Goal: Task Accomplishment & Management: Manage account settings

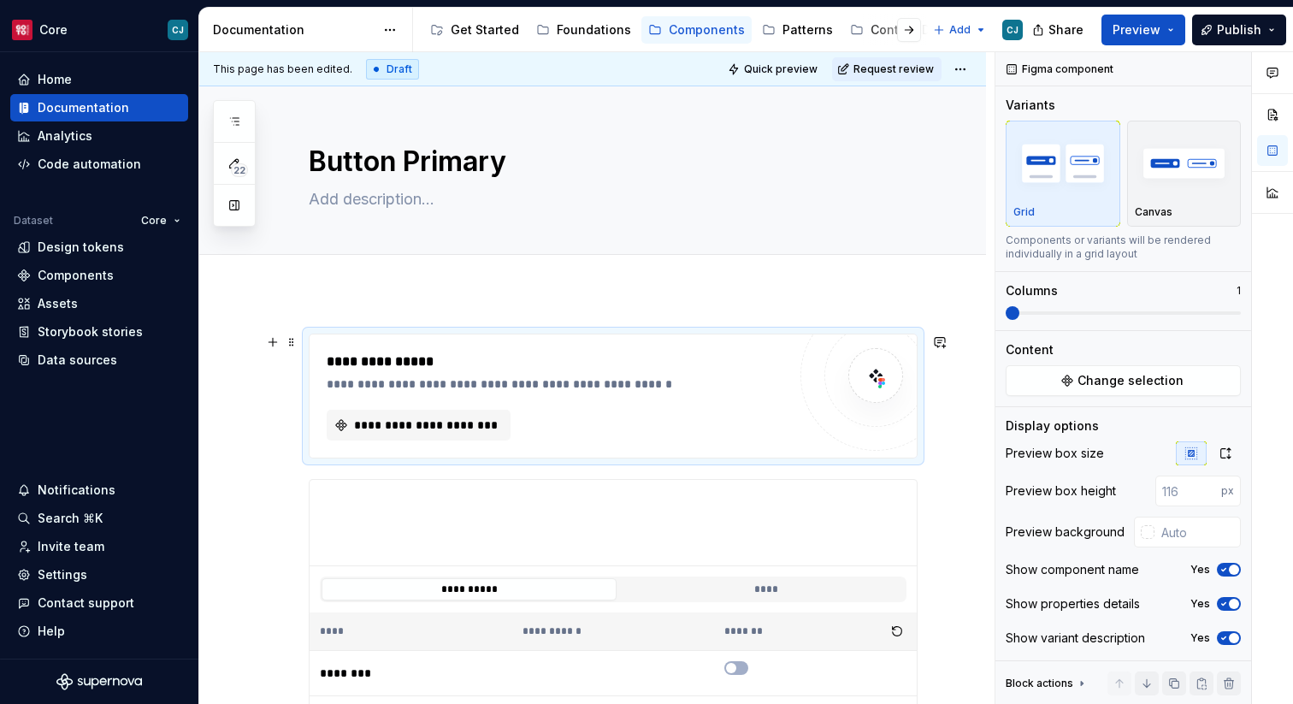
scroll to position [188, 0]
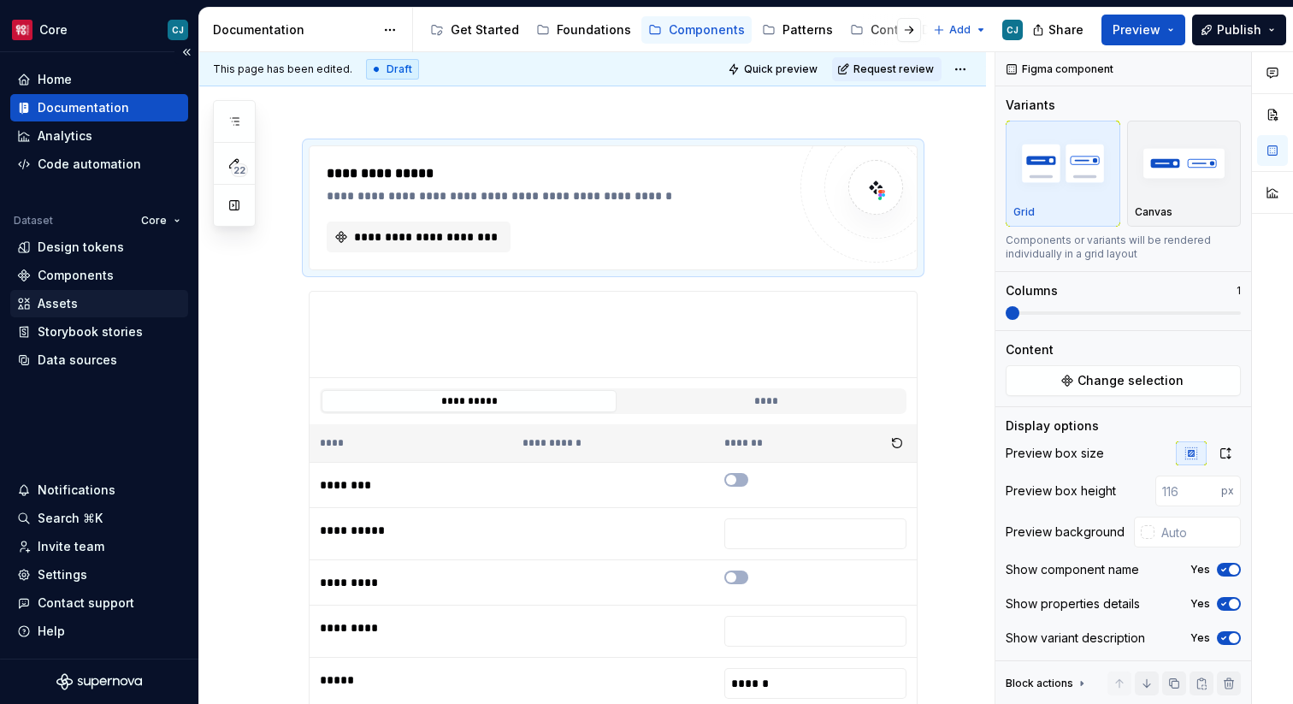
click at [87, 298] on div "Assets" at bounding box center [99, 303] width 164 height 17
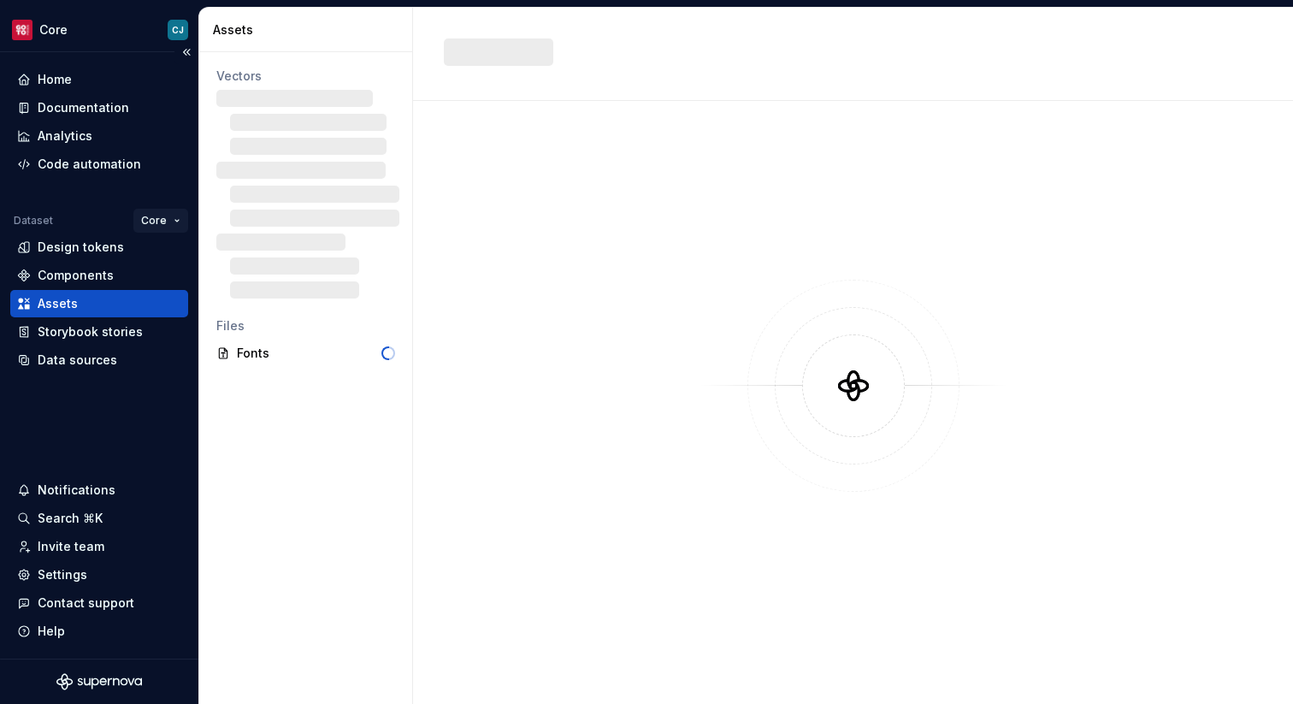
click at [153, 220] on html "Core CJ Home Documentation Analytics Code automation Dataset Core Design tokens…" at bounding box center [646, 352] width 1293 height 704
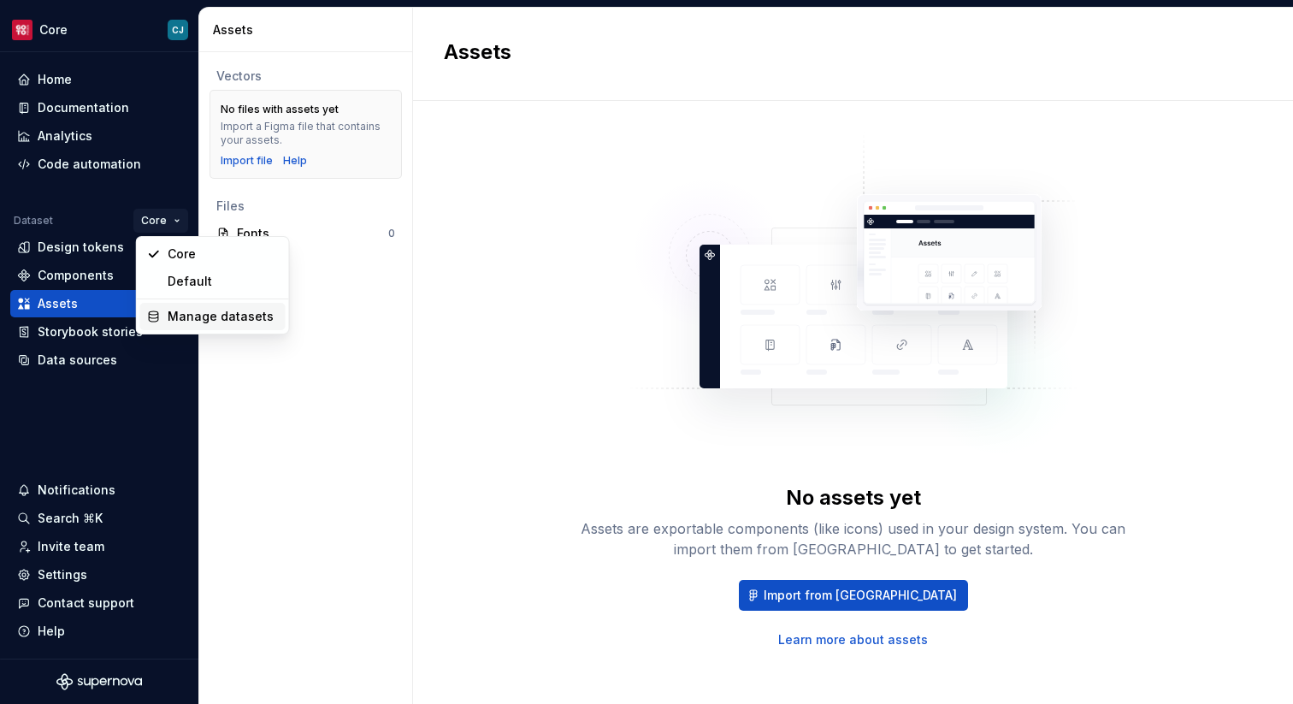
click at [198, 314] on div "Manage datasets" at bounding box center [223, 316] width 111 height 17
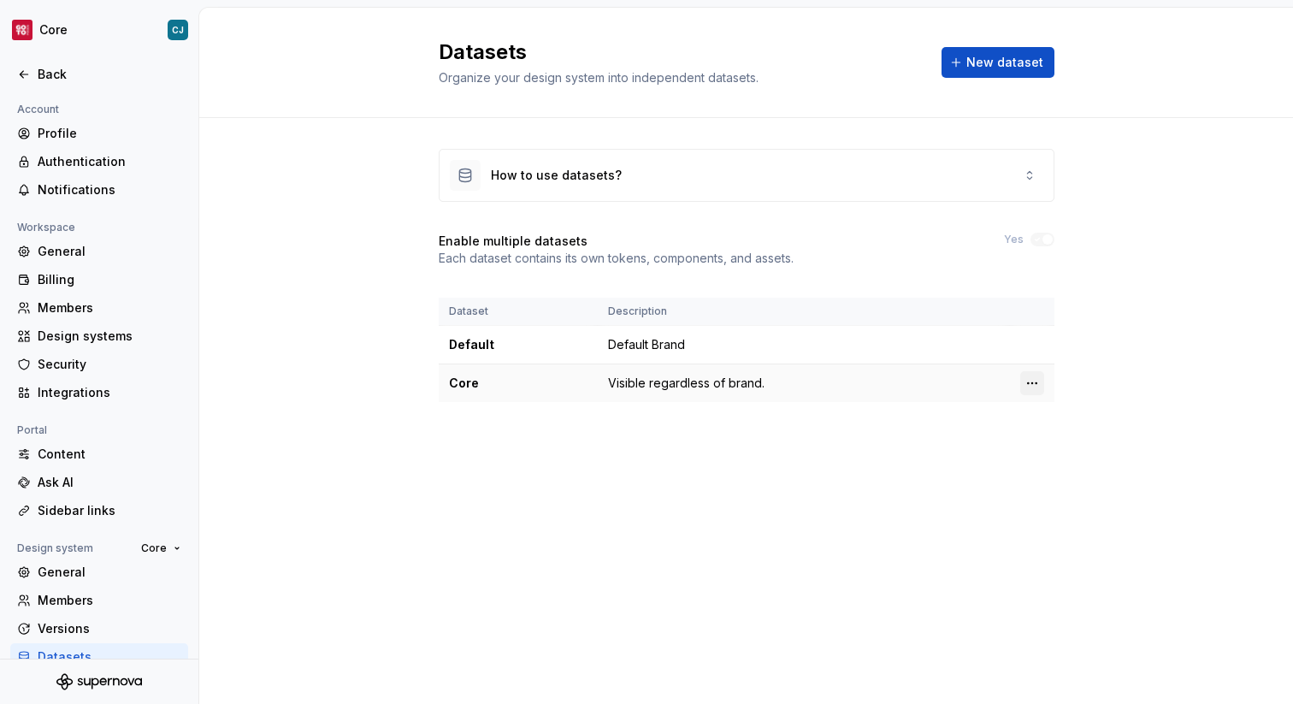
click at [1042, 380] on html "Core CJ Back Account Profile Authentication Notifications Workspace General Bil…" at bounding box center [646, 352] width 1293 height 704
click at [1059, 413] on div "Edit details" at bounding box center [1107, 416] width 111 height 17
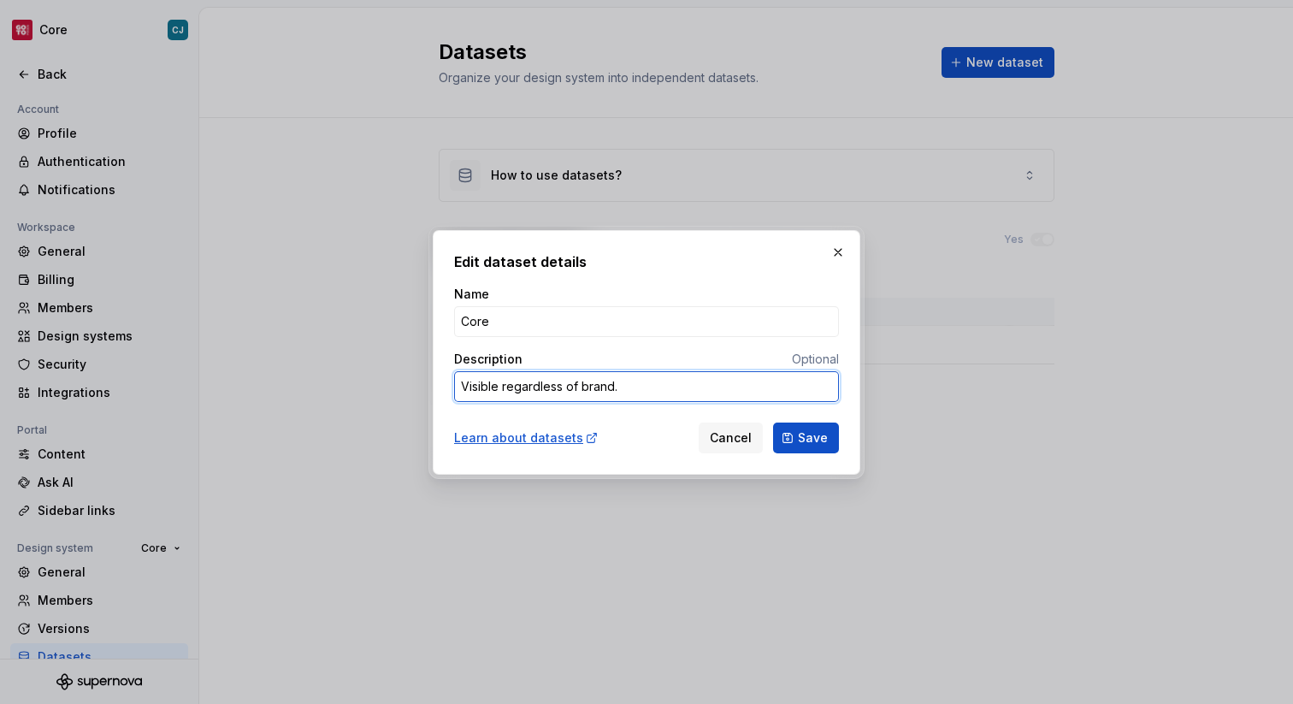
click at [667, 391] on textarea "Visible regardless of brand." at bounding box center [646, 386] width 385 height 31
type textarea "*"
type textarea "Af"
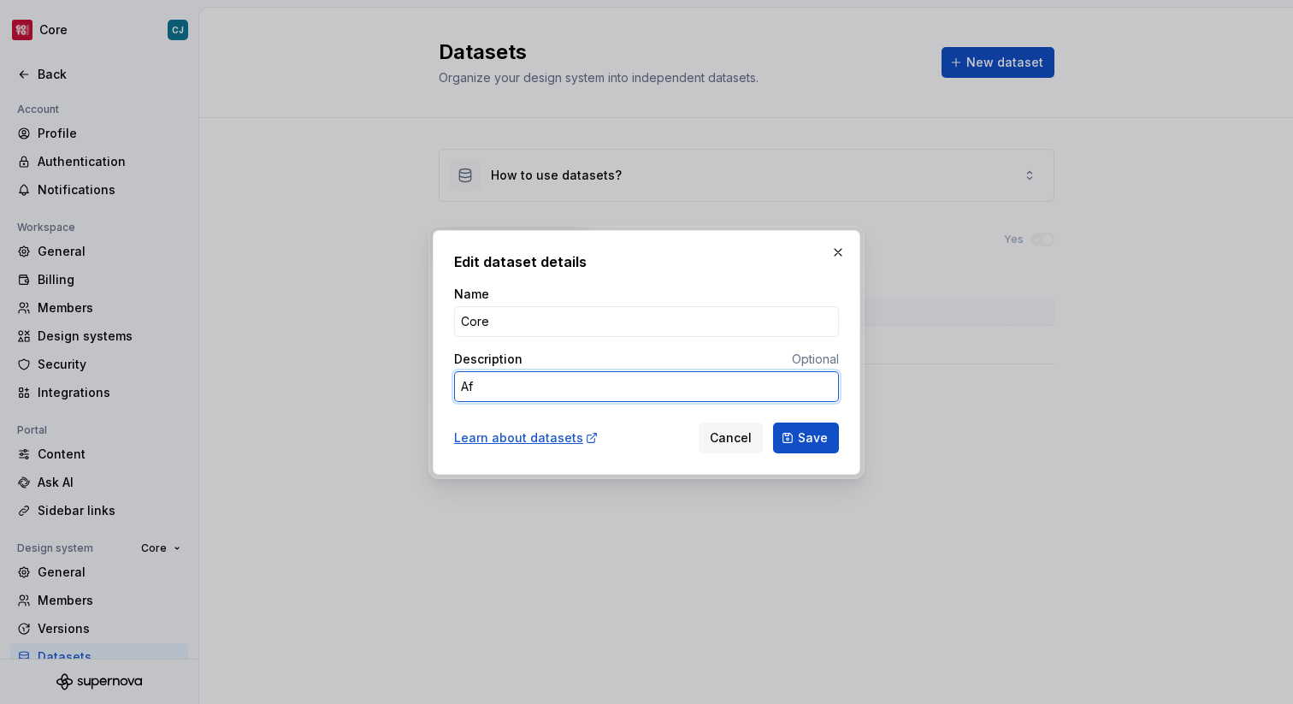
type textarea "*"
type textarea "Afg"
type textarea "*"
type textarea "Afgn"
type textarea "*"
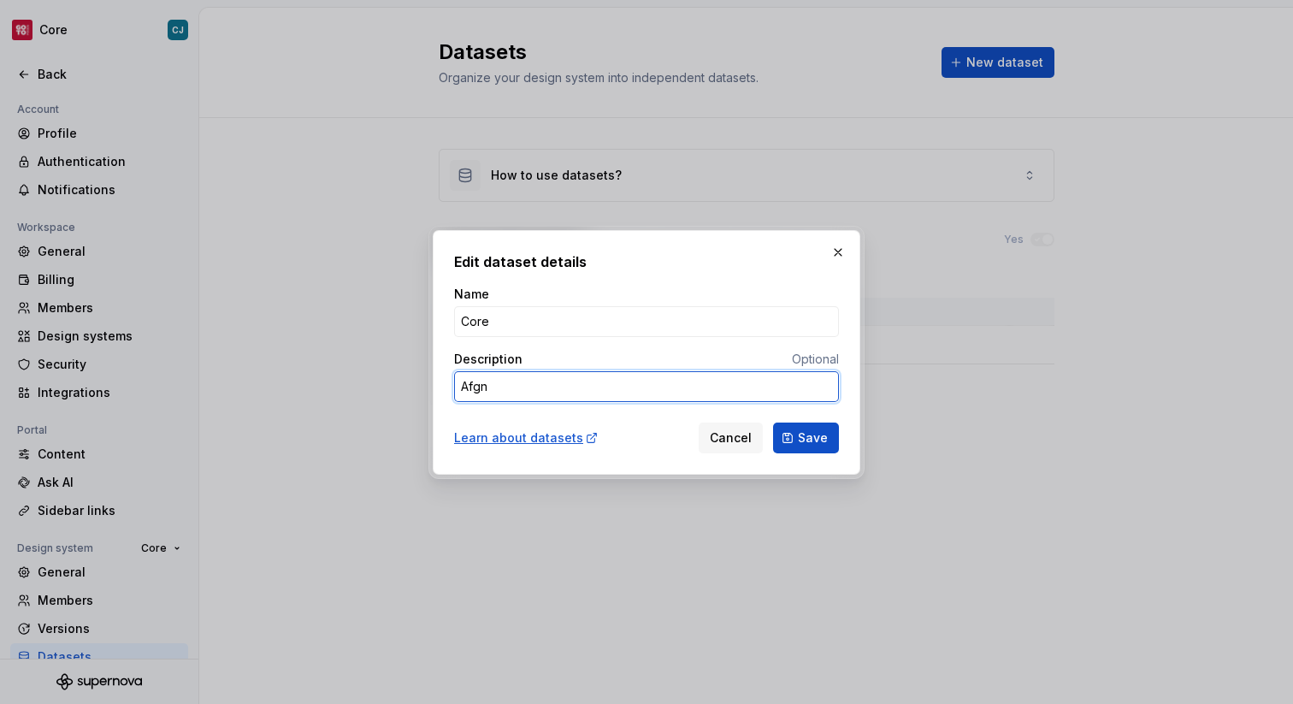
type textarea "Afg"
type textarea "*"
type textarea "Af"
type textarea "*"
type textarea "A"
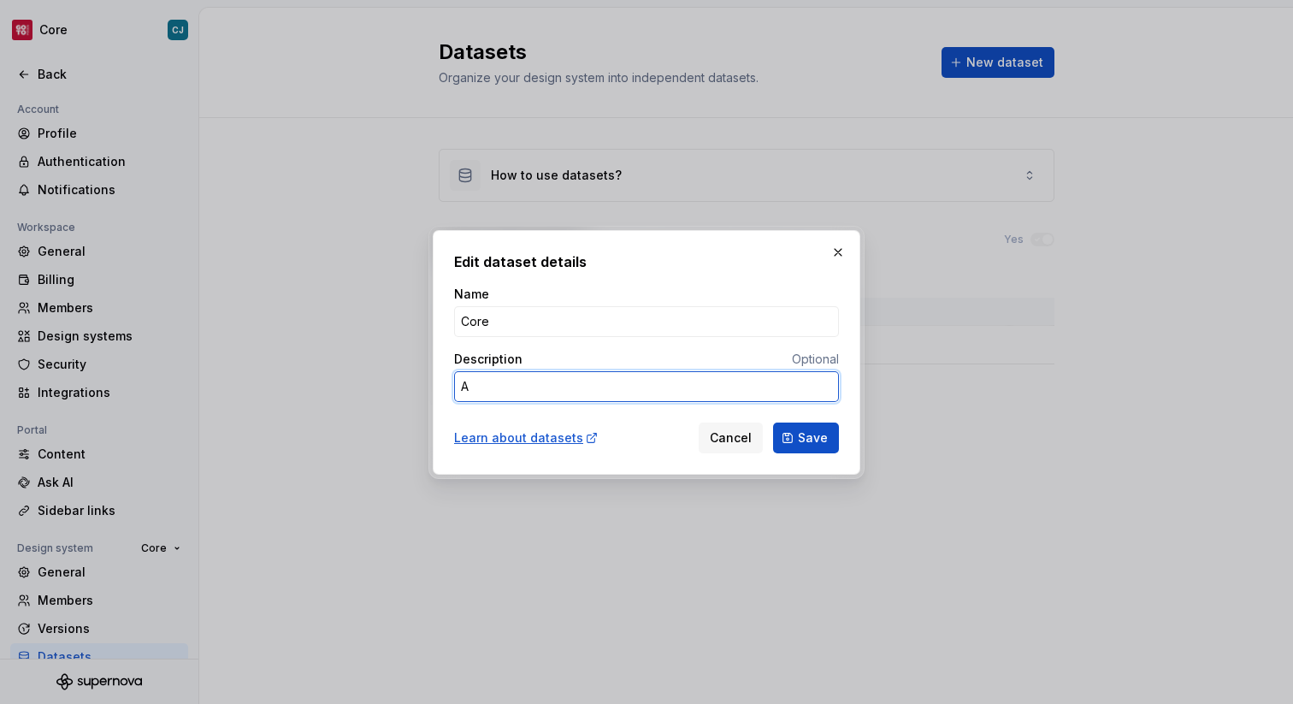
type textarea "*"
type textarea "Ag"
type textarea "*"
type textarea "A"
type textarea "*"
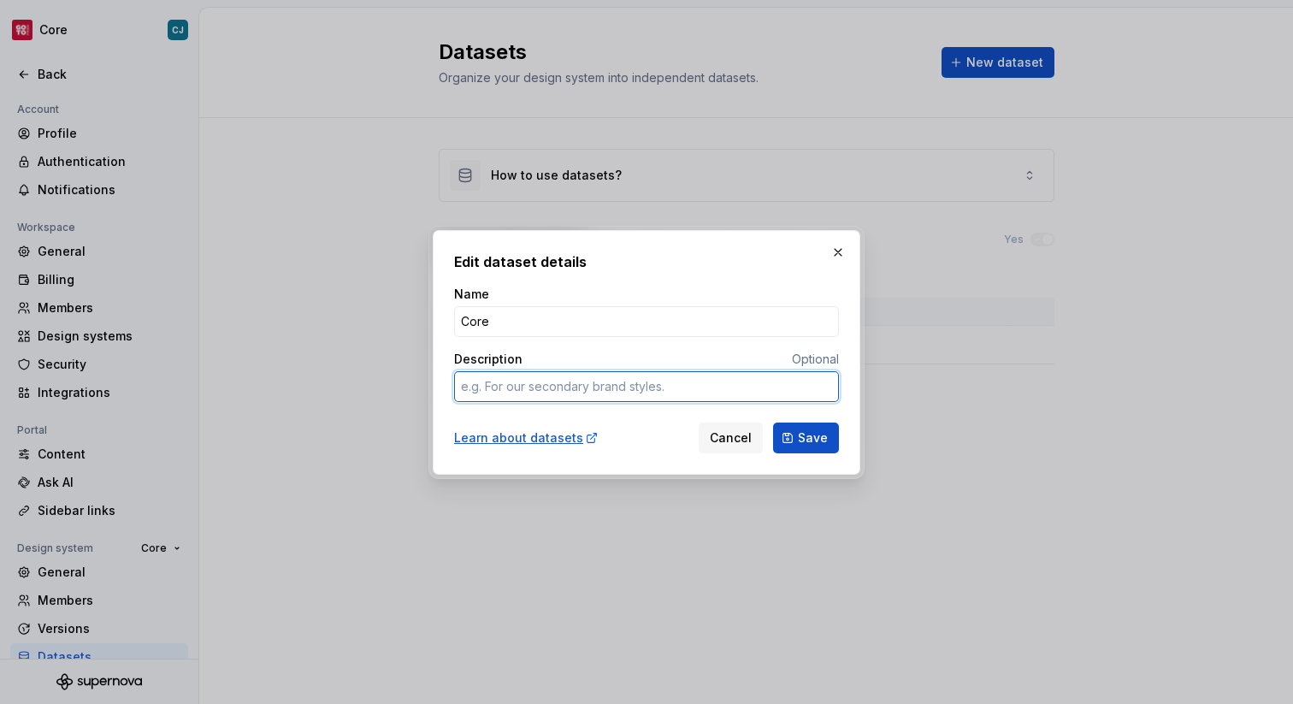
type textarea "*"
type textarea "B"
type textarea "*"
type textarea "Br"
type textarea "*"
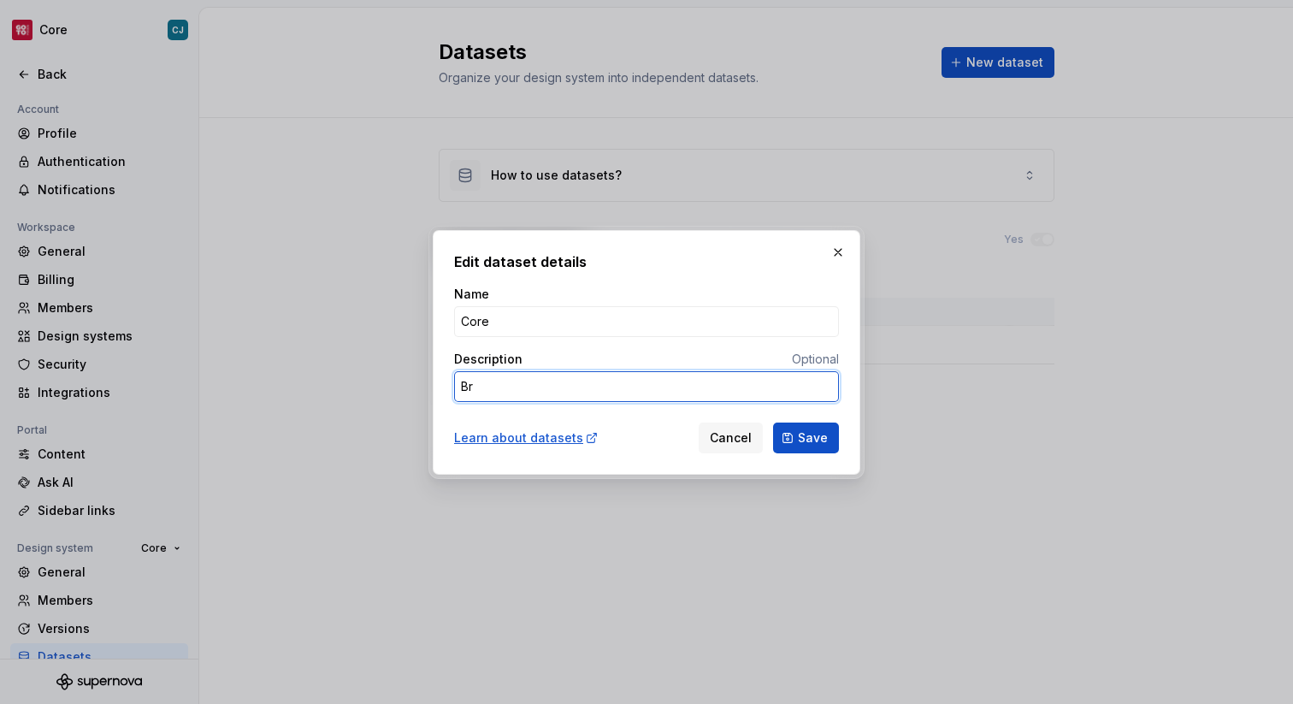
type textarea "Bra"
type textarea "*"
type textarea "Bran"
type textarea "*"
type textarea "Brand"
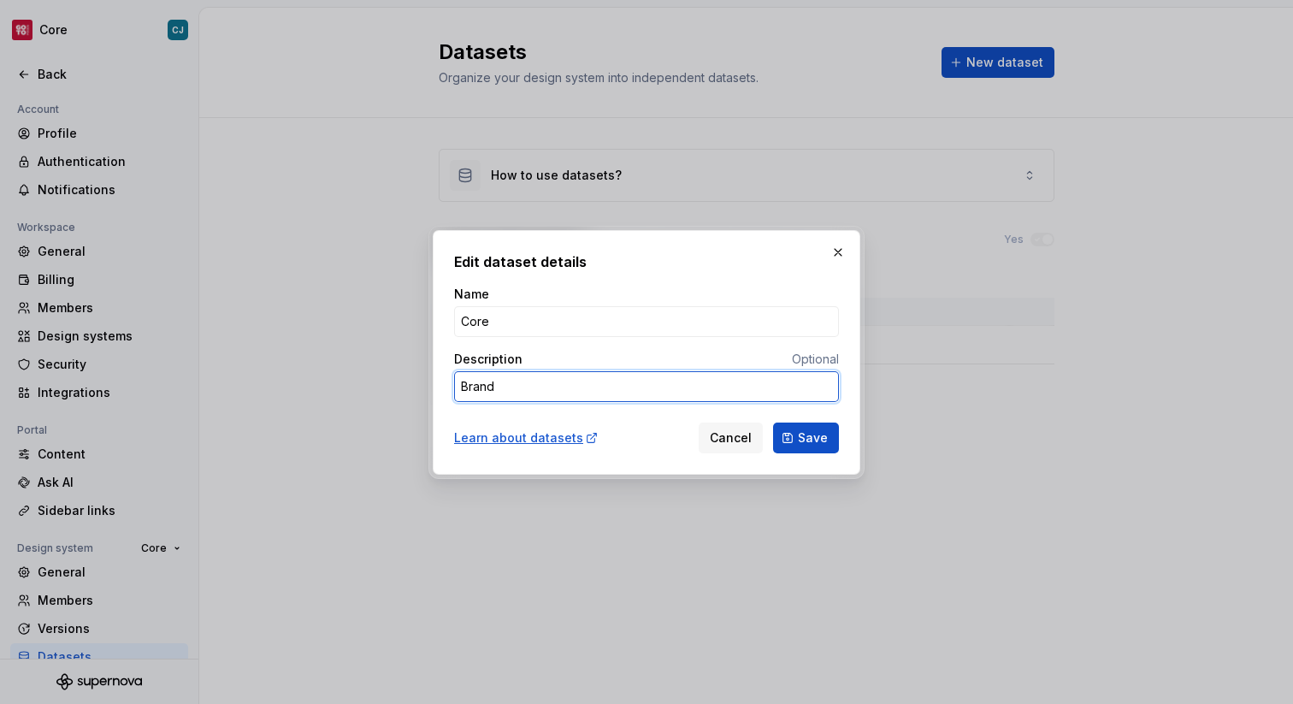
type textarea "*"
type textarea "Brand"
type textarea "*"
type textarea "Brand A"
type textarea "*"
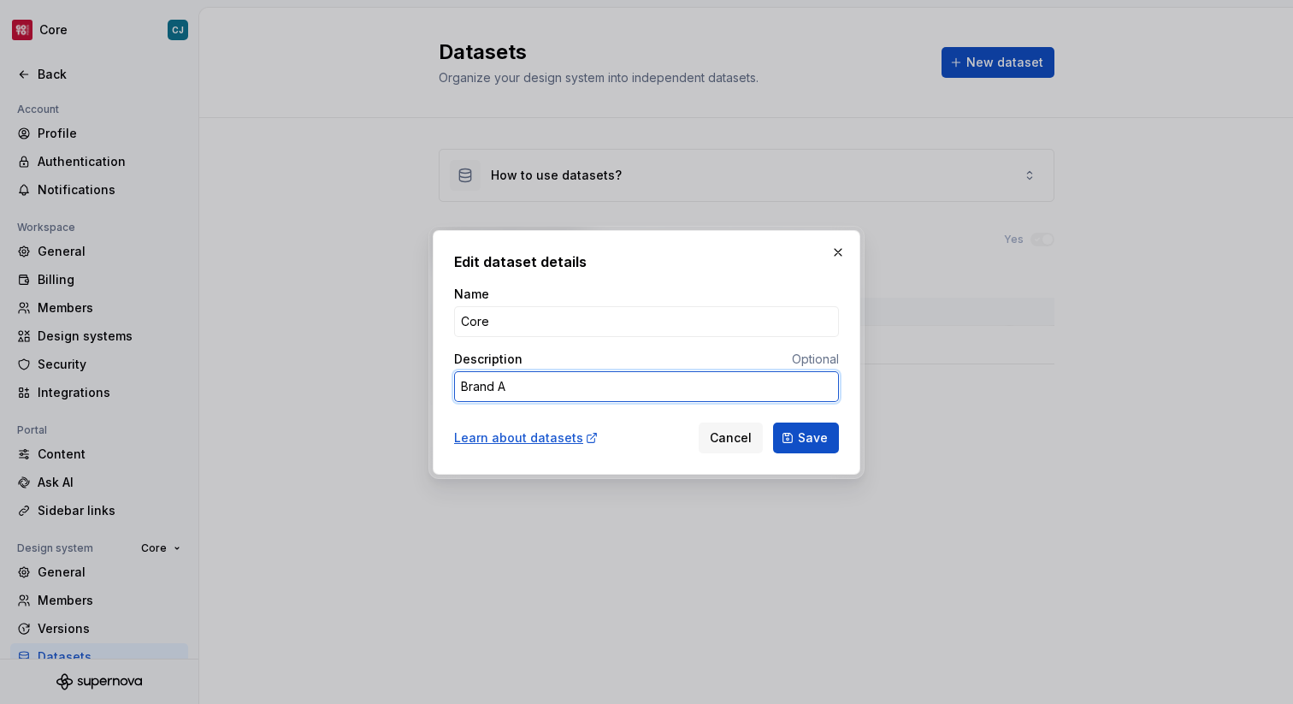
type textarea "Brand Ag"
type textarea "*"
type textarea "Brand Agn"
type textarea "*"
type textarea "Brand Agno"
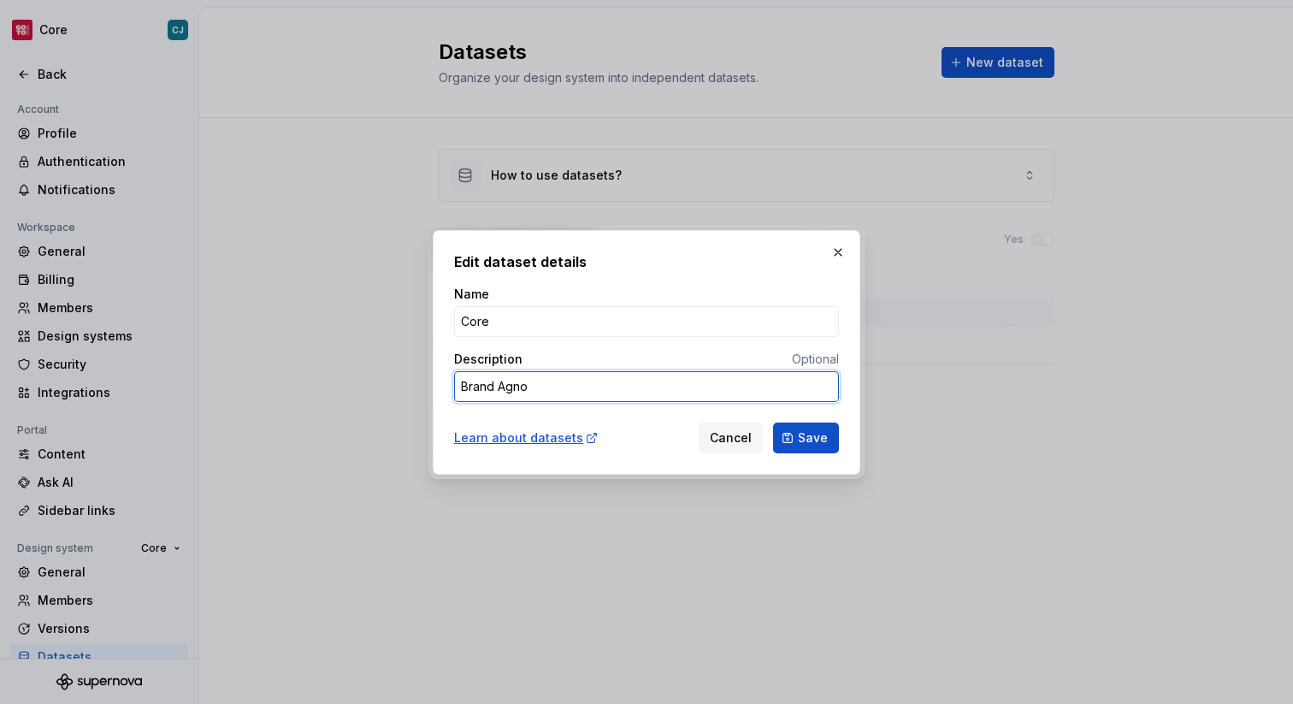
type textarea "*"
type textarea "Brand Agnos"
type textarea "*"
type textarea "Brand Agnost"
type textarea "*"
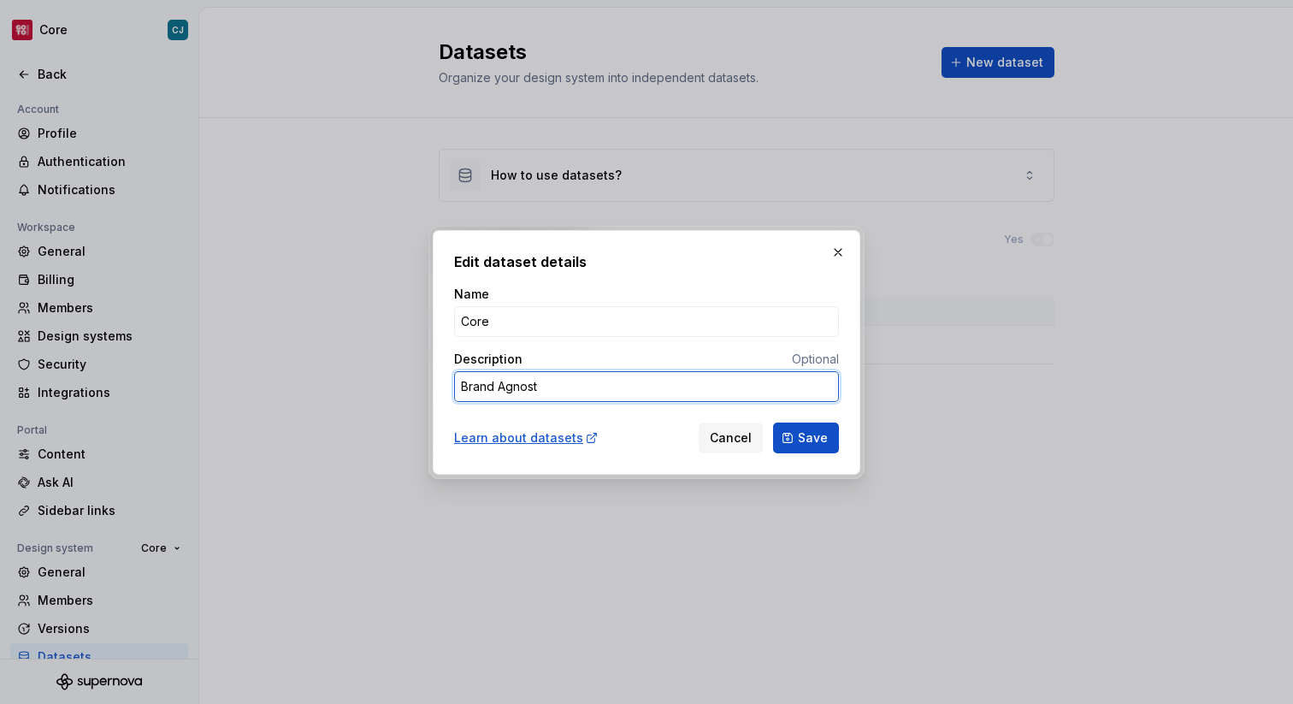
type textarea "Brand Agnosti"
type textarea "*"
type textarea "Brand Agnostic"
type textarea "*"
type textarea "Brand Agnostic"
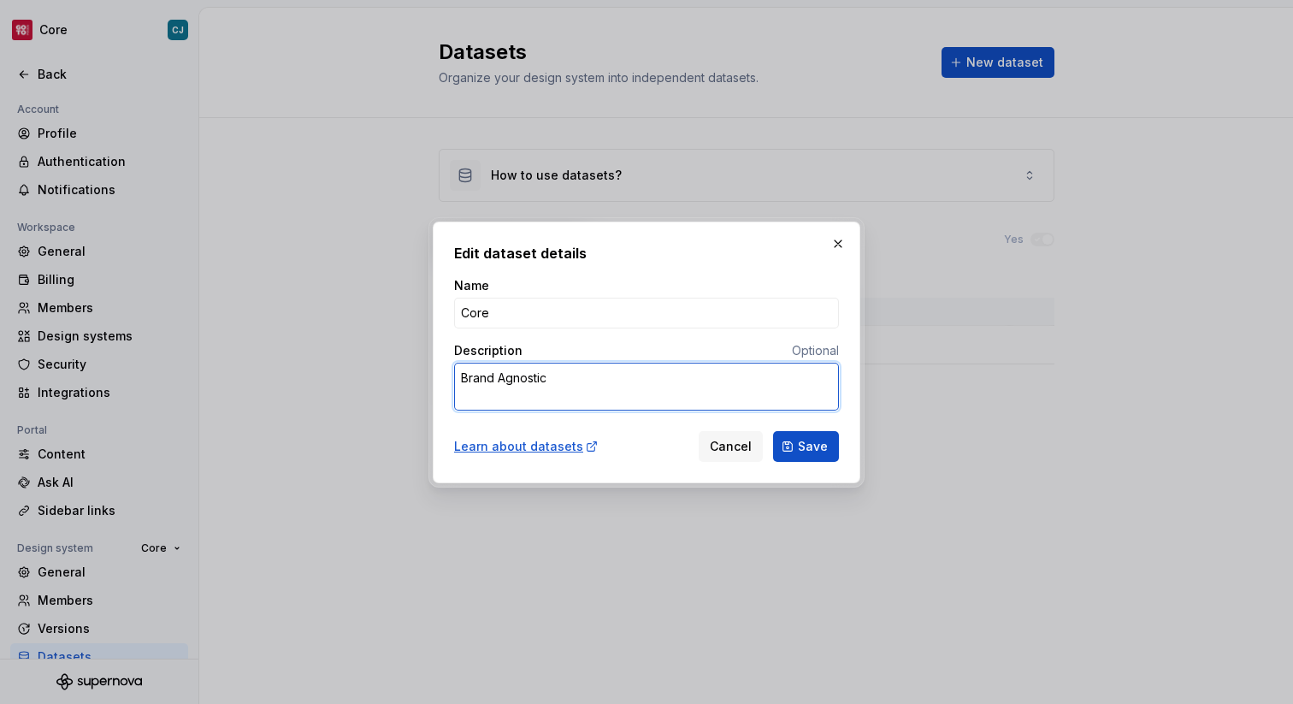
type textarea "*"
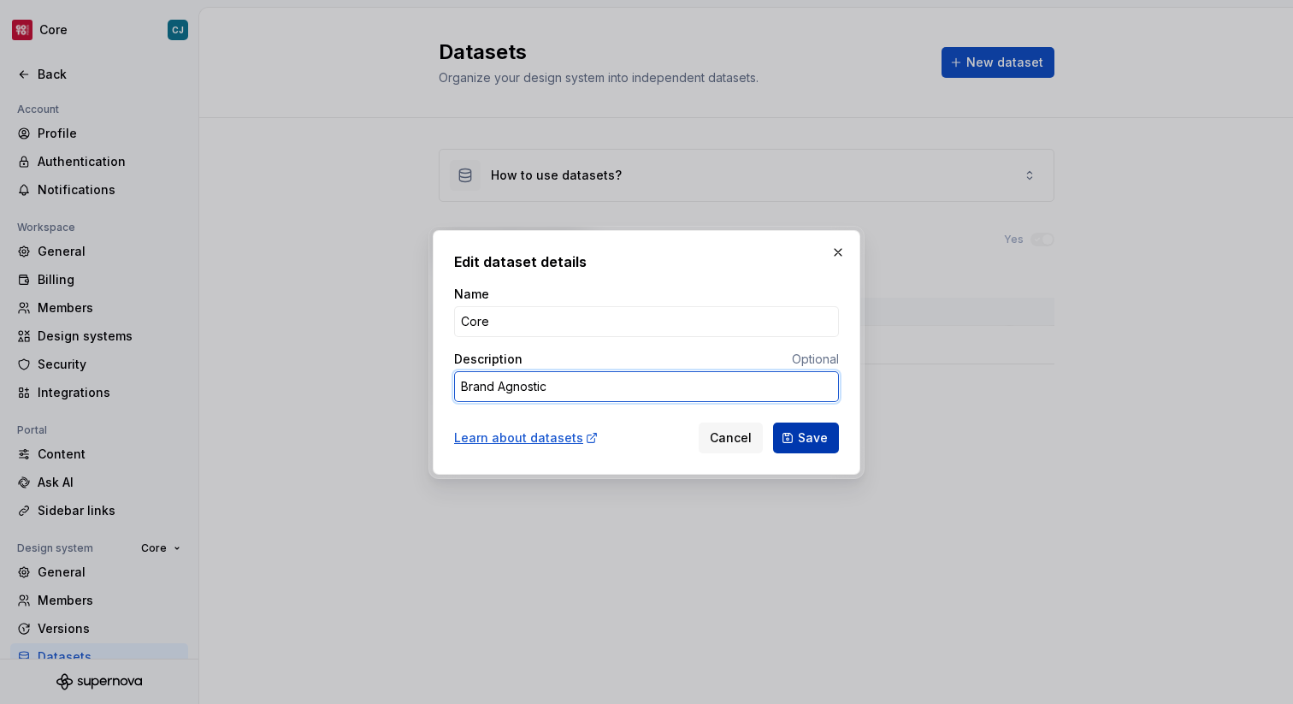
type textarea "Brand Agnostic"
click at [809, 434] on span "Save" at bounding box center [813, 437] width 30 height 17
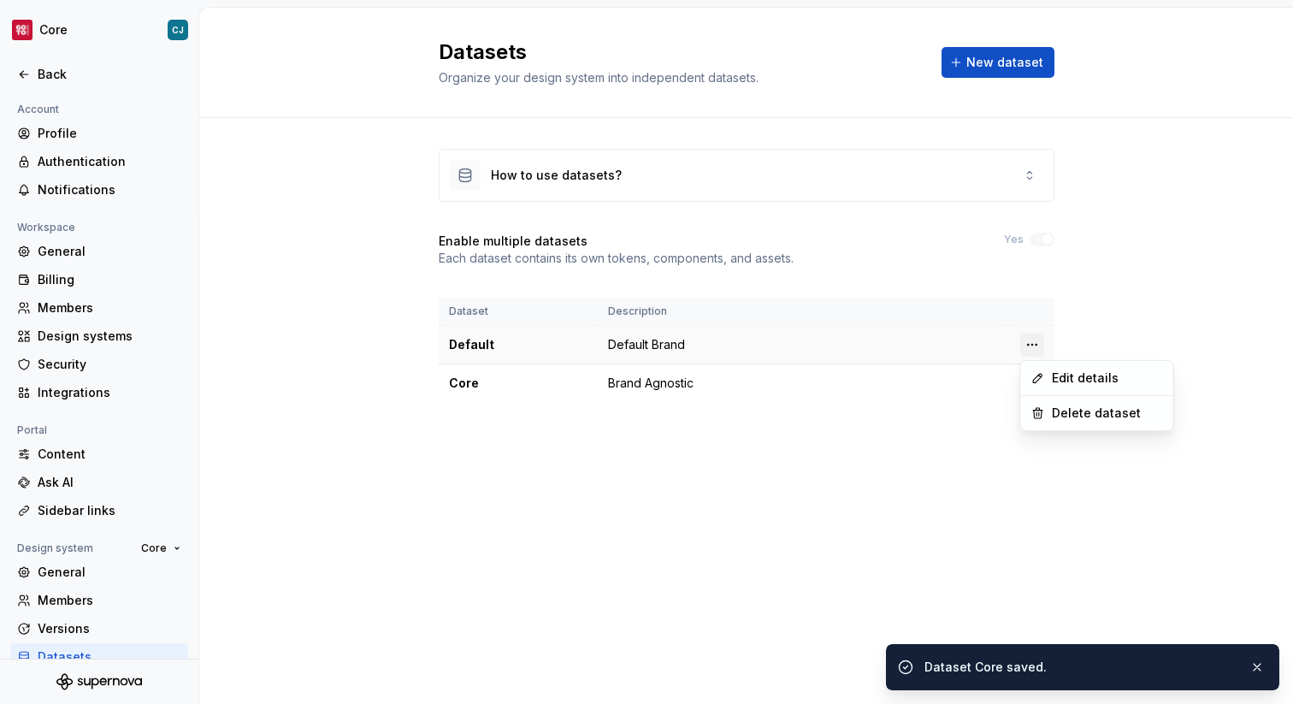
click at [1027, 346] on html "Core CJ Back Account Profile Authentication Notifications Workspace General Bil…" at bounding box center [646, 352] width 1293 height 704
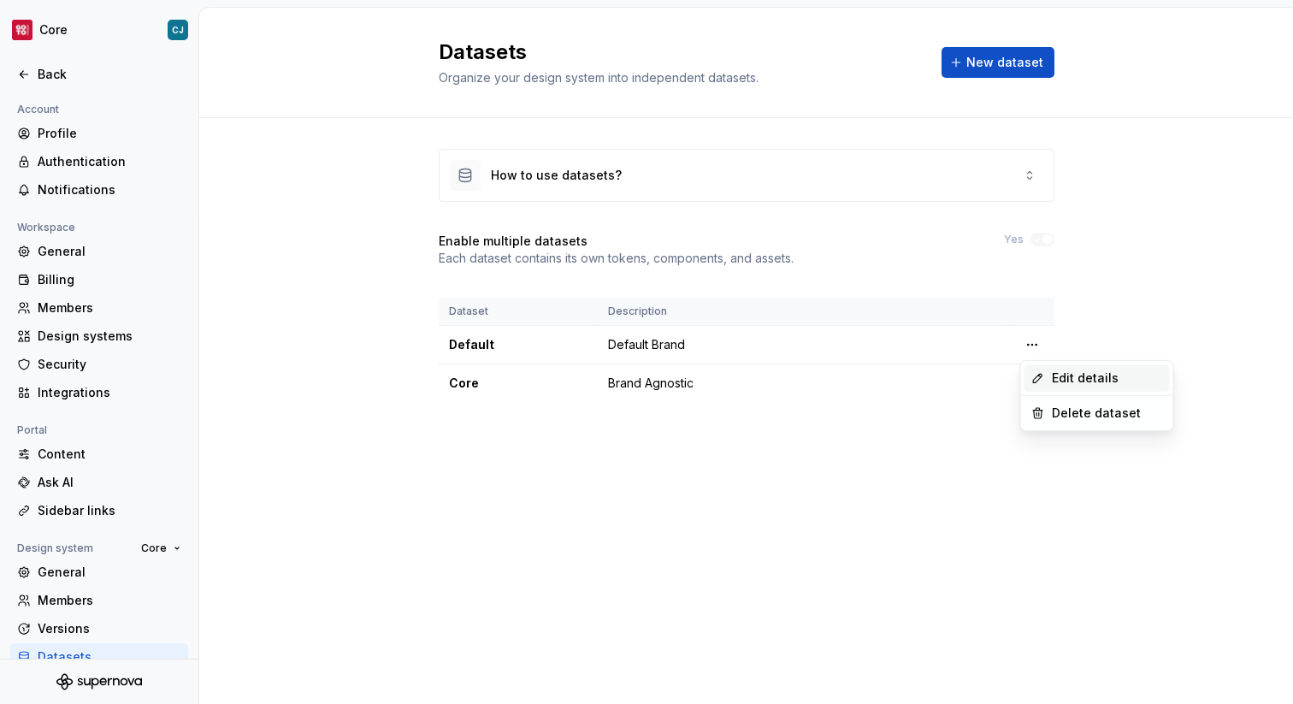
click at [1052, 381] on div "Edit details" at bounding box center [1107, 377] width 111 height 17
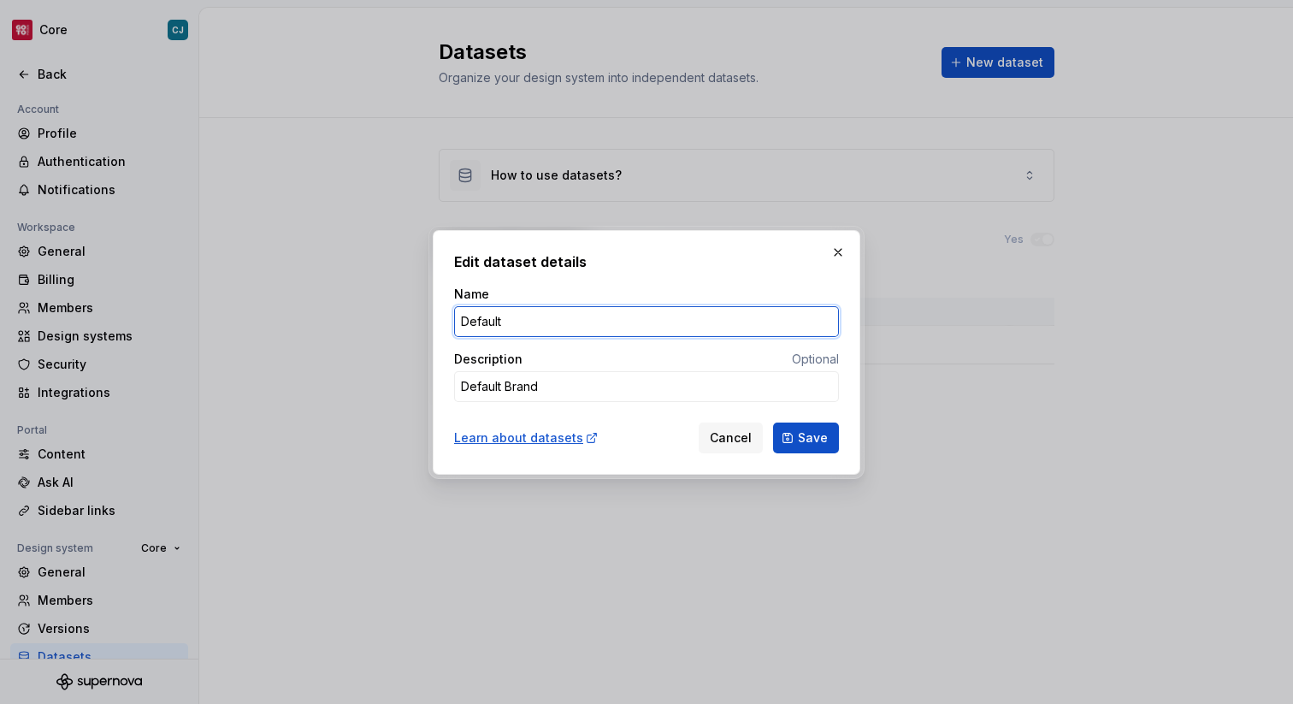
click at [614, 316] on input "Default" at bounding box center [646, 321] width 385 height 31
type textarea "*"
type input "C"
type textarea "*"
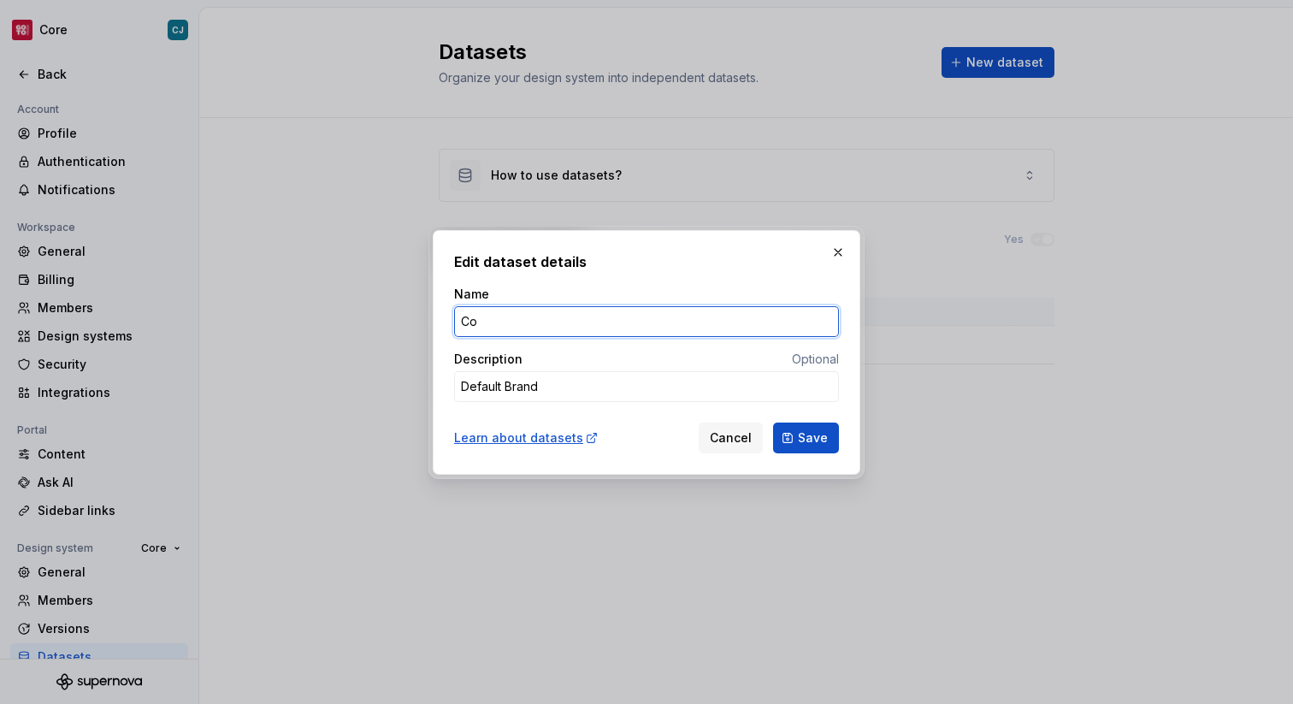
type input "Cor"
type textarea "*"
type input "Core"
type textarea "*"
type input "Core"
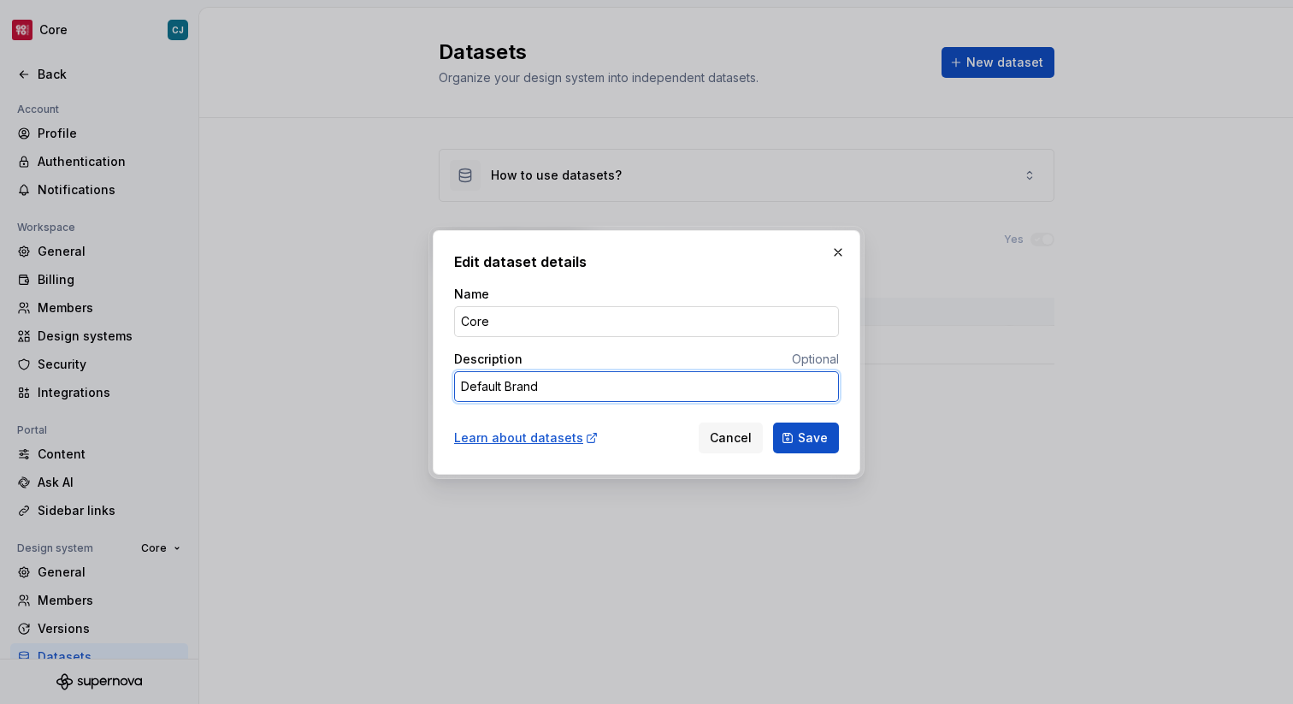
type textarea "*"
type textarea "A"
type textarea "*"
type textarea "Ag"
type textarea "*"
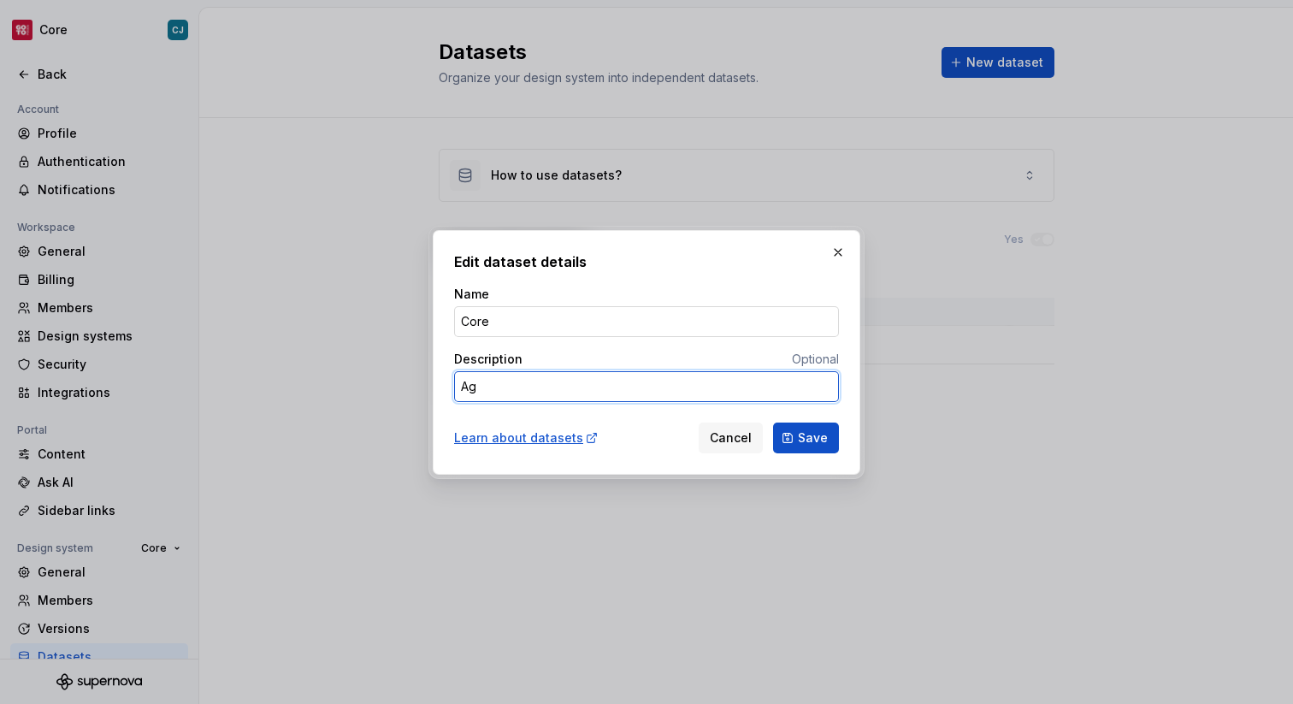
type textarea "Agn"
type textarea "*"
type textarea "Agno"
type textarea "*"
type textarea "Agnos"
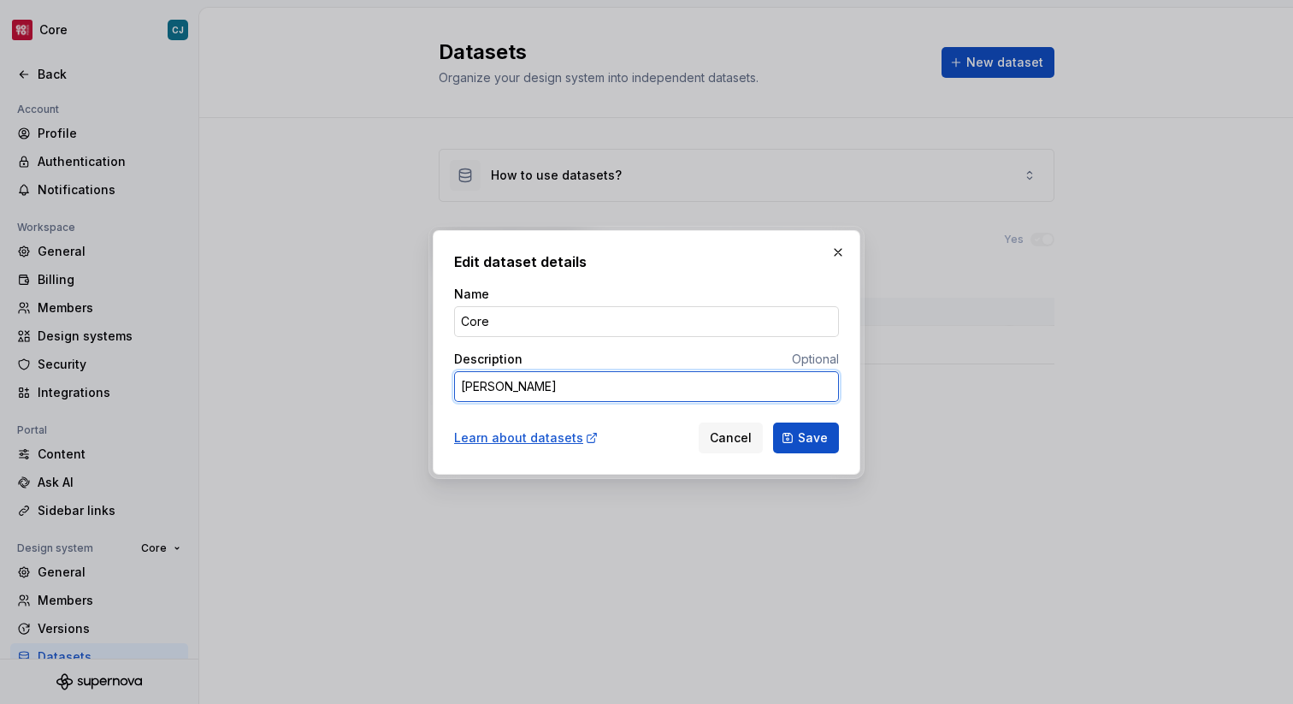
type textarea "*"
type textarea "Agnost"
type textarea "*"
type textarea "Agnosti"
type textarea "*"
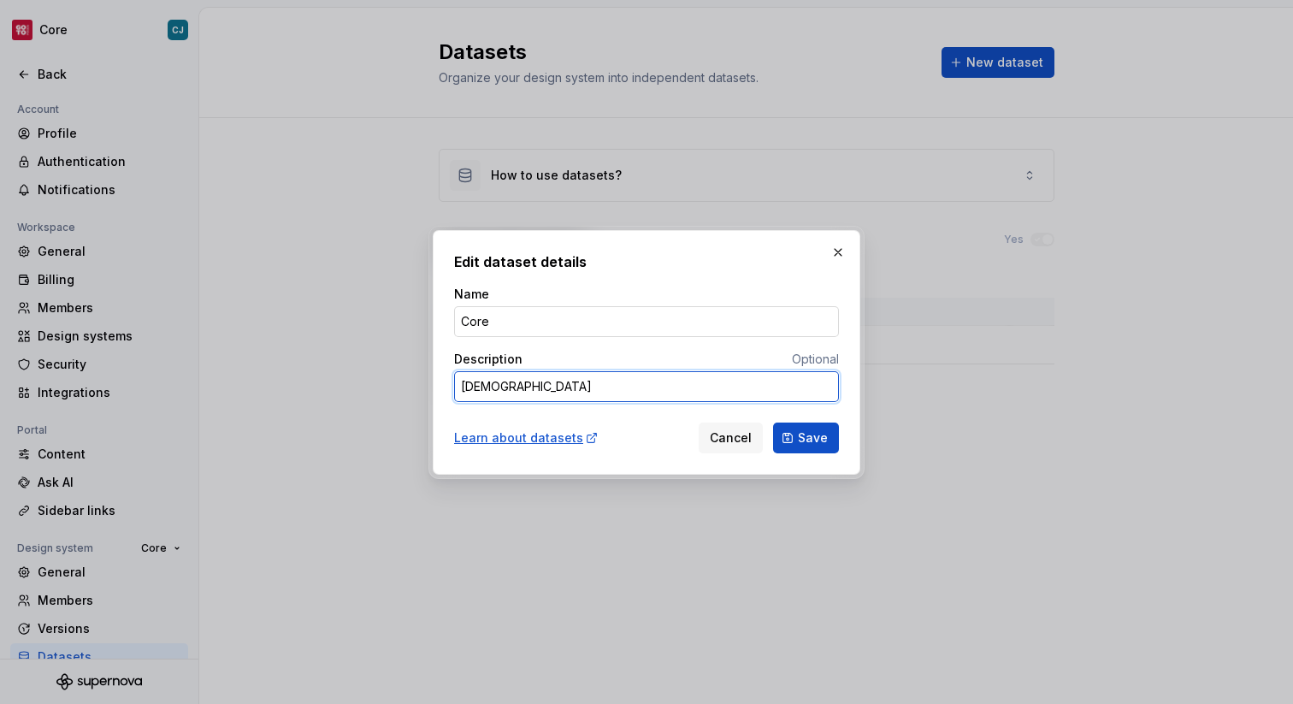
type textarea "Agnostic"
type textarea "*"
type textarea "Agnostic"
type textarea "*"
type textarea "Agnostic o"
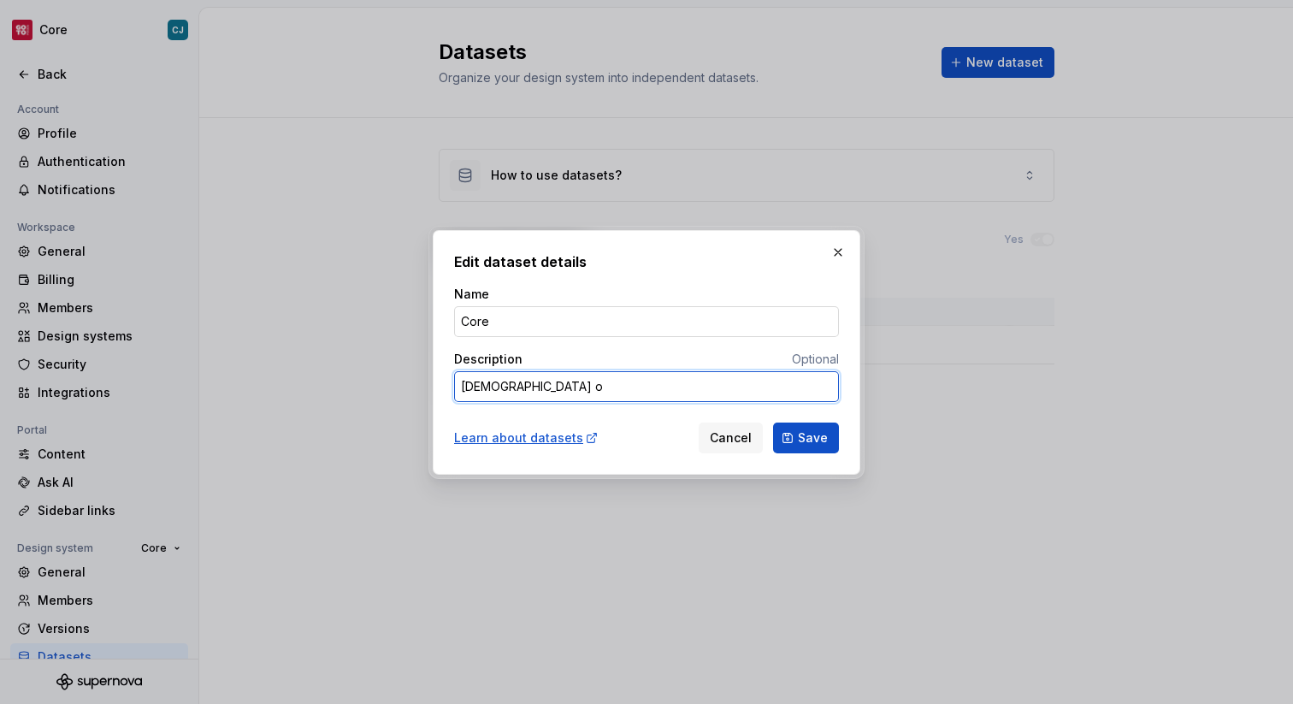
type textarea "*"
type textarea "Agnostic of"
type textarea "*"
type textarea "Agnostic of"
type textarea "*"
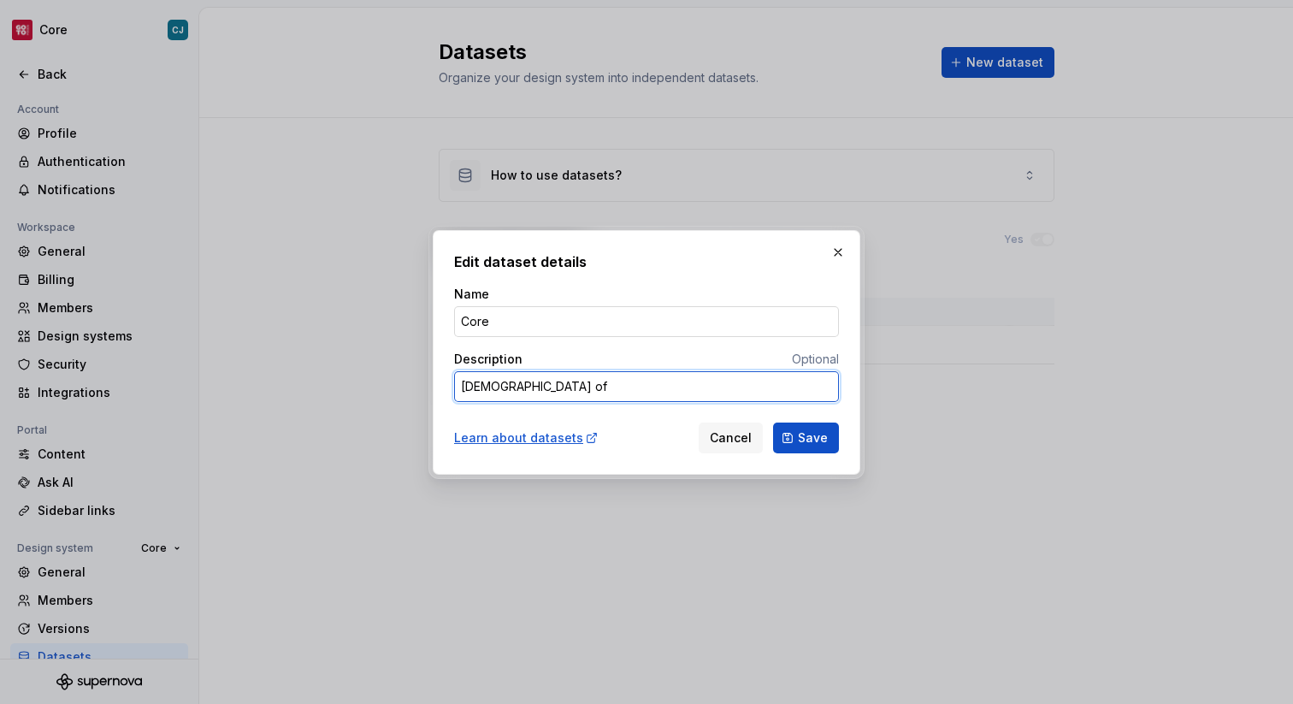
type textarea "Agnostic of B"
type textarea "*"
type textarea "Agnostic of Br"
type textarea "*"
type textarea "Agnostic of Bra"
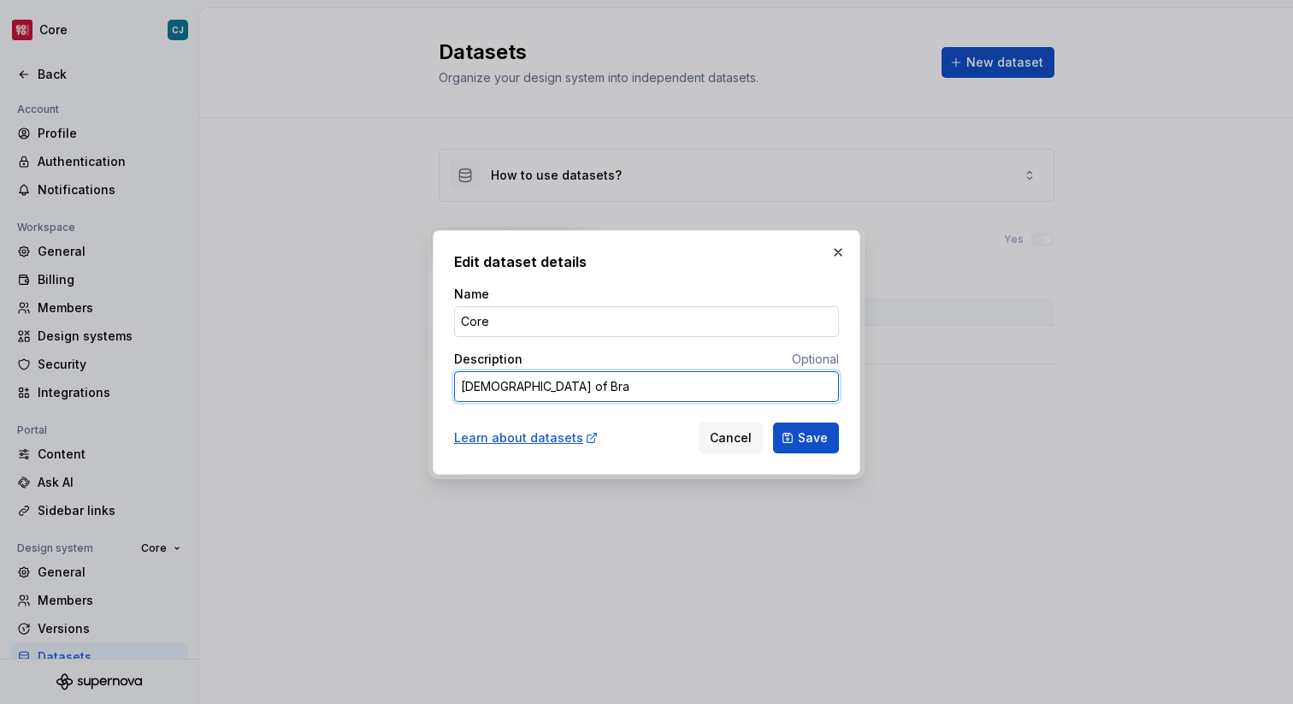
type textarea "*"
type textarea "Agnostic of Bran"
type textarea "*"
type textarea "Agnostic of Brand"
type textarea "*"
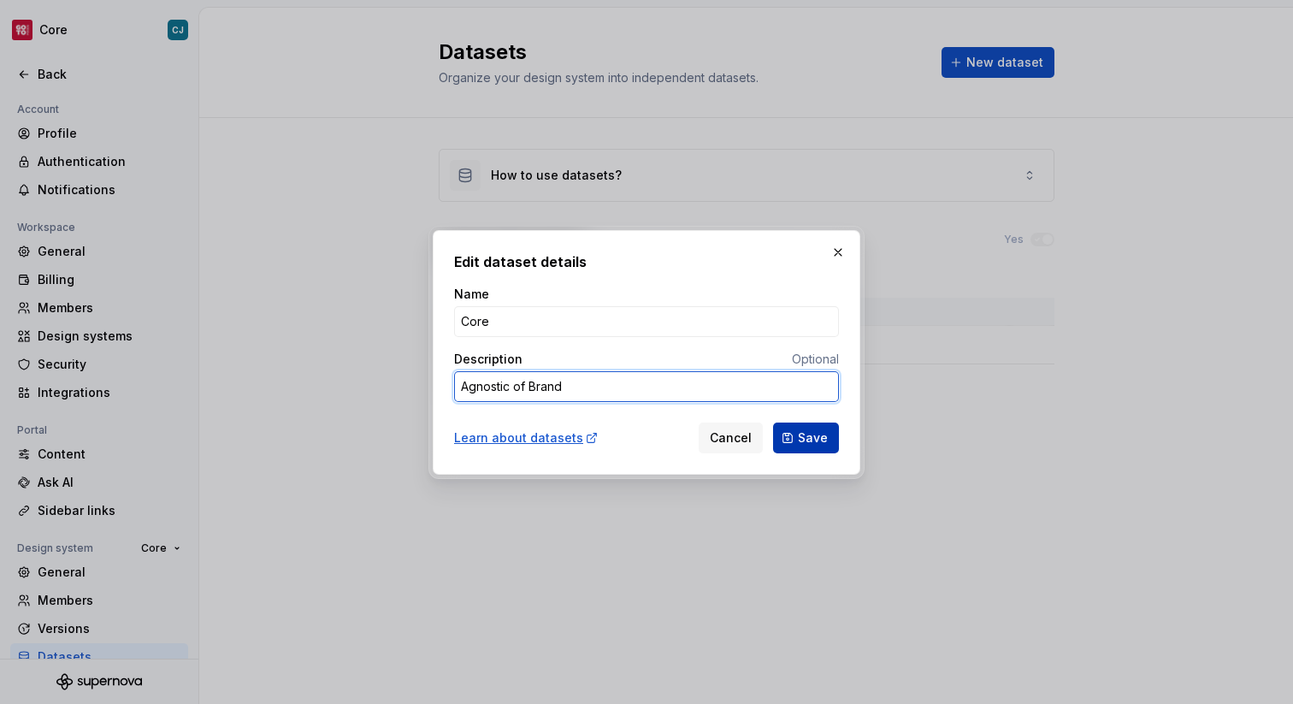
type textarea "Agnostic of Brand"
click at [811, 441] on span "Save" at bounding box center [813, 437] width 30 height 17
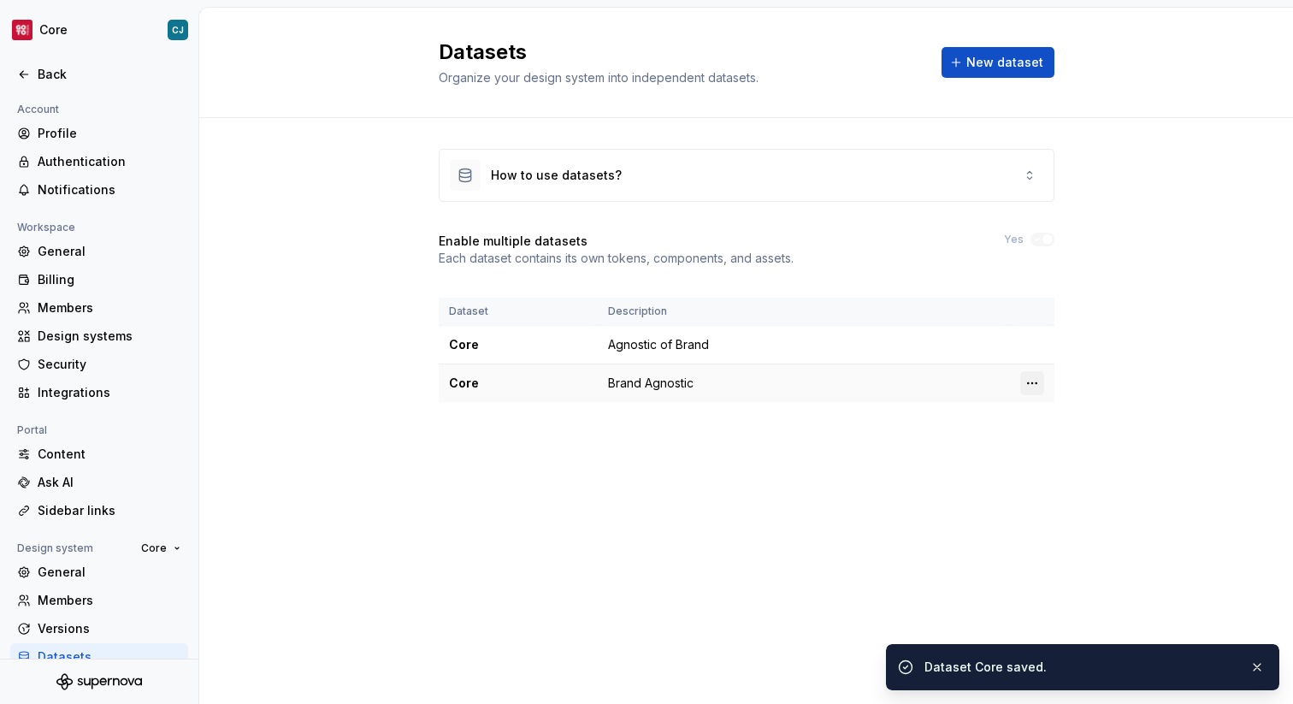
click at [1030, 383] on html "Core CJ Back Account Profile Authentication Notifications Workspace General Bil…" at bounding box center [646, 352] width 1293 height 704
click at [1070, 417] on div "Edit details" at bounding box center [1107, 416] width 111 height 17
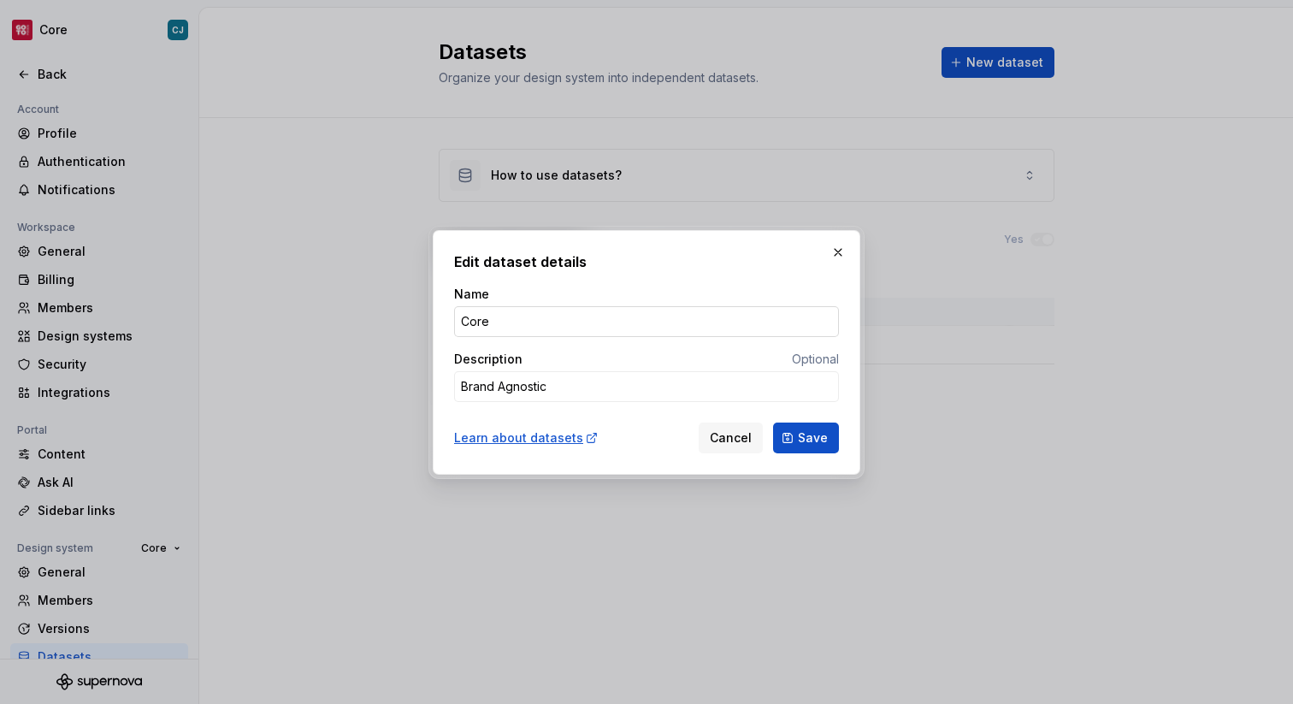
click at [487, 317] on input "Core" at bounding box center [646, 321] width 385 height 31
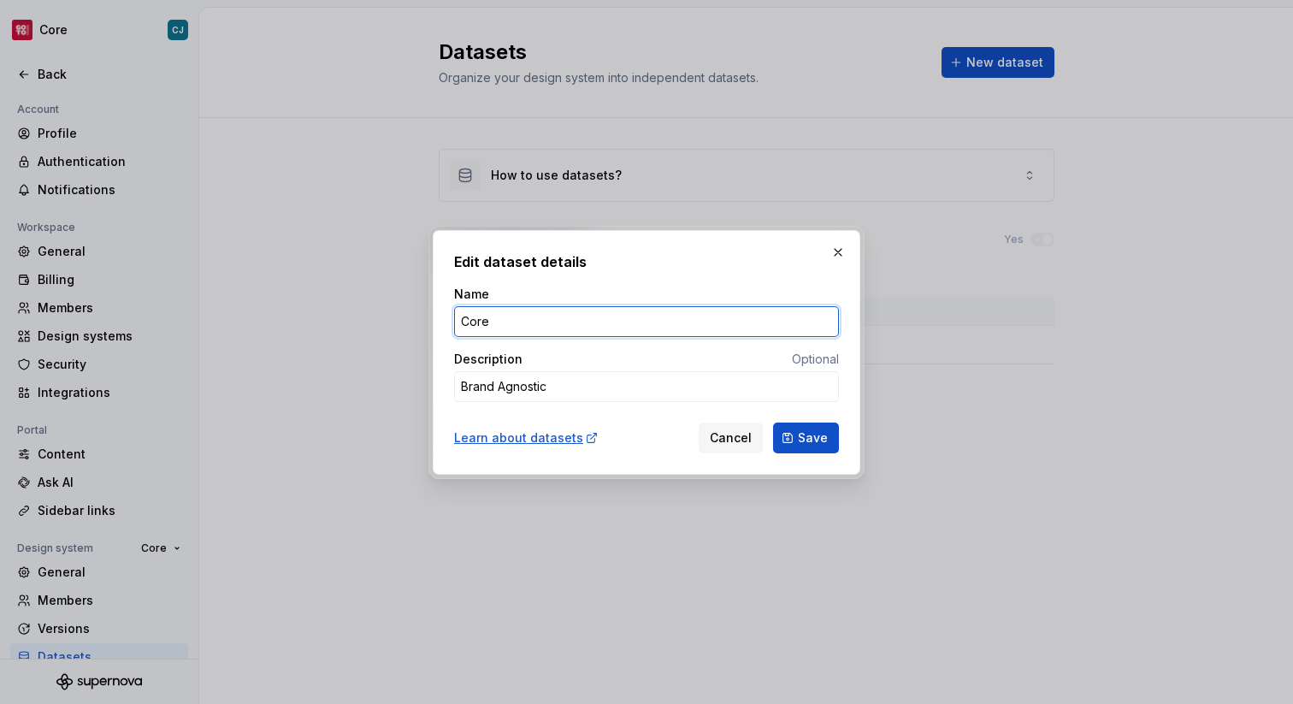
click at [487, 317] on input "Core" at bounding box center [646, 321] width 385 height 31
type textarea "*"
type input "M"
type textarea "*"
type input "Moe"
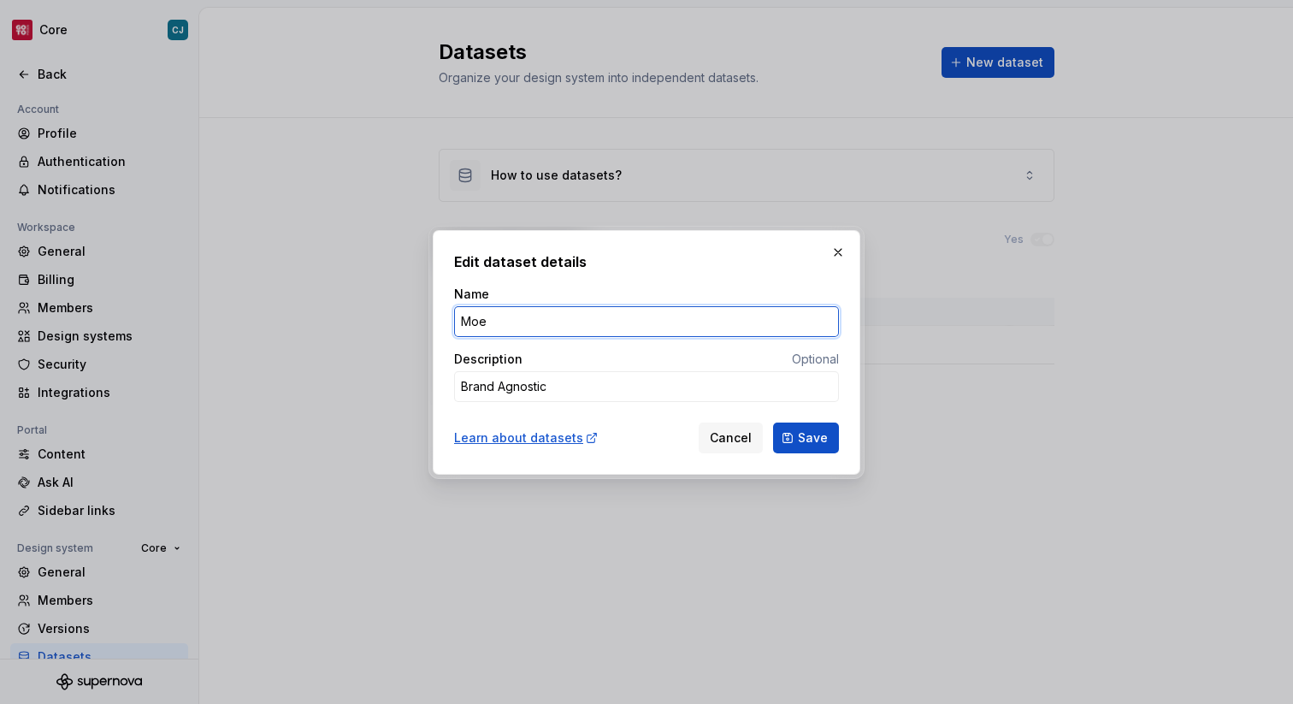
type textarea "*"
type input "Moe'"
type textarea "*"
type input "Moe's"
type textarea "*"
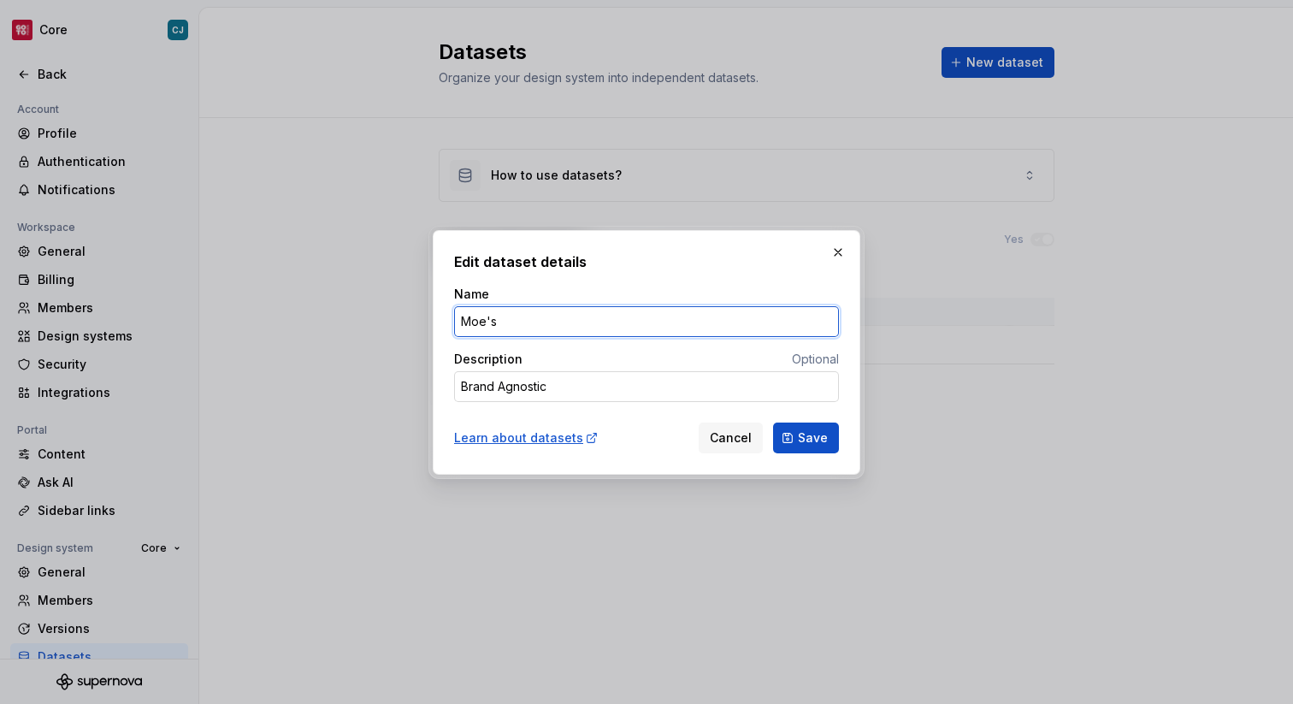
type input "Moe's"
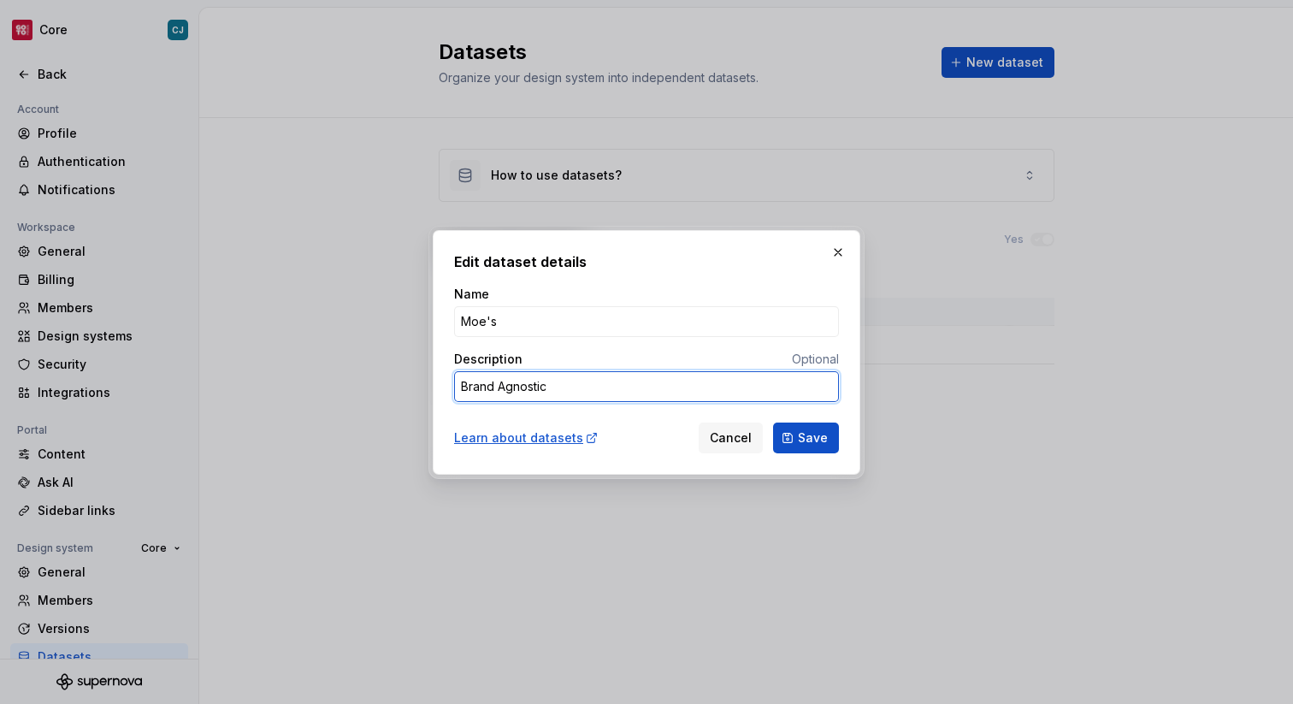
drag, startPoint x: 583, startPoint y: 394, endPoint x: 268, endPoint y: 375, distance: 315.3
click at [268, 375] on div "Edit dataset details Name Moe's Description Optional Brand Agnostic Learn about…" at bounding box center [646, 352] width 1293 height 704
type textarea "*"
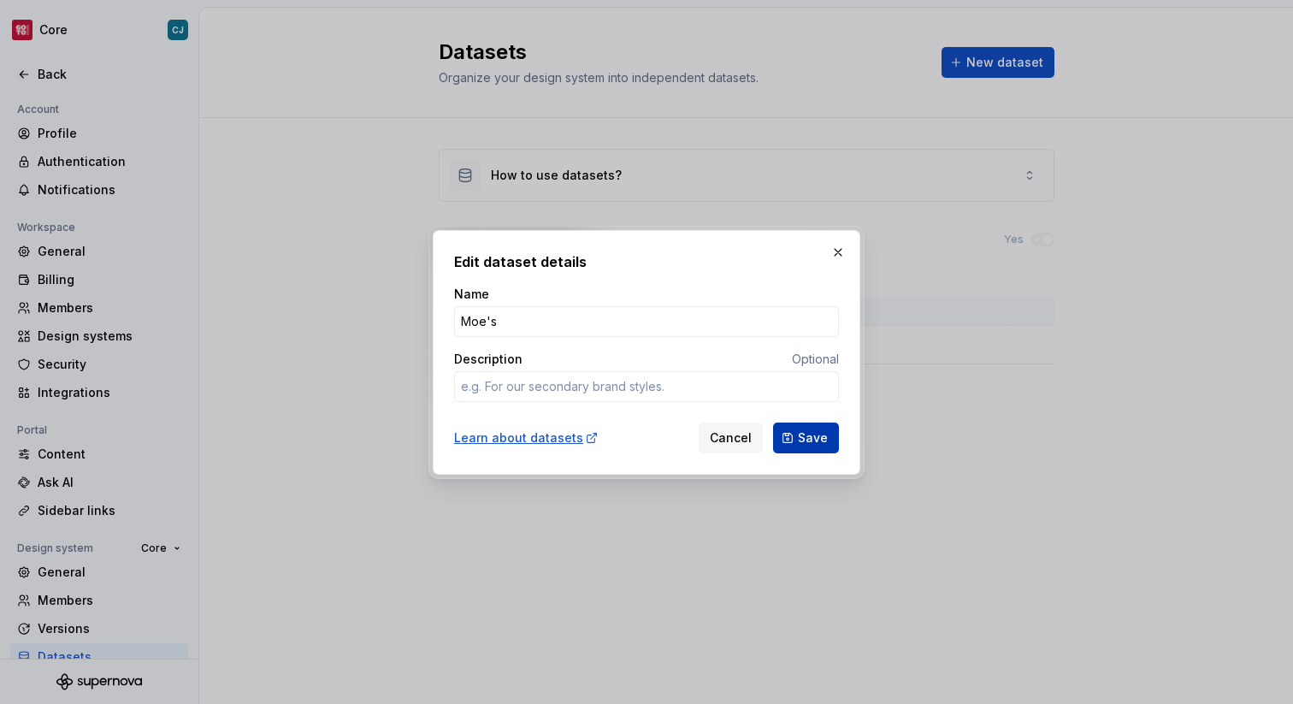
click at [795, 437] on button "Save" at bounding box center [806, 437] width 66 height 31
type textarea "*"
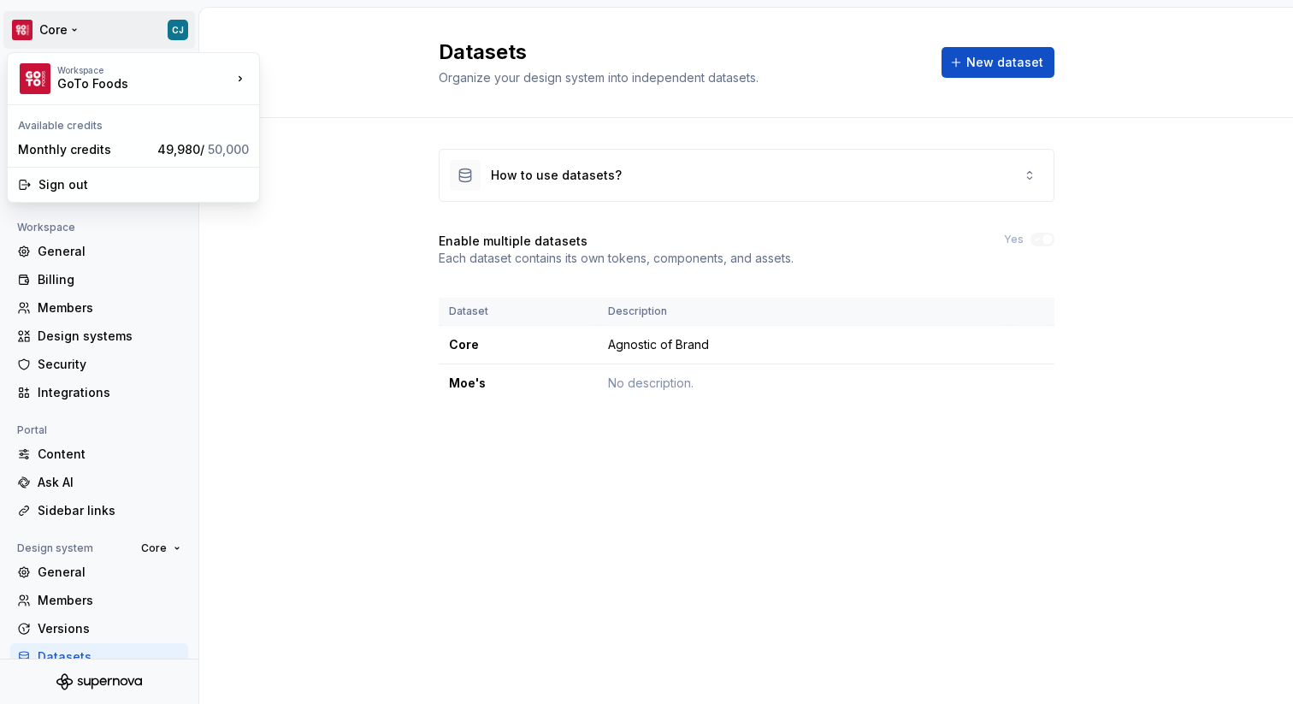
click at [69, 28] on html "Core CJ Back Account Profile Authentication Notifications Workspace General Bil…" at bounding box center [646, 352] width 1293 height 704
click at [308, 168] on html "Core CJ Back Account Profile Authentication Notifications Workspace General Bil…" at bounding box center [646, 352] width 1293 height 704
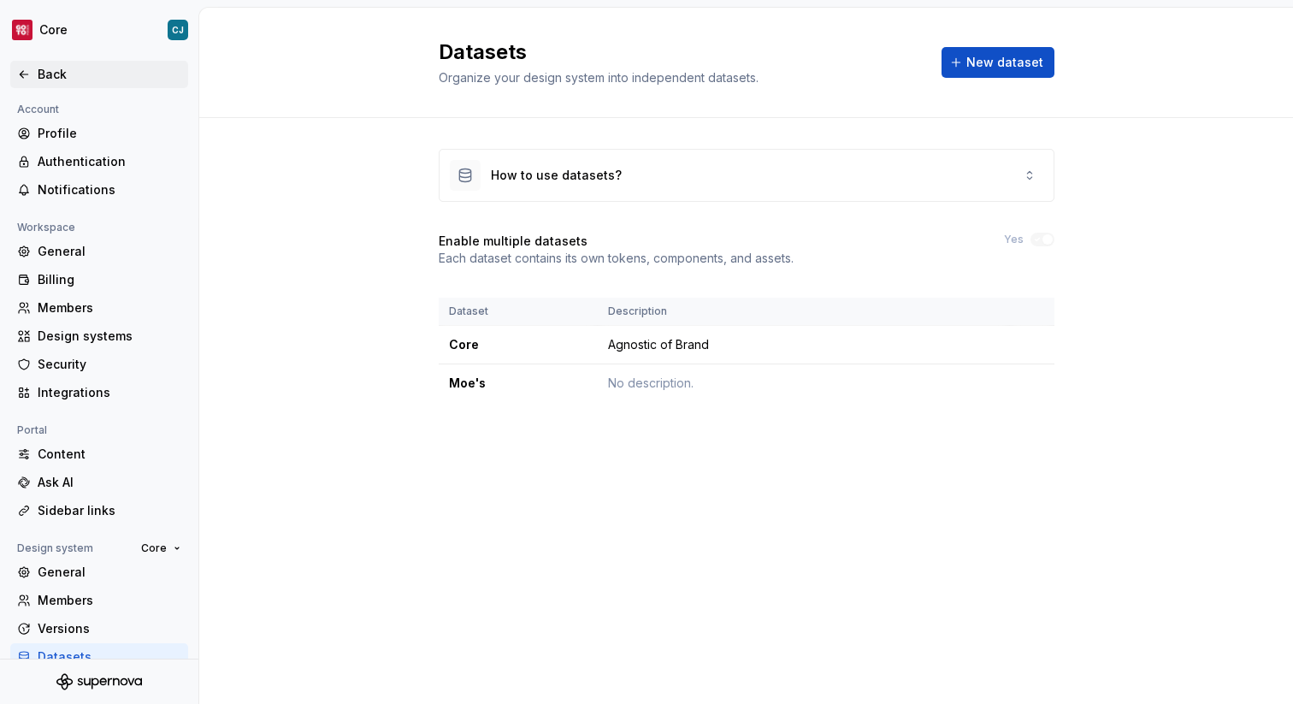
click at [59, 77] on div "Back" at bounding box center [110, 74] width 144 height 17
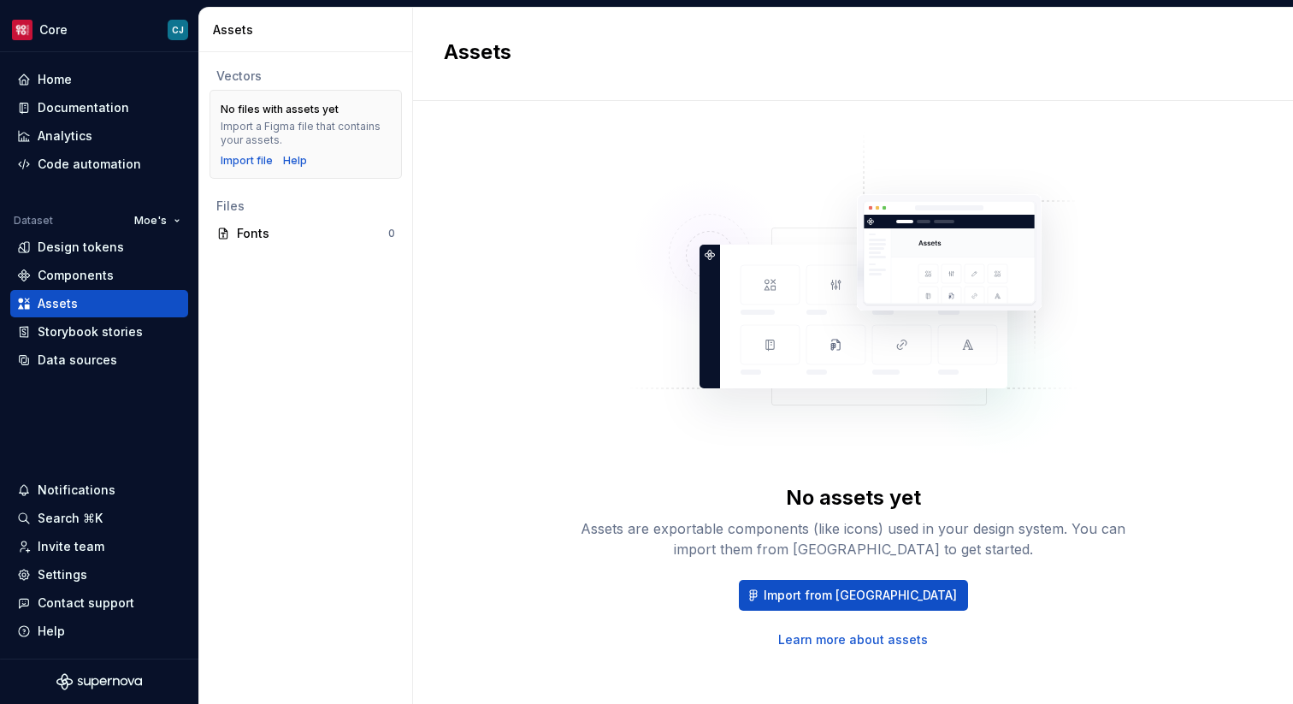
click at [147, 215] on html "Core CJ Home Documentation Analytics Code automation Dataset Moe's Design token…" at bounding box center [646, 352] width 1293 height 704
click at [168, 257] on div "Core" at bounding box center [216, 253] width 111 height 17
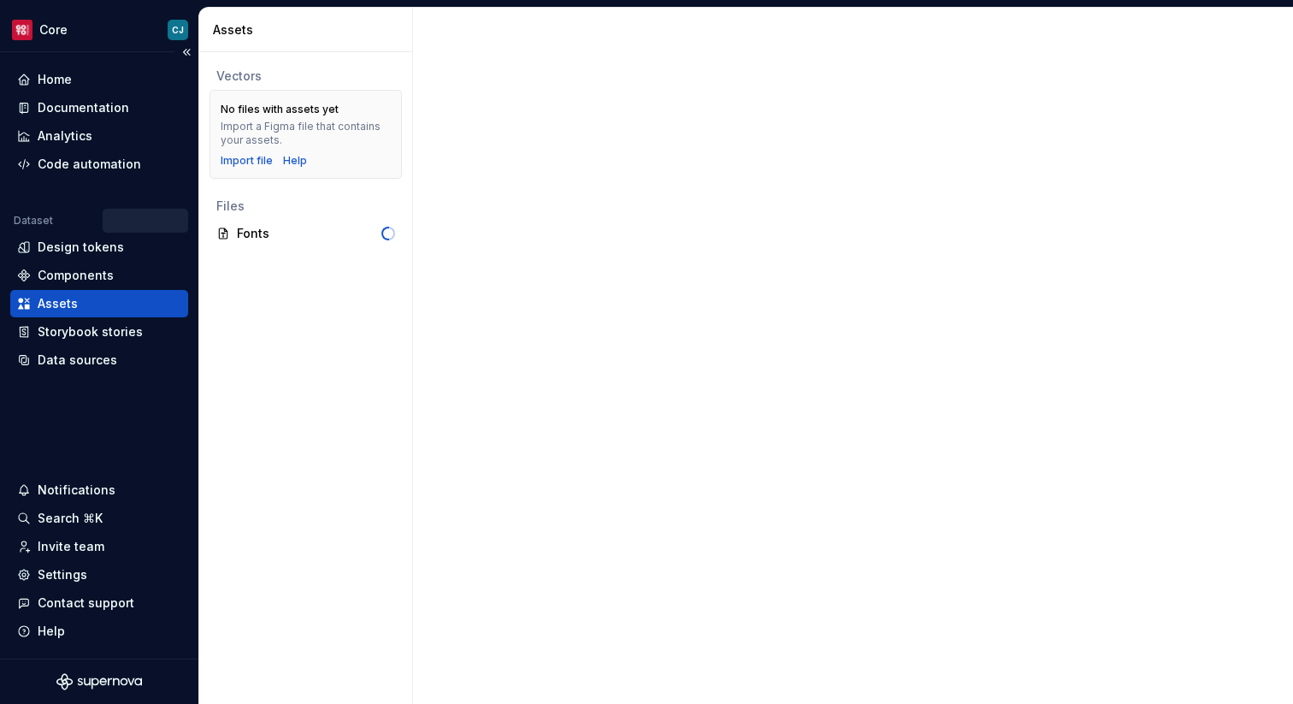
click at [159, 212] on div at bounding box center [123, 221] width 130 height 24
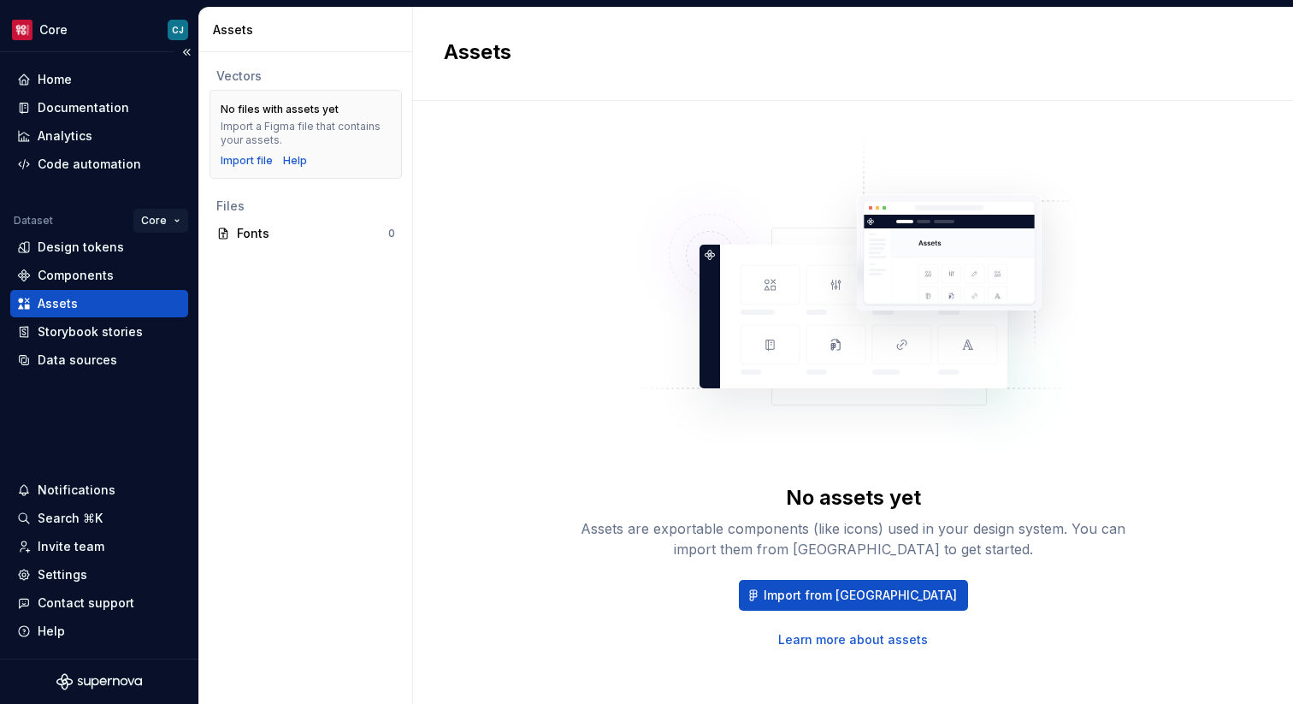
click at [161, 221] on html "Core CJ Home Documentation Analytics Code automation Dataset Core Design tokens…" at bounding box center [646, 352] width 1293 height 704
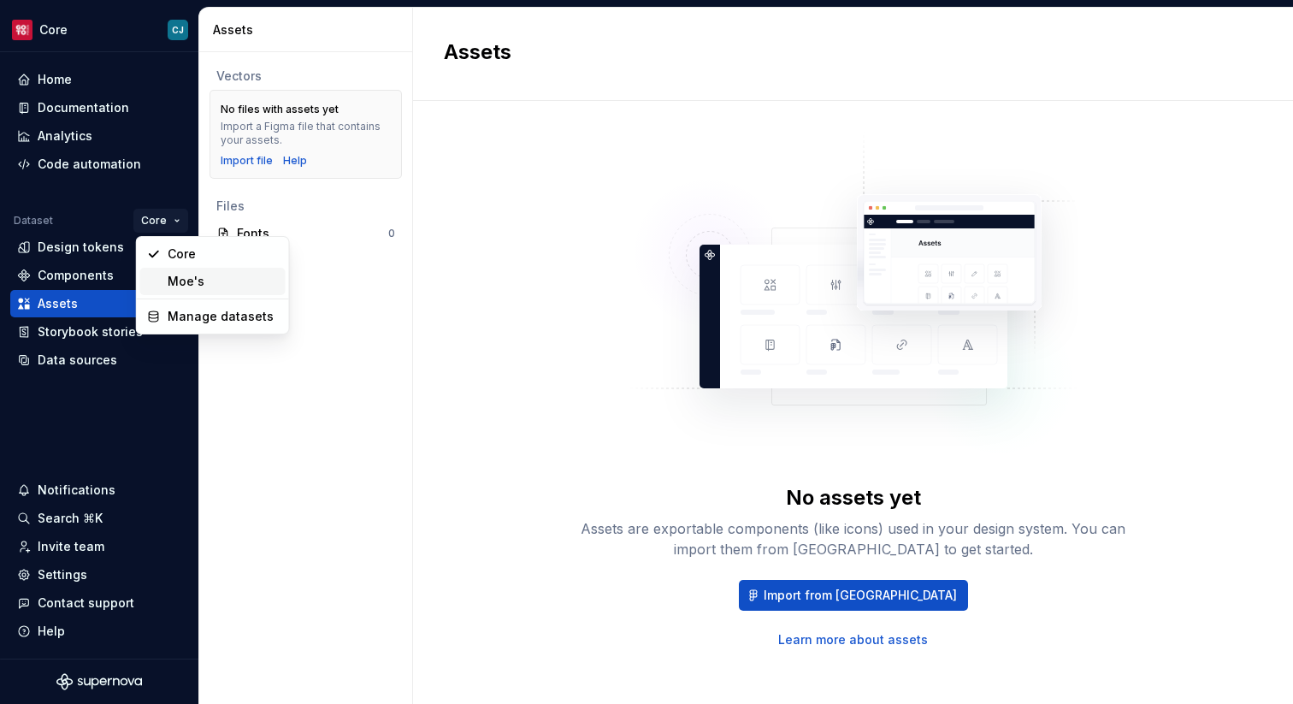
click at [170, 276] on div "Moe's" at bounding box center [223, 281] width 111 height 17
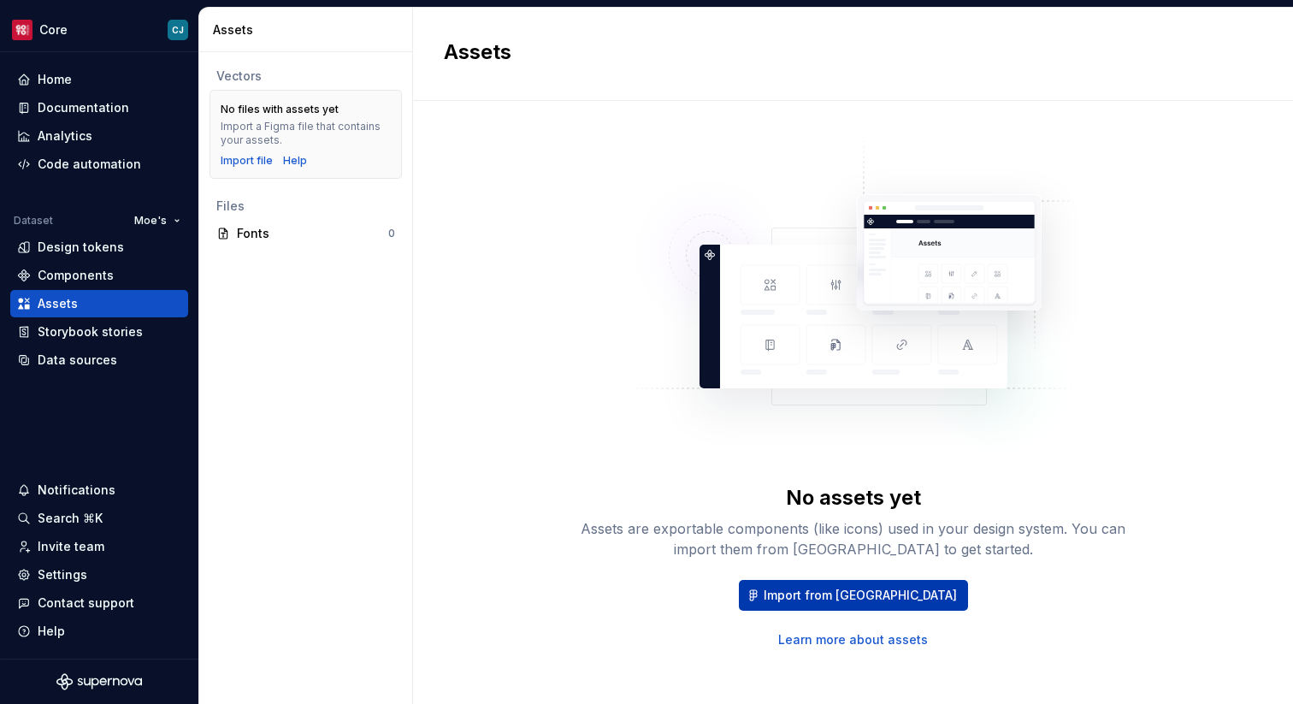
click at [841, 596] on span "Import from [GEOGRAPHIC_DATA]" at bounding box center [860, 595] width 193 height 17
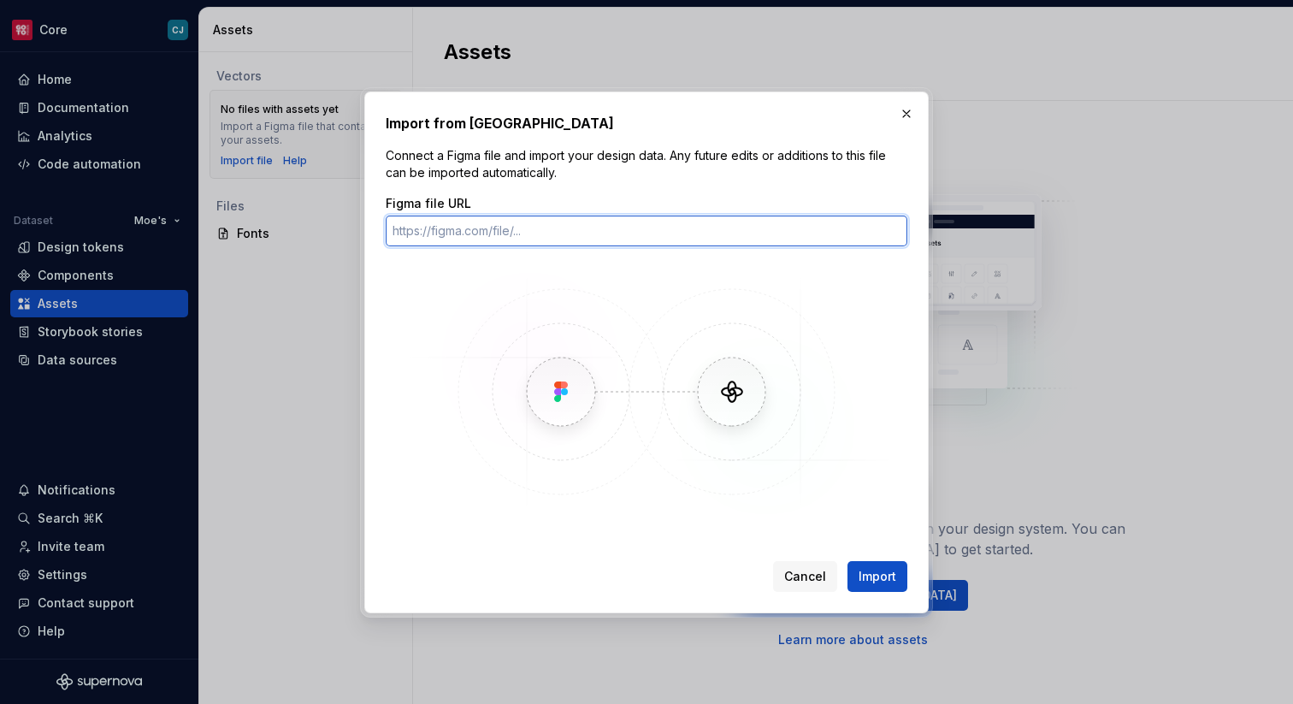
paste input "[URL][DOMAIN_NAME]"
type input "[URL][DOMAIN_NAME]"
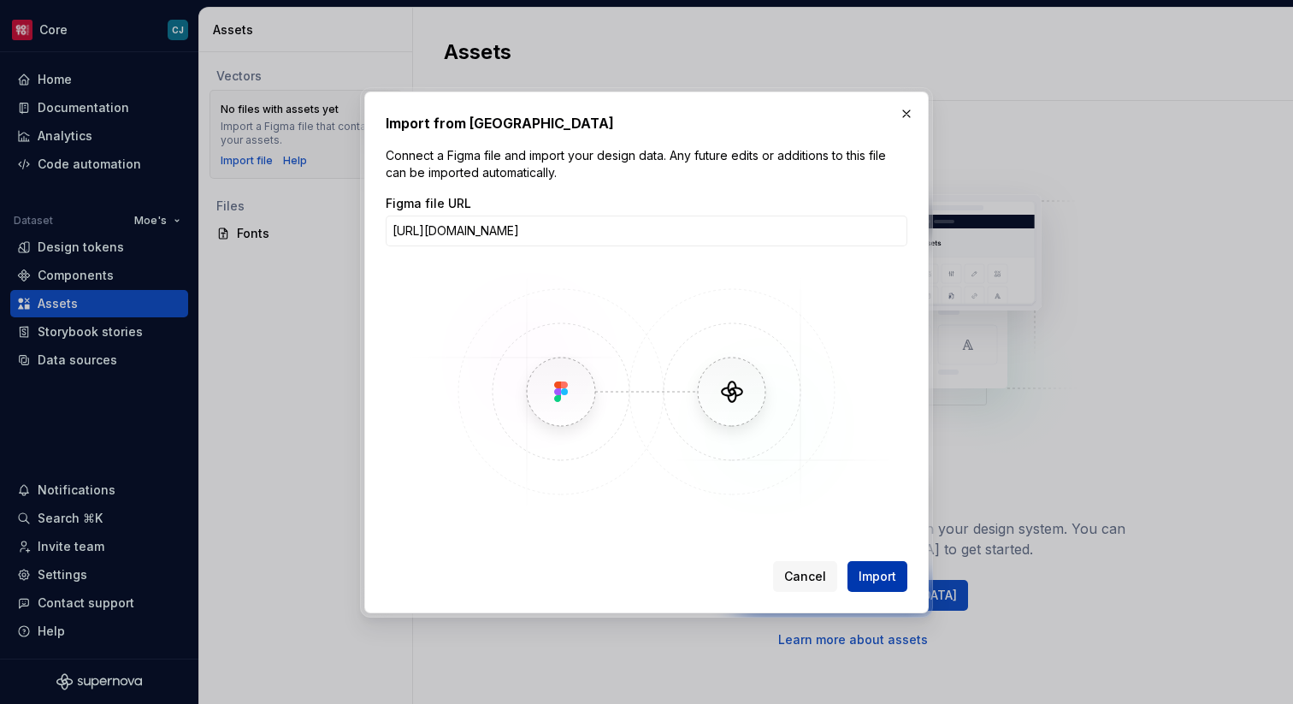
scroll to position [0, 0]
click at [870, 581] on span "Import" at bounding box center [877, 576] width 38 height 17
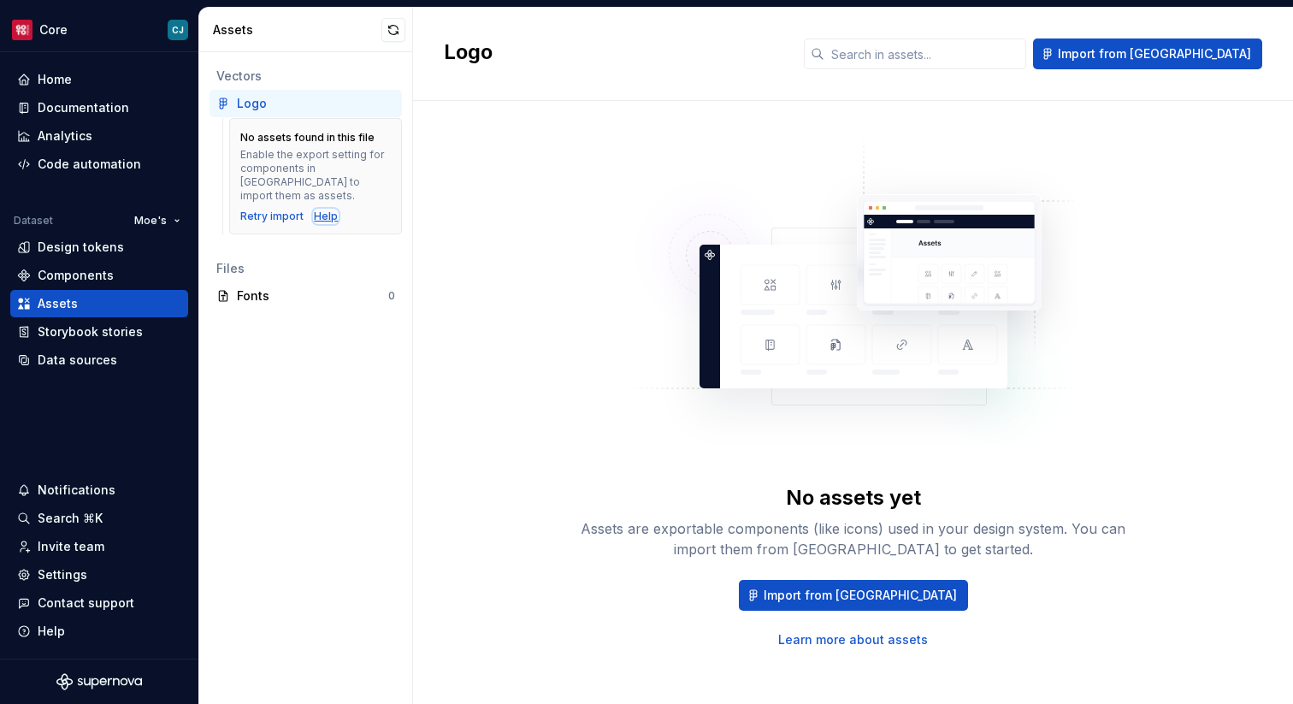
click at [314, 209] on div "Help" at bounding box center [326, 216] width 24 height 14
click at [339, 95] on div "Logo" at bounding box center [316, 103] width 158 height 17
click at [343, 324] on div "Vectors Logo No assets found in this file Enable the export setting for compone…" at bounding box center [305, 378] width 213 height 652
click at [268, 209] on div "Retry import" at bounding box center [271, 216] width 63 height 14
click at [396, 40] on button "button" at bounding box center [393, 30] width 24 height 24
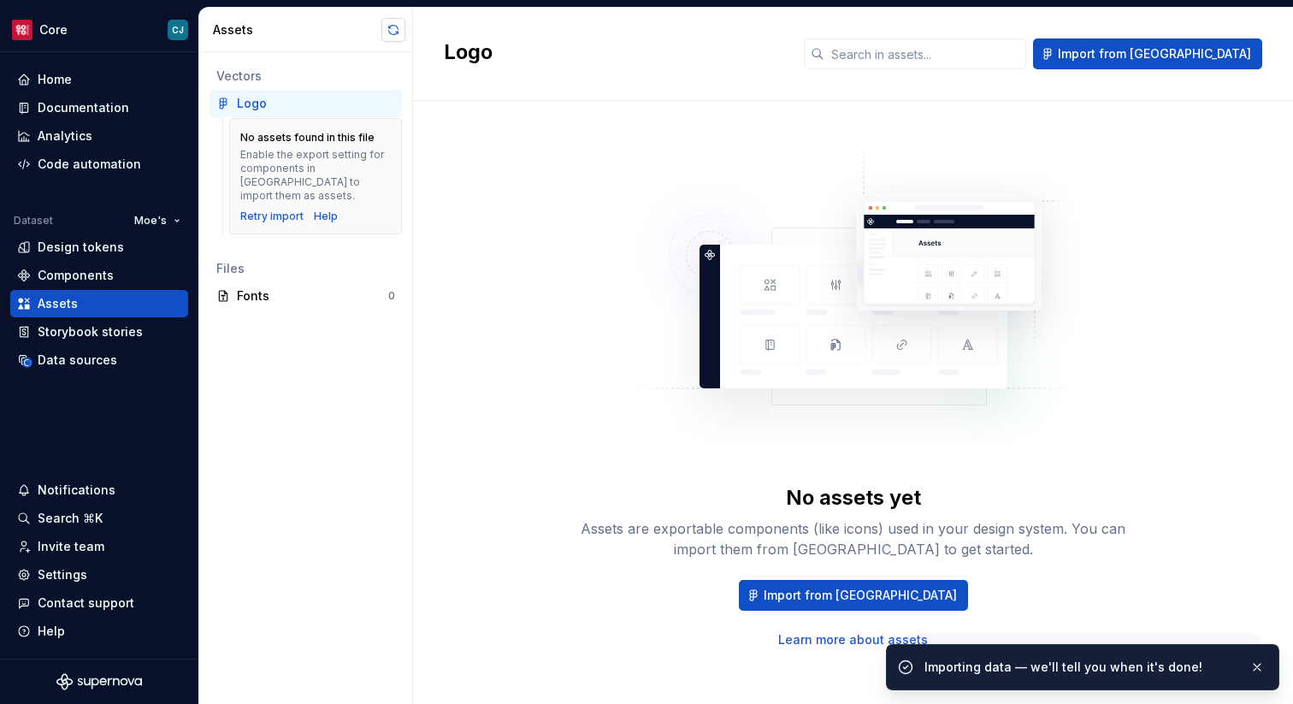
click at [395, 26] on button "button" at bounding box center [393, 30] width 24 height 24
click at [269, 101] on div "Logo" at bounding box center [316, 103] width 158 height 17
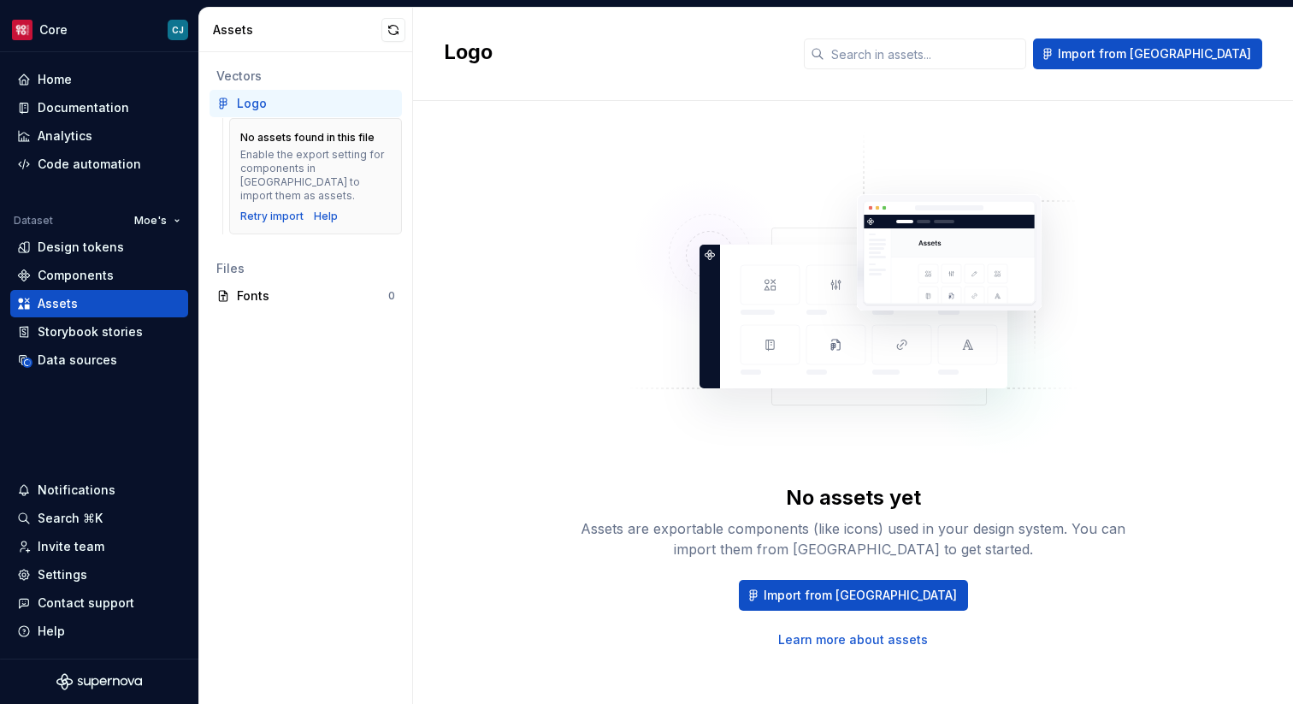
click at [251, 104] on div "Logo" at bounding box center [252, 103] width 30 height 17
click at [228, 104] on icon at bounding box center [223, 104] width 14 height 14
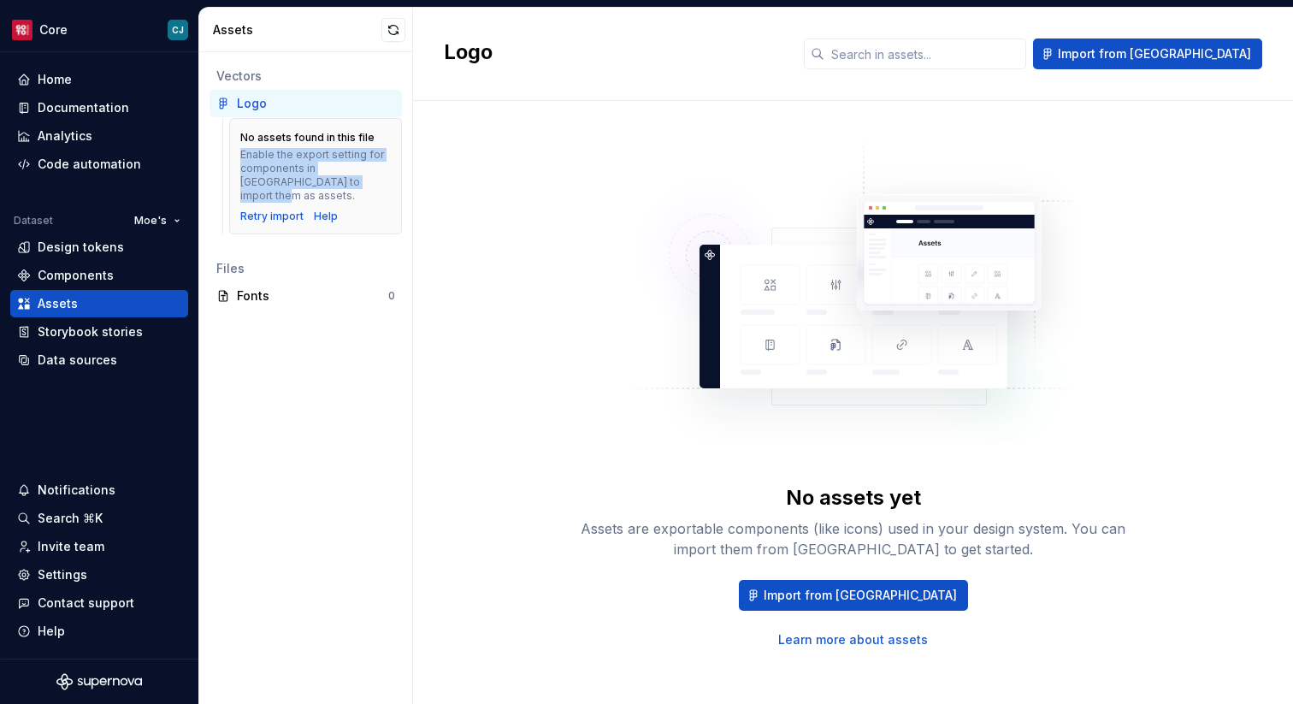
drag, startPoint x: 239, startPoint y: 150, endPoint x: 361, endPoint y: 183, distance: 125.7
click at [361, 183] on div "No assets found in this file Enable the export setting for components in [GEOGR…" at bounding box center [315, 176] width 173 height 116
copy div "Enable the export setting for components in [GEOGRAPHIC_DATA] to import them as…"
click at [265, 209] on div "Retry import" at bounding box center [271, 216] width 63 height 14
click at [469, 221] on div "No assets yet Assets are exportable components (like icons) used in your design…" at bounding box center [853, 390] width 818 height 516
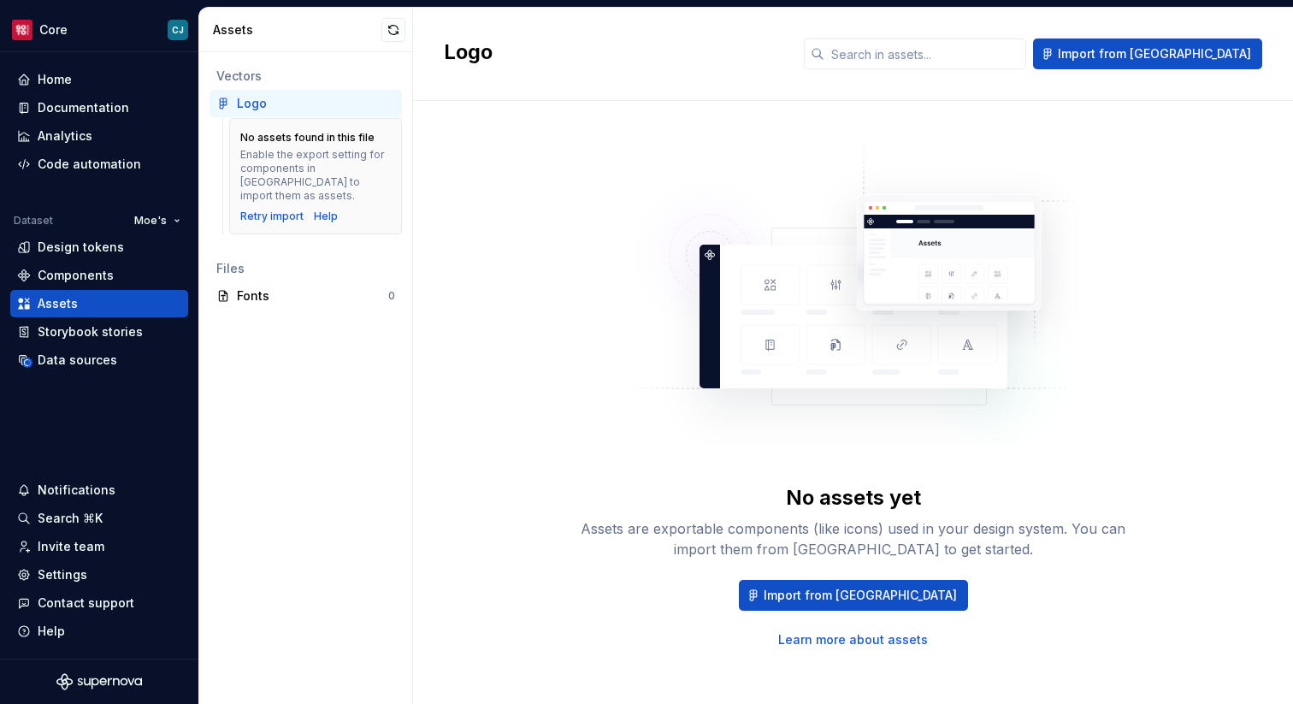
click at [303, 108] on div "Logo" at bounding box center [316, 103] width 158 height 17
click at [103, 283] on div "Components" at bounding box center [99, 275] width 178 height 27
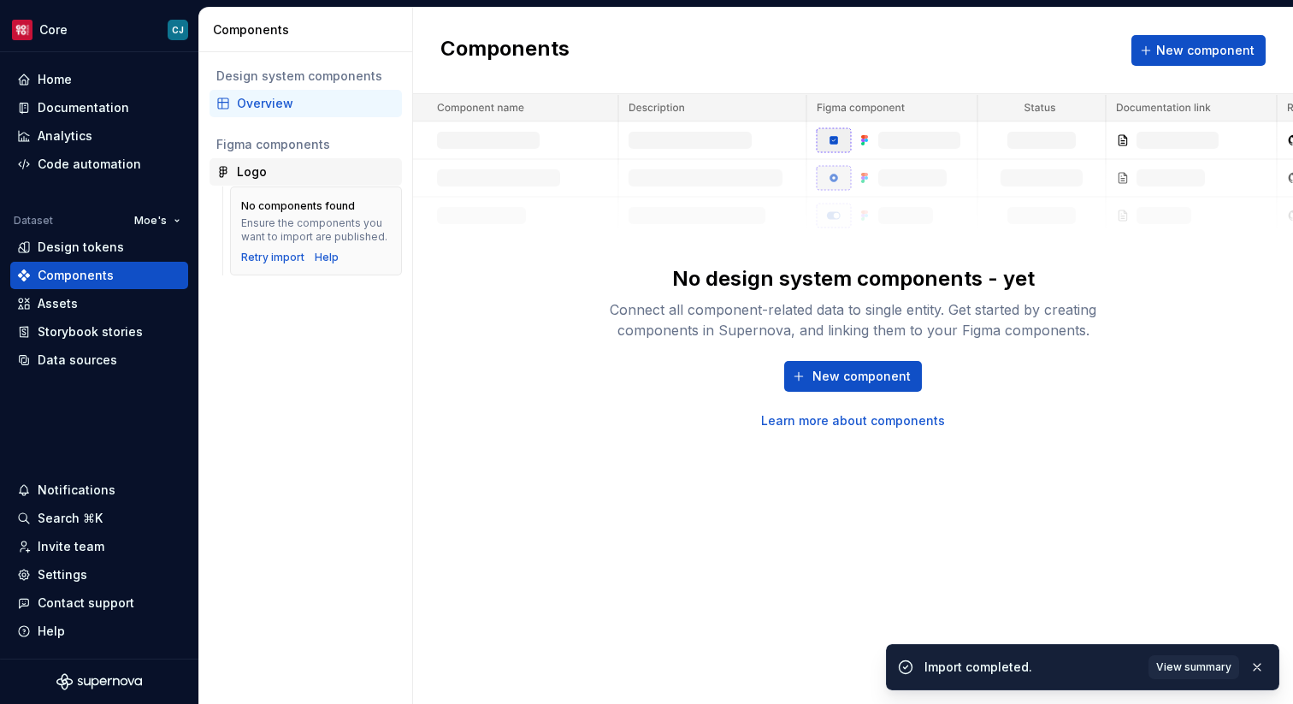
click at [344, 168] on div "Logo" at bounding box center [316, 171] width 158 height 17
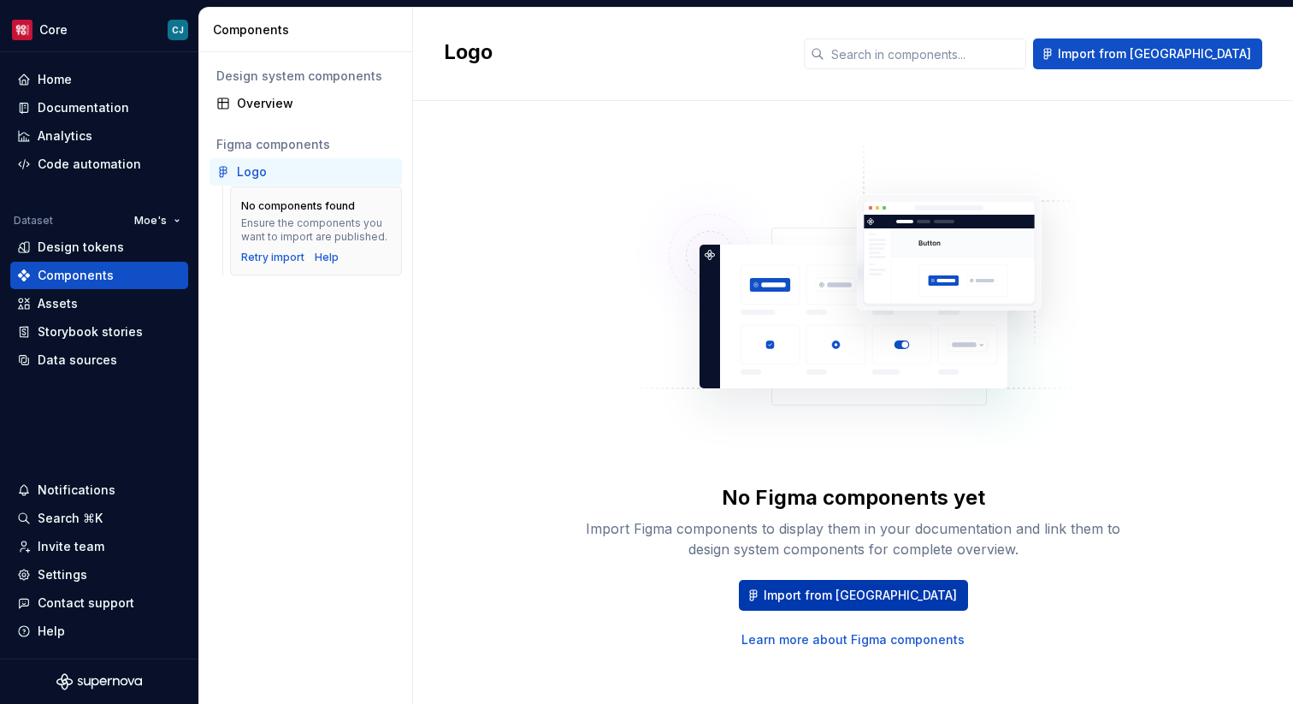
click at [818, 594] on span "Import from [GEOGRAPHIC_DATA]" at bounding box center [860, 595] width 193 height 17
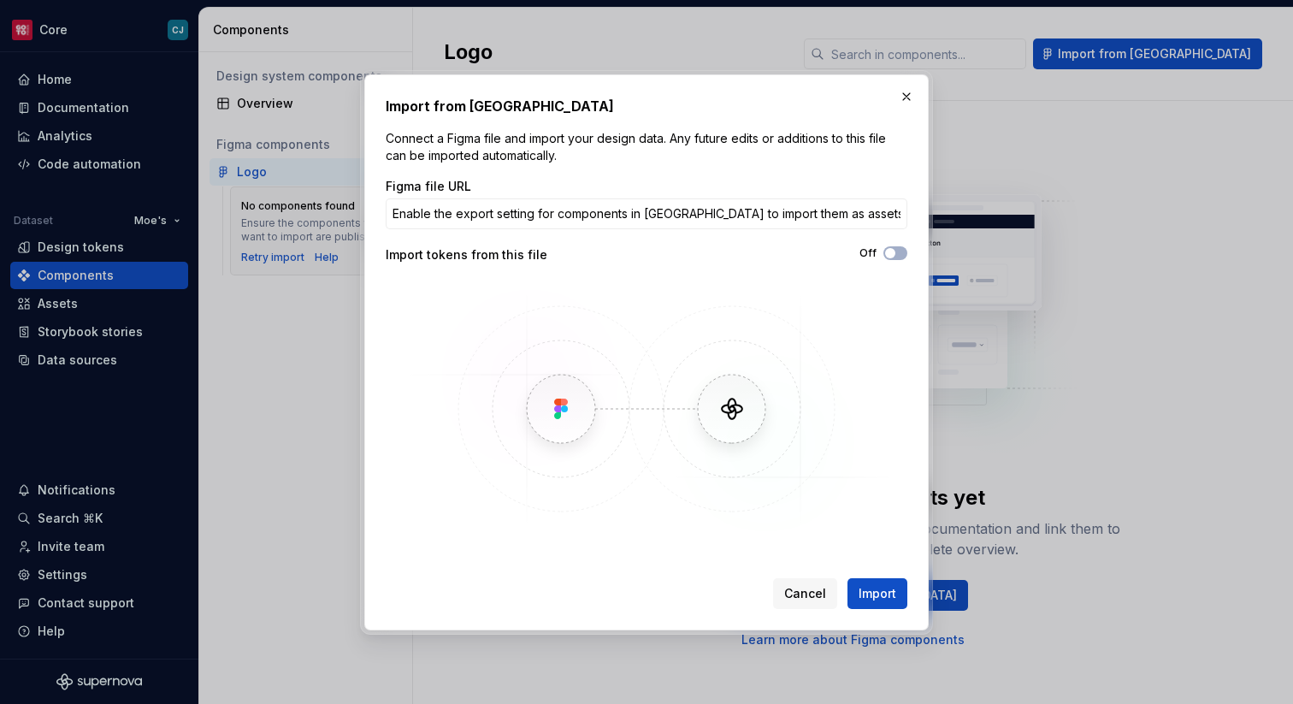
click at [882, 253] on div "Off" at bounding box center [776, 253] width 261 height 14
click at [526, 212] on input "Enable the export setting for components in [GEOGRAPHIC_DATA] to import them as…" at bounding box center [647, 213] width 522 height 31
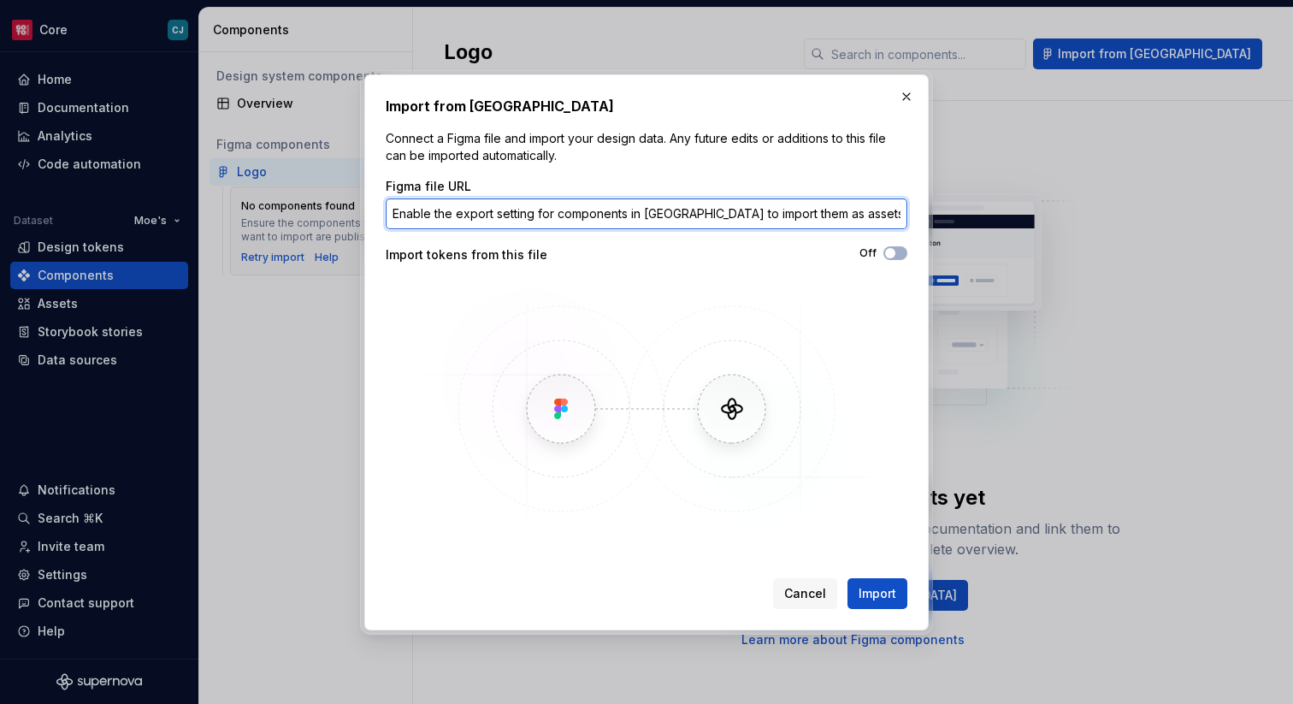
paste input "[URL][DOMAIN_NAME]"
type input "[URL][DOMAIN_NAME]"
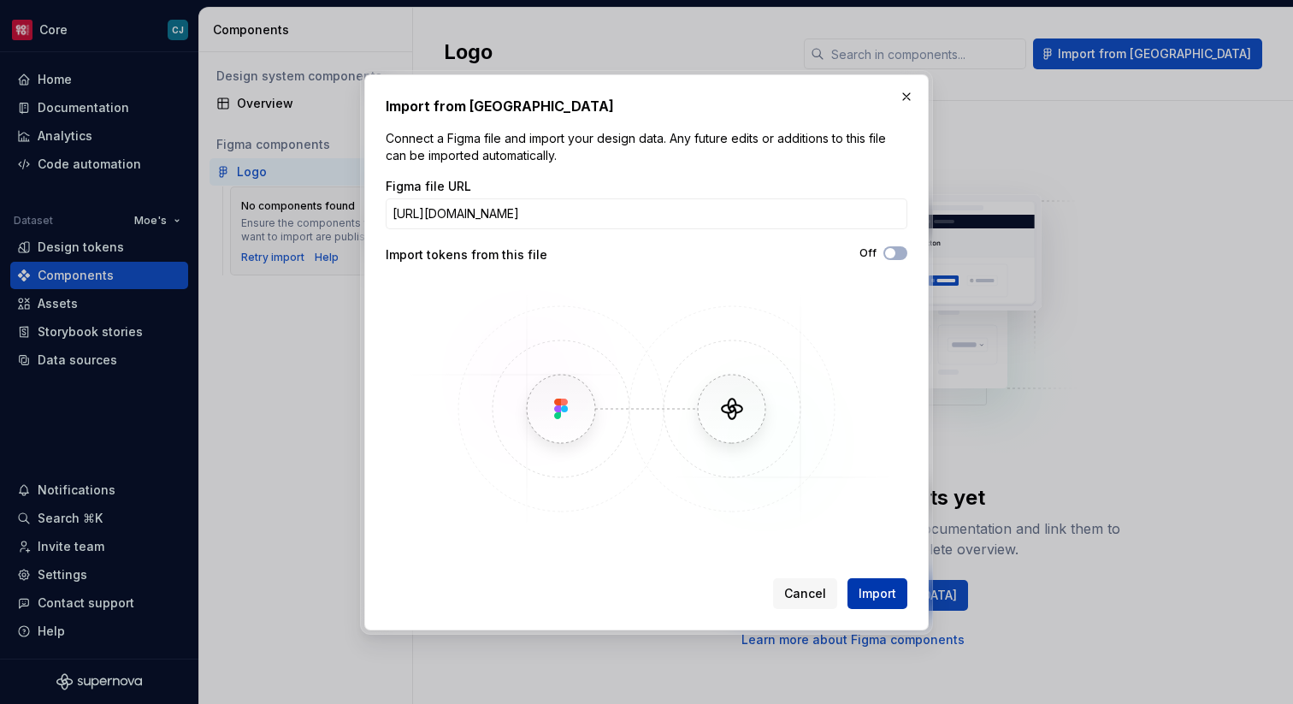
click at [877, 597] on span "Import" at bounding box center [877, 593] width 38 height 17
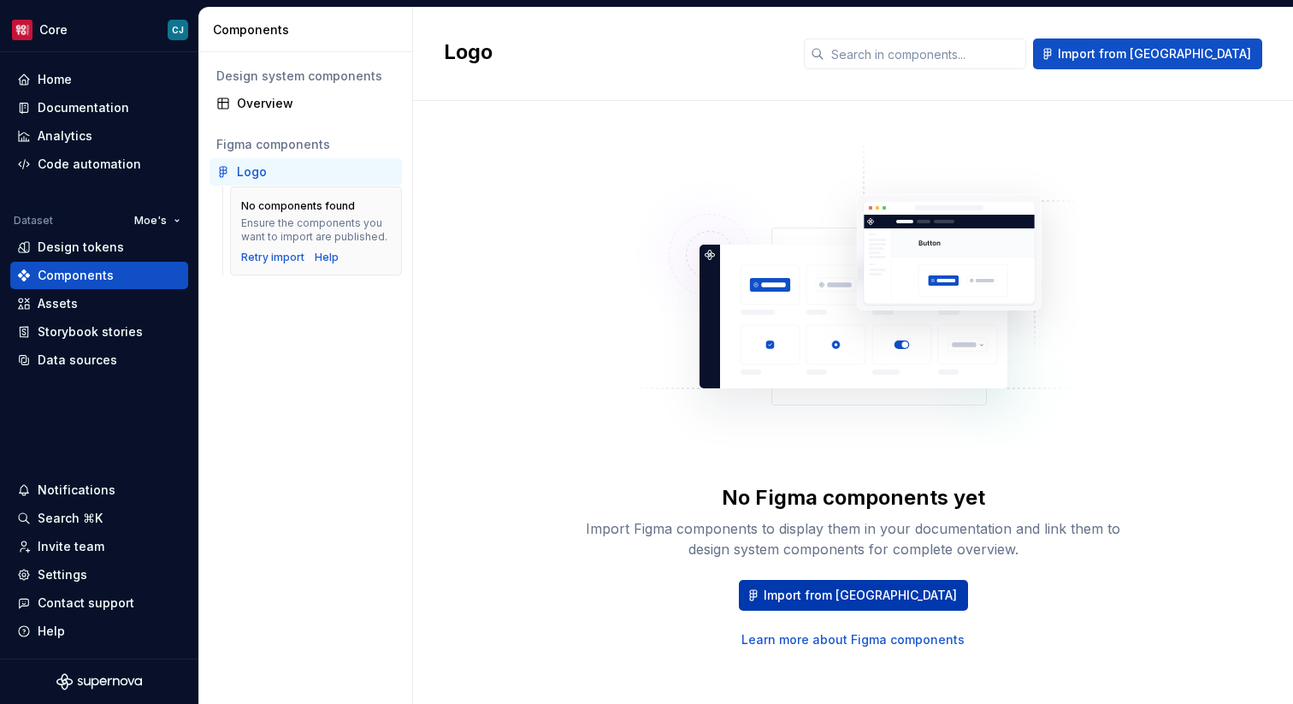
click at [831, 595] on span "Import from [GEOGRAPHIC_DATA]" at bounding box center [860, 595] width 193 height 17
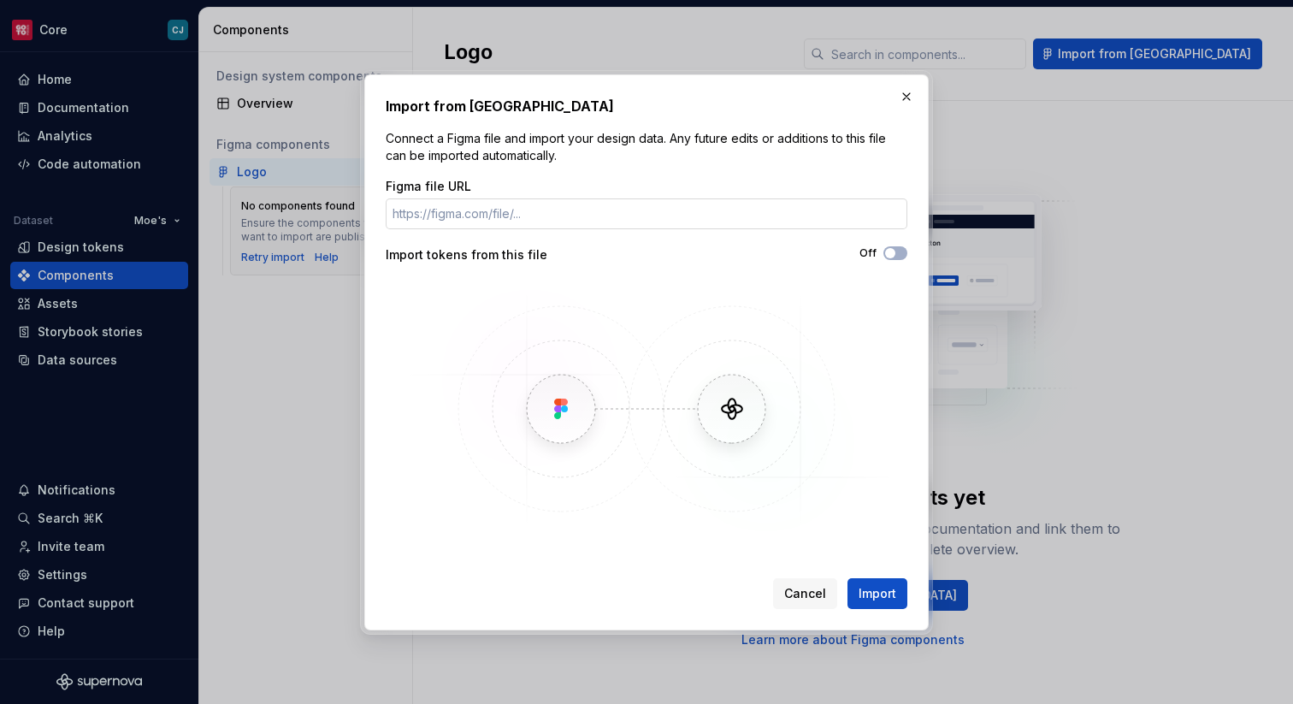
click at [620, 219] on input "Figma file URL" at bounding box center [647, 213] width 522 height 31
type input "[URL][DOMAIN_NAME]"
click at [882, 591] on span "Import" at bounding box center [877, 593] width 38 height 17
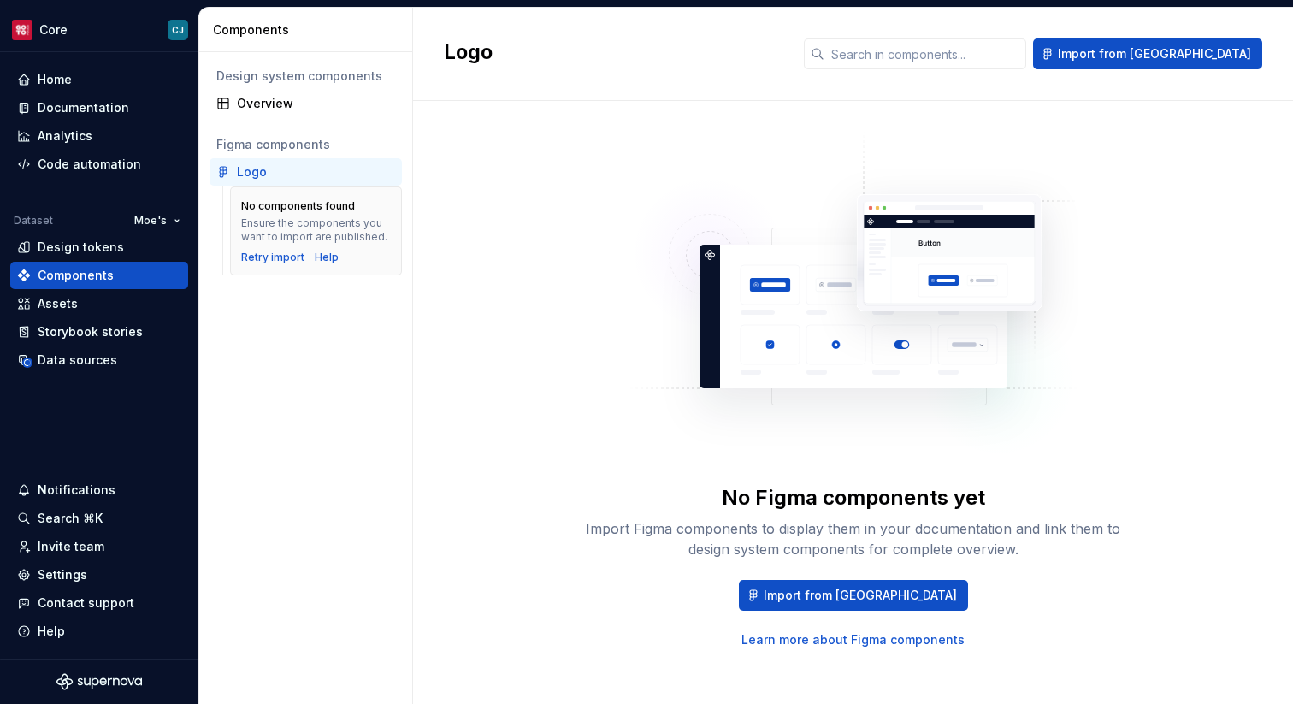
click at [331, 157] on div "Figma components" at bounding box center [305, 144] width 192 height 27
click at [301, 109] on div "Overview" at bounding box center [316, 103] width 158 height 17
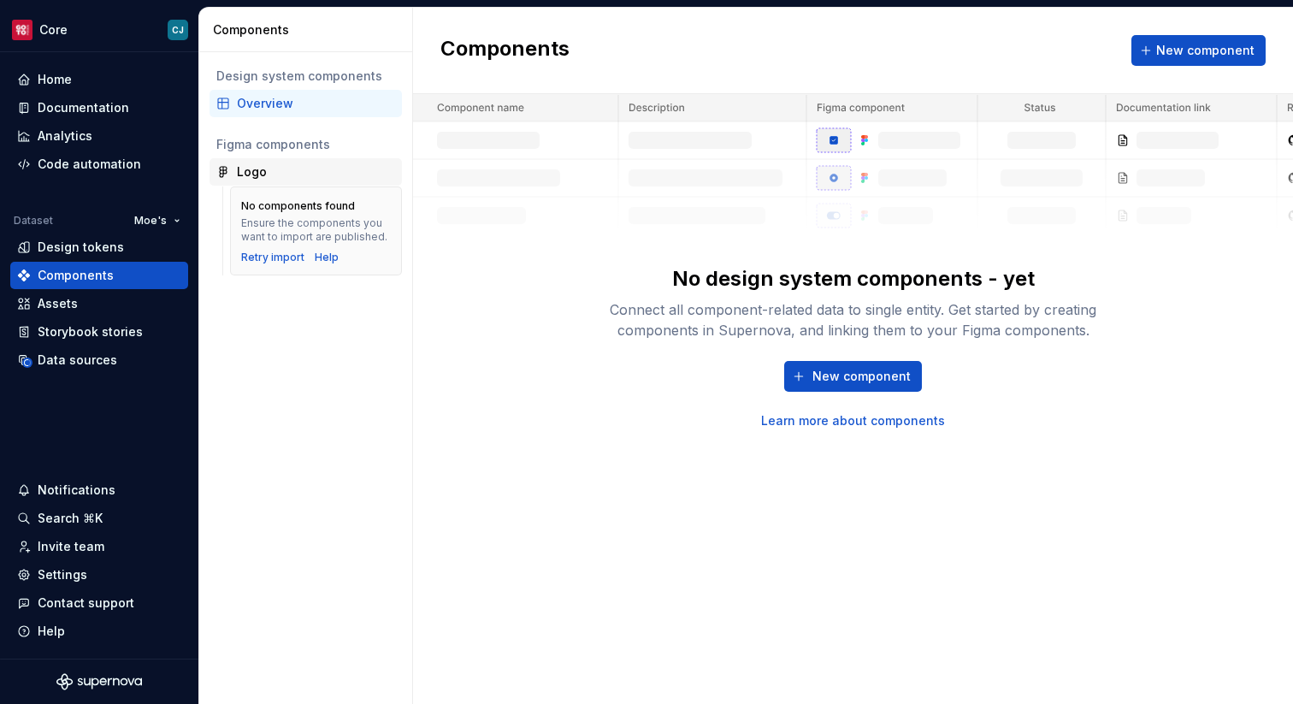
click at [306, 170] on div "Logo" at bounding box center [316, 171] width 158 height 17
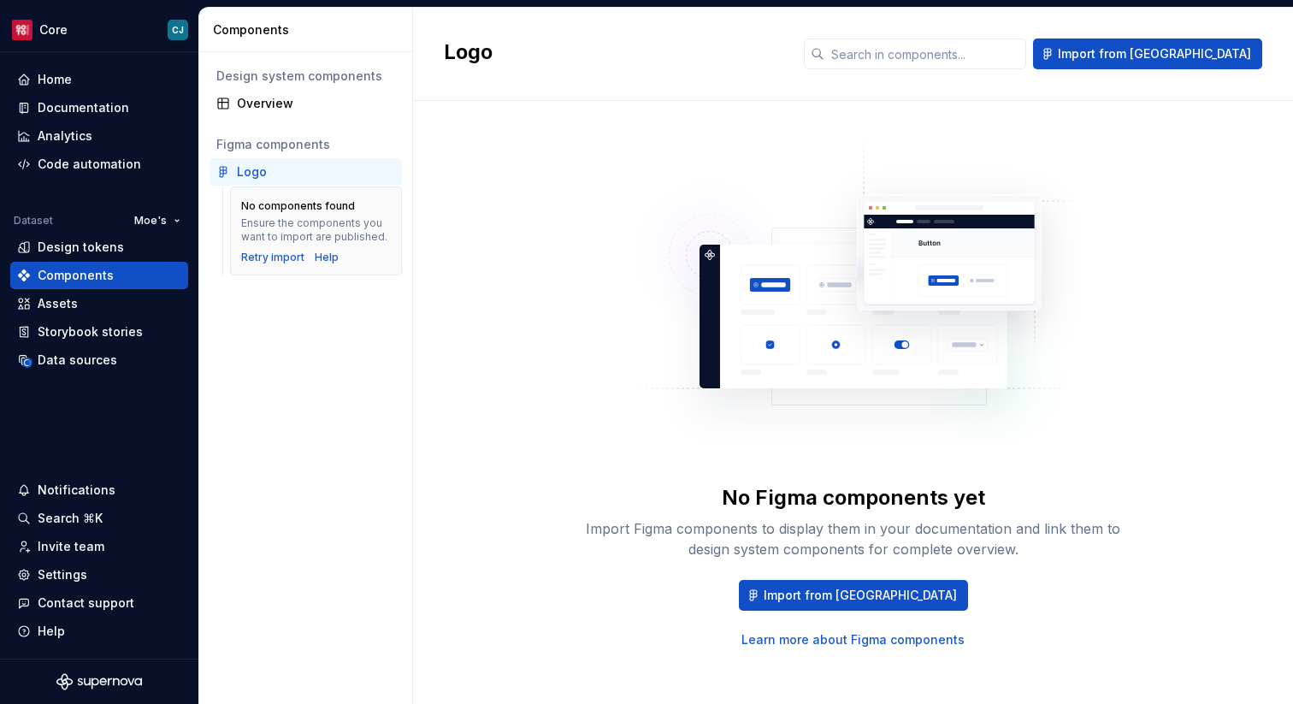
drag, startPoint x: 306, startPoint y: 170, endPoint x: 282, endPoint y: 176, distance: 24.7
click at [282, 176] on div "Logo" at bounding box center [316, 171] width 158 height 17
click at [66, 81] on div "Home" at bounding box center [55, 79] width 34 height 17
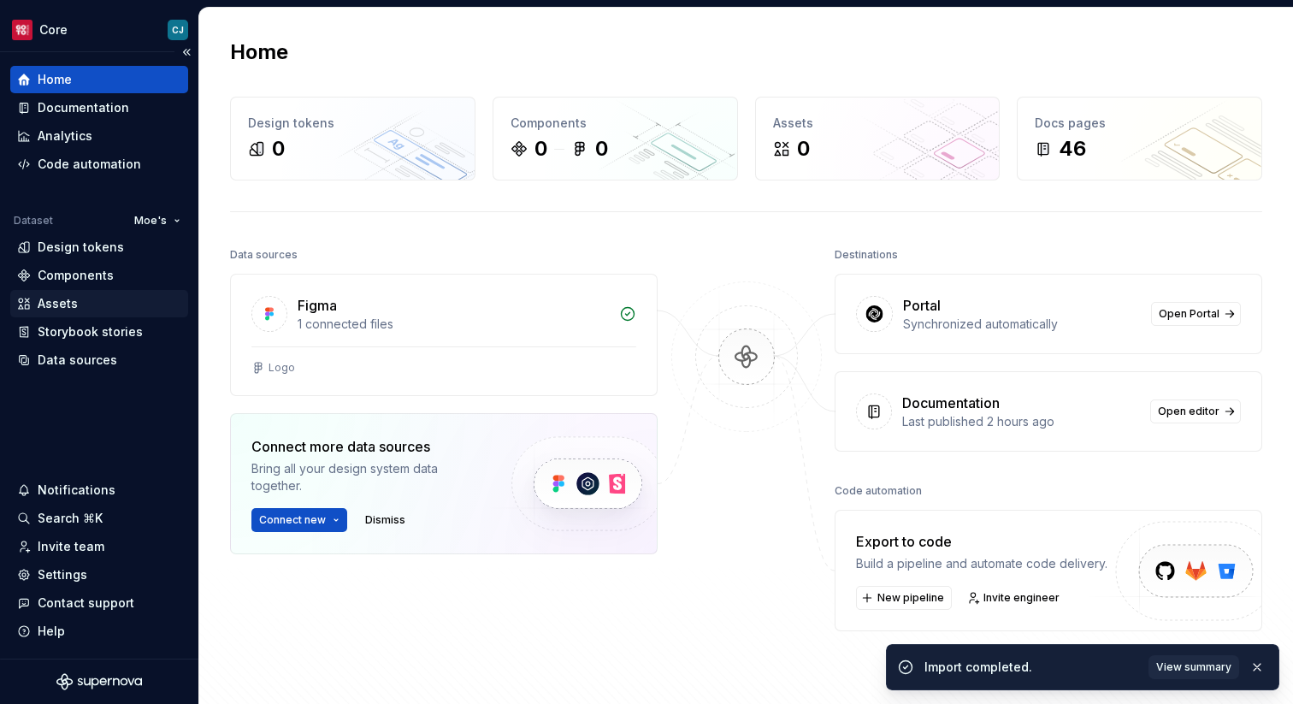
click at [73, 309] on div "Assets" at bounding box center [58, 303] width 40 height 17
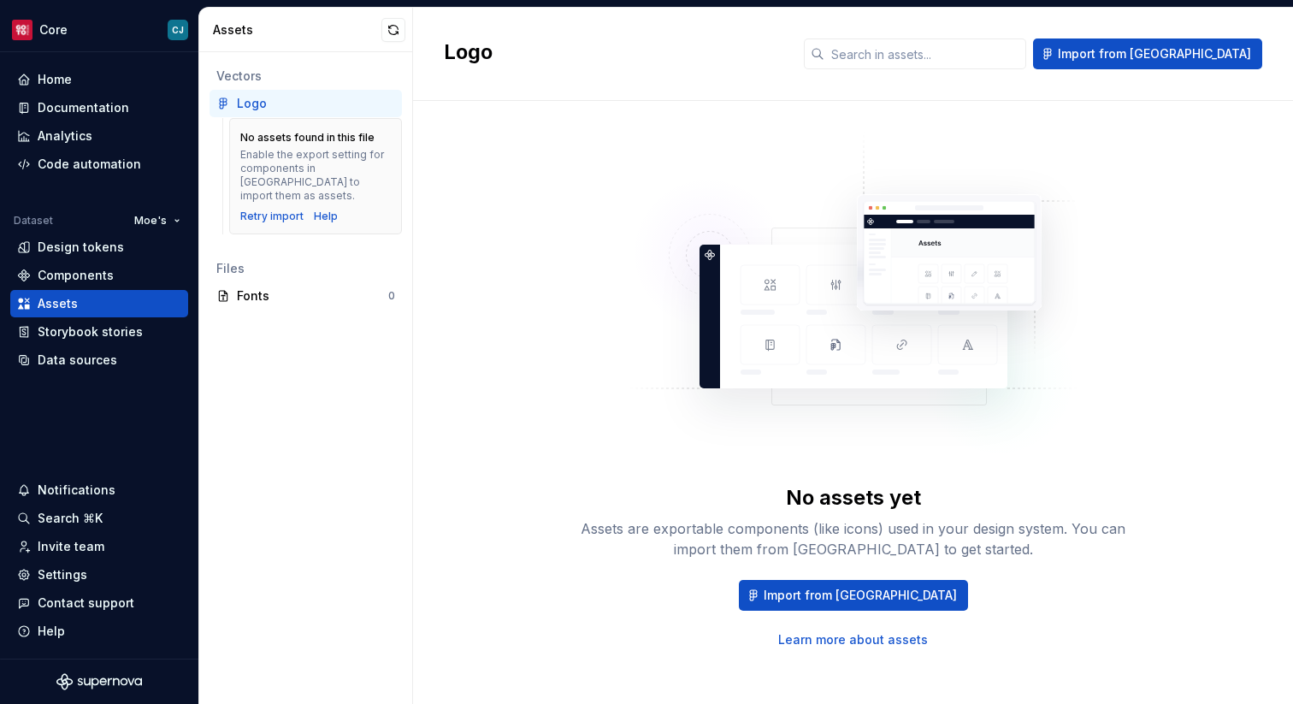
drag, startPoint x: 346, startPoint y: 99, endPoint x: 337, endPoint y: 103, distance: 10.3
click at [337, 103] on div "Logo" at bounding box center [316, 103] width 158 height 17
click at [268, 291] on div "Fonts 0" at bounding box center [305, 295] width 192 height 27
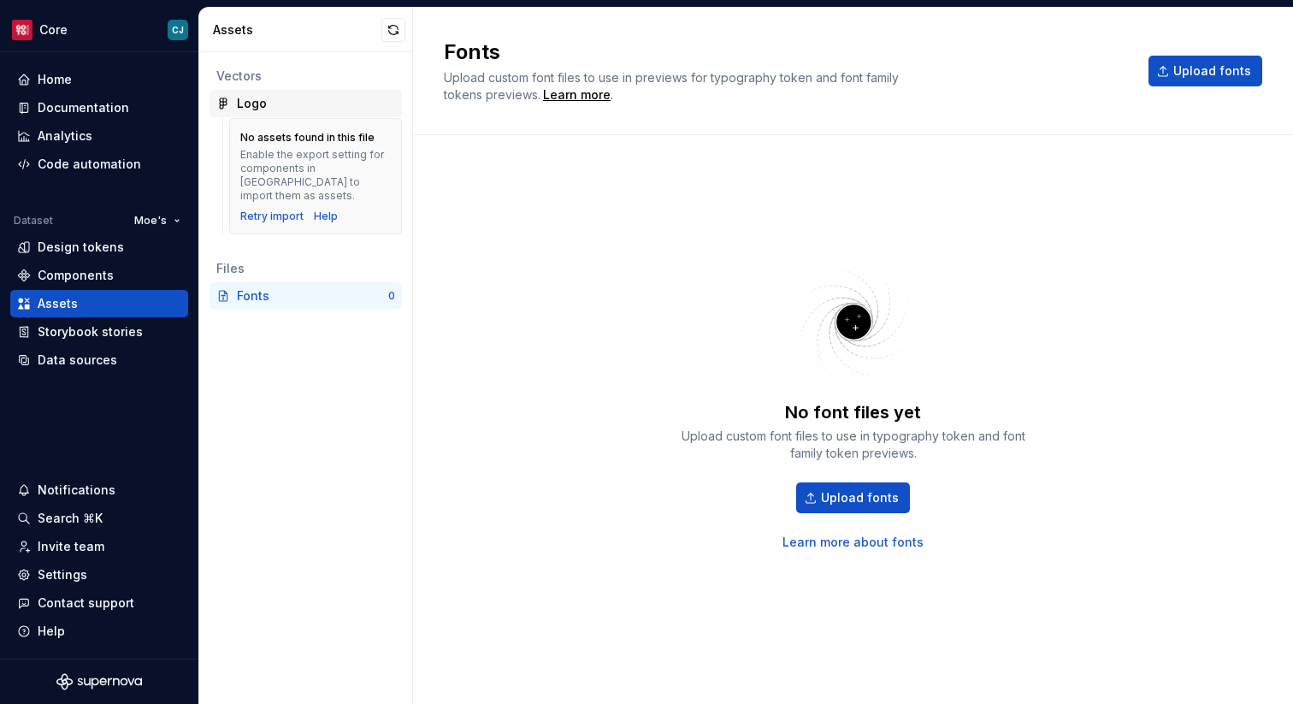
click at [260, 112] on div "Logo" at bounding box center [305, 103] width 192 height 27
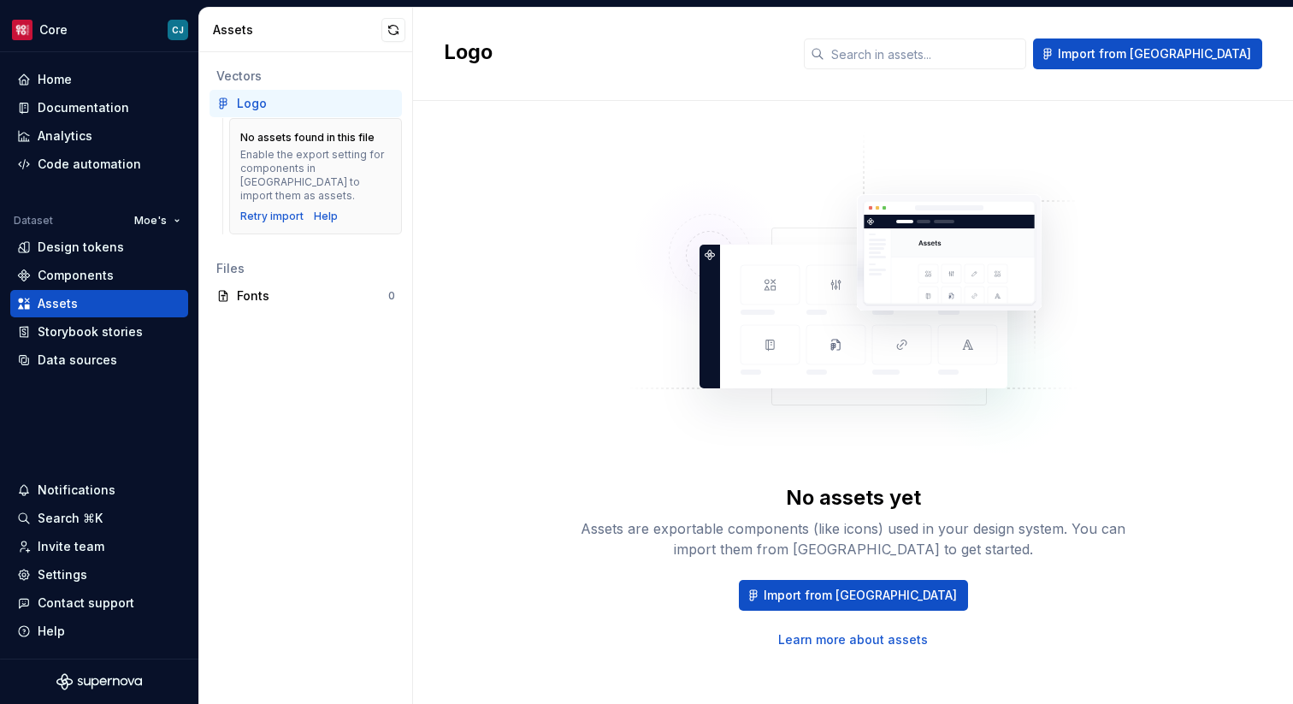
click at [498, 56] on h2 "Logo" at bounding box center [613, 51] width 339 height 27
click at [397, 28] on button "button" at bounding box center [393, 30] width 24 height 24
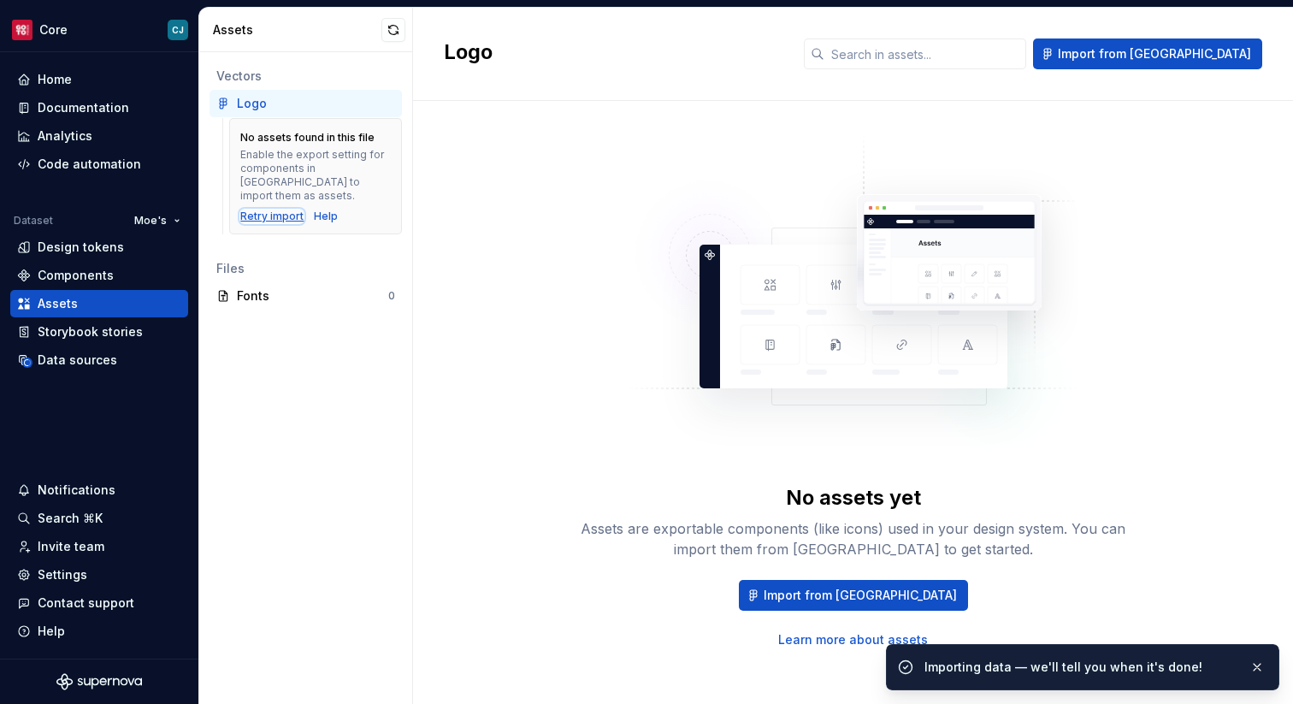
click at [278, 209] on div "Retry import" at bounding box center [271, 216] width 63 height 14
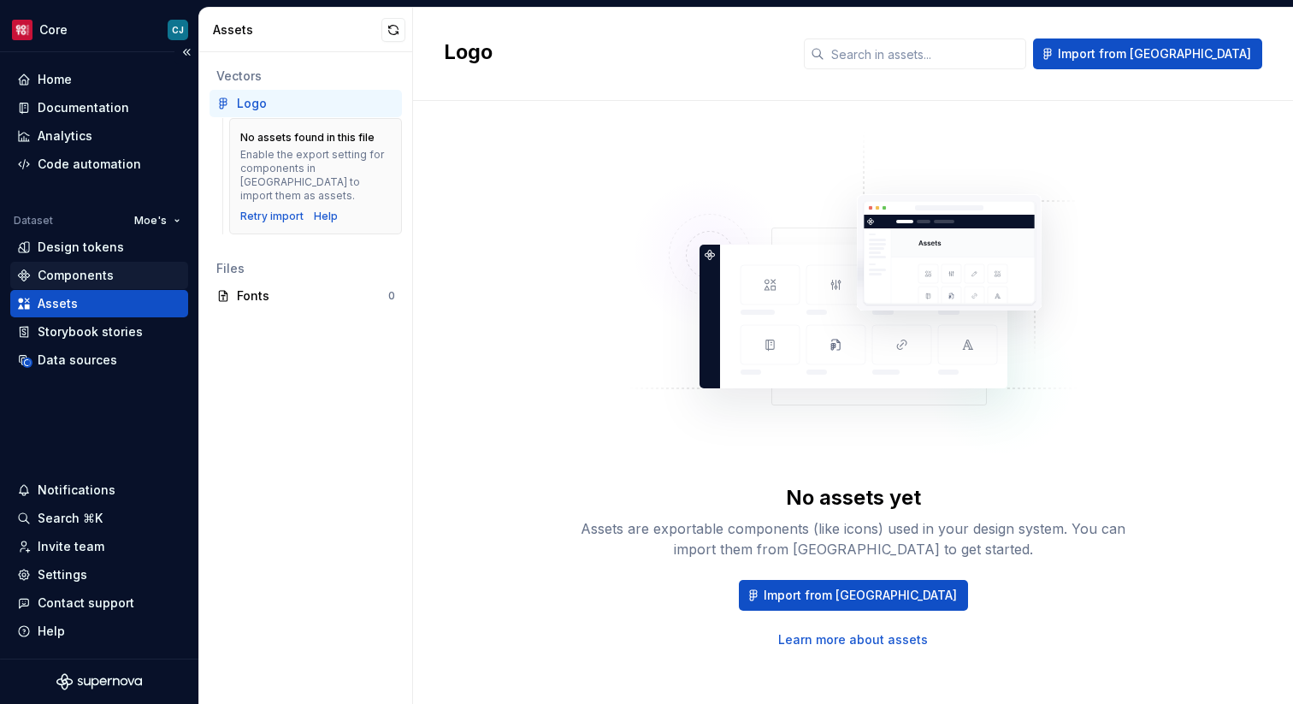
click at [117, 281] on div "Components" at bounding box center [99, 275] width 164 height 17
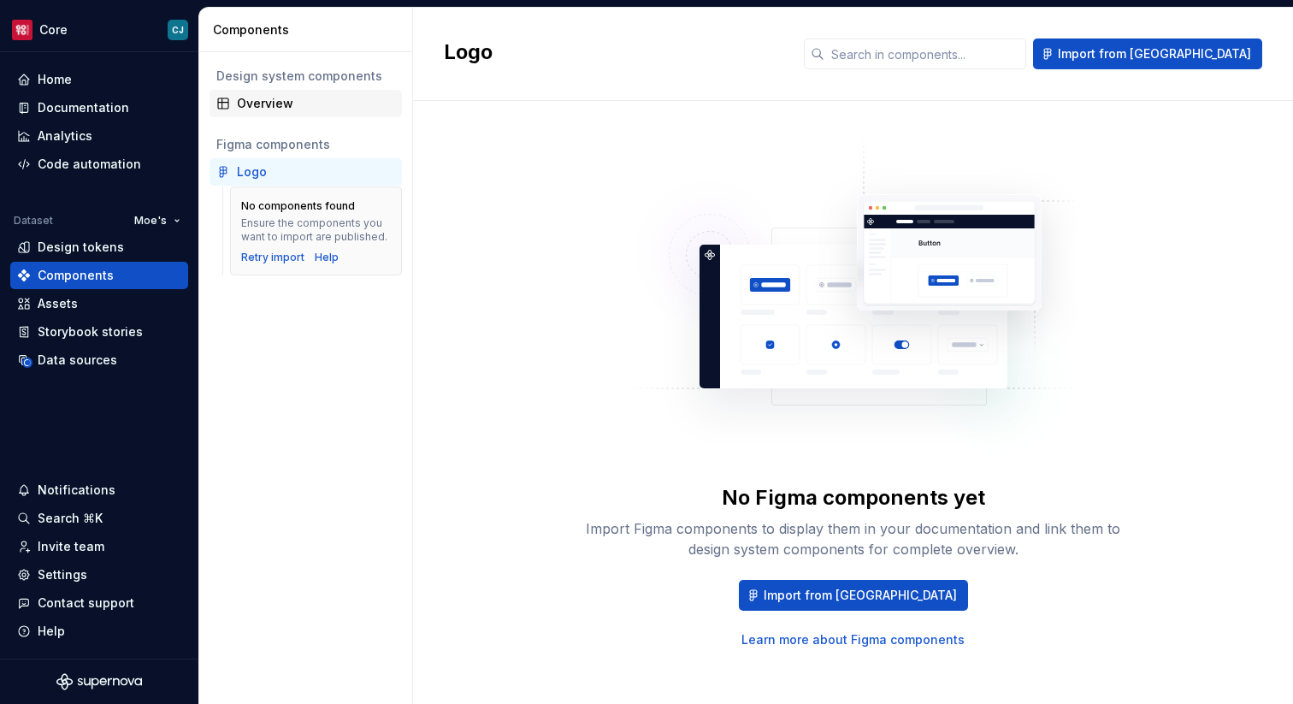
click at [278, 100] on div "Overview" at bounding box center [316, 103] width 158 height 17
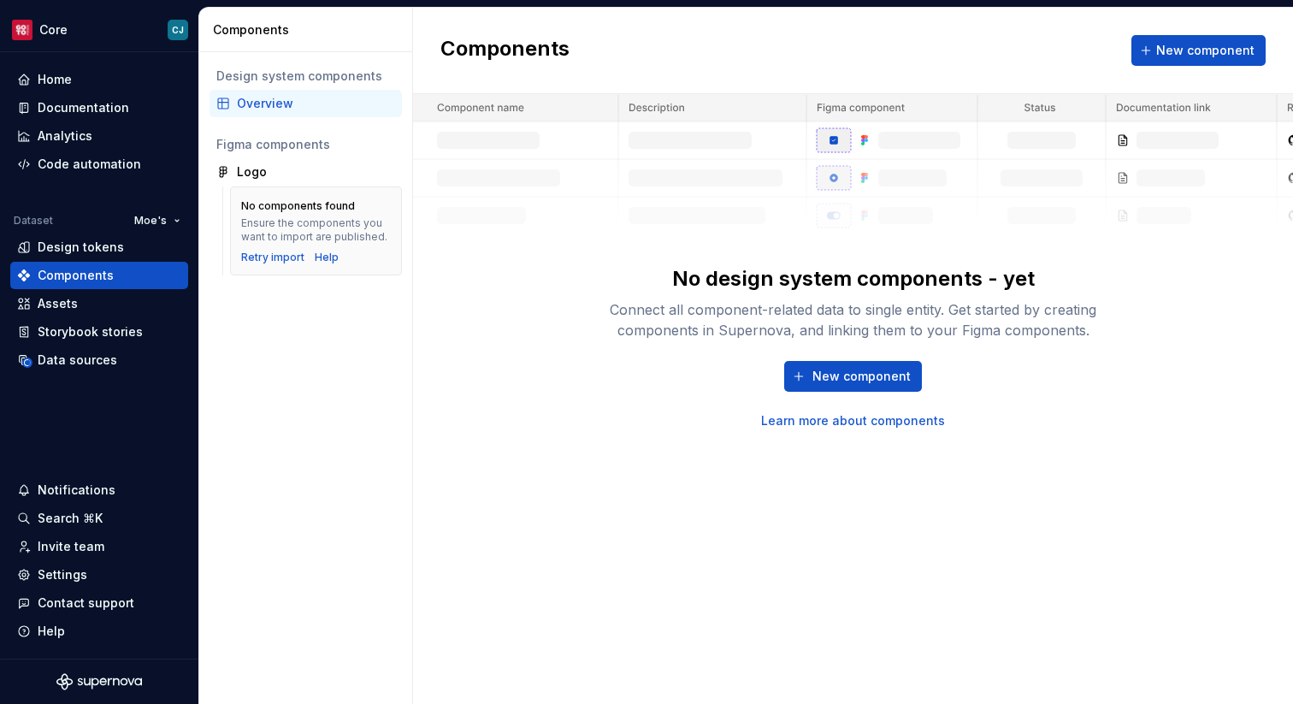
click at [817, 156] on img at bounding box center [853, 164] width 880 height 140
click at [816, 174] on img at bounding box center [853, 164] width 880 height 140
click at [301, 175] on div "Logo" at bounding box center [316, 171] width 158 height 17
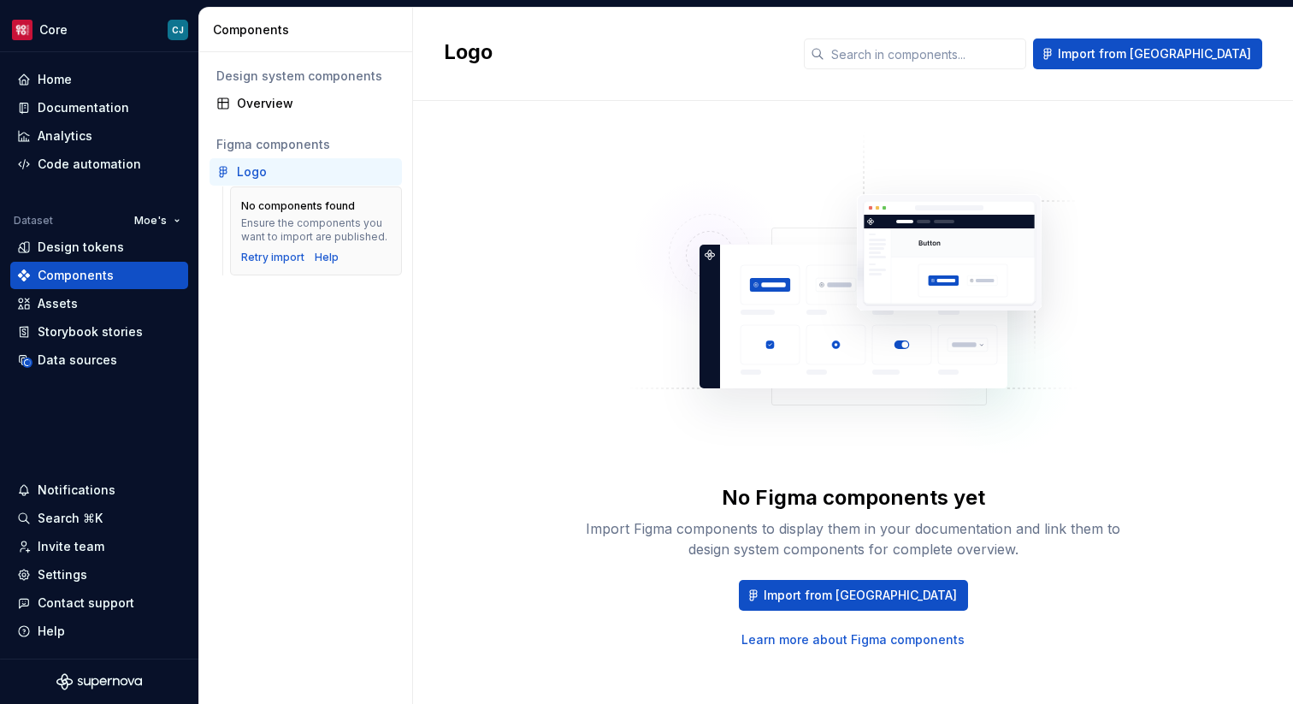
scroll to position [9, 0]
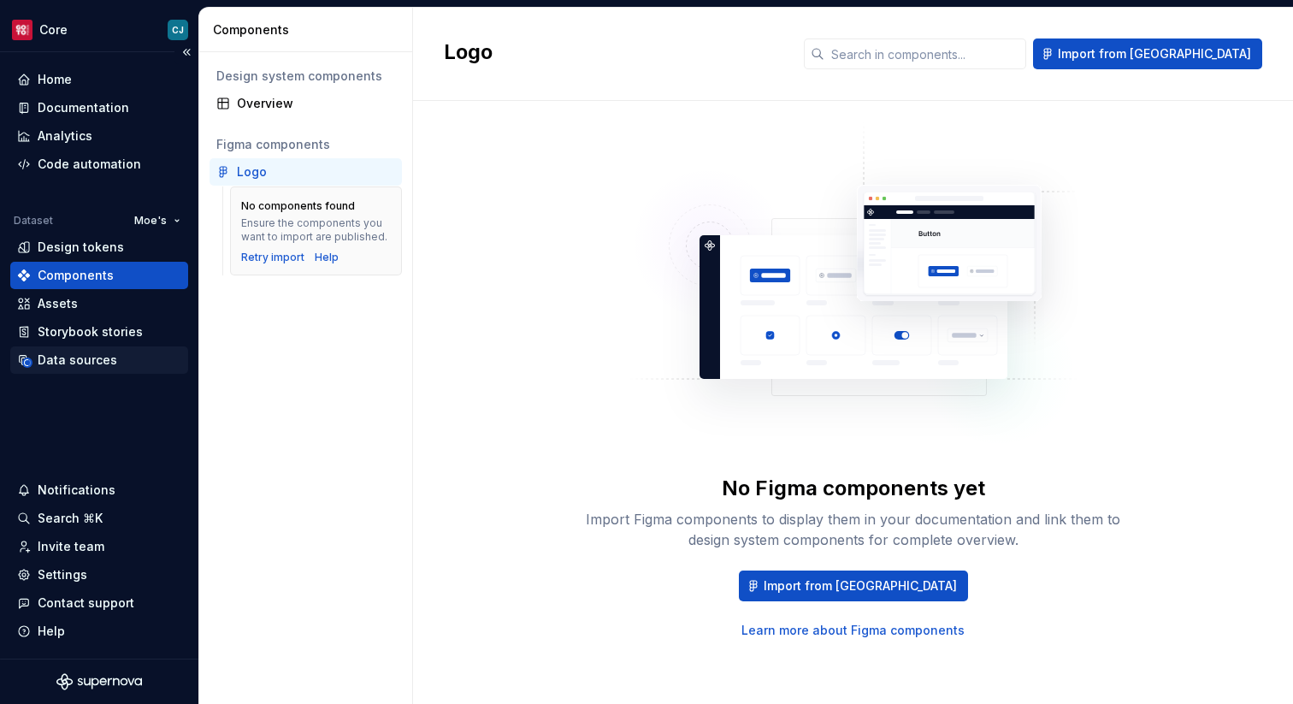
click at [95, 365] on div "Data sources" at bounding box center [78, 359] width 80 height 17
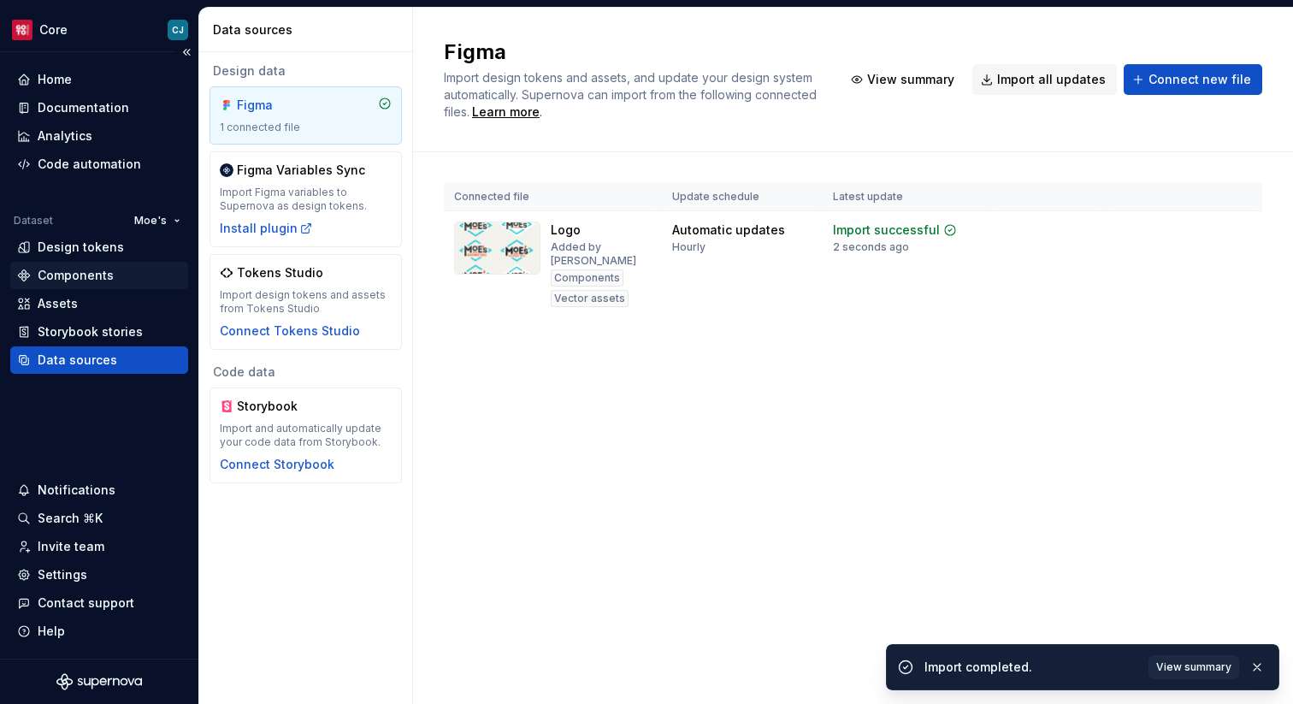
click at [61, 273] on div "Components" at bounding box center [76, 275] width 76 height 17
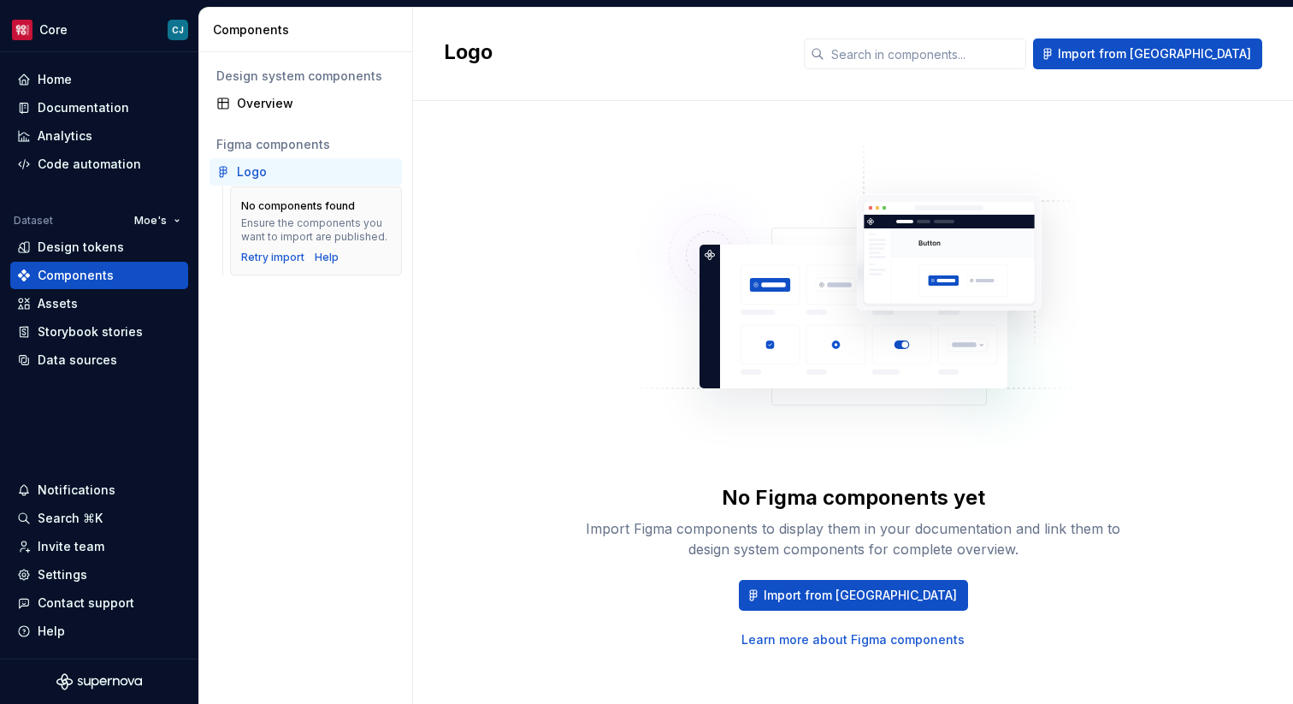
click at [261, 178] on div "Logo" at bounding box center [252, 171] width 30 height 17
click at [77, 302] on div "Assets" at bounding box center [99, 303] width 164 height 17
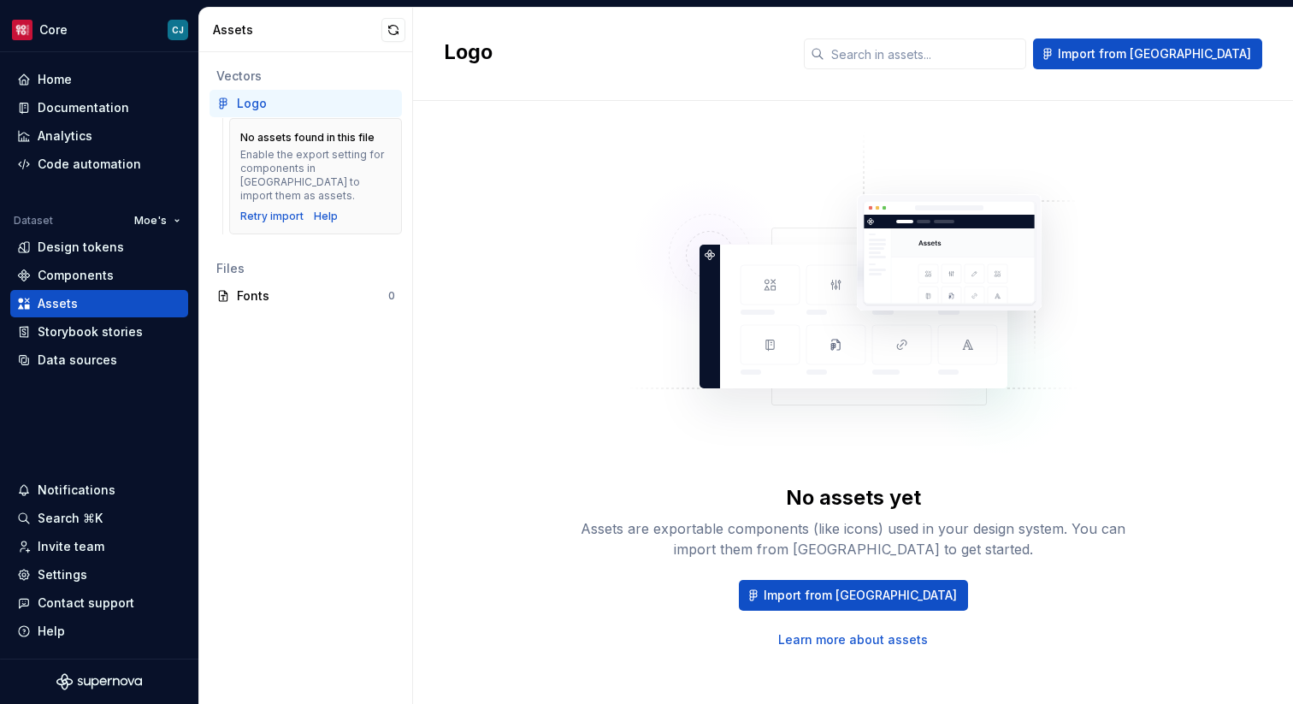
click at [233, 104] on div "Logo" at bounding box center [305, 103] width 179 height 17
click at [95, 356] on div "Data sources" at bounding box center [78, 359] width 80 height 17
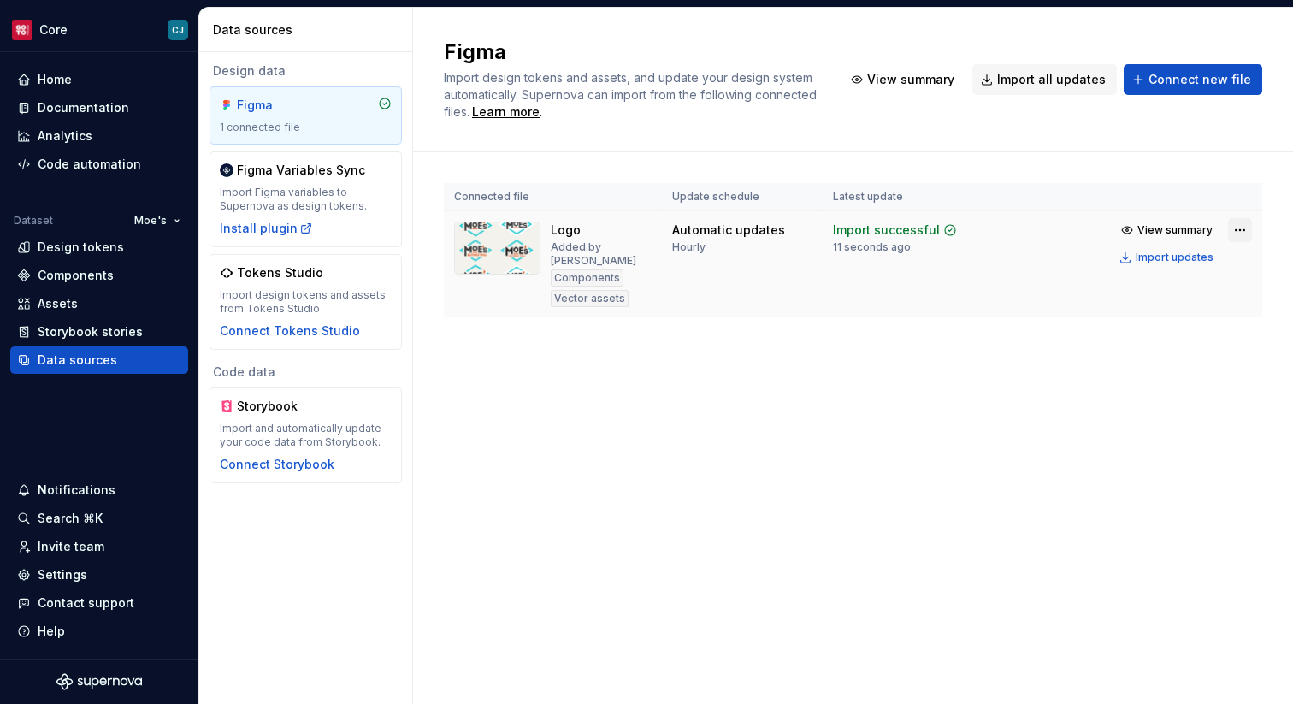
click at [1238, 228] on html "Core CJ Home Documentation Analytics Code automation Dataset Moe's Design token…" at bounding box center [646, 352] width 1293 height 704
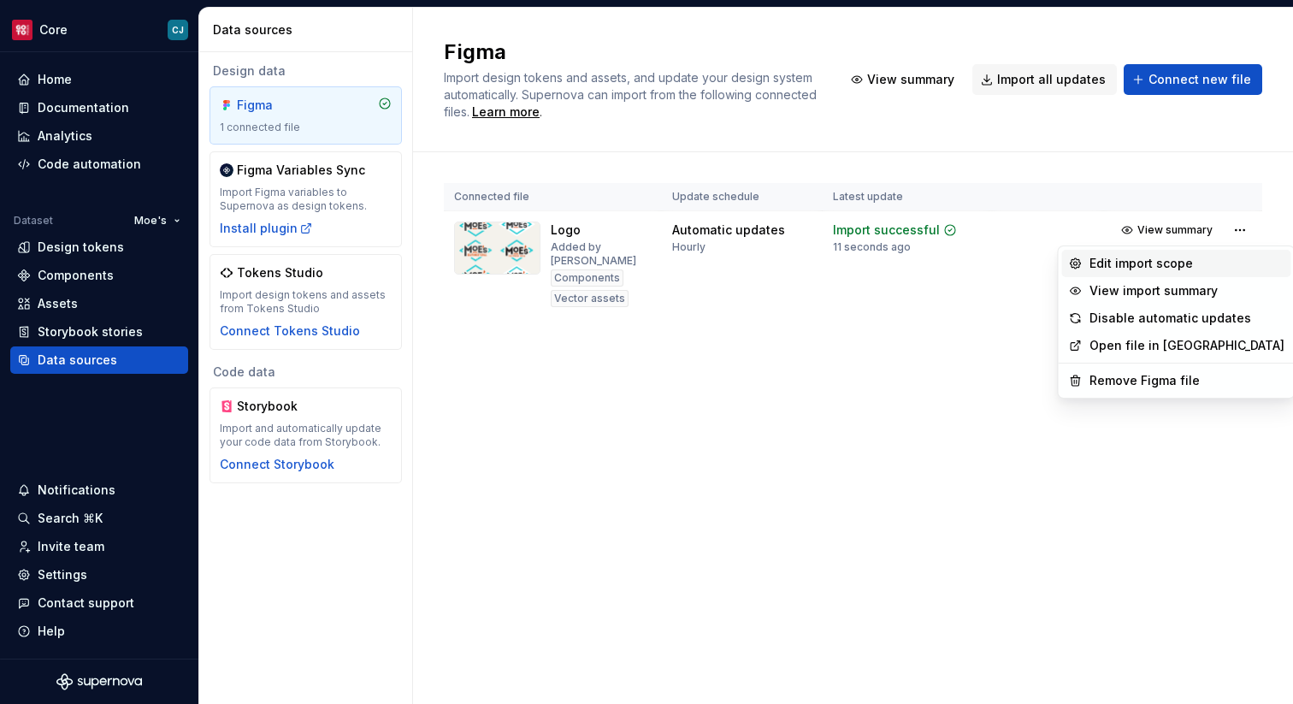
click at [1172, 268] on div "Edit import scope" at bounding box center [1186, 263] width 195 height 17
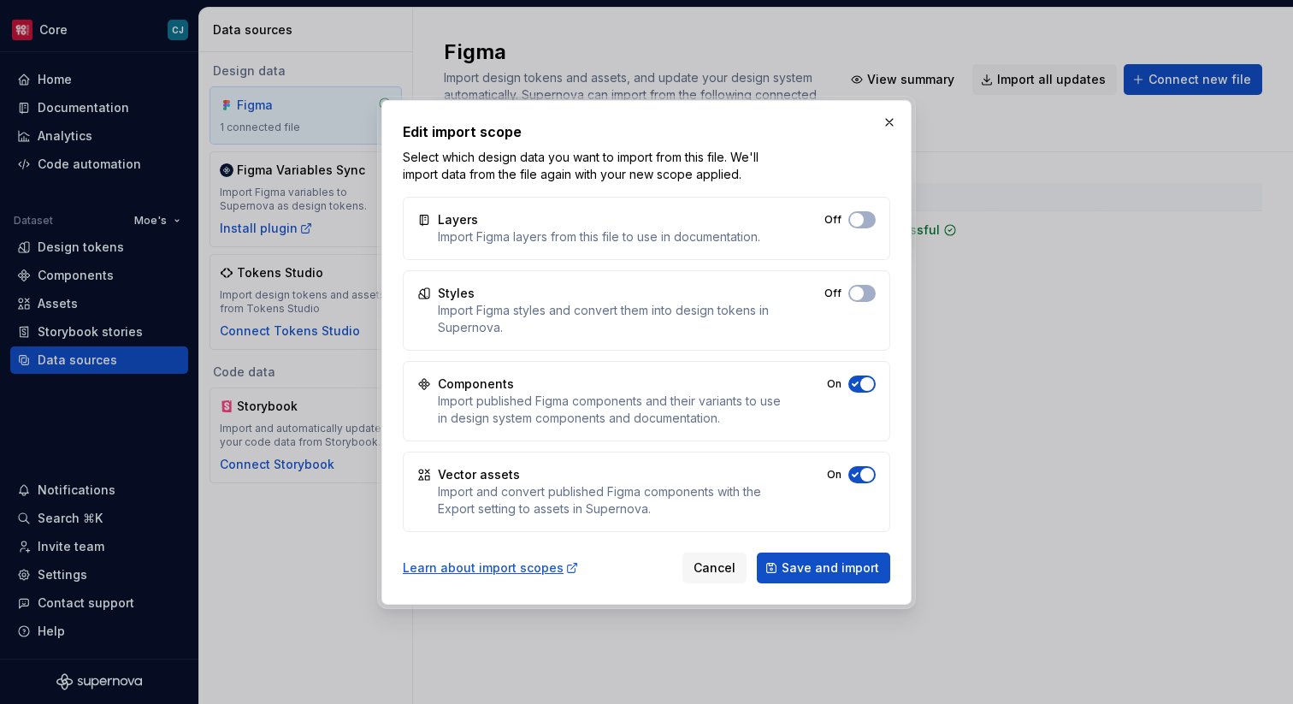
click at [874, 380] on button "Off" at bounding box center [861, 383] width 27 height 17
click at [810, 564] on span "Save and import" at bounding box center [830, 567] width 97 height 17
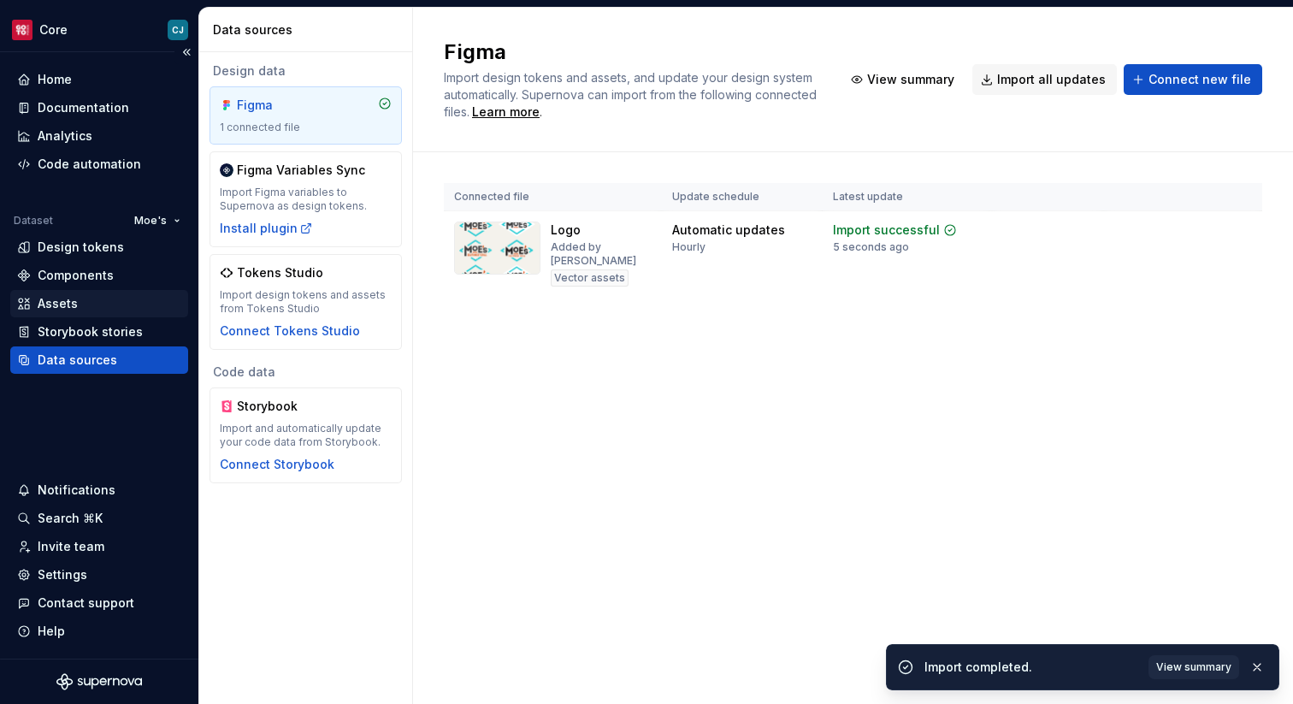
click at [63, 315] on div "Assets" at bounding box center [99, 303] width 178 height 27
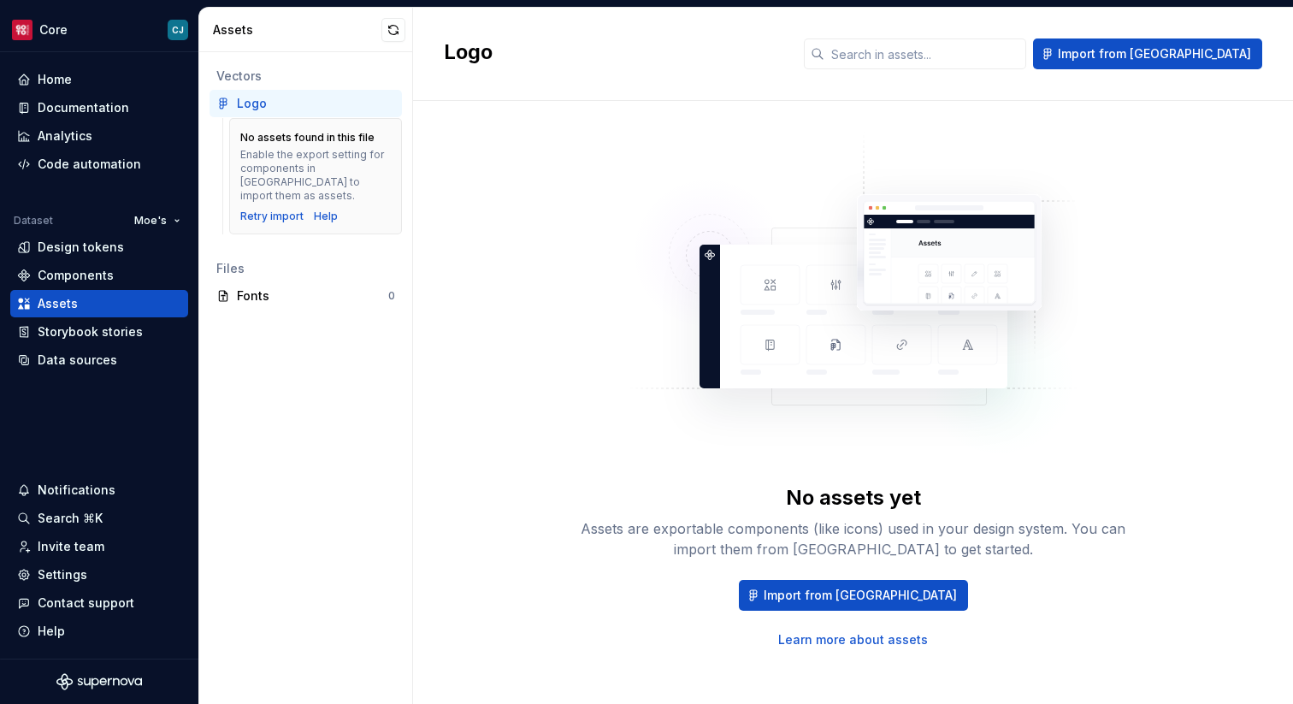
click at [274, 107] on div "Logo" at bounding box center [316, 103] width 158 height 17
click at [837, 638] on link "Learn more about assets" at bounding box center [853, 639] width 150 height 17
click at [854, 598] on span "Import from [GEOGRAPHIC_DATA]" at bounding box center [860, 595] width 193 height 17
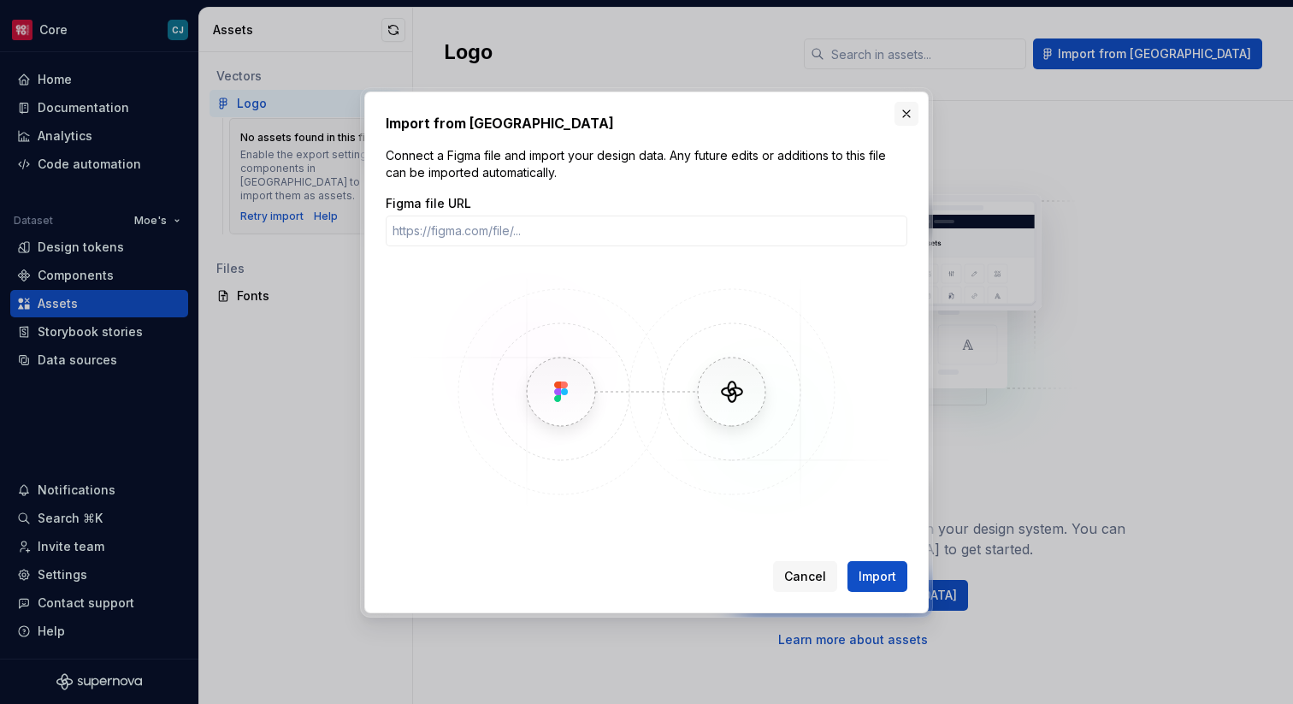
click at [905, 116] on button "button" at bounding box center [906, 114] width 24 height 24
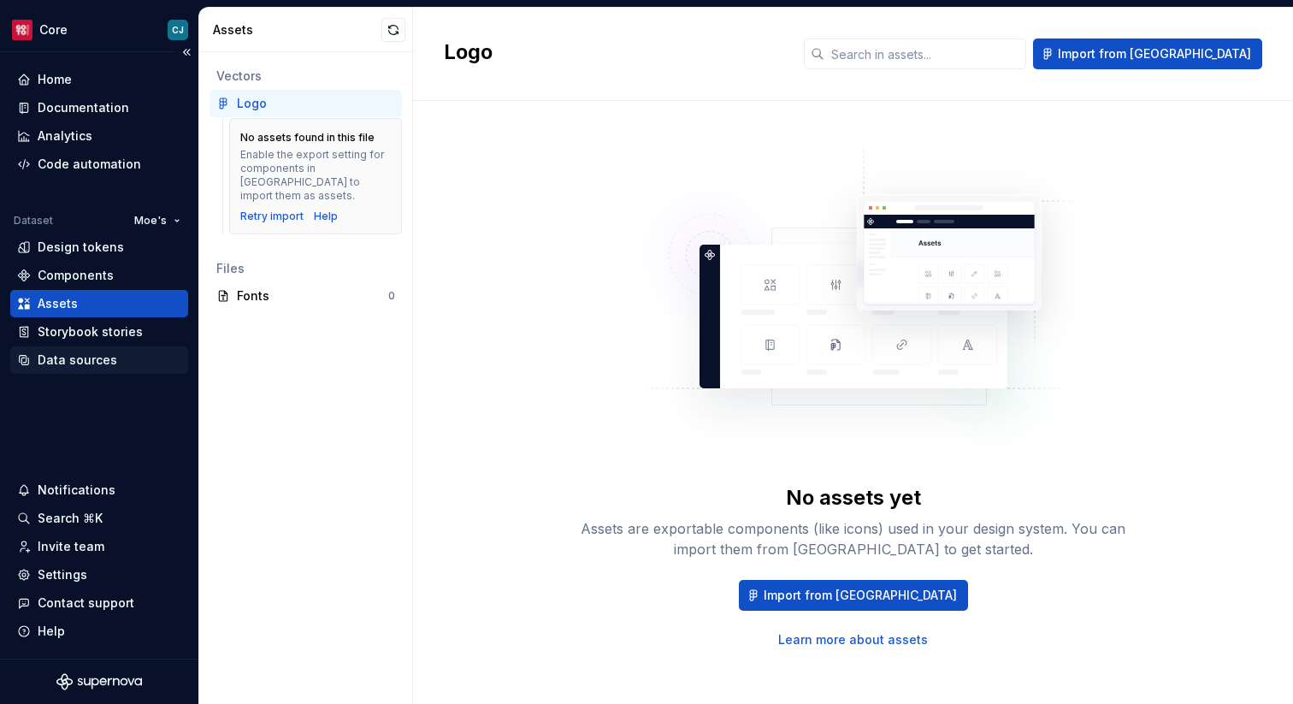
click at [102, 357] on div "Data sources" at bounding box center [78, 359] width 80 height 17
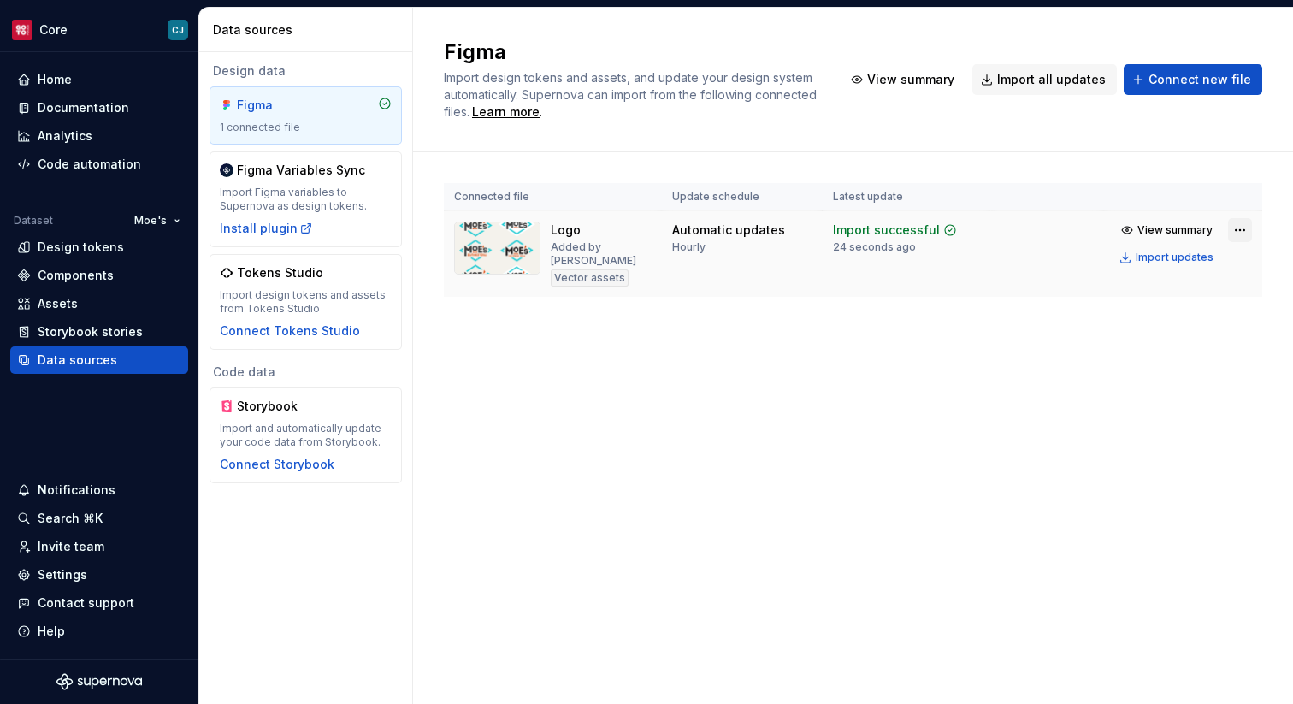
click at [1235, 227] on html "Core CJ Home Documentation Analytics Code automation Dataset Moe's Design token…" at bounding box center [646, 352] width 1293 height 704
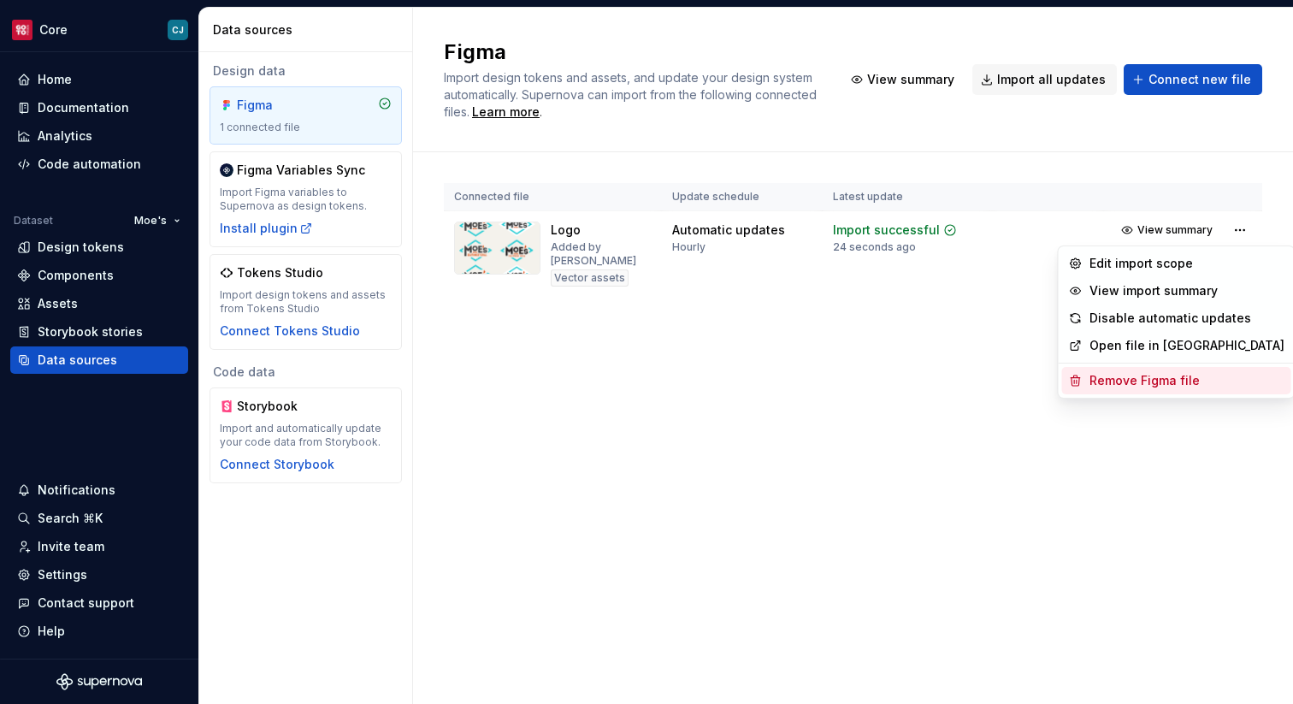
click at [1129, 380] on div "Remove Figma file" at bounding box center [1186, 380] width 195 height 17
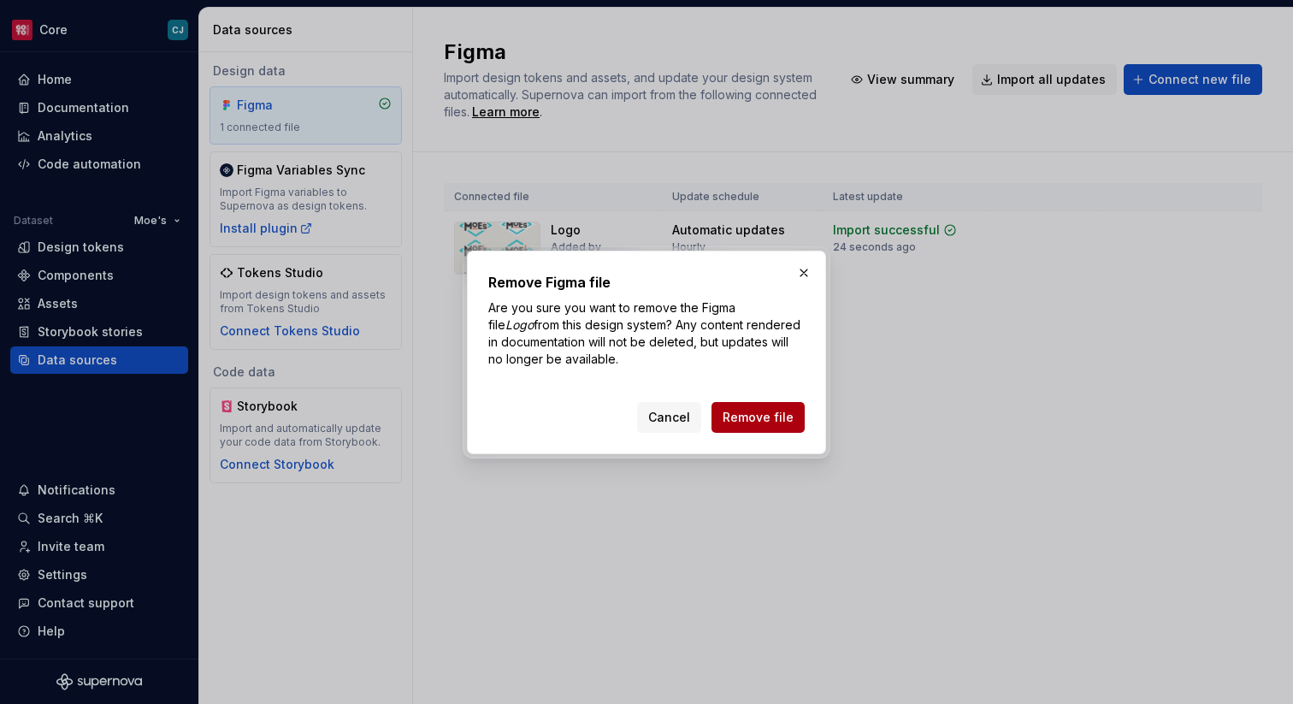
click at [772, 420] on span "Remove file" at bounding box center [758, 417] width 71 height 17
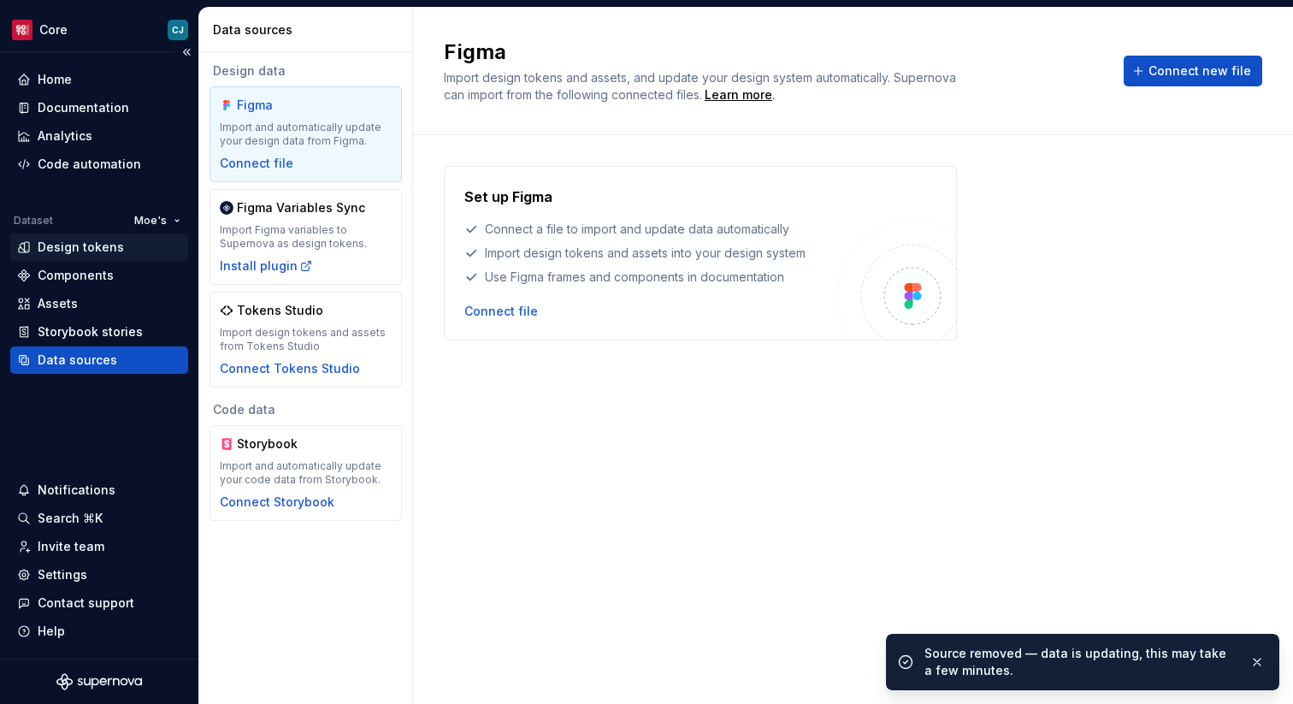
click at [104, 247] on div "Design tokens" at bounding box center [81, 247] width 86 height 17
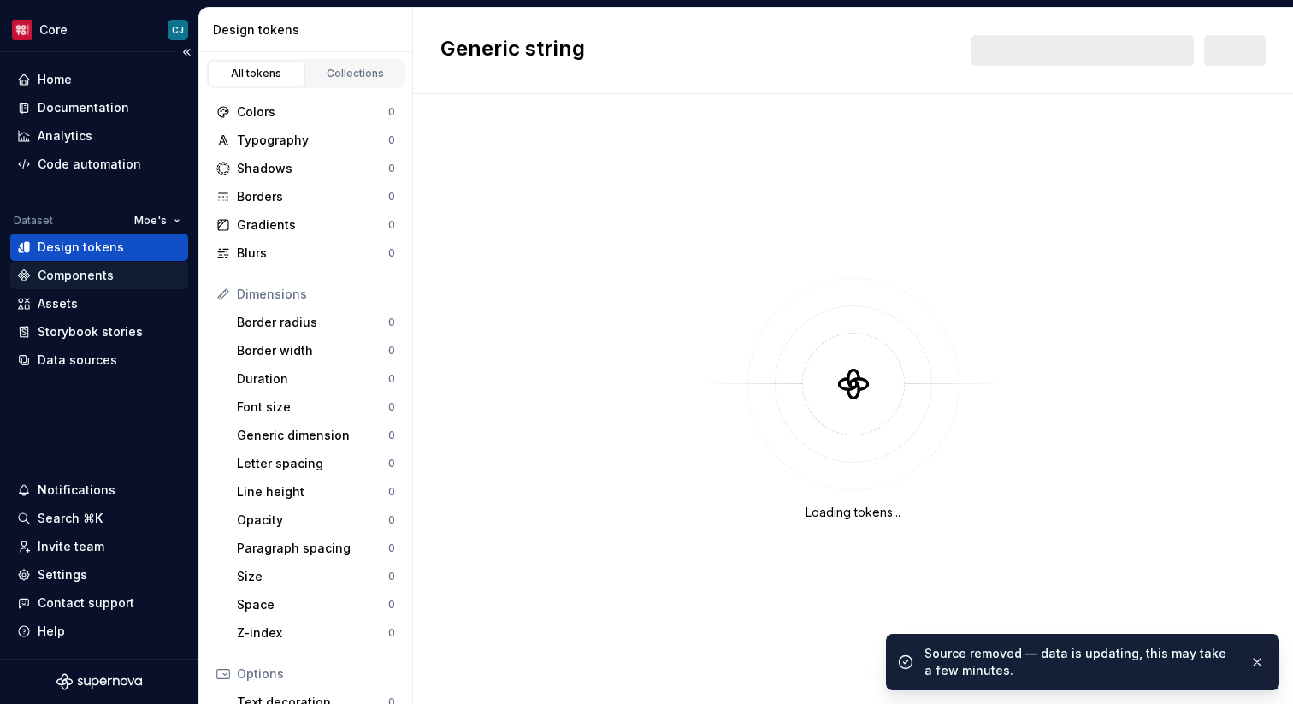
click at [100, 272] on div "Components" at bounding box center [76, 275] width 76 height 17
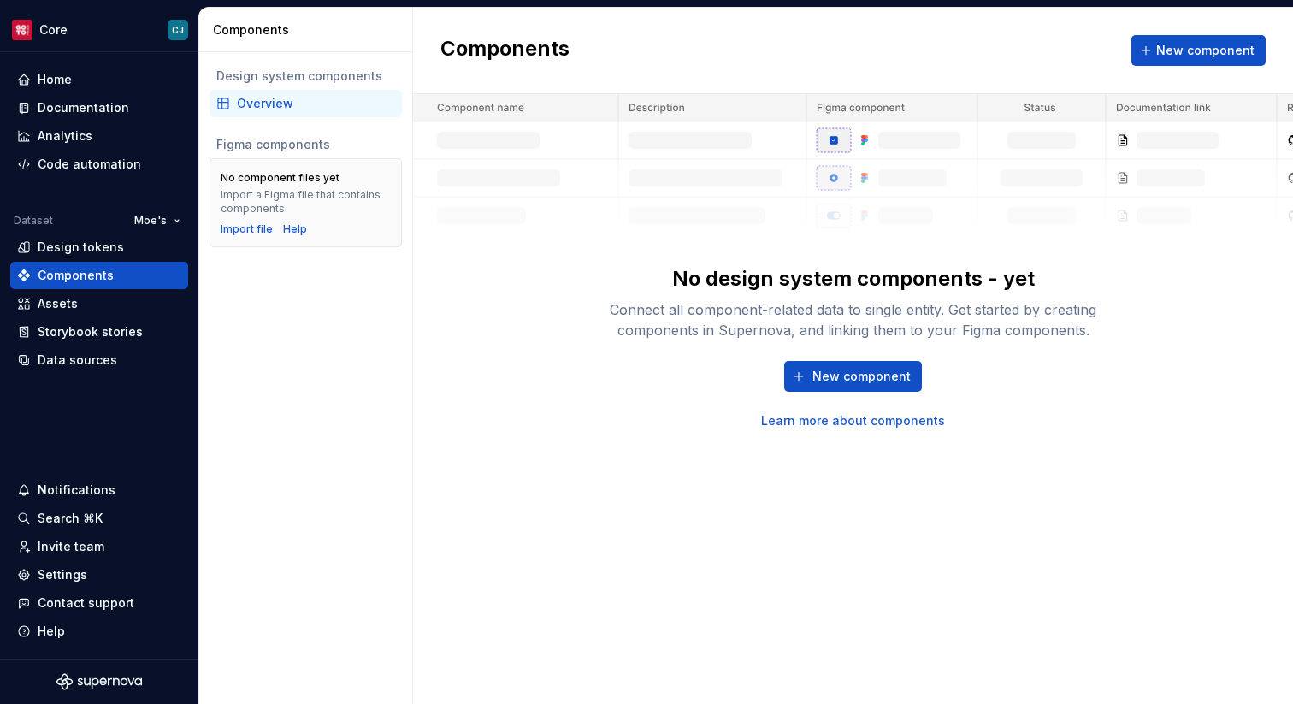
click at [274, 95] on div "Overview" at bounding box center [316, 103] width 158 height 17
click at [1177, 54] on span "New component" at bounding box center [1205, 50] width 98 height 17
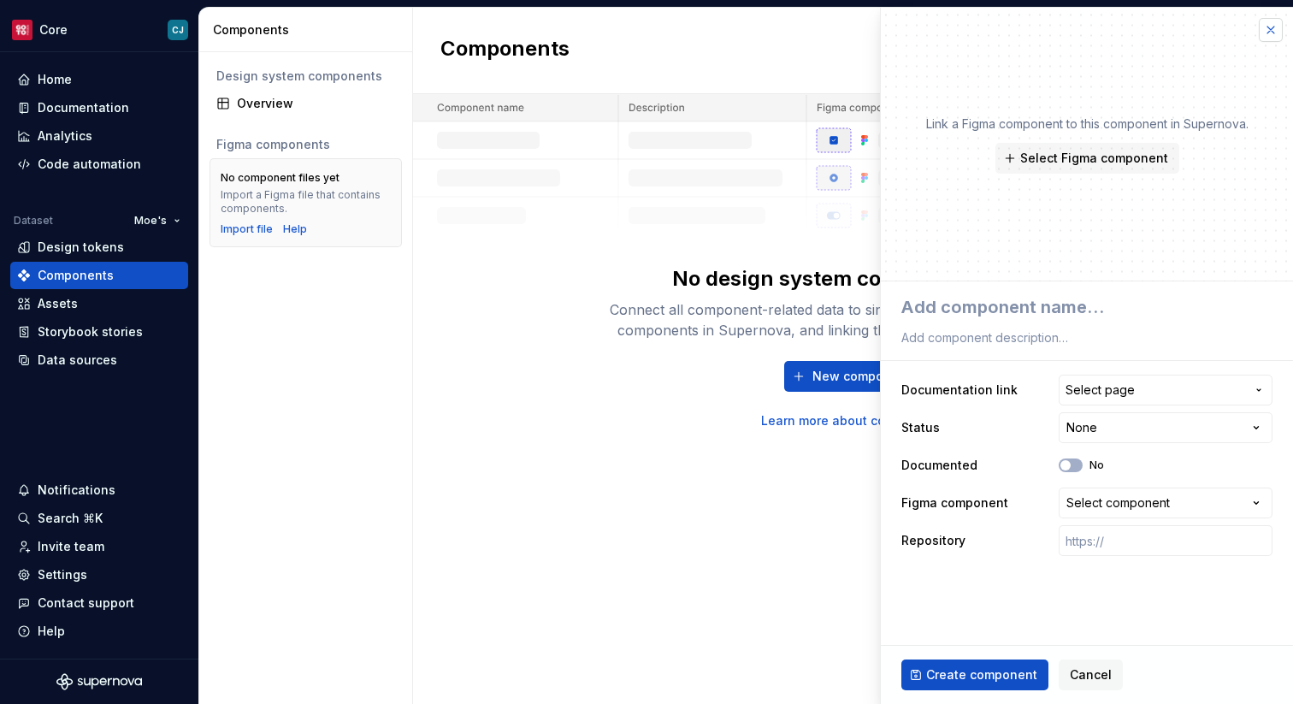
click at [1271, 30] on button "button" at bounding box center [1271, 30] width 24 height 24
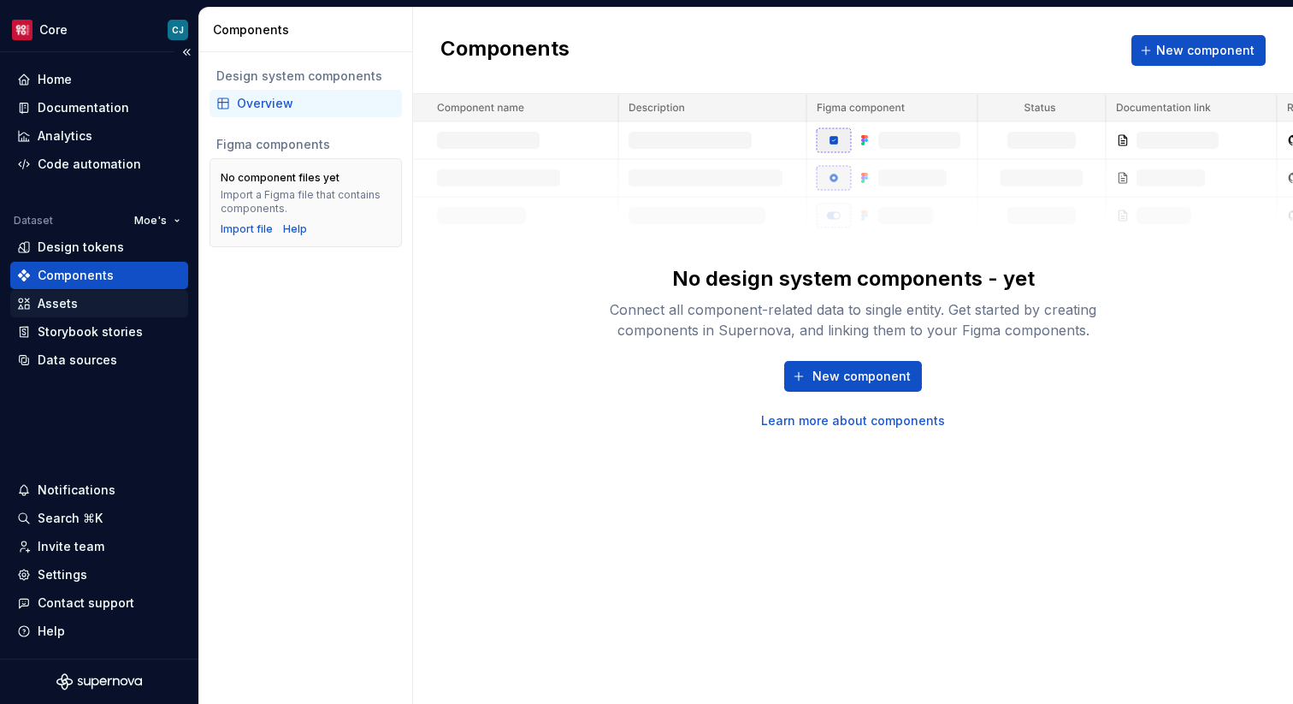
click at [79, 304] on div "Assets" at bounding box center [99, 303] width 164 height 17
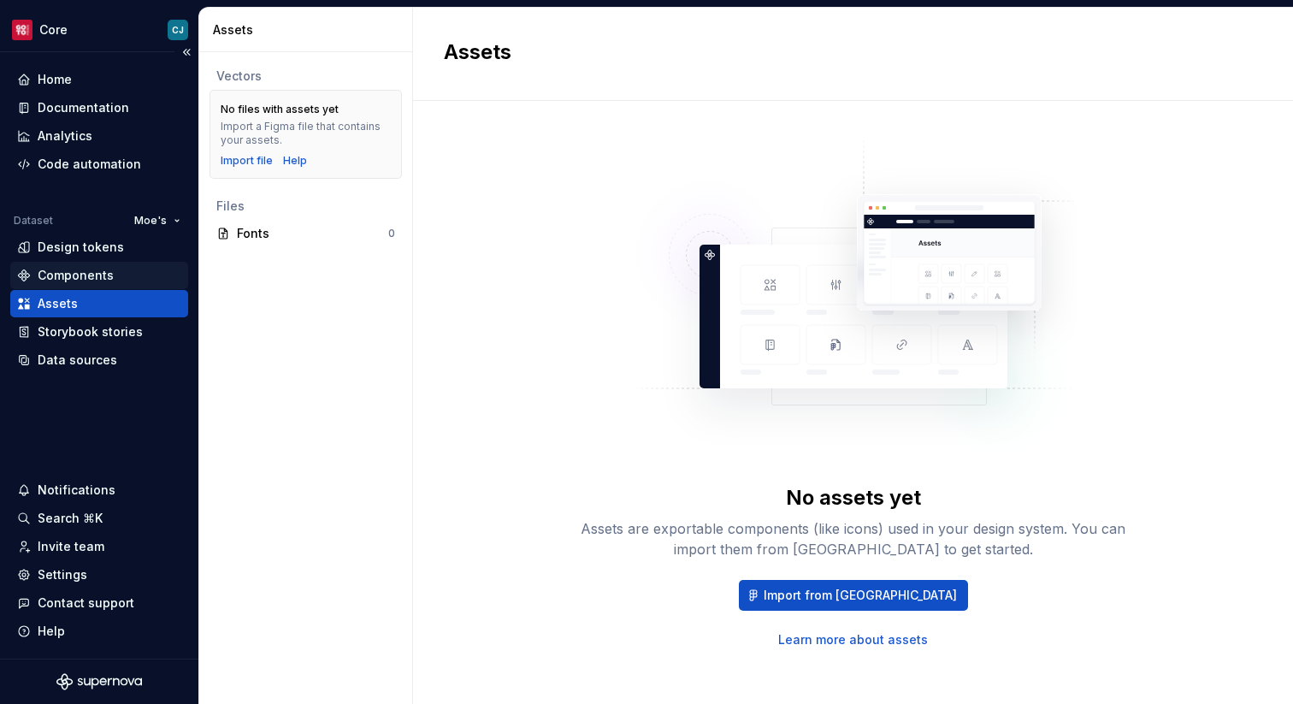
click at [107, 273] on div "Components" at bounding box center [76, 275] width 76 height 17
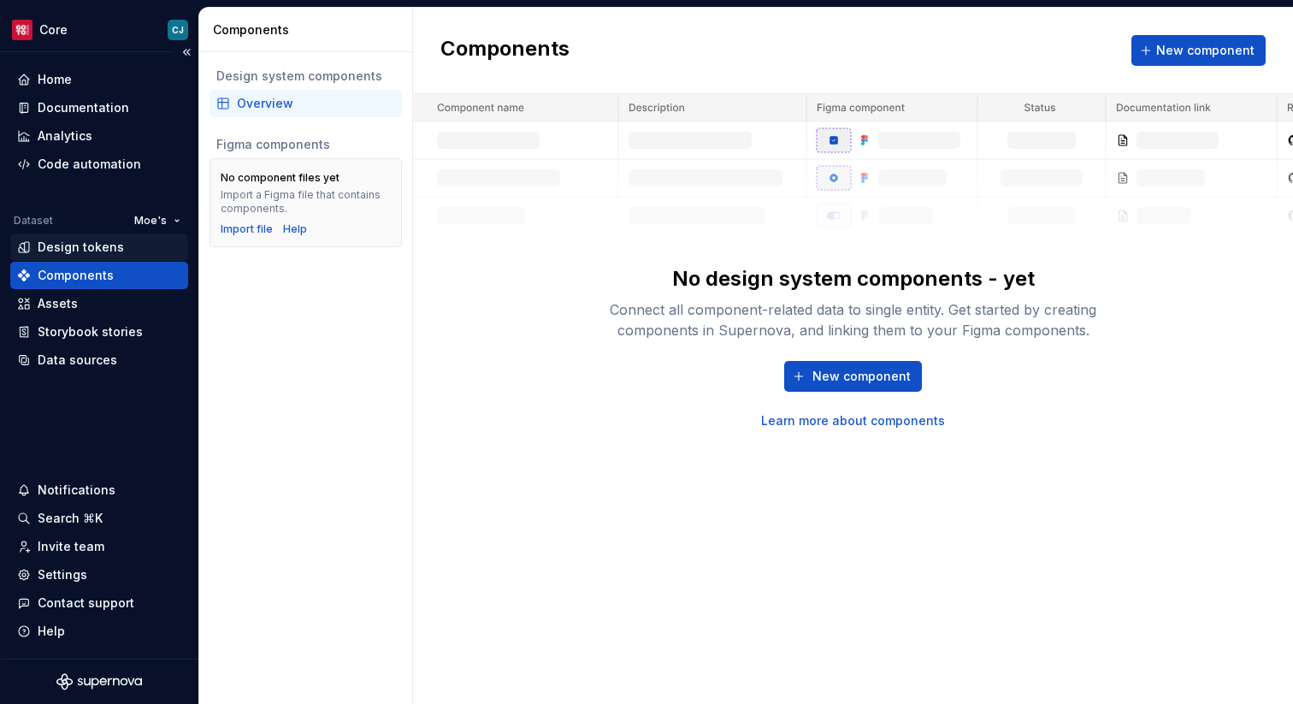
click at [97, 248] on div "Design tokens" at bounding box center [81, 247] width 86 height 17
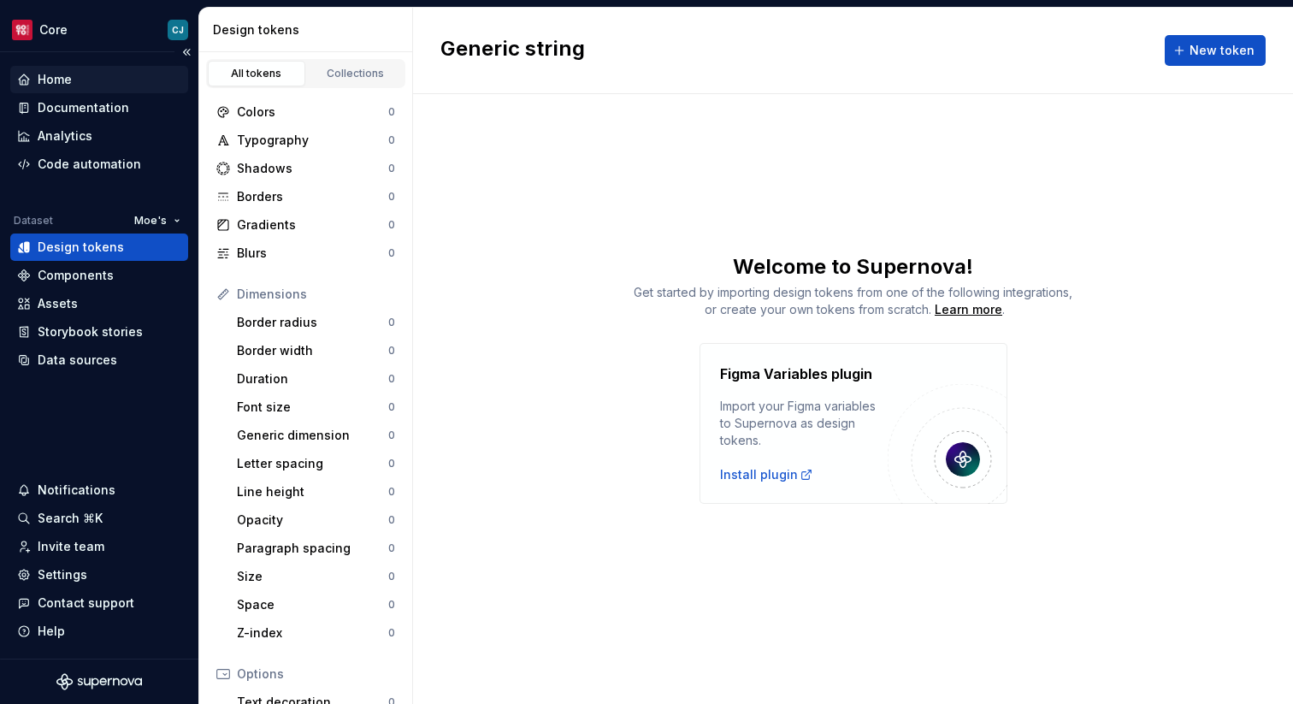
click at [97, 78] on div "Home" at bounding box center [99, 79] width 164 height 17
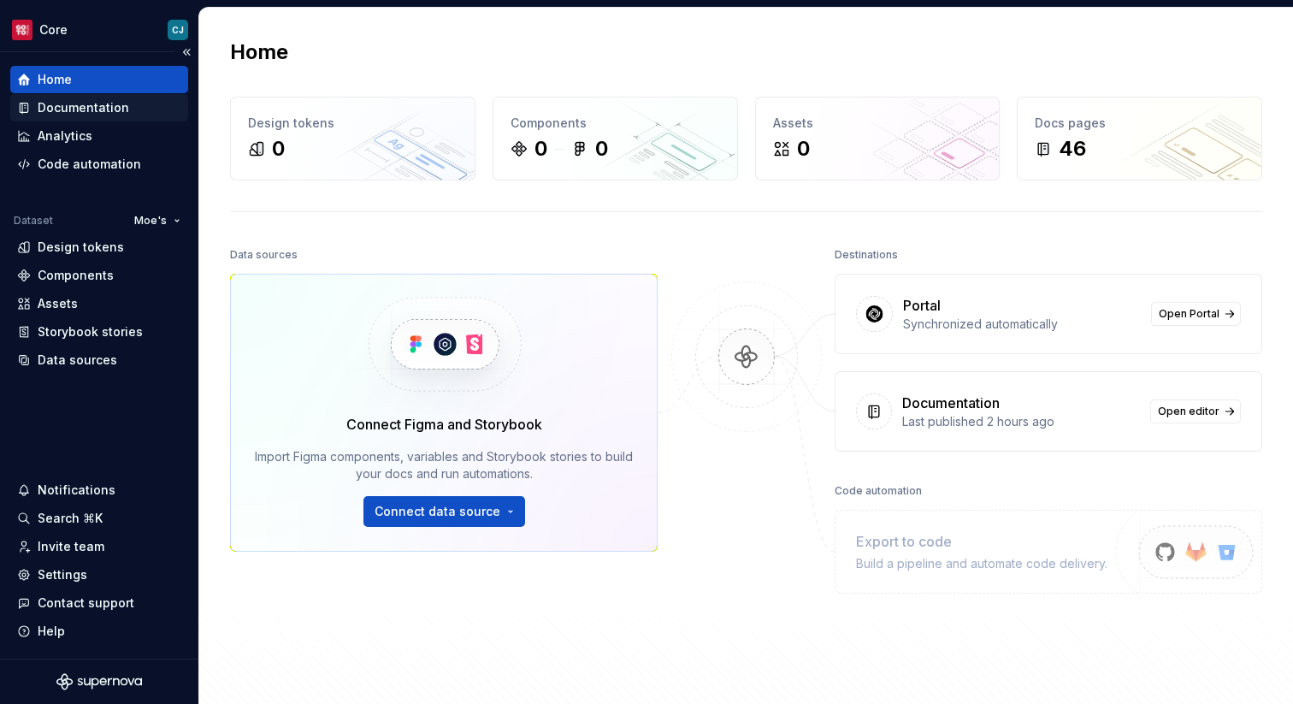
click at [102, 106] on div "Documentation" at bounding box center [83, 107] width 91 height 17
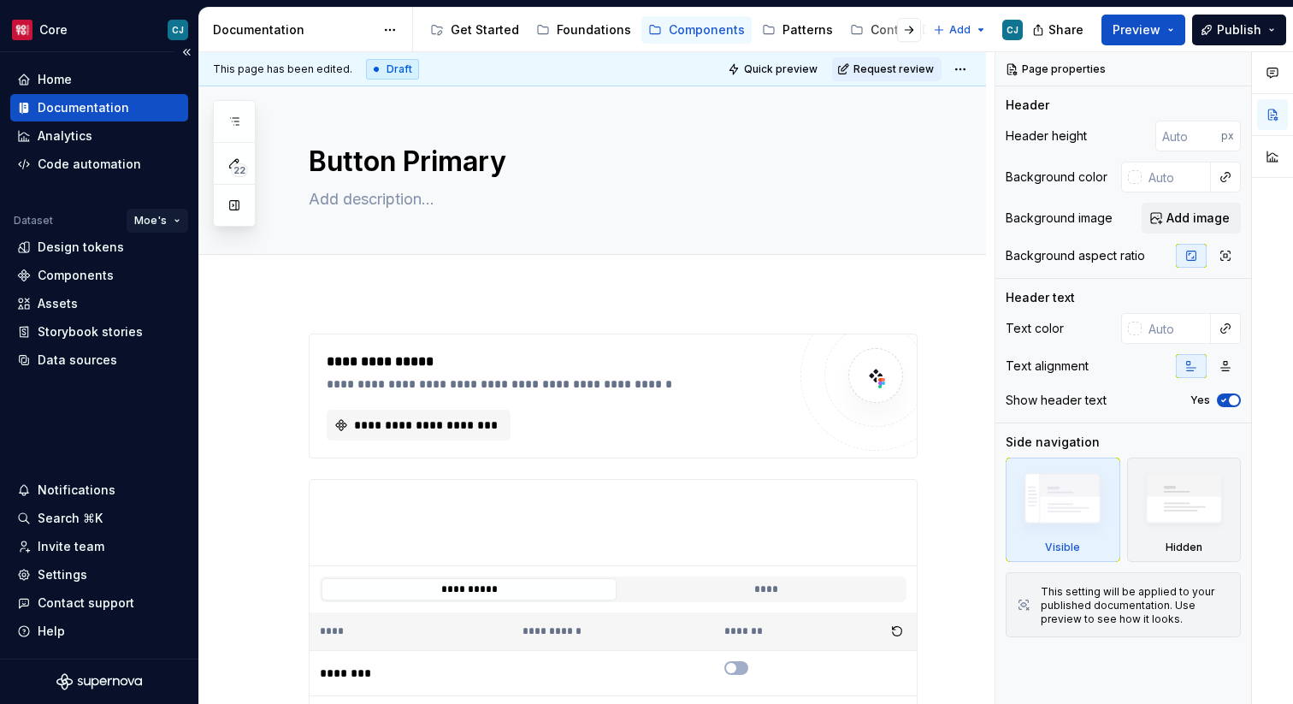
click at [157, 217] on html "Core CJ Home Documentation Analytics Code automation Dataset Moe's Design token…" at bounding box center [646, 352] width 1293 height 704
click at [173, 262] on div "Core" at bounding box center [216, 253] width 111 height 17
click at [74, 573] on div "Settings" at bounding box center [63, 574] width 50 height 17
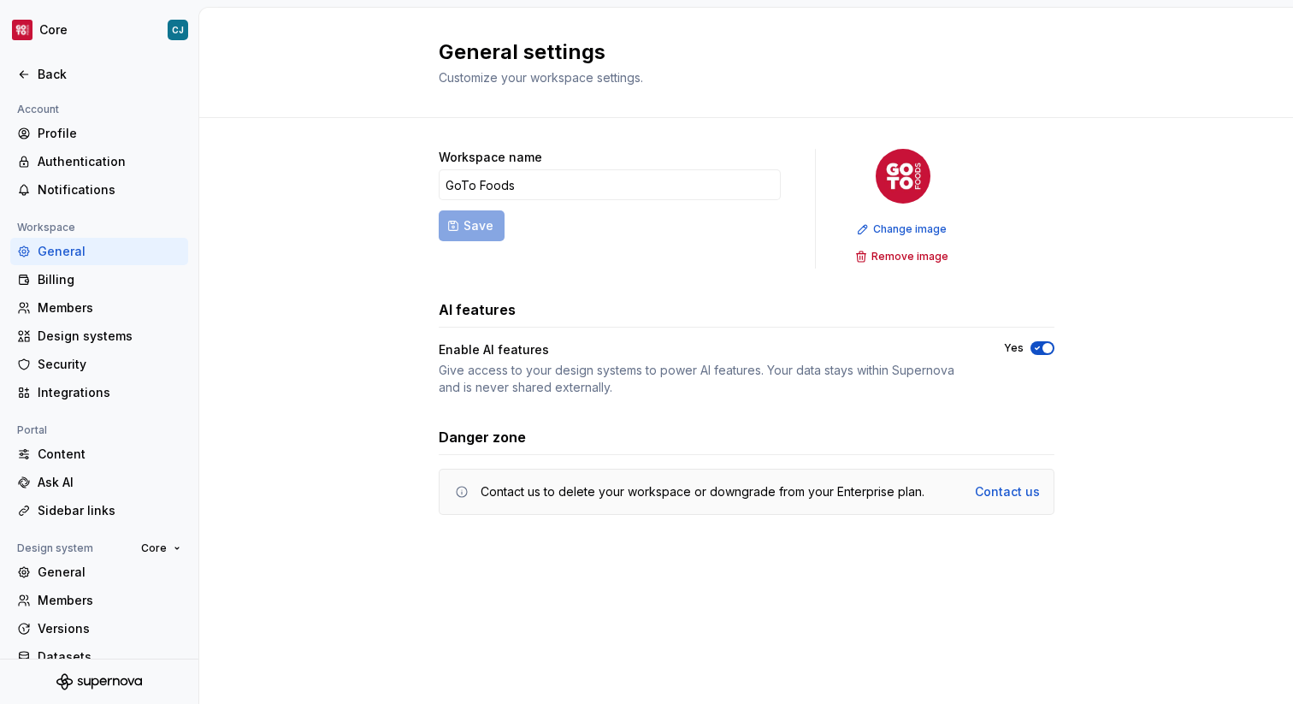
scroll to position [50, 0]
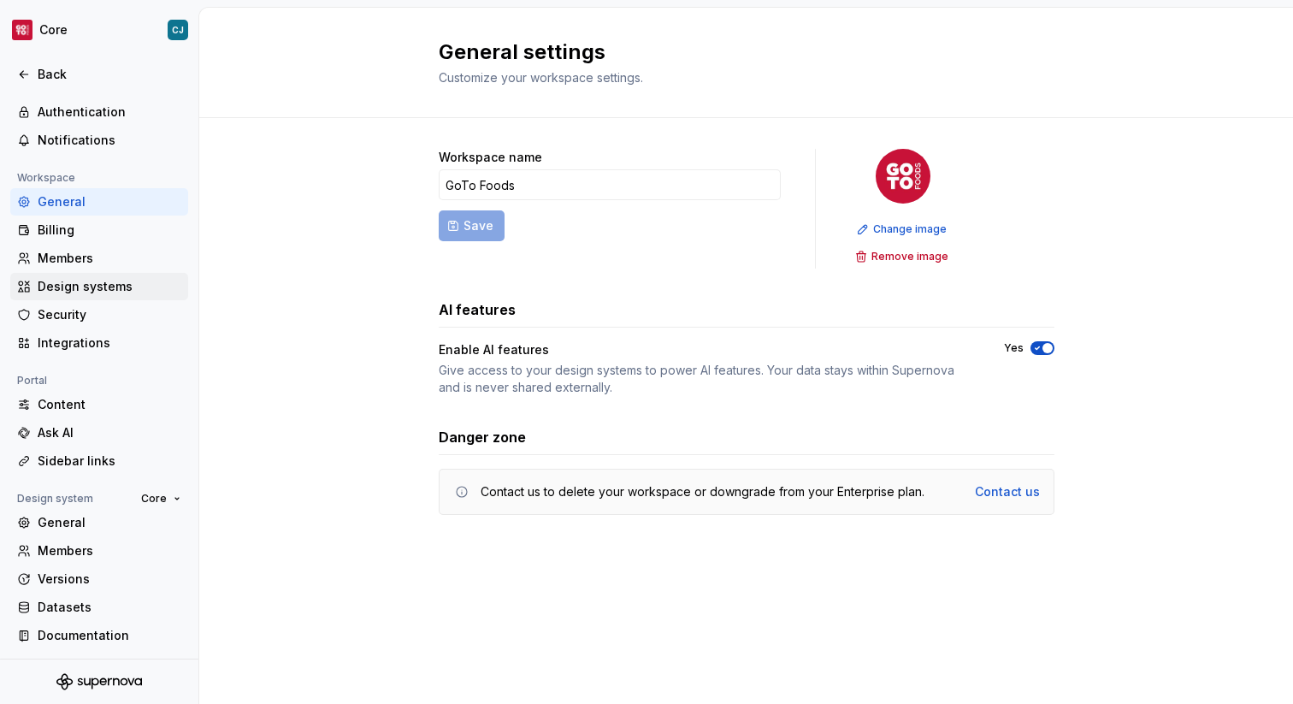
click at [110, 279] on div "Design systems" at bounding box center [110, 286] width 144 height 17
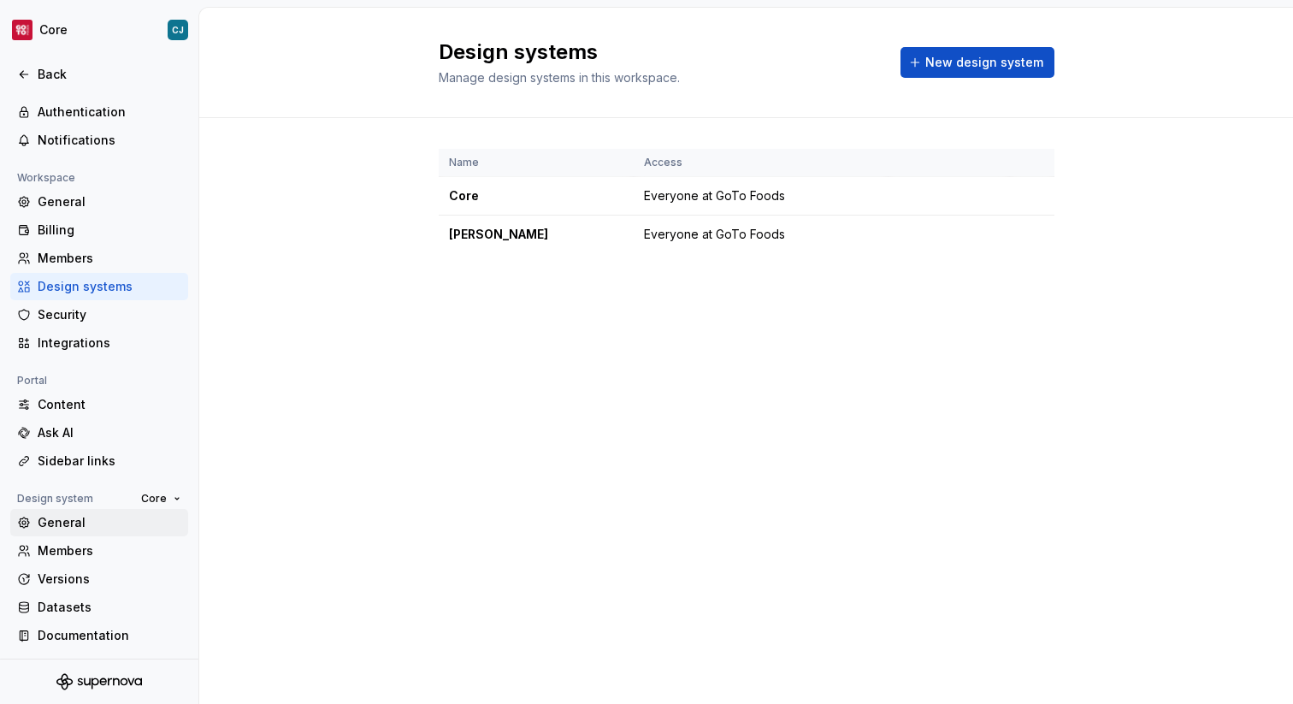
click at [77, 523] on div "General" at bounding box center [110, 522] width 144 height 17
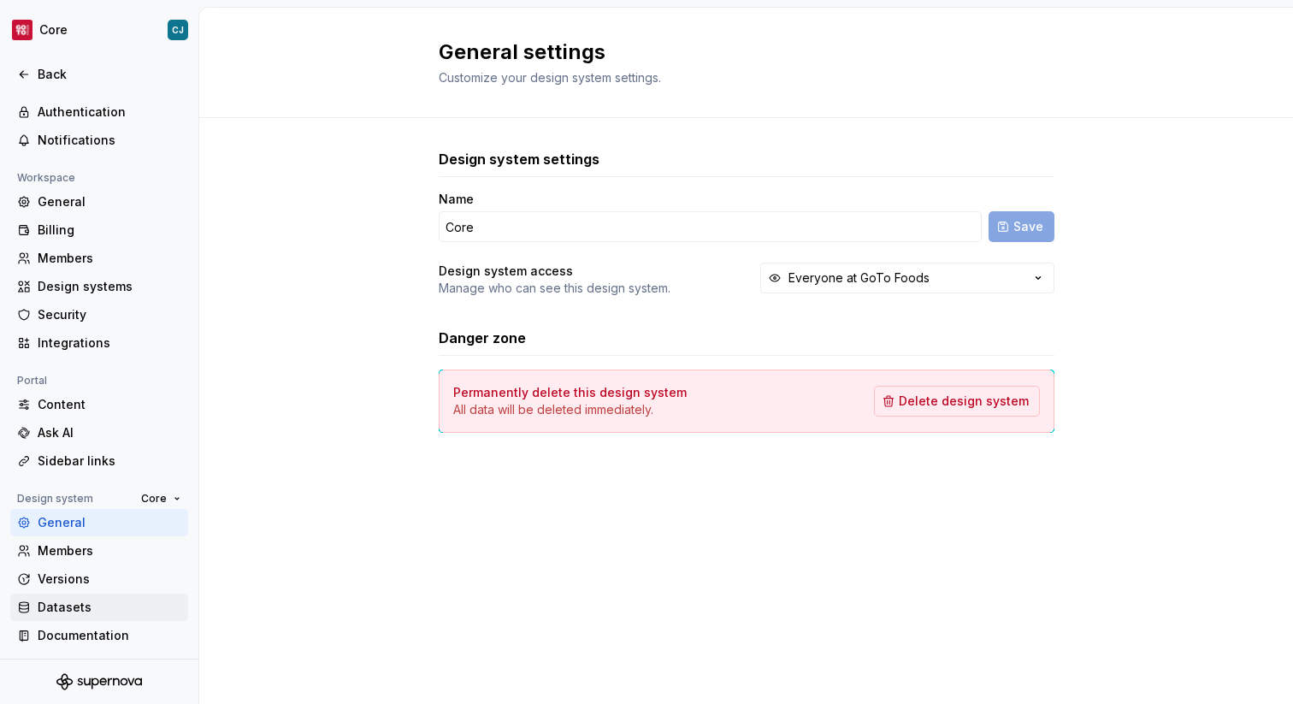
click at [90, 603] on div "Datasets" at bounding box center [110, 607] width 144 height 17
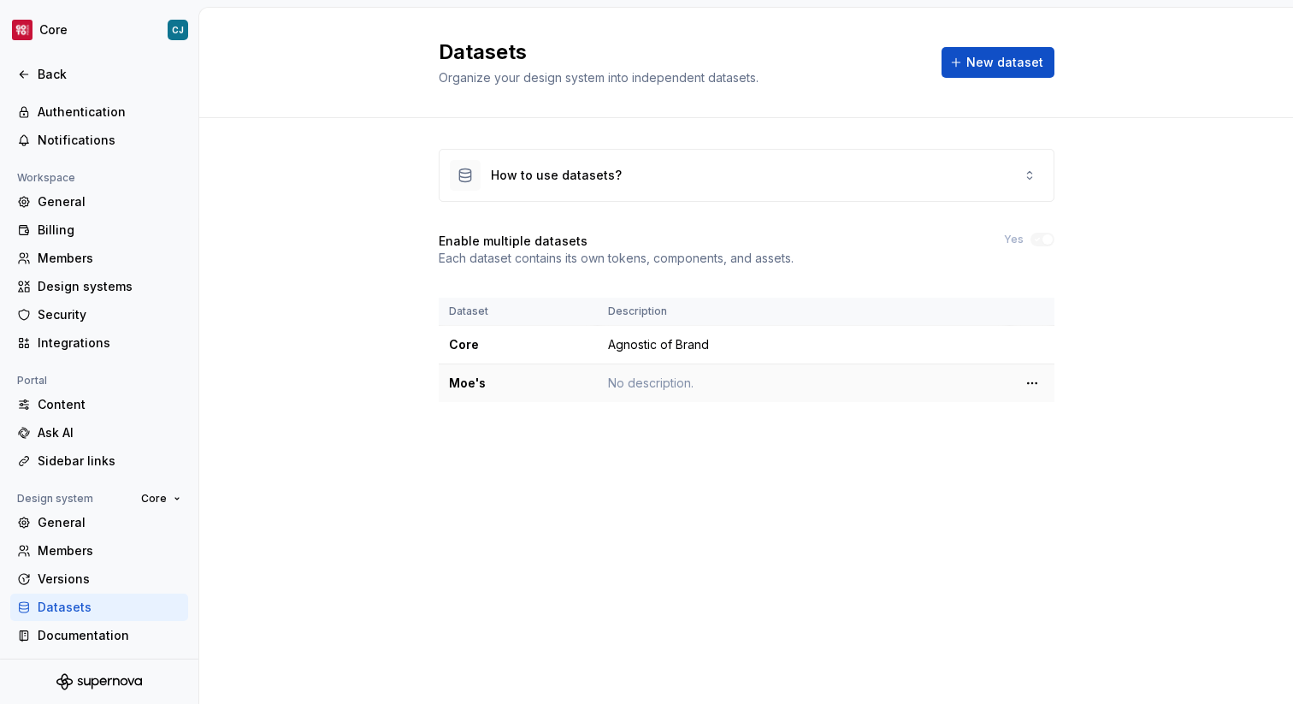
click at [557, 392] on td "Moe's" at bounding box center [518, 383] width 159 height 38
click at [847, 161] on div "How to use datasets?" at bounding box center [746, 175] width 614 height 51
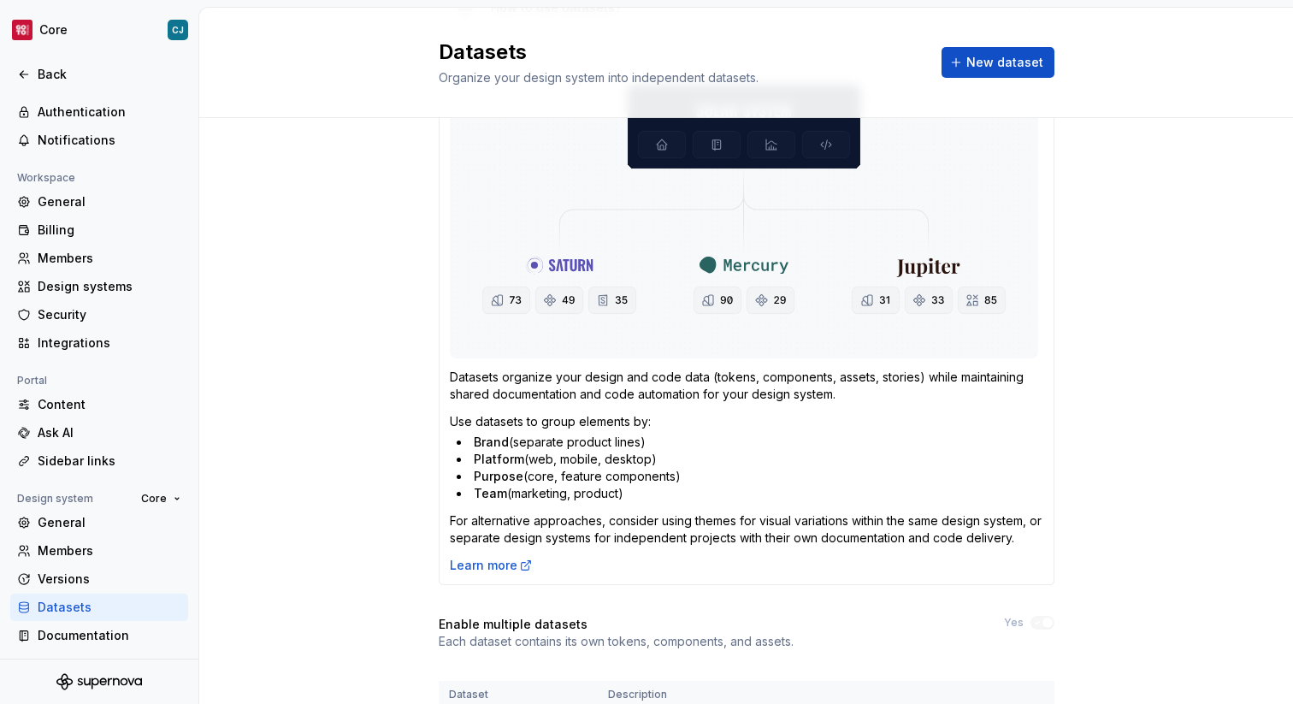
scroll to position [314, 0]
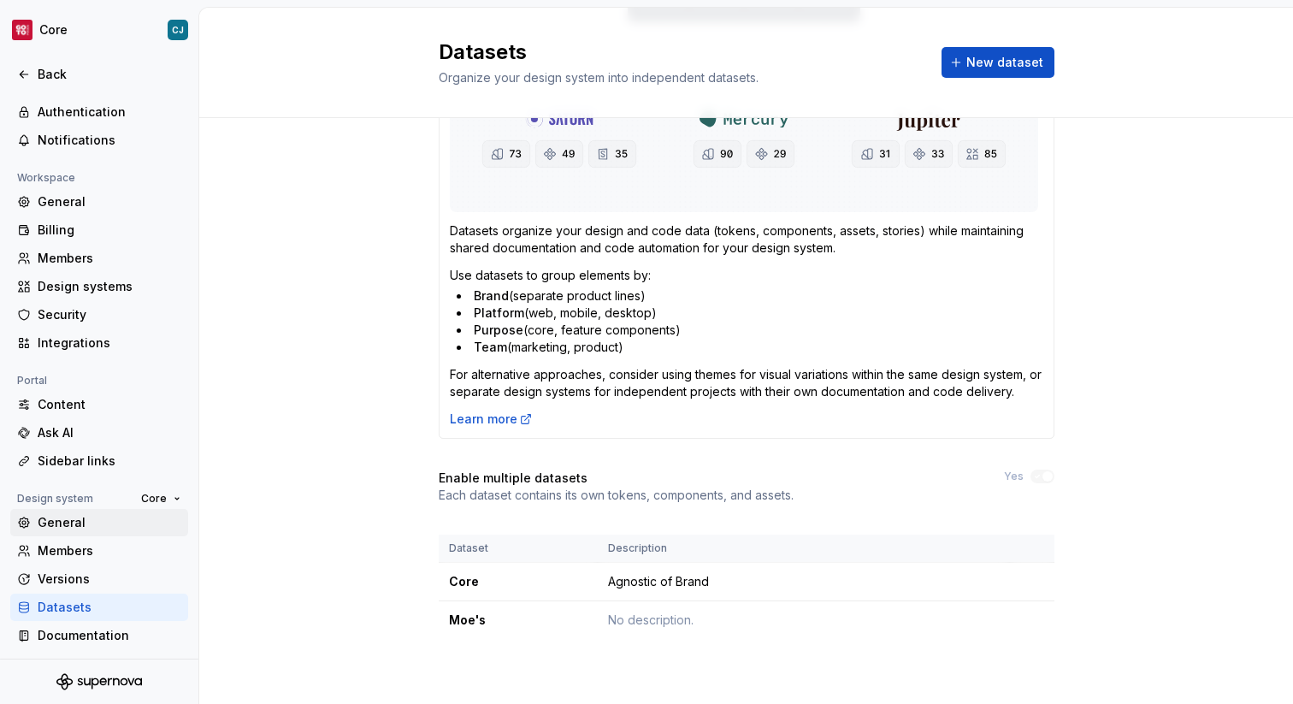
click at [112, 521] on div "General" at bounding box center [110, 522] width 144 height 17
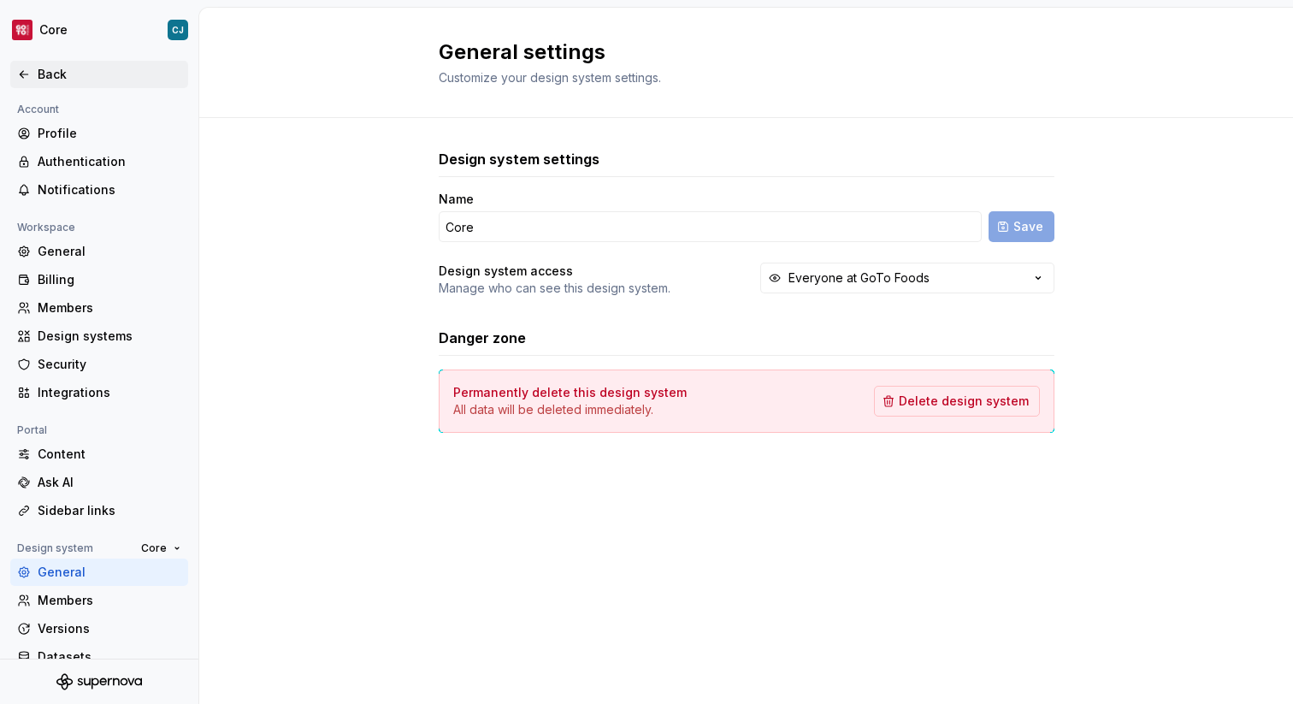
click at [71, 73] on div "Back" at bounding box center [110, 74] width 144 height 17
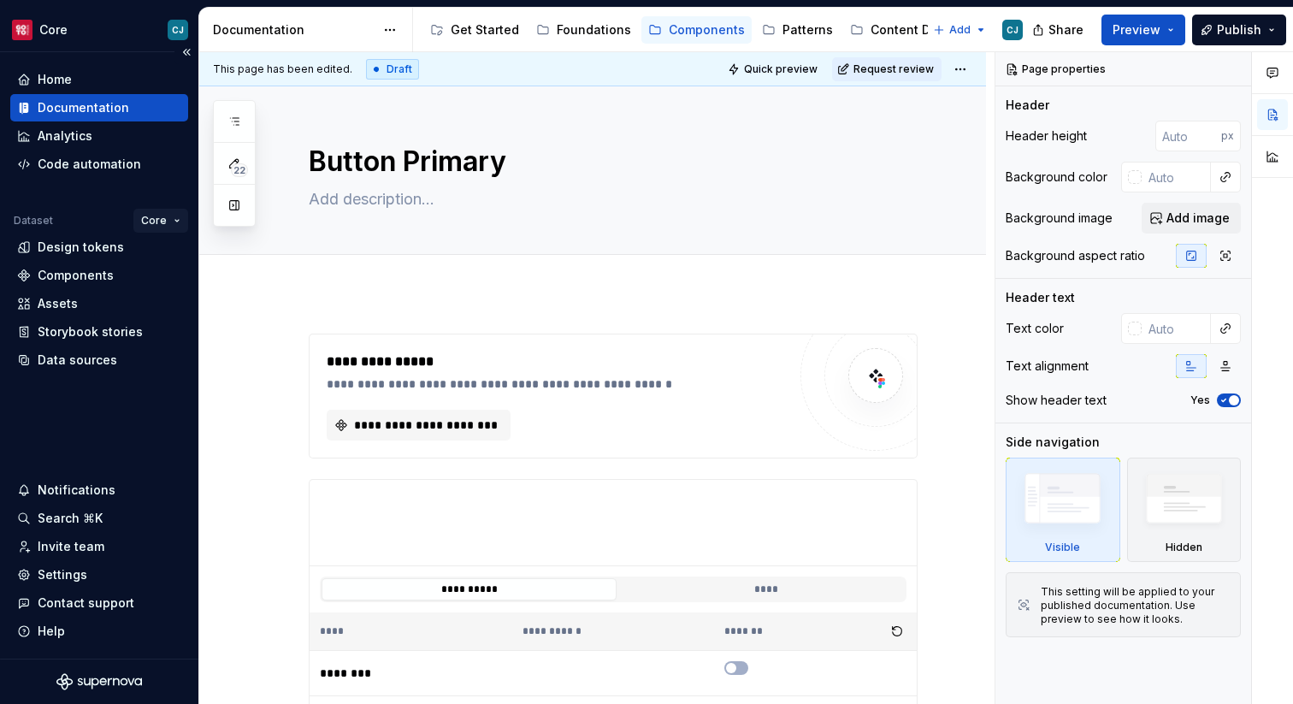
click at [174, 217] on html "Core CJ Home Documentation Analytics Code automation Dataset Core Design tokens…" at bounding box center [646, 352] width 1293 height 704
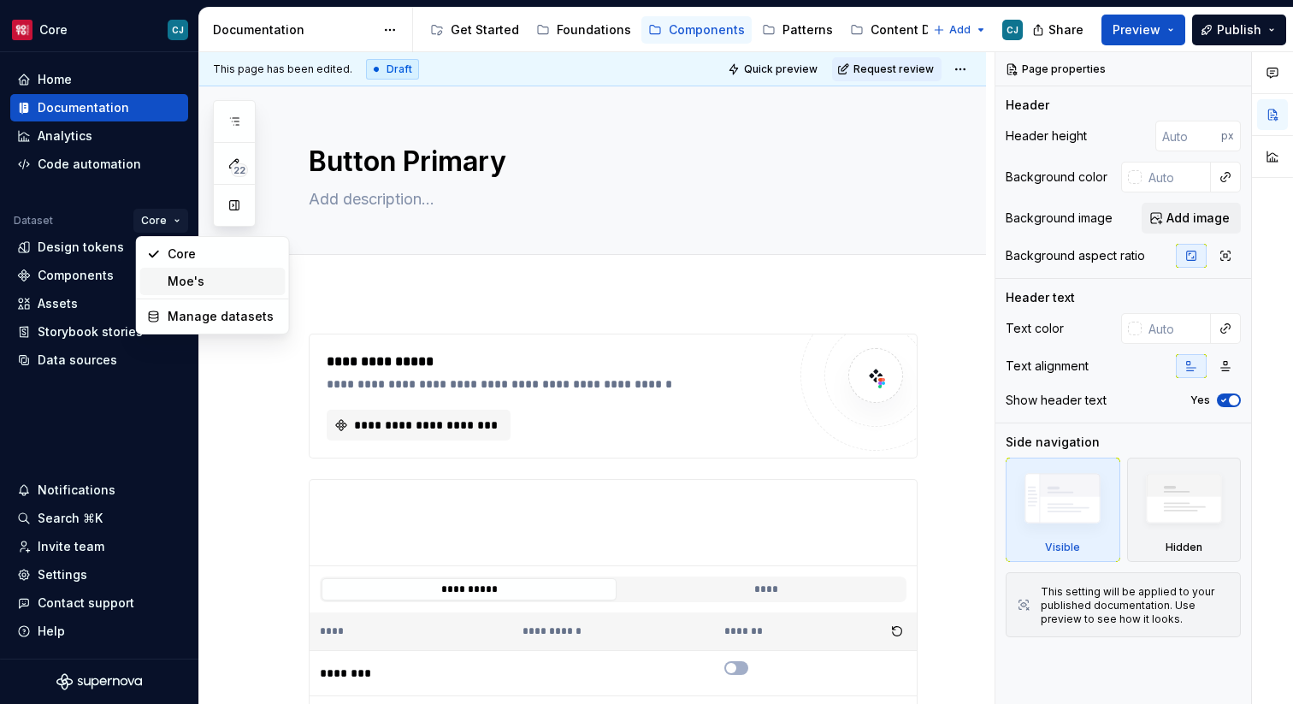
click at [194, 278] on div "Moe's" at bounding box center [223, 281] width 111 height 17
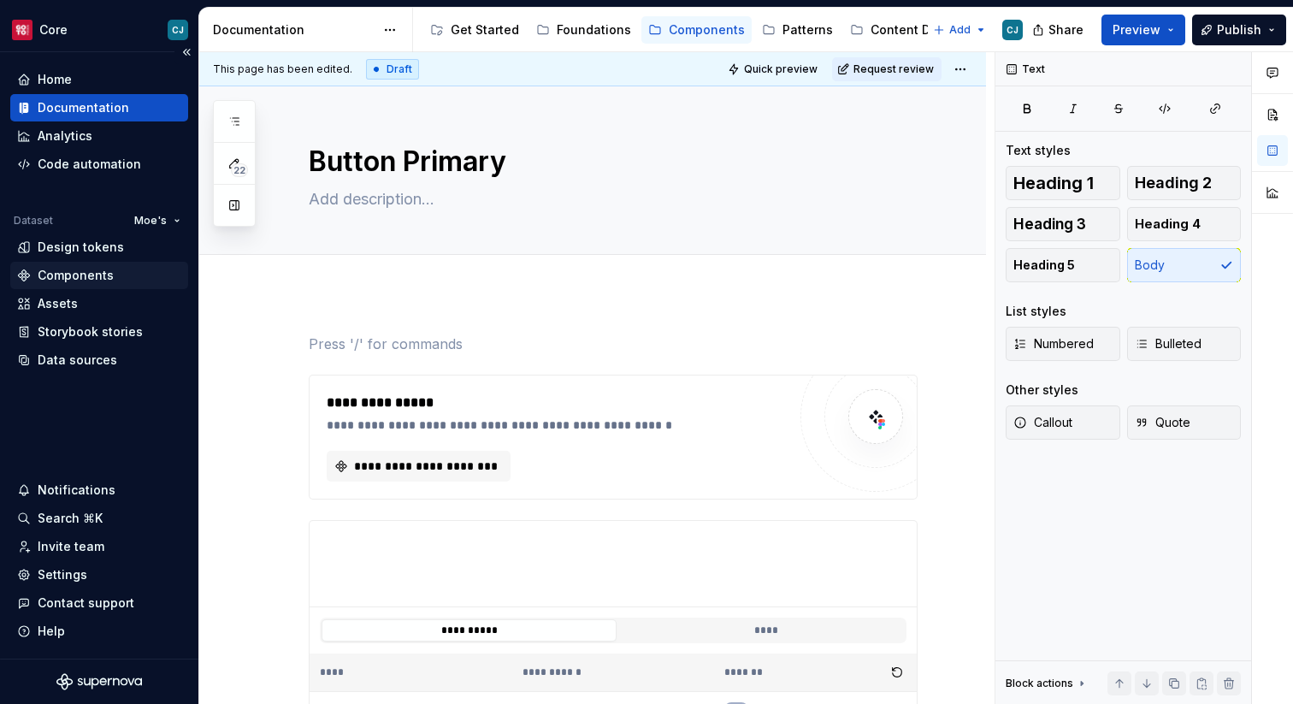
click at [112, 278] on div "Components" at bounding box center [99, 275] width 164 height 17
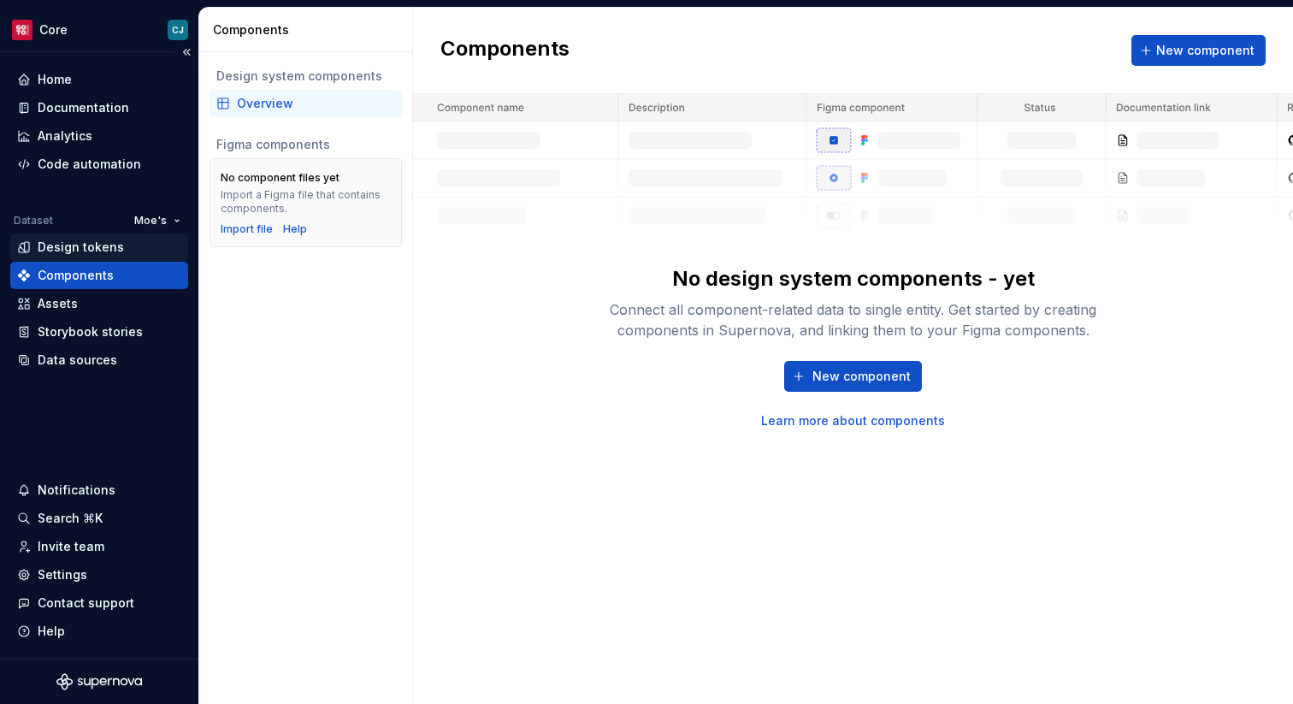
click at [109, 247] on div "Design tokens" at bounding box center [81, 247] width 86 height 17
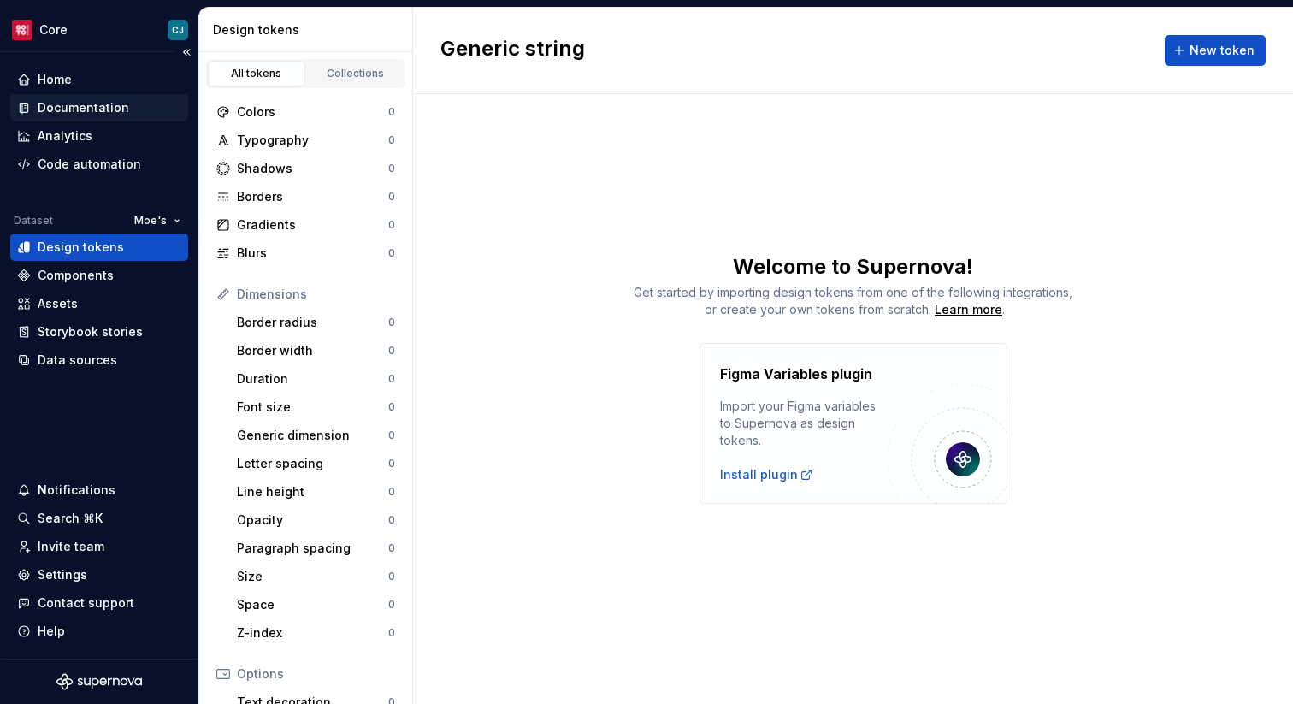
click at [90, 104] on div "Documentation" at bounding box center [83, 107] width 91 height 17
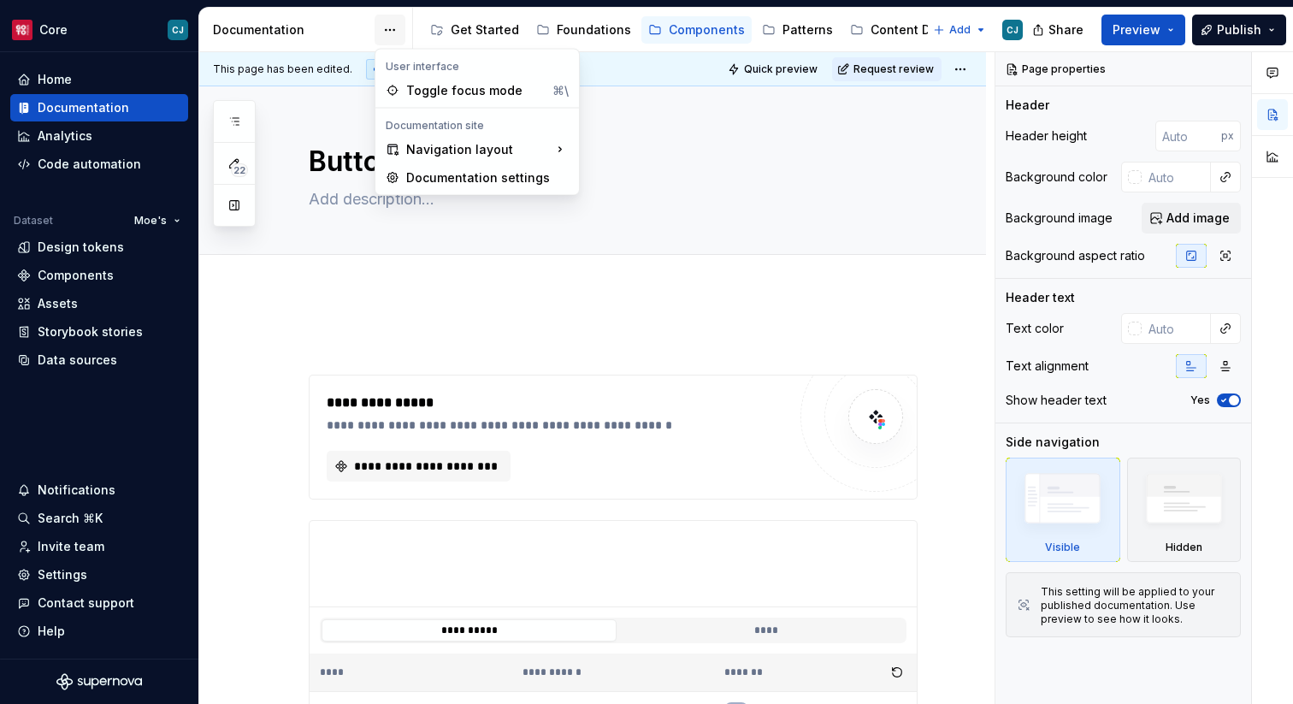
click at [387, 24] on html "Core CJ Home Documentation Analytics Code automation Dataset Moe's Design token…" at bounding box center [646, 352] width 1293 height 704
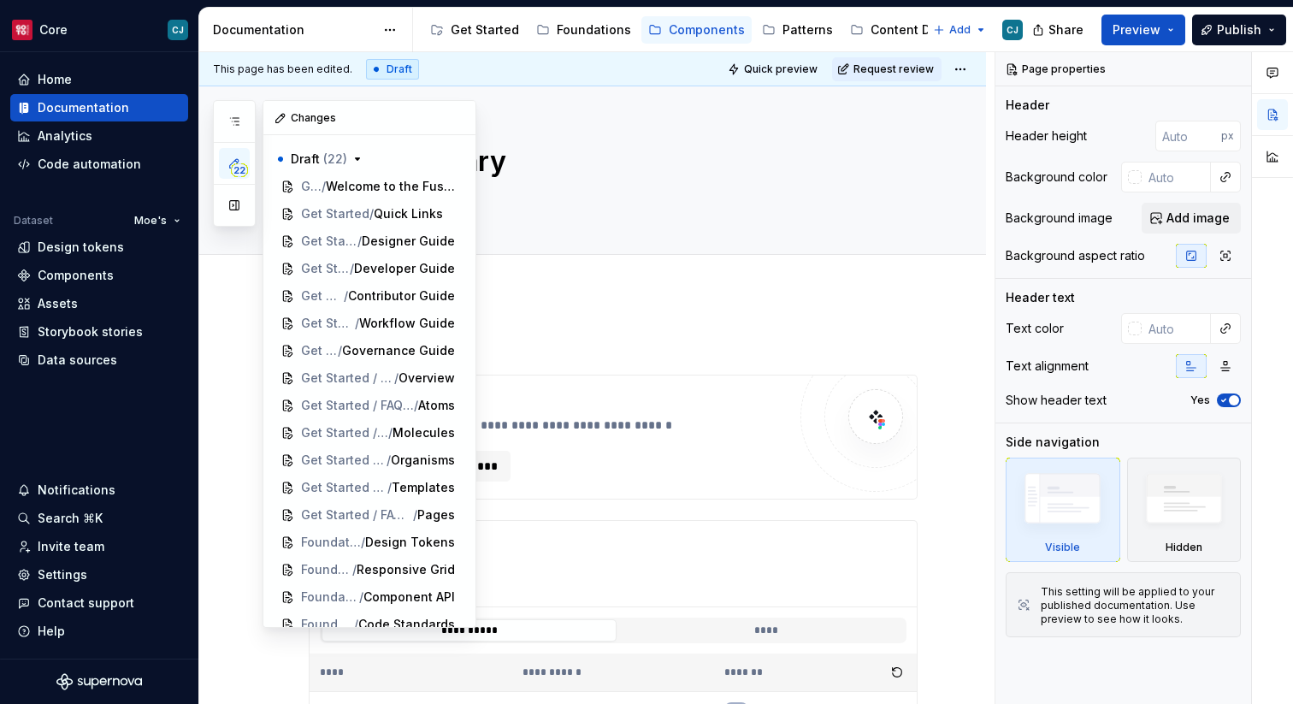
click at [252, 190] on div "22" at bounding box center [234, 163] width 43 height 127
click at [245, 204] on button "button" at bounding box center [234, 205] width 31 height 31
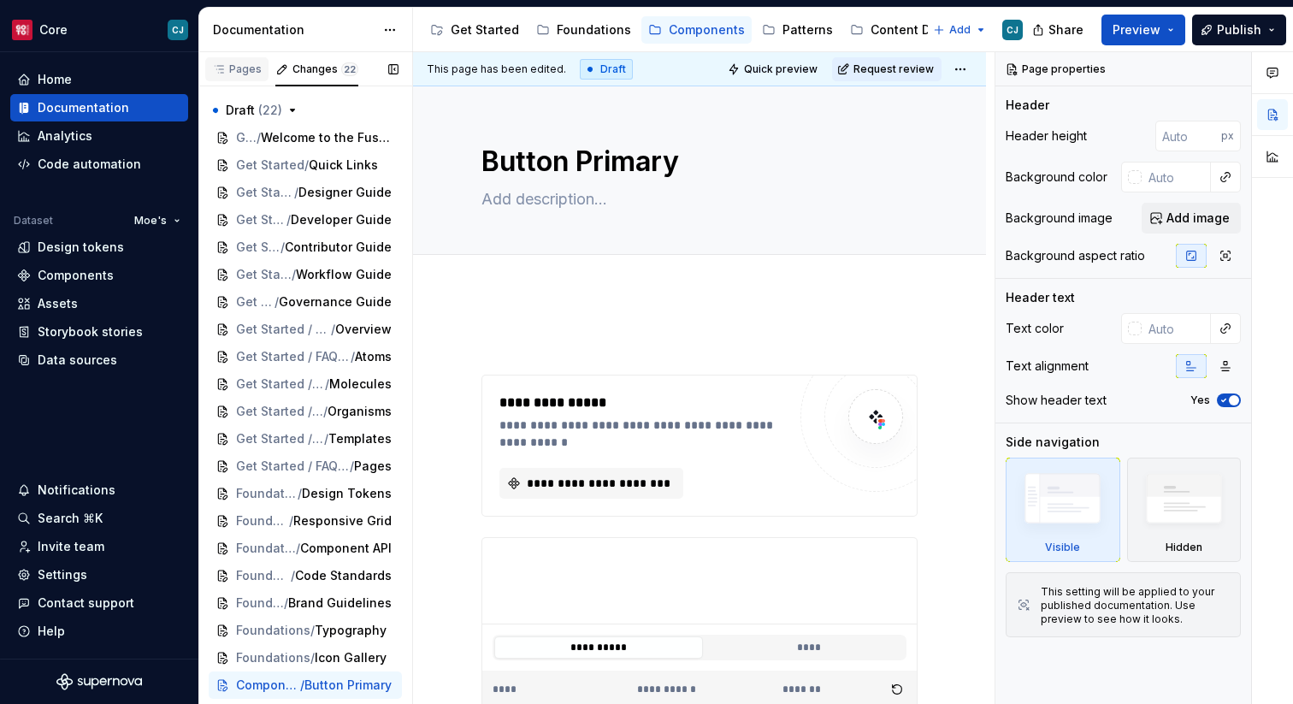
click at [238, 75] on div "Pages" at bounding box center [237, 69] width 50 height 14
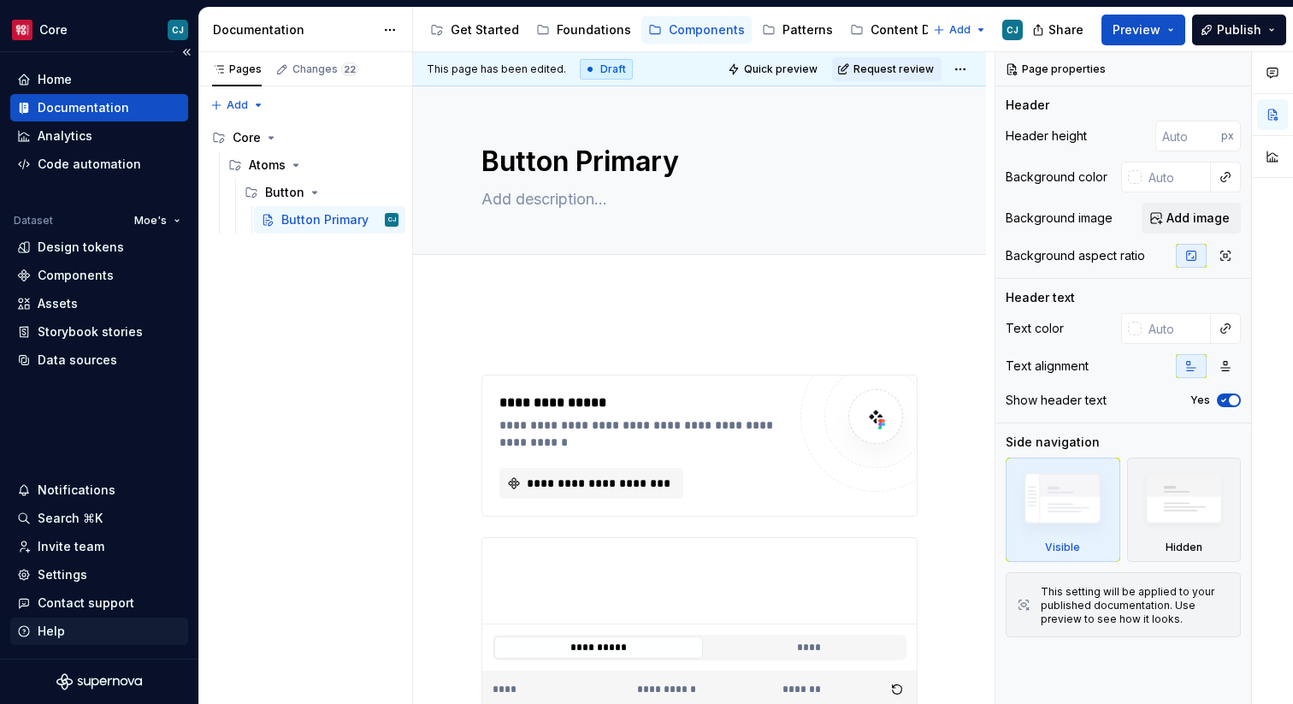
click at [51, 636] on div "Help" at bounding box center [51, 630] width 27 height 17
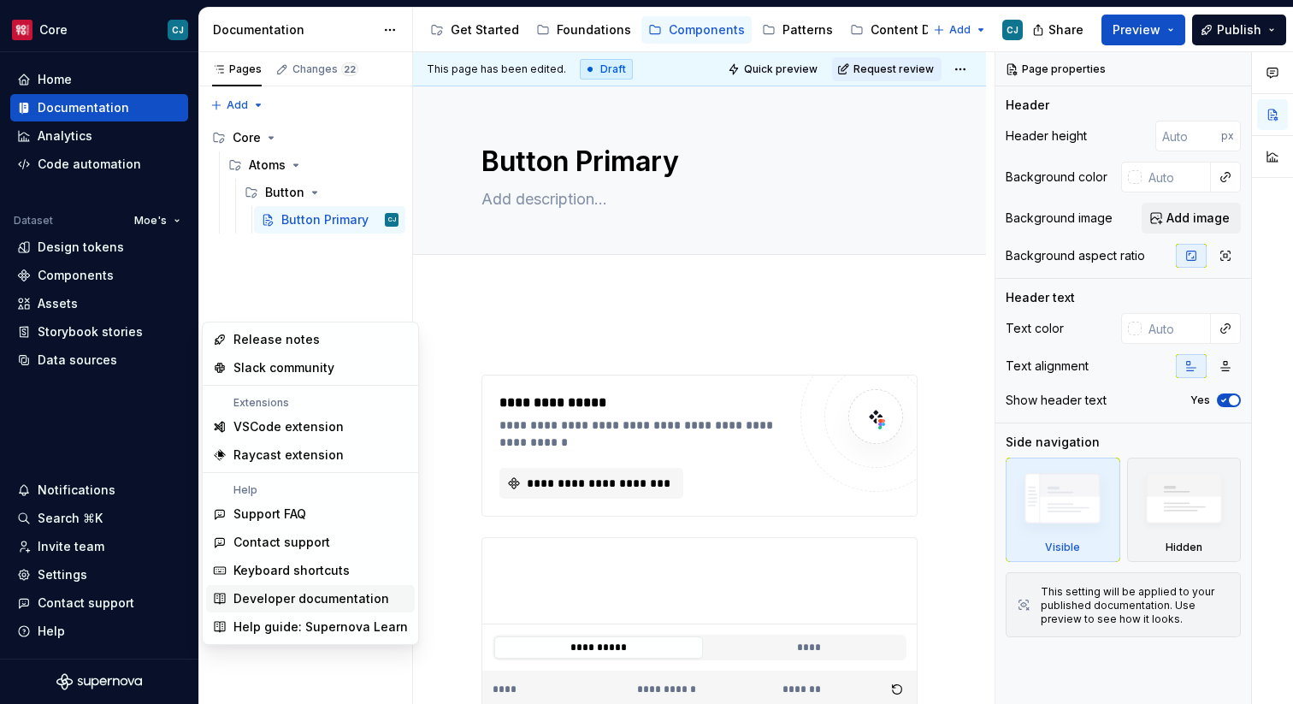
click at [282, 598] on div "Developer documentation" at bounding box center [311, 598] width 156 height 17
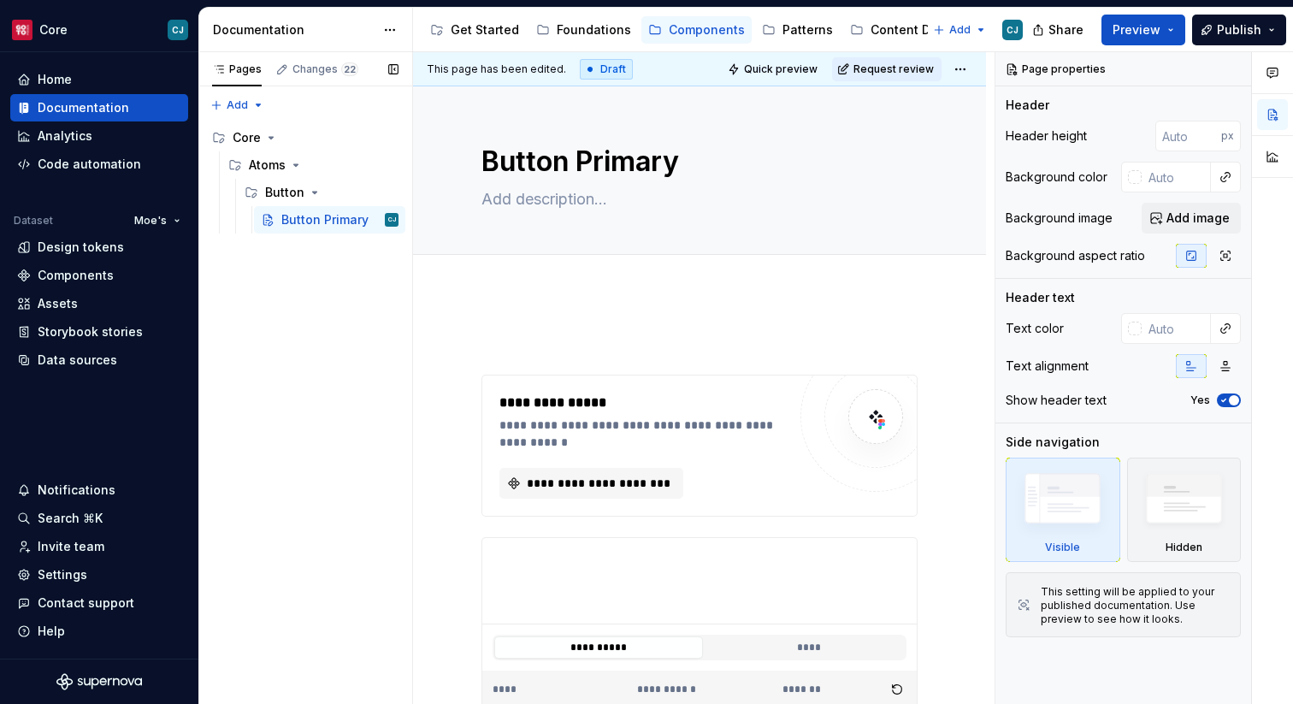
click at [327, 317] on div "Pages Changes 22 Add Accessibility guide for tree Page tree. Navigate the tree …" at bounding box center [305, 378] width 214 height 652
click at [76, 32] on html "Core CJ Home Documentation Analytics Code automation Dataset Moe's Design token…" at bounding box center [646, 352] width 1293 height 704
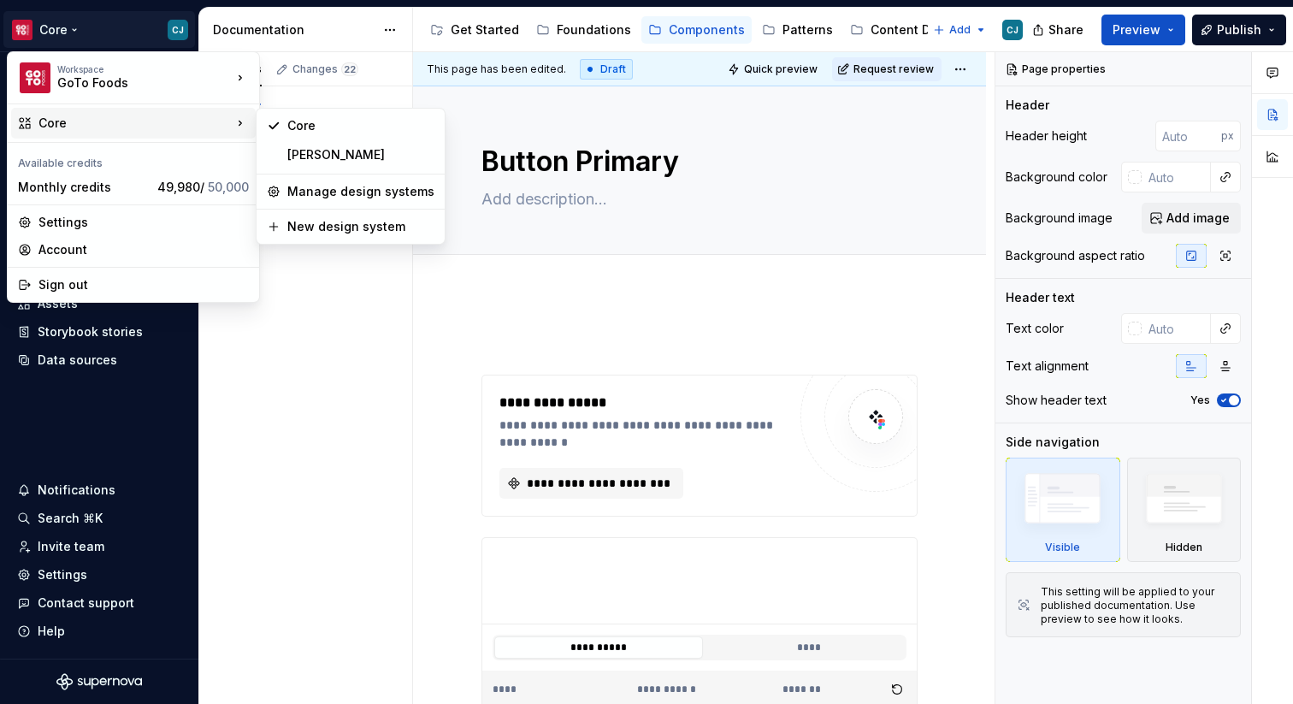
click at [126, 127] on div "Core" at bounding box center [134, 123] width 193 height 17
click at [358, 157] on div "[PERSON_NAME]" at bounding box center [360, 154] width 147 height 17
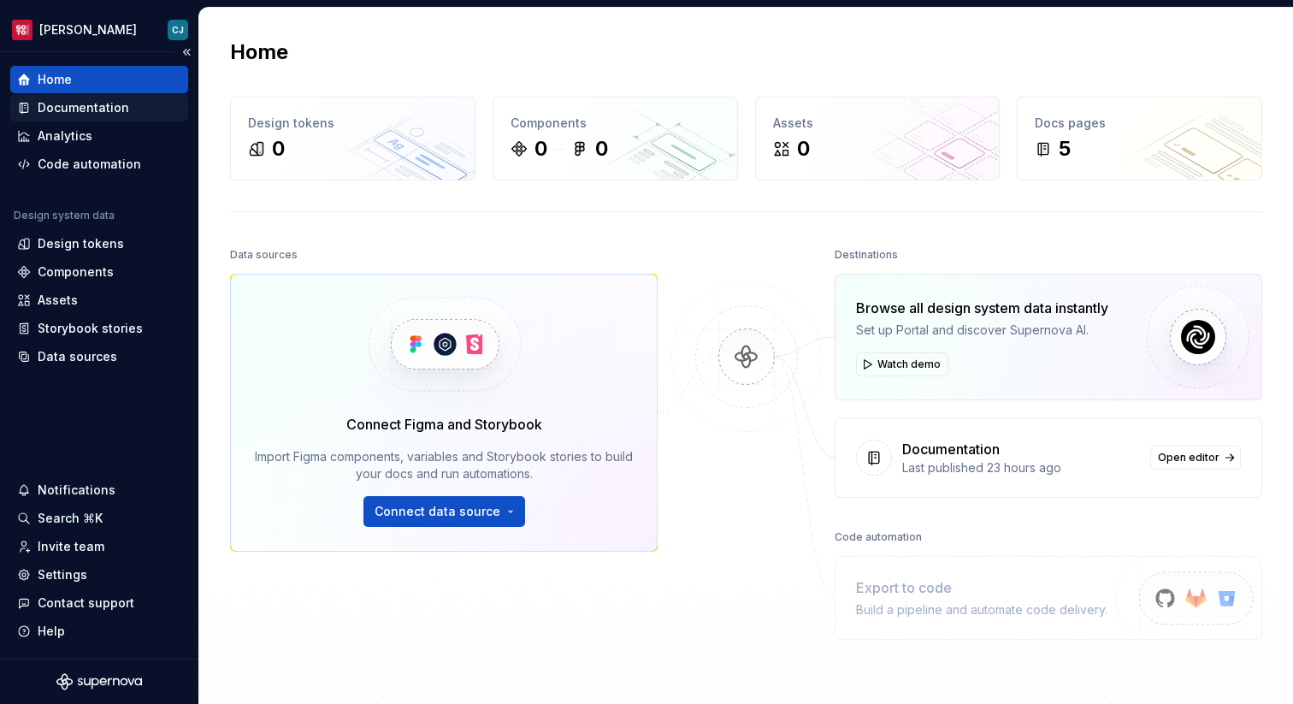
click at [98, 118] on div "Documentation" at bounding box center [99, 107] width 178 height 27
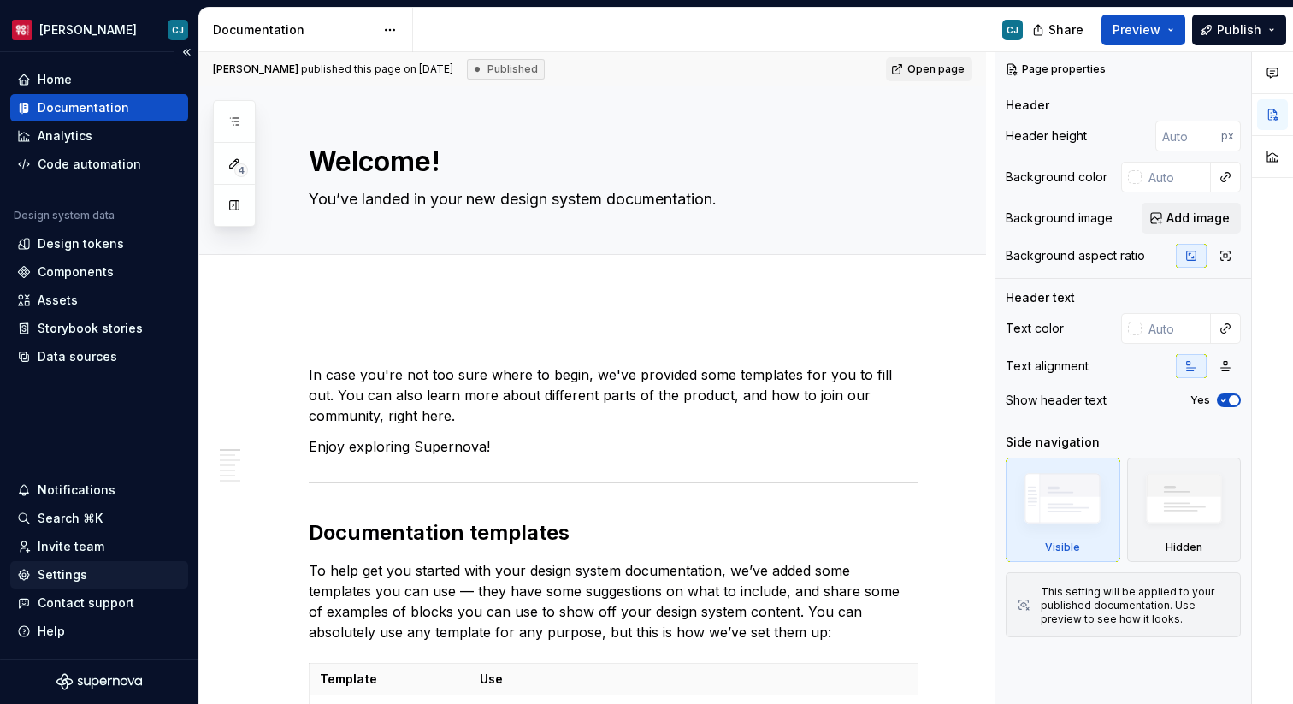
click at [73, 573] on div "Settings" at bounding box center [63, 574] width 50 height 17
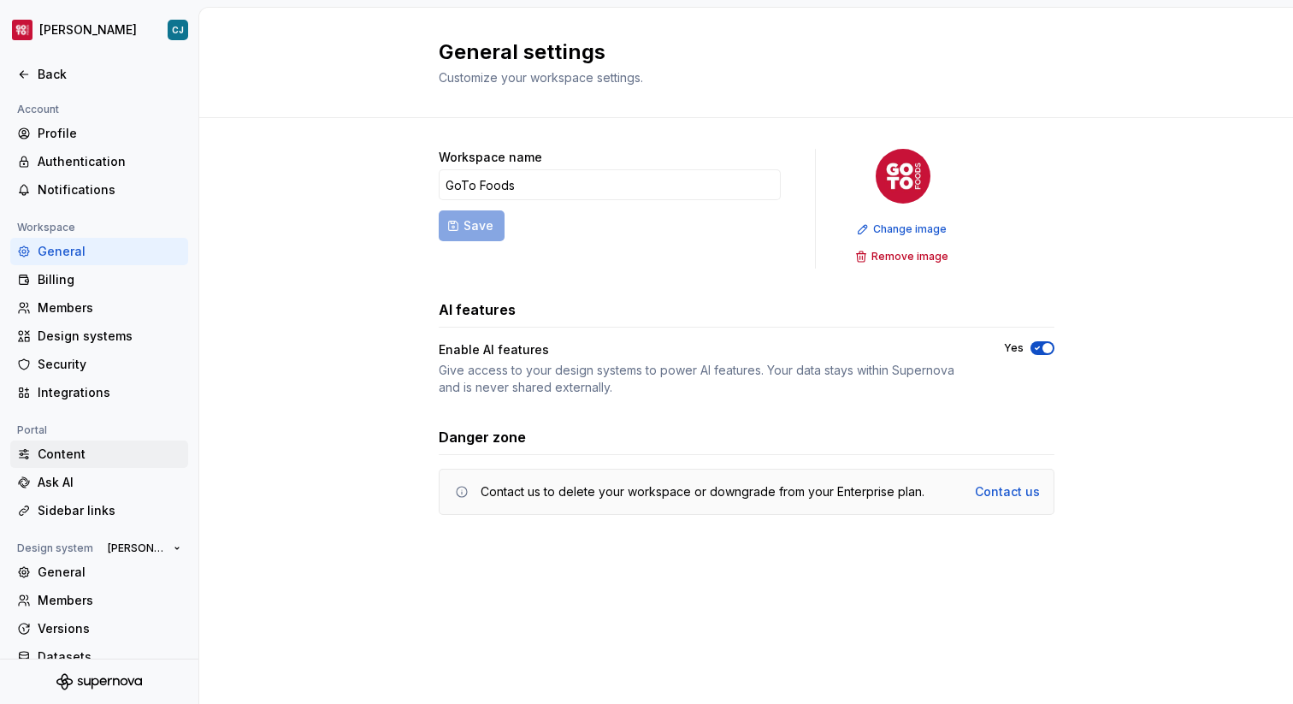
scroll to position [50, 0]
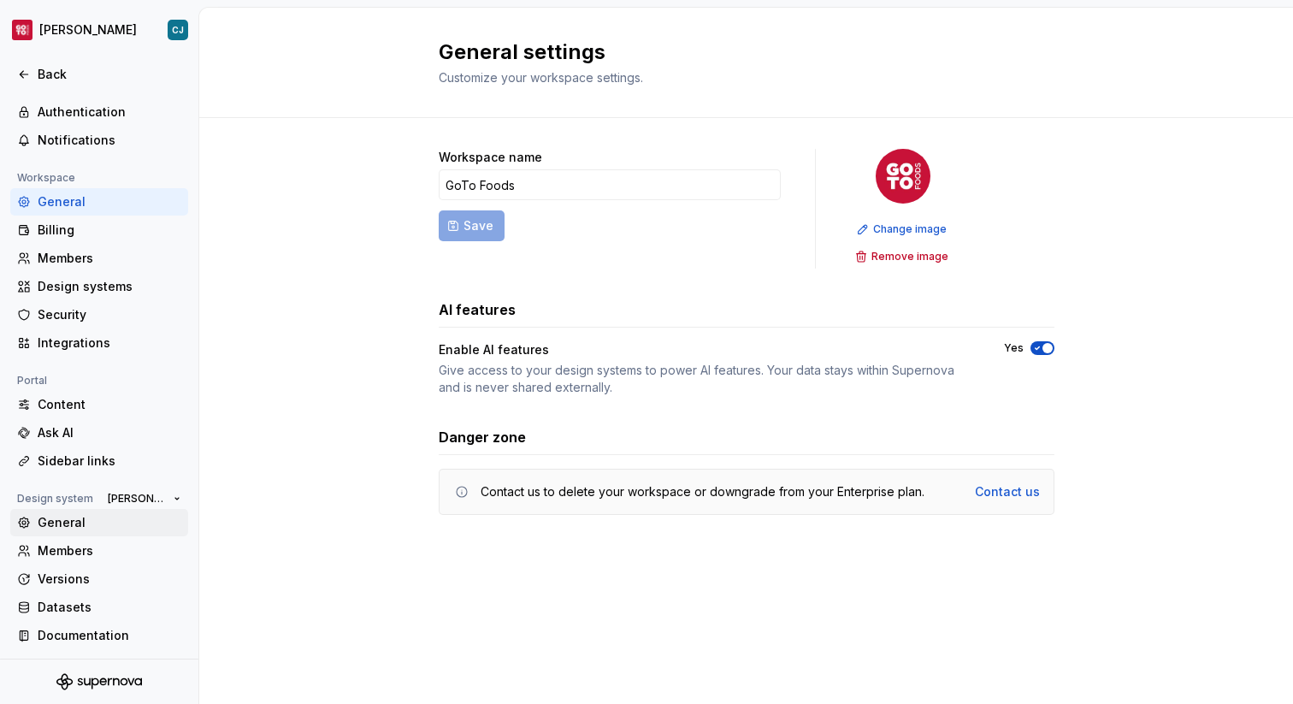
click at [80, 522] on div "General" at bounding box center [110, 522] width 144 height 17
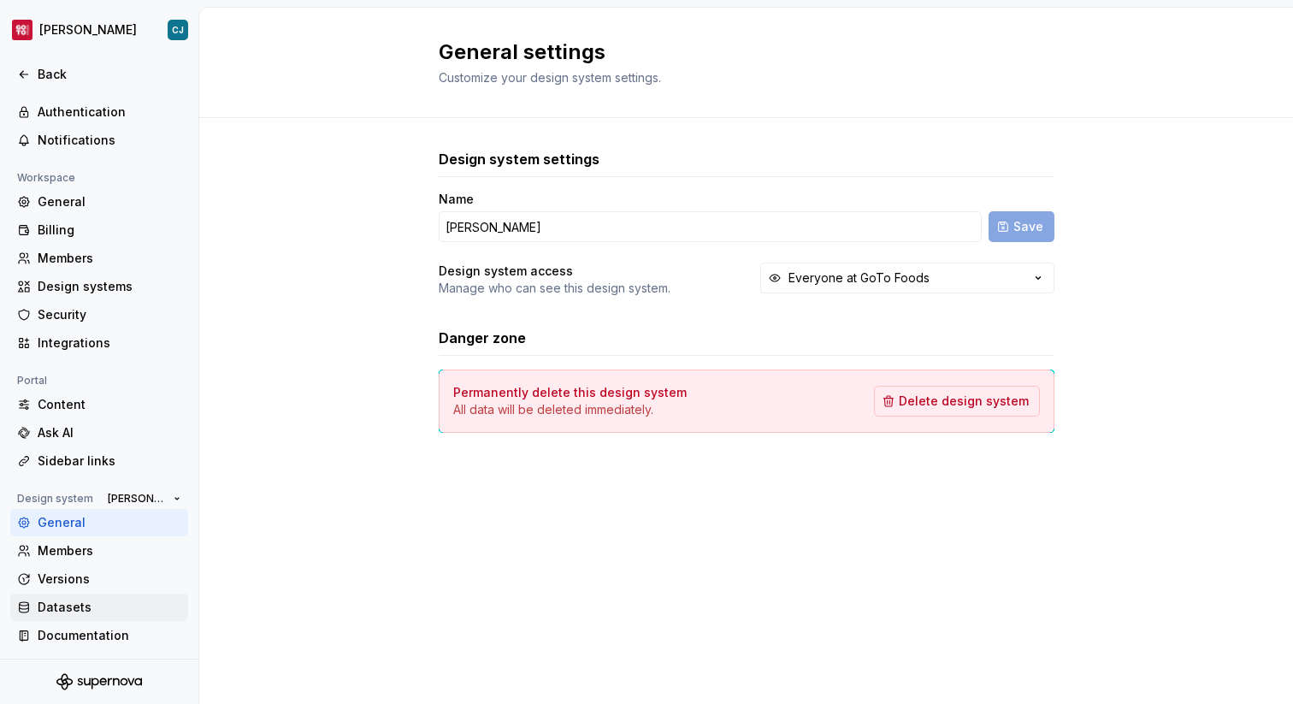
click at [90, 602] on div "Datasets" at bounding box center [110, 607] width 144 height 17
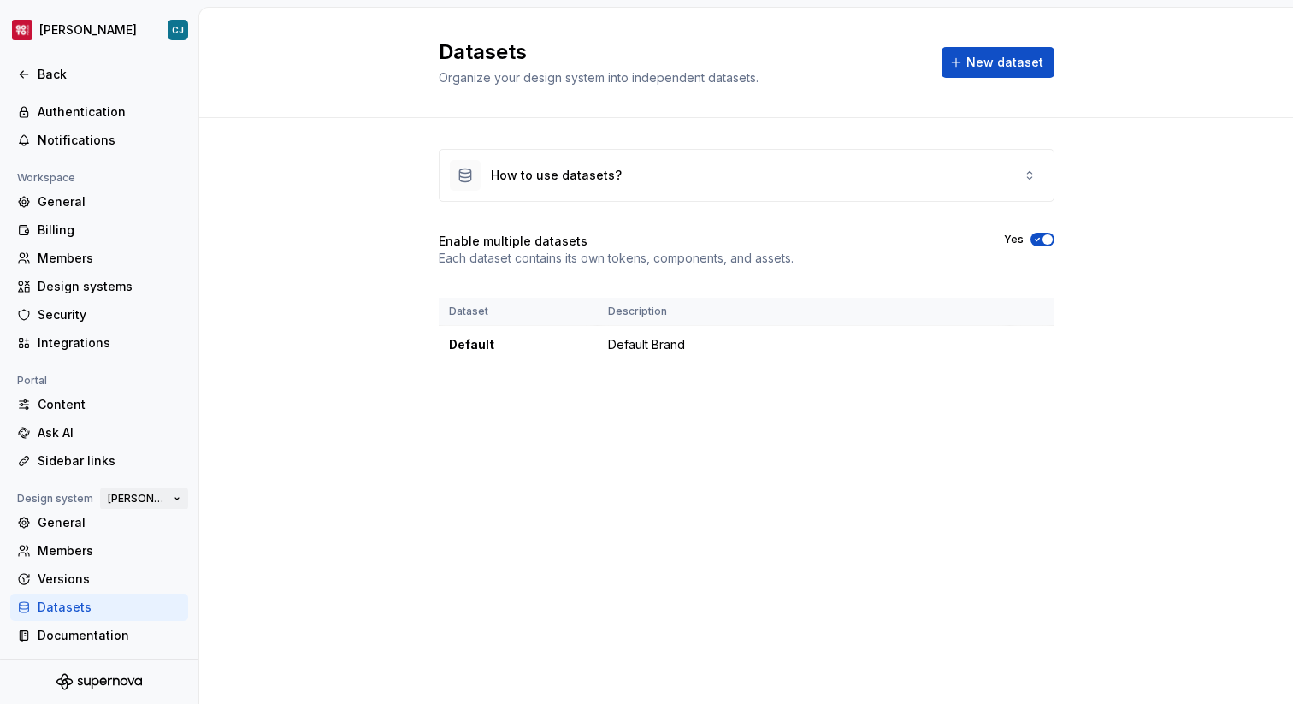
click at [162, 495] on span "[PERSON_NAME]" at bounding box center [137, 499] width 59 height 14
click at [97, 498] on div "Design system [PERSON_NAME]" at bounding box center [99, 498] width 178 height 21
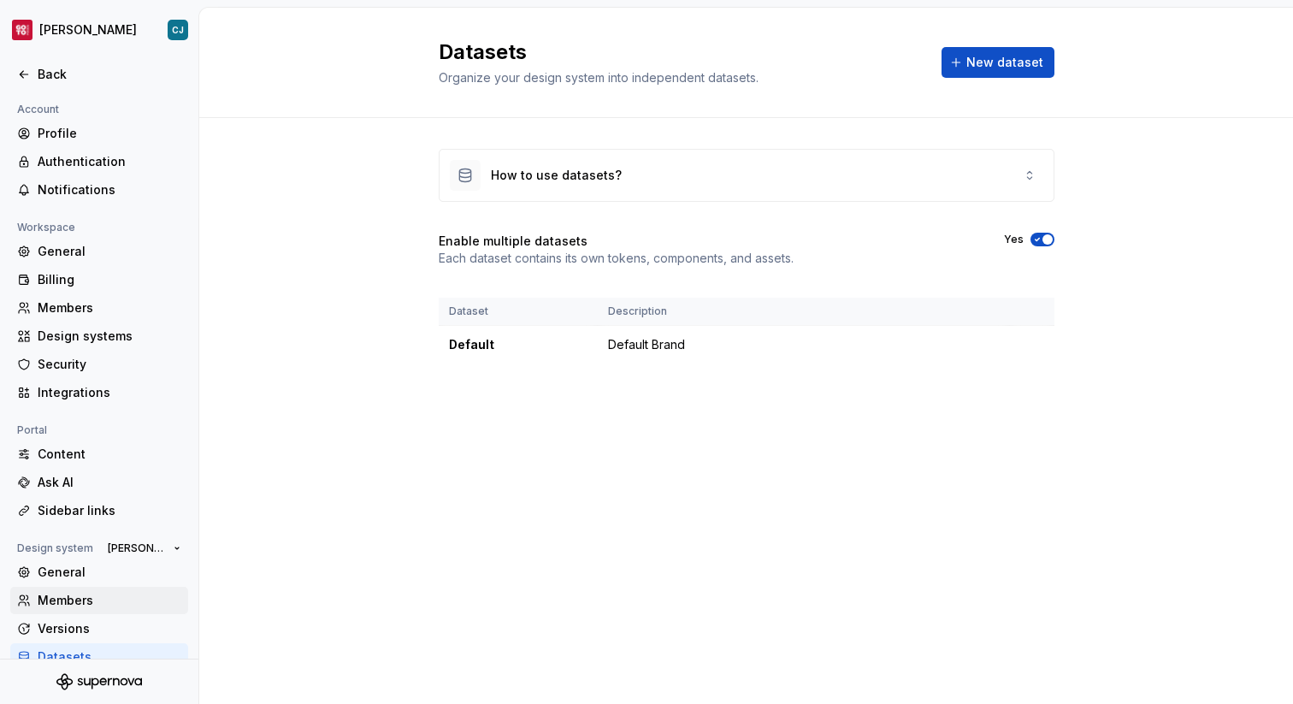
scroll to position [50, 0]
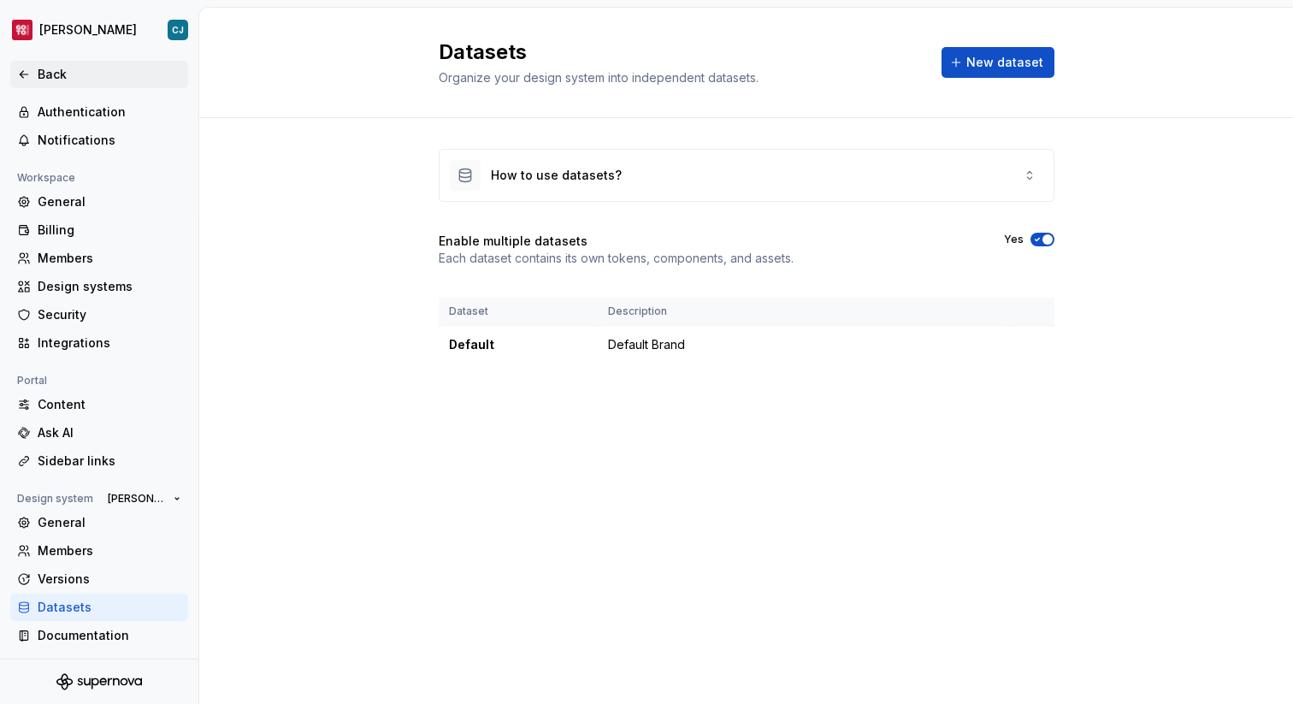
click at [61, 67] on div "Back" at bounding box center [110, 74] width 144 height 17
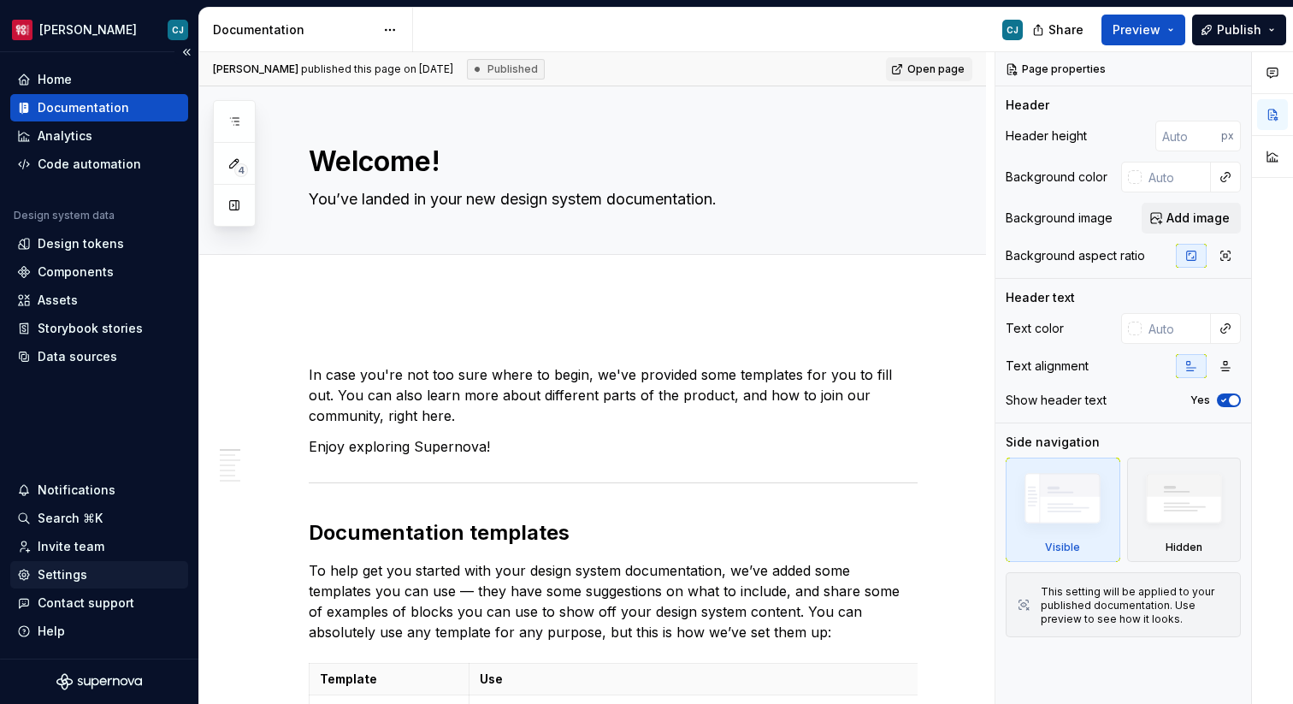
click at [75, 573] on div "Settings" at bounding box center [63, 574] width 50 height 17
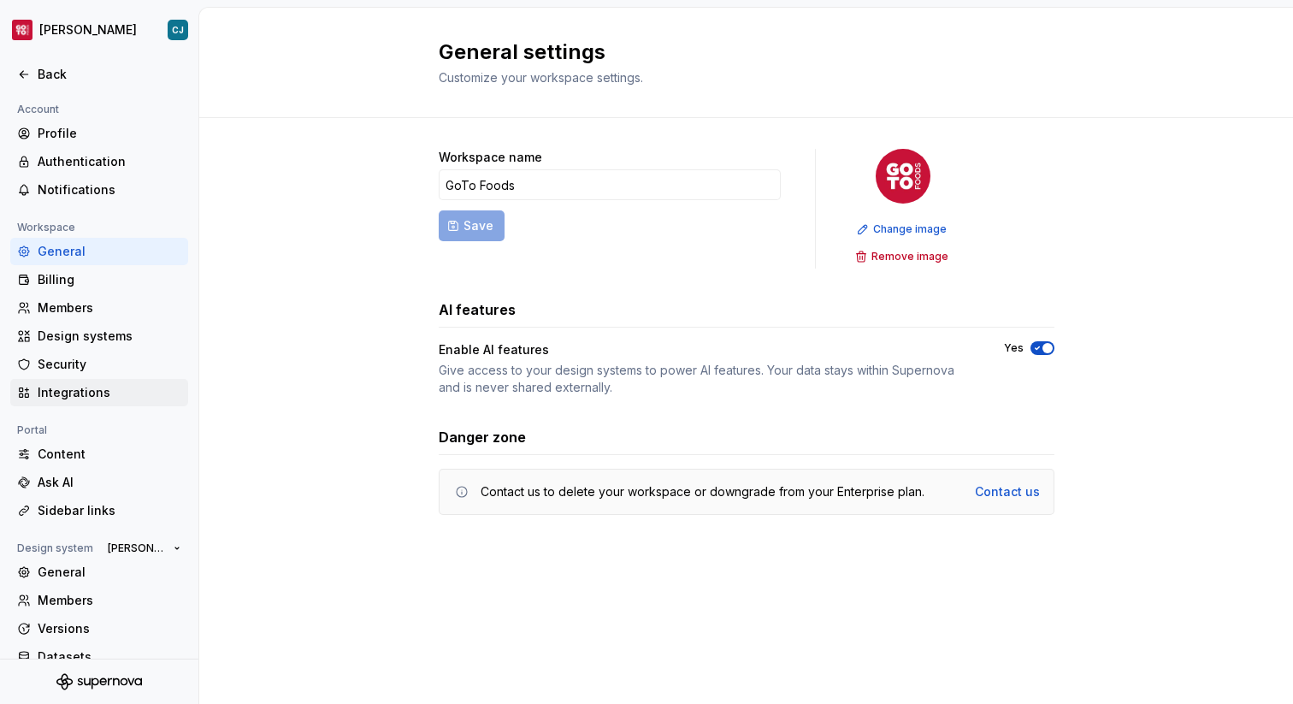
scroll to position [50, 0]
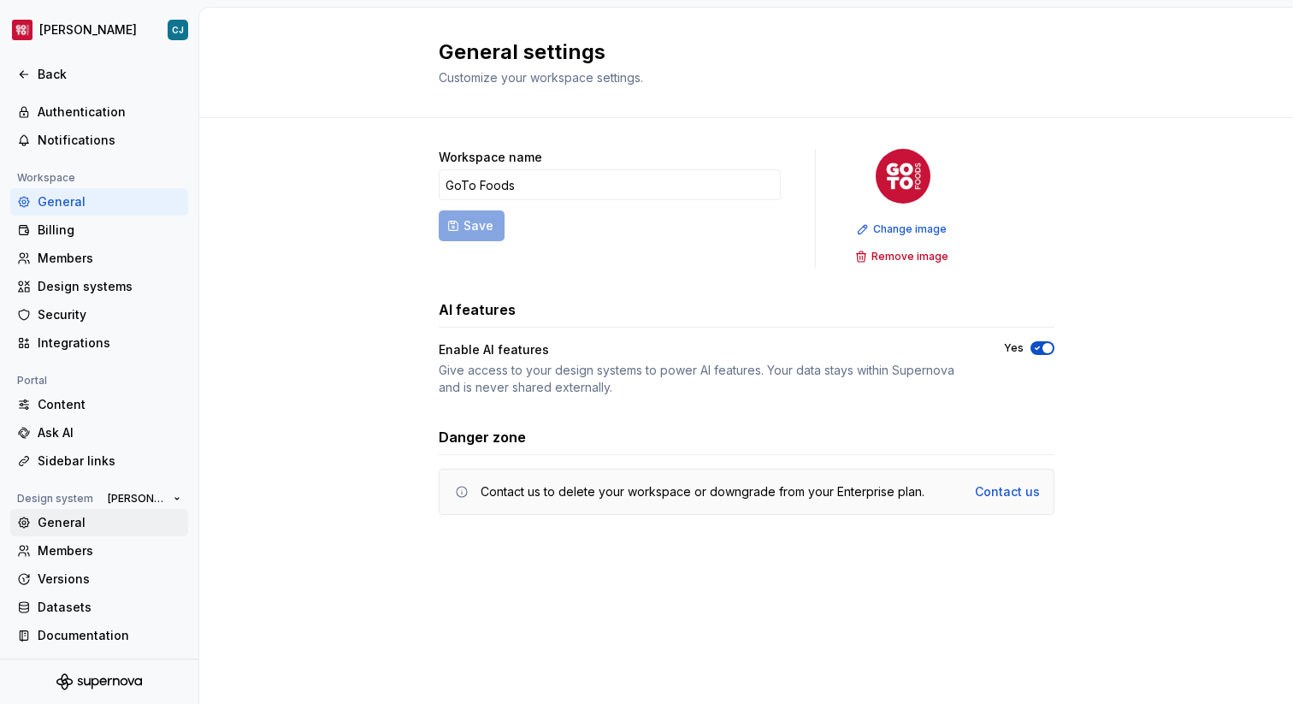
click at [103, 533] on div "General" at bounding box center [99, 522] width 178 height 27
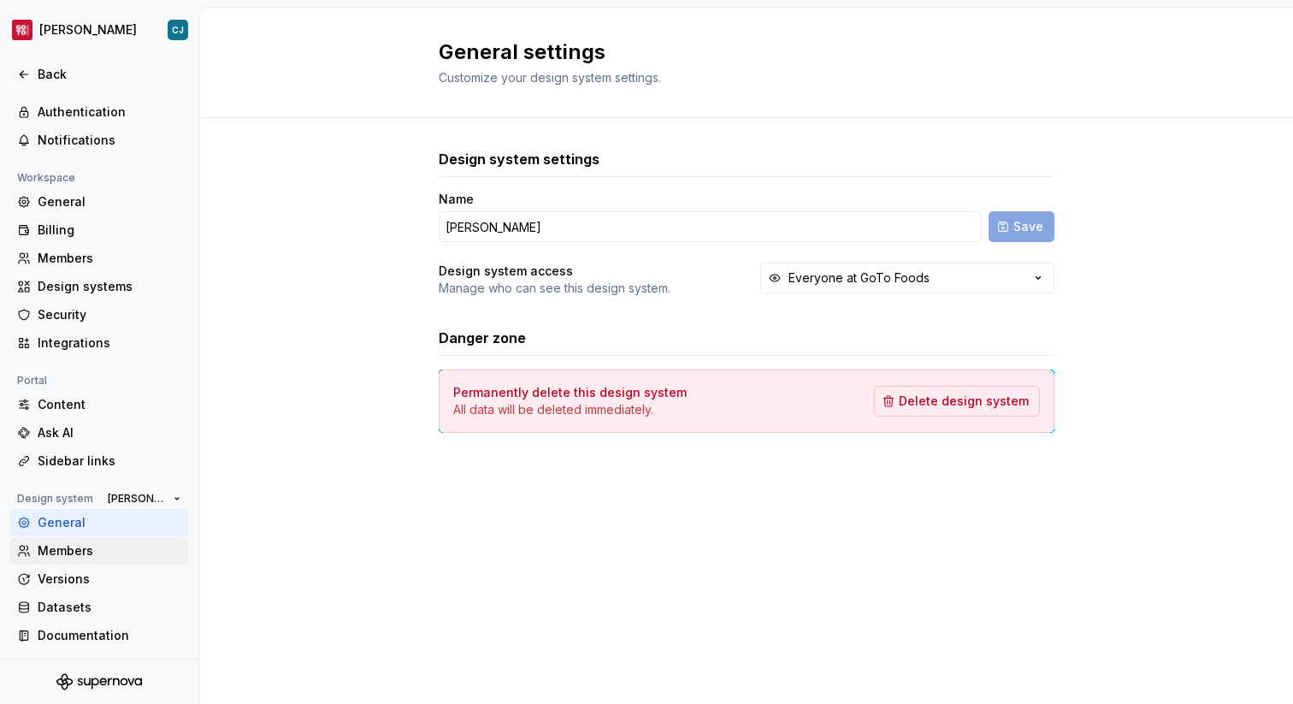
click at [91, 548] on div "Members" at bounding box center [110, 550] width 144 height 17
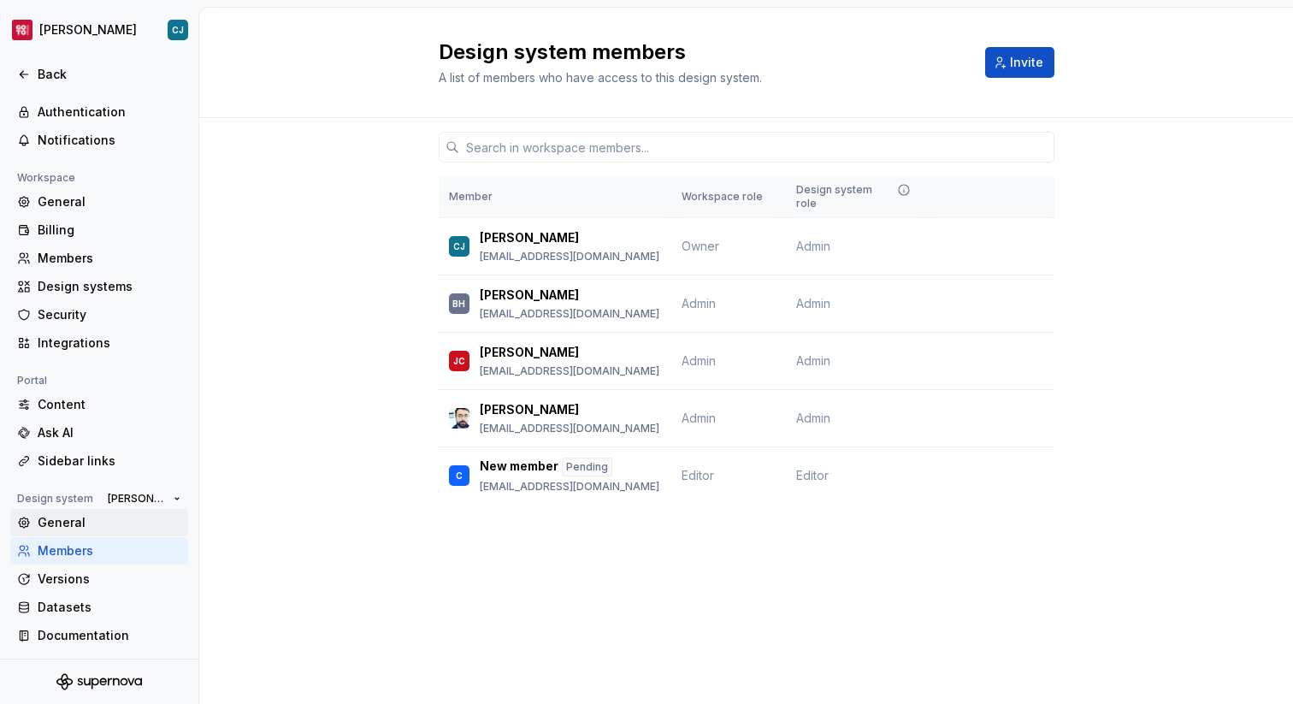
click at [96, 524] on div "General" at bounding box center [110, 522] width 144 height 17
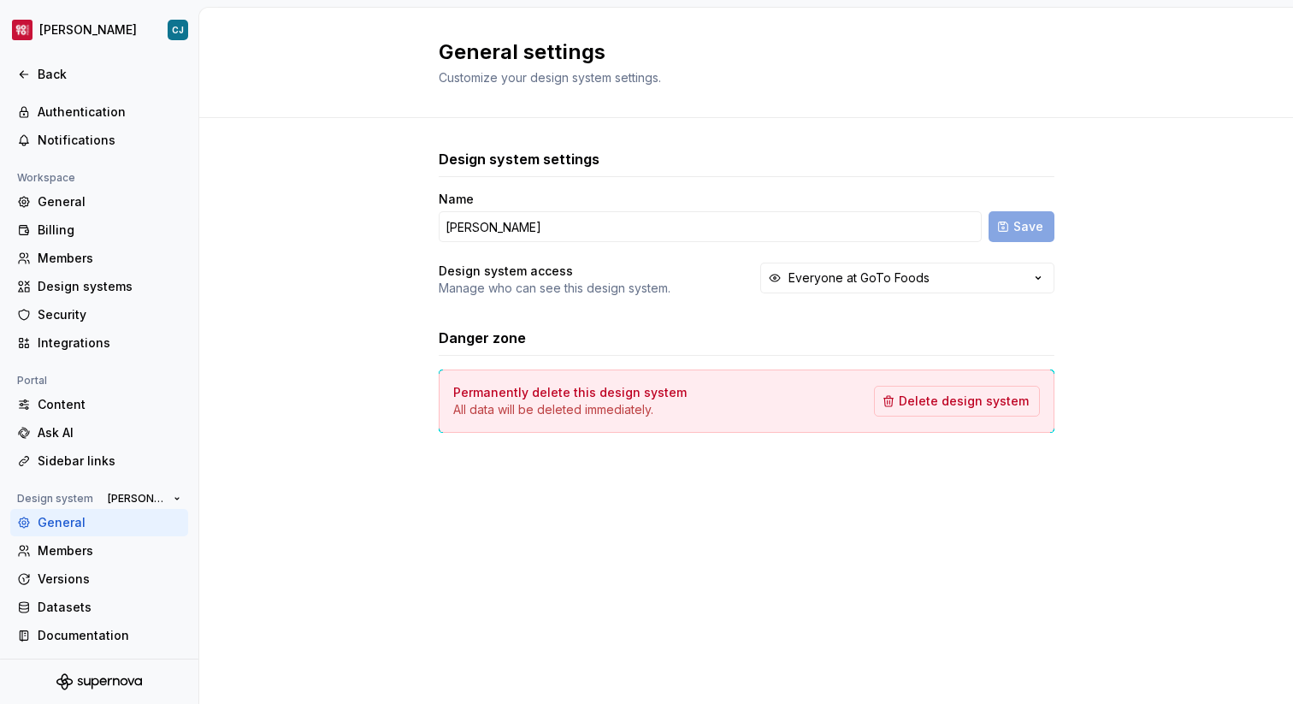
click at [56, 56] on div at bounding box center [99, 56] width 198 height 9
click at [54, 63] on div "Back" at bounding box center [99, 74] width 178 height 27
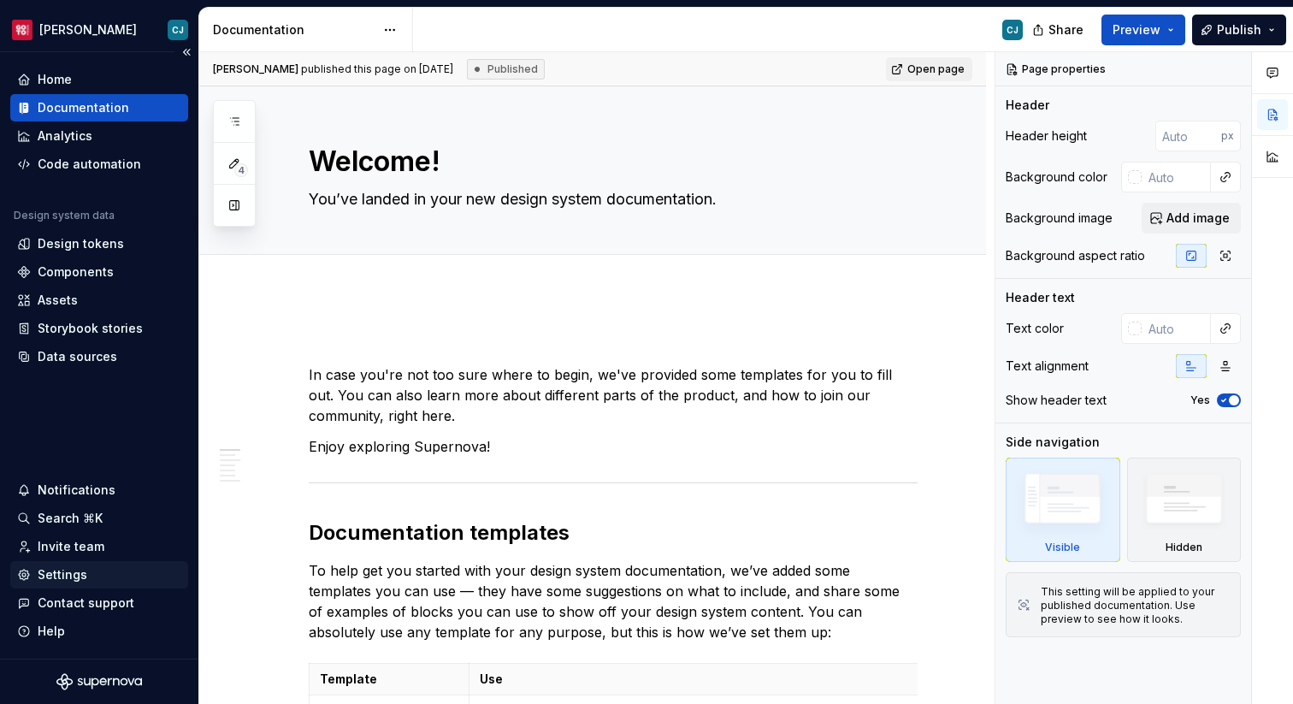
click at [89, 575] on div "Settings" at bounding box center [99, 574] width 164 height 17
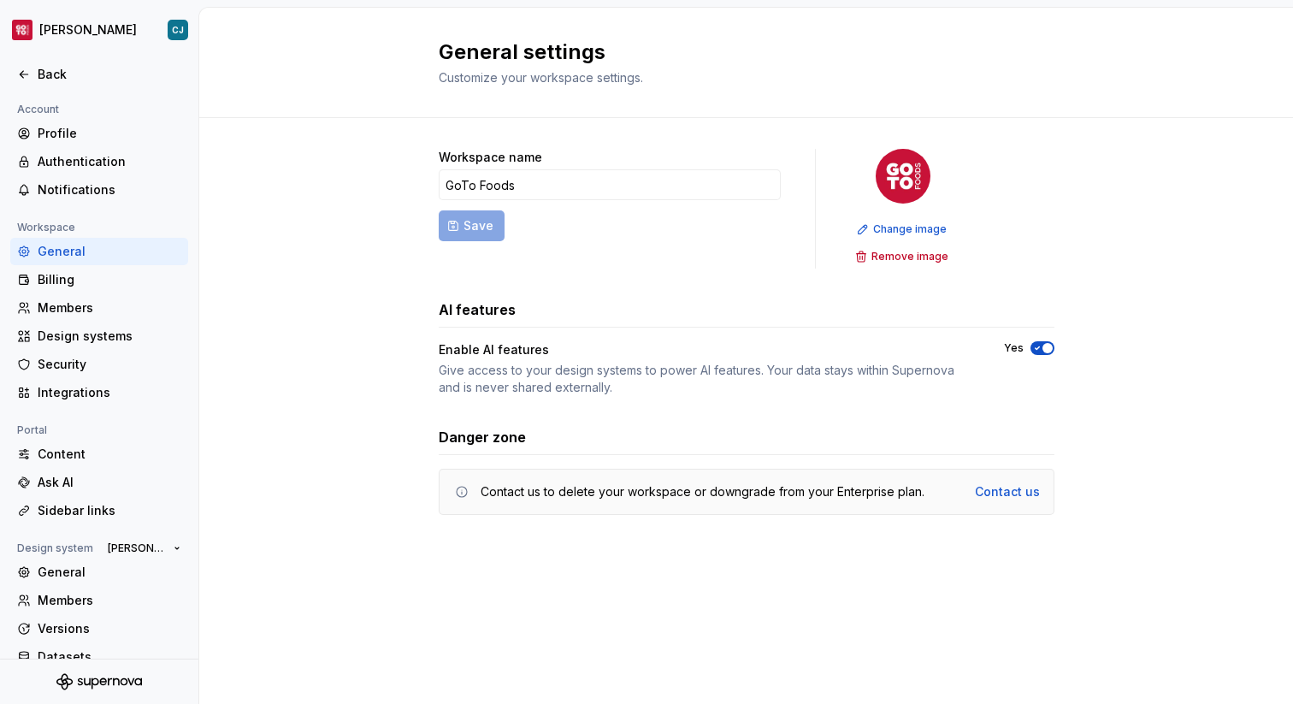
scroll to position [50, 0]
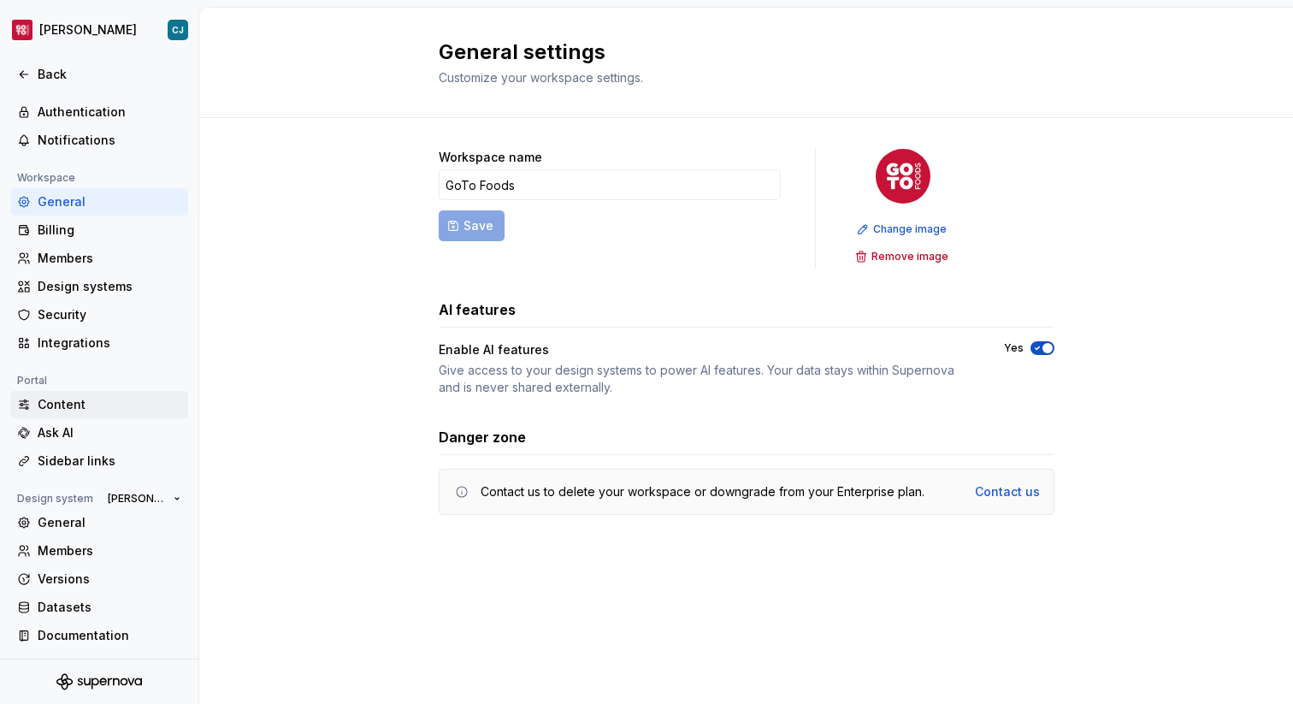
click at [90, 391] on div "Content" at bounding box center [99, 404] width 178 height 27
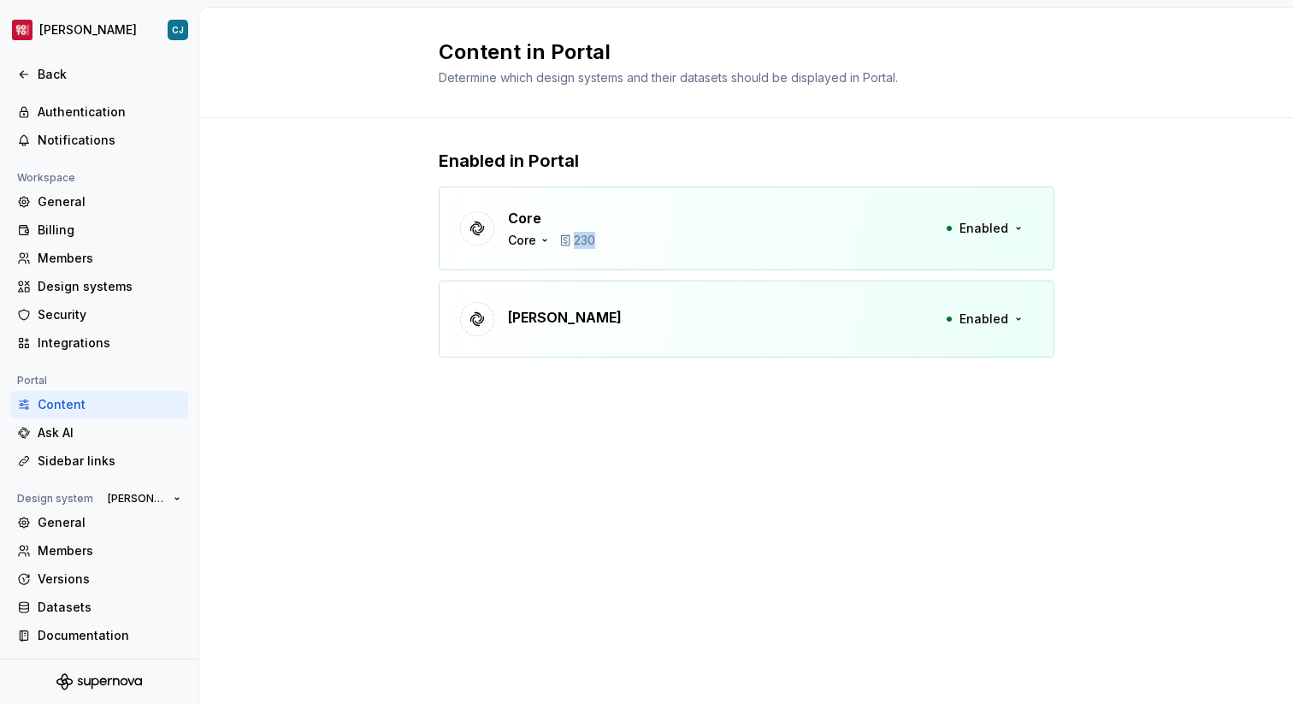
drag, startPoint x: 575, startPoint y: 237, endPoint x: 622, endPoint y: 237, distance: 47.0
click at [622, 237] on div "Core Core 230 Enabled" at bounding box center [747, 228] width 616 height 84
click at [559, 239] on icon at bounding box center [565, 240] width 14 height 14
click at [563, 239] on icon at bounding box center [565, 240] width 14 height 14
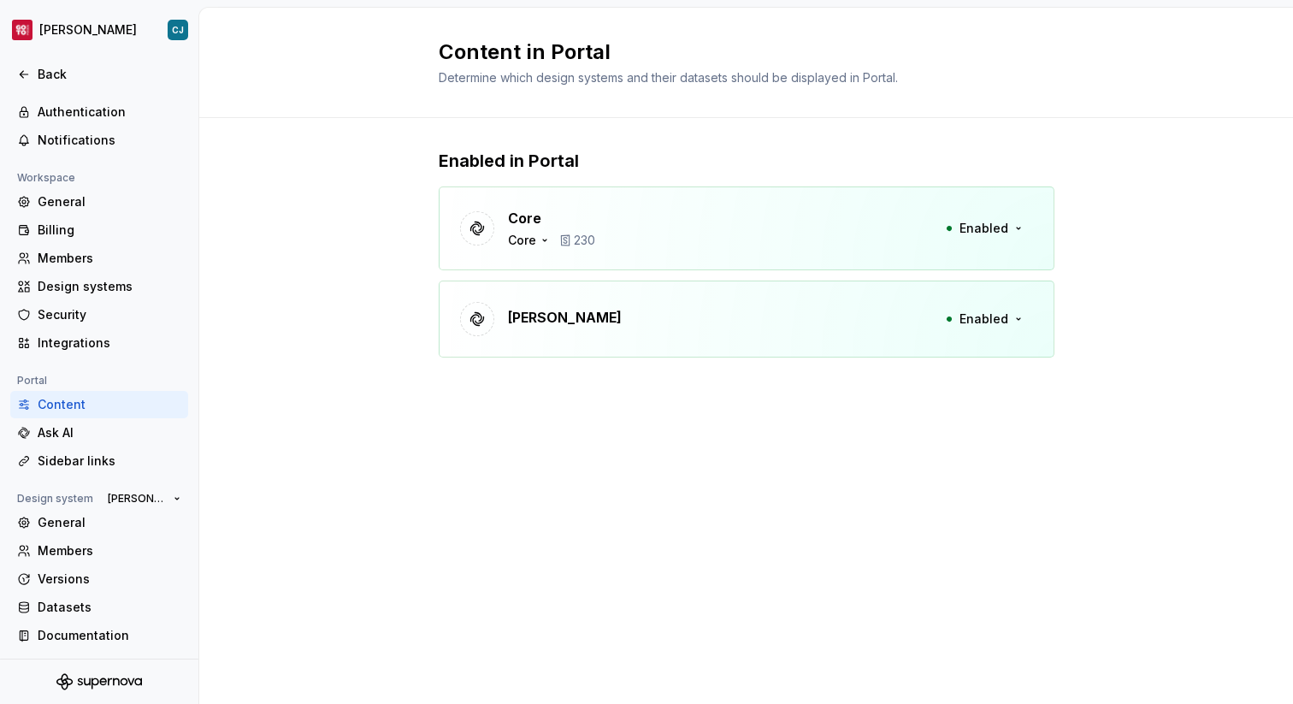
click at [611, 242] on div "Core Core 230 Enabled" at bounding box center [747, 228] width 616 height 84
click at [578, 242] on p "230" at bounding box center [584, 240] width 21 height 17
click at [558, 251] on div "Core Core 230 Enabled" at bounding box center [747, 228] width 616 height 84
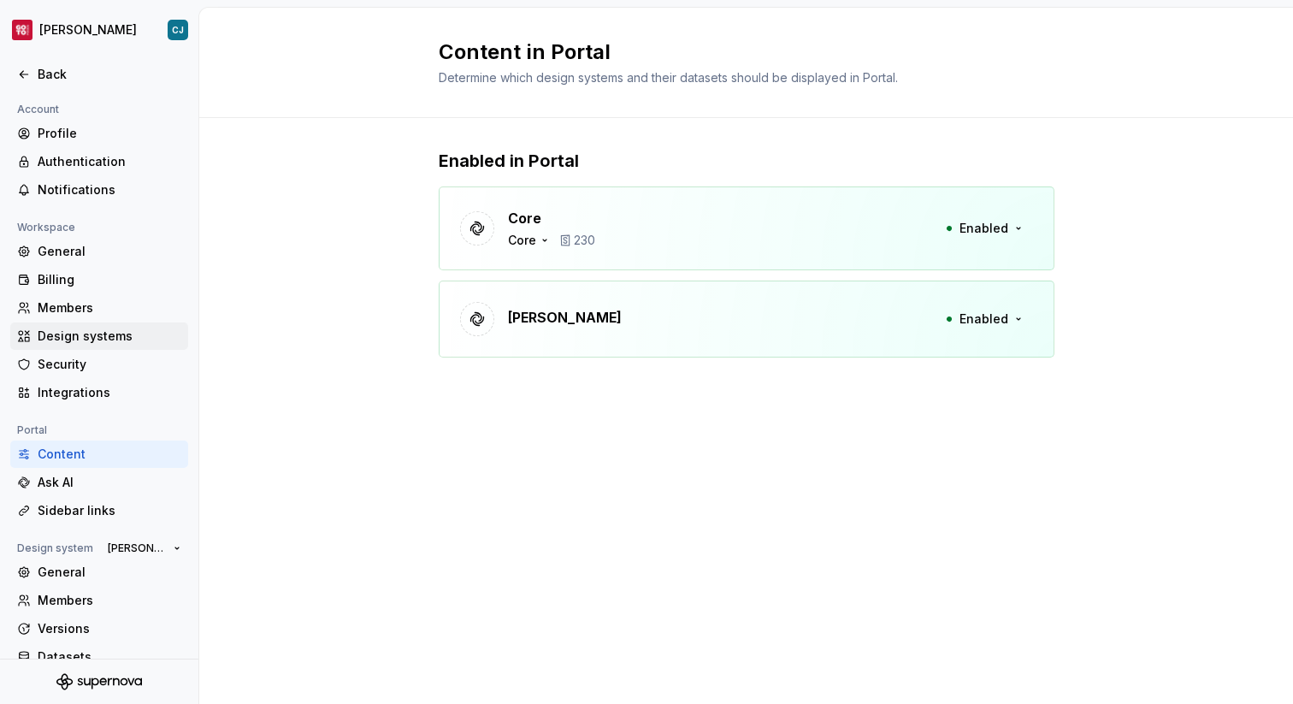
click at [101, 339] on div "Design systems" at bounding box center [110, 335] width 144 height 17
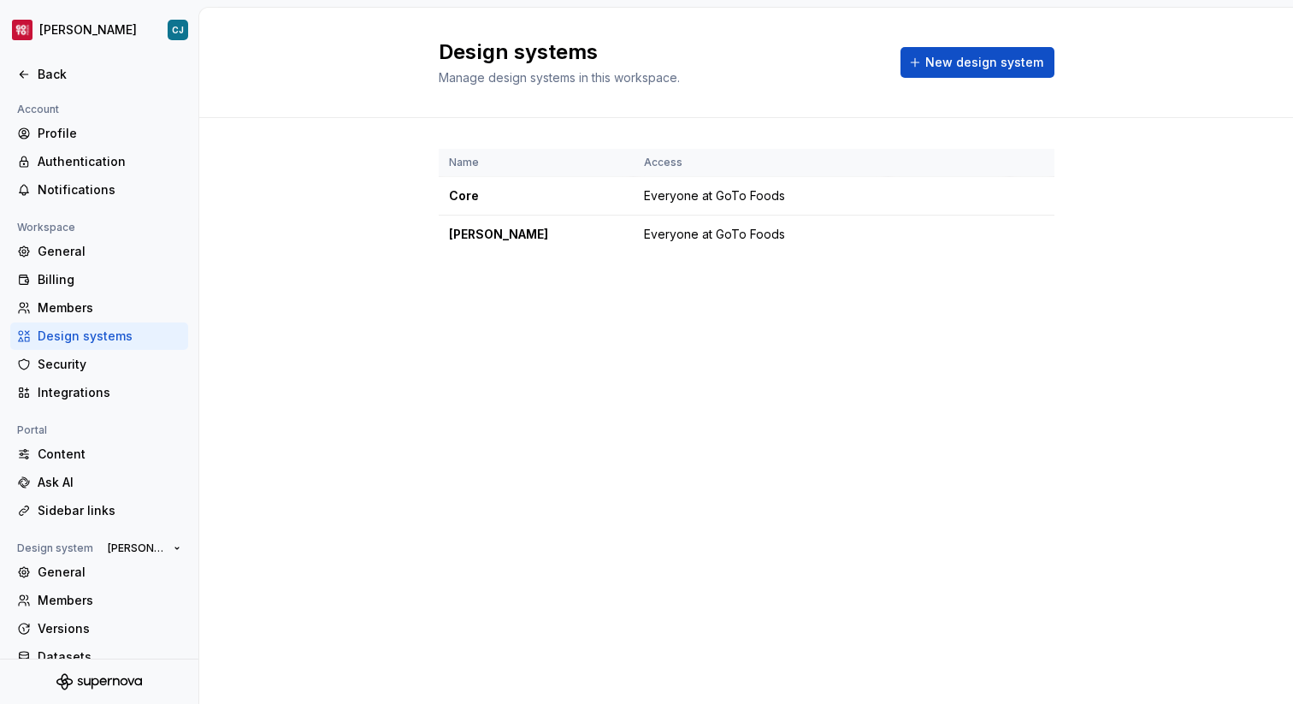
click at [512, 253] on div "Name Access Core Everyone at GoTo Foods [PERSON_NAME] Everyone at GoTo Foods" at bounding box center [747, 218] width 616 height 200
click at [512, 229] on div "[PERSON_NAME]" at bounding box center [536, 234] width 174 height 17
click at [1028, 238] on html "[PERSON_NAME] Back Account Profile Authentication Notifications Workspace Gener…" at bounding box center [646, 352] width 1293 height 704
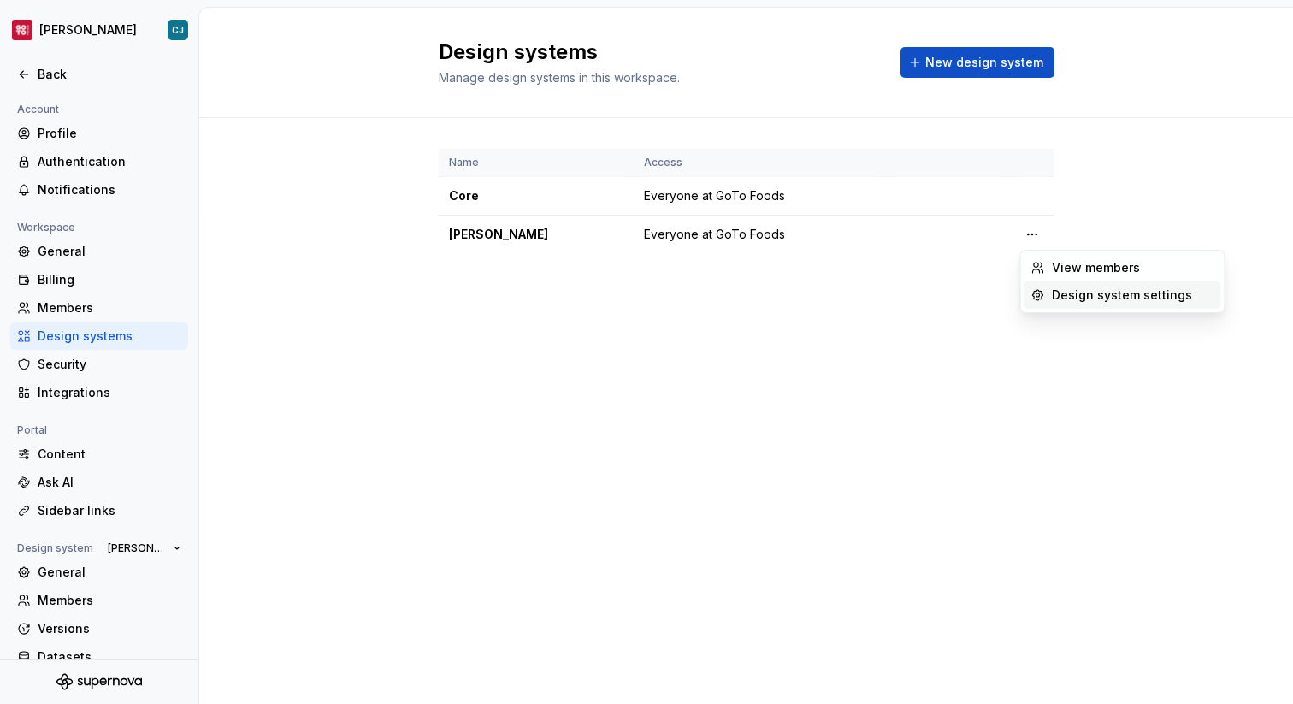
click at [1037, 294] on icon at bounding box center [1038, 295] width 14 height 14
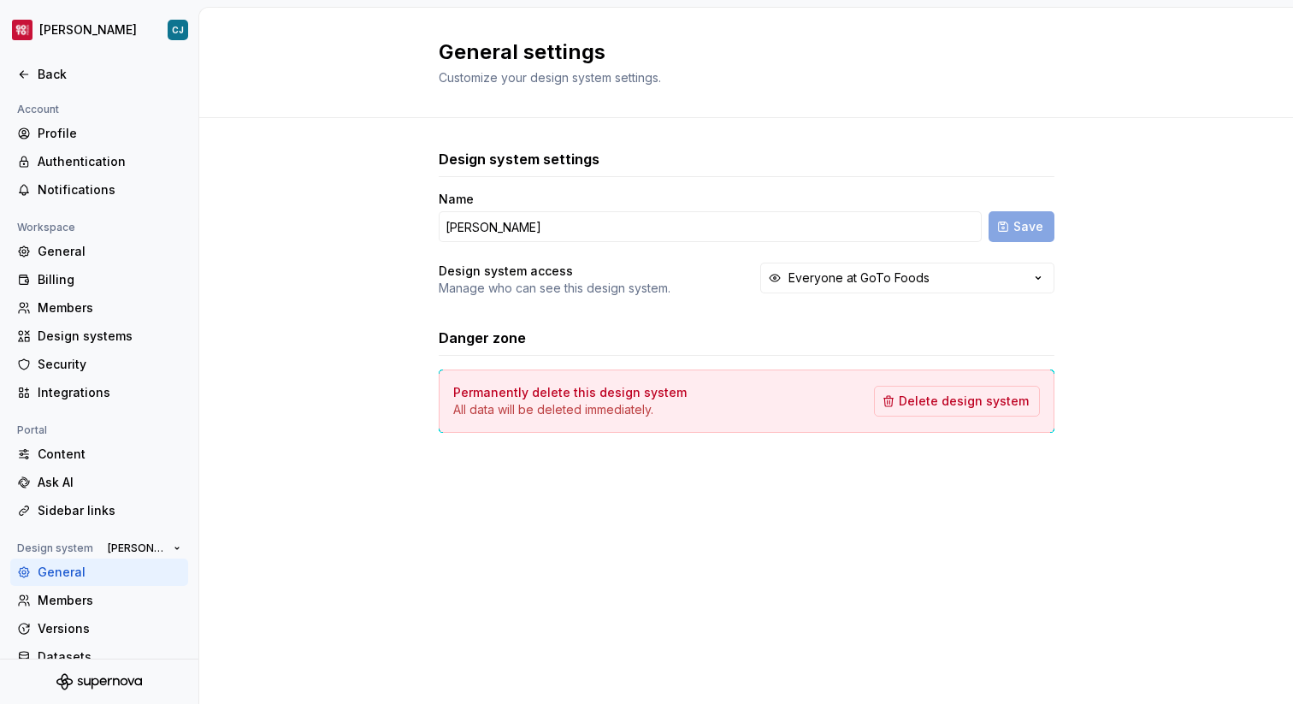
scroll to position [50, 0]
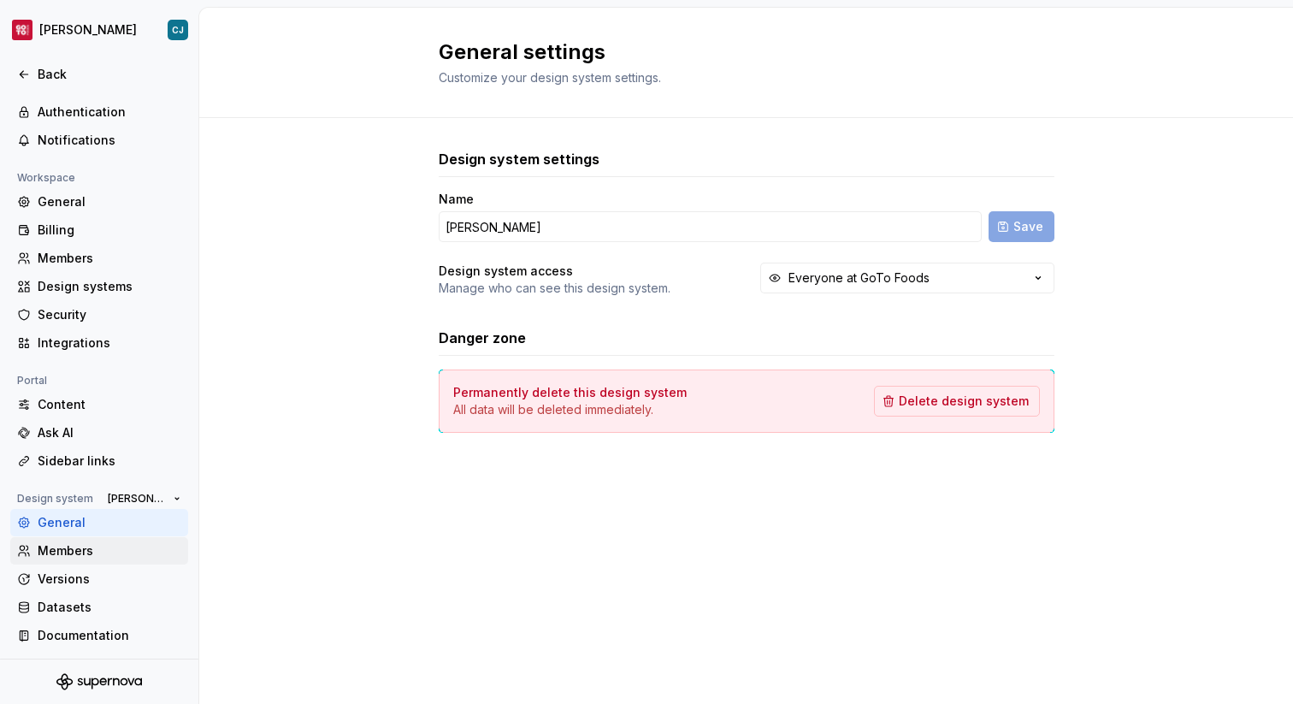
click at [81, 551] on div "Members" at bounding box center [110, 550] width 144 height 17
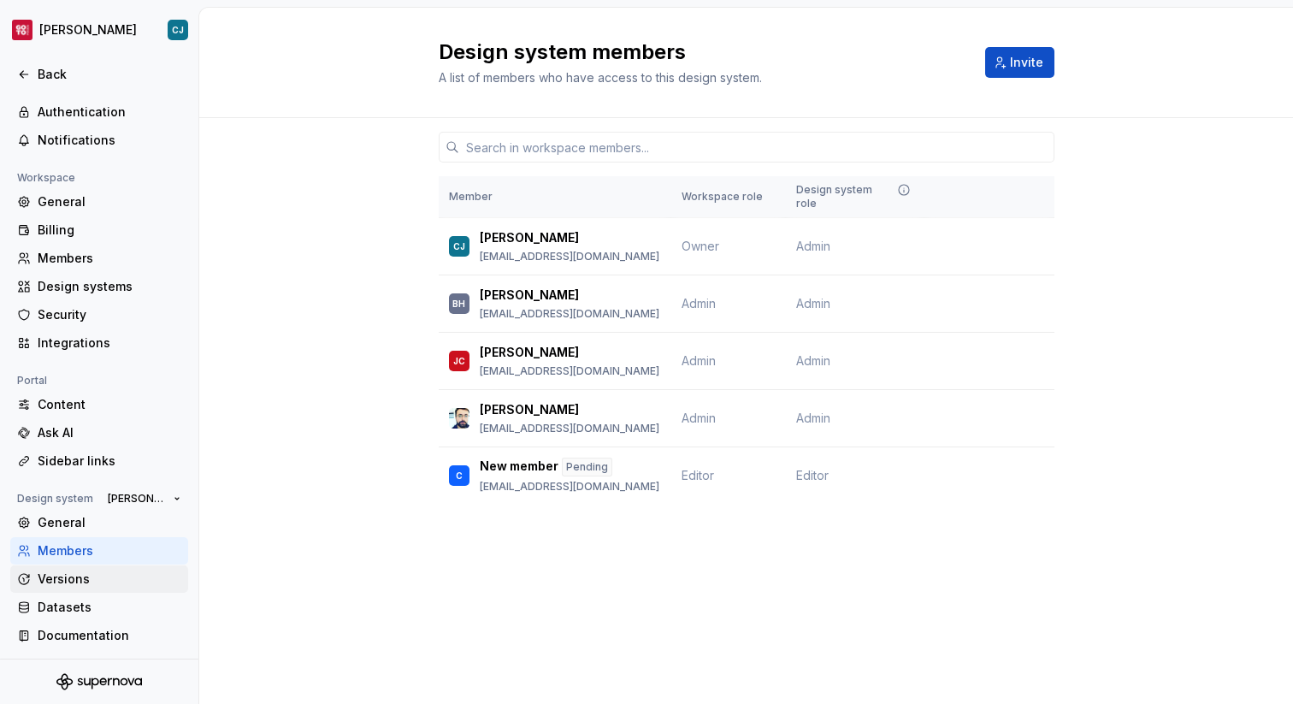
click at [82, 580] on div "Versions" at bounding box center [110, 578] width 144 height 17
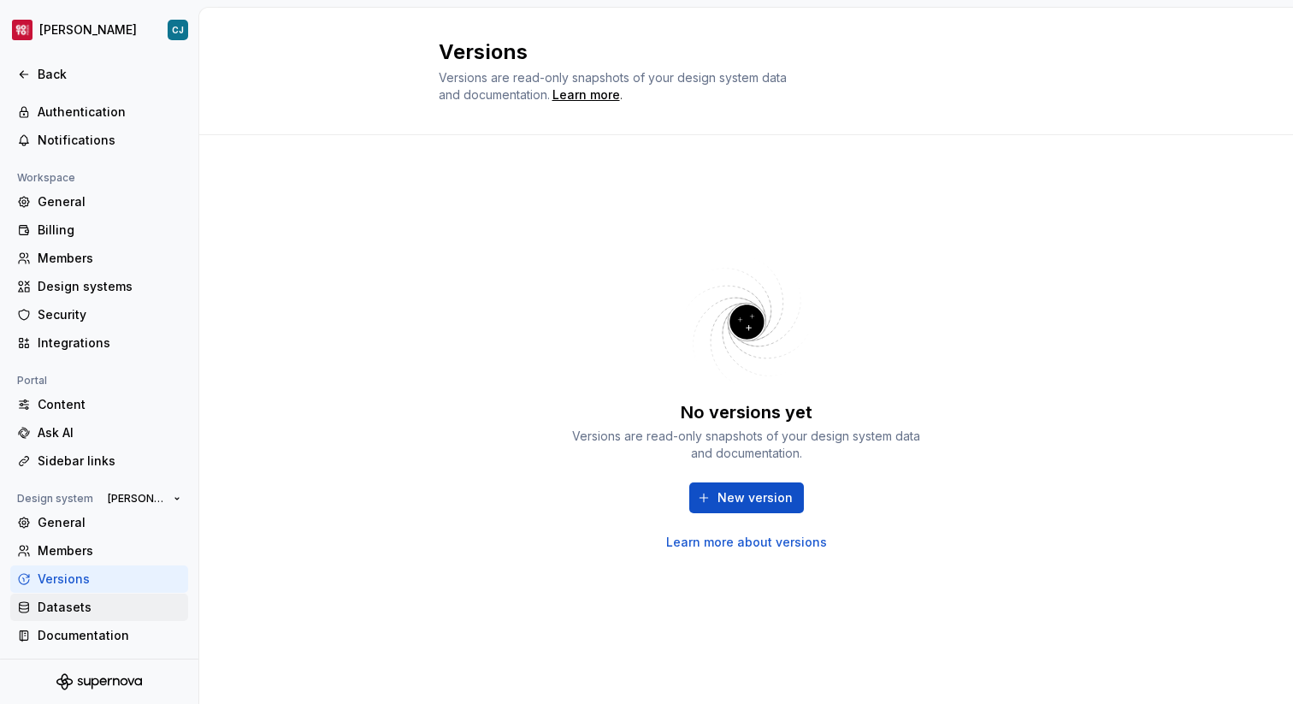
click at [82, 606] on div "Datasets" at bounding box center [110, 607] width 144 height 17
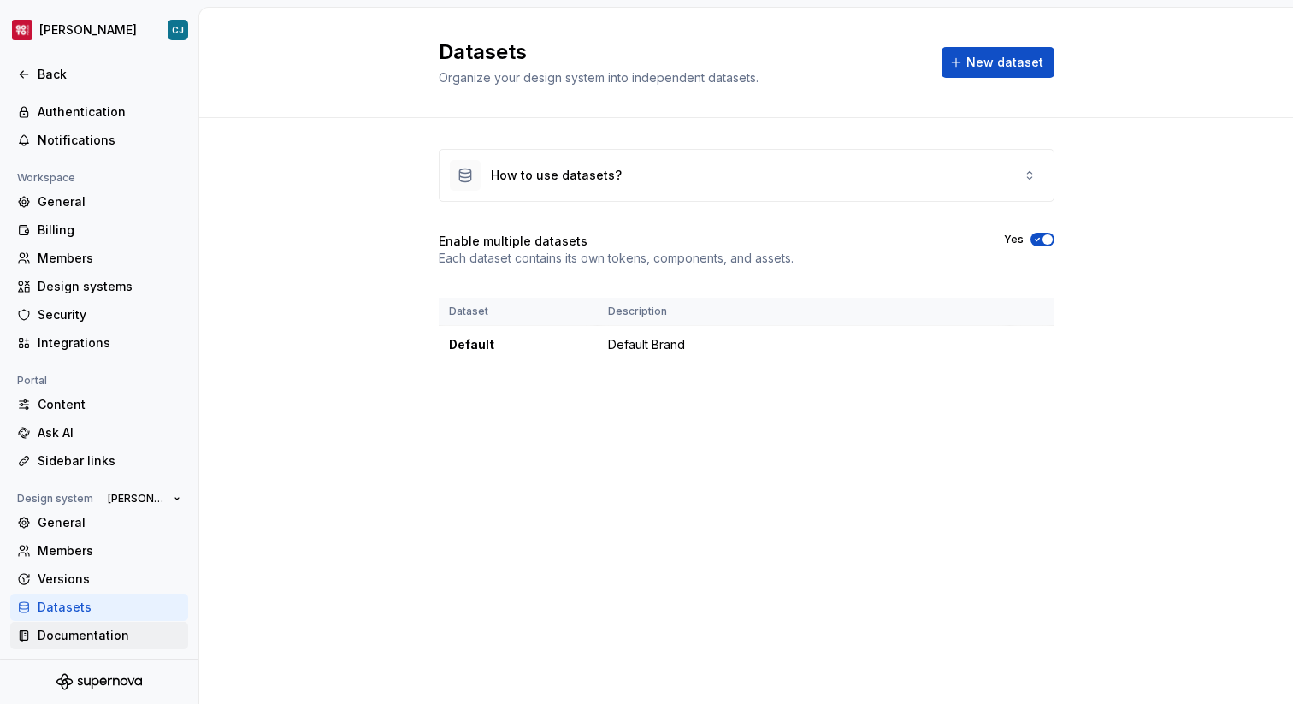
click at [91, 624] on div "Documentation" at bounding box center [99, 635] width 178 height 27
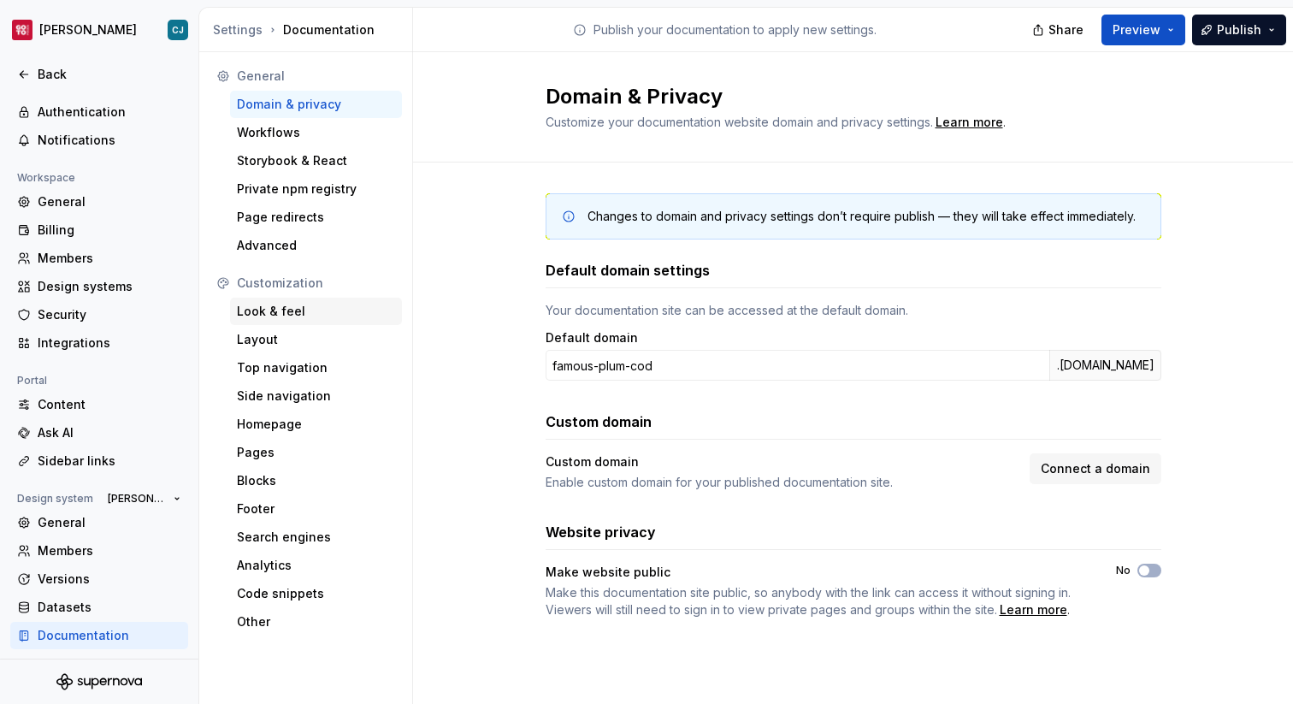
click at [263, 318] on div "Look & feel" at bounding box center [316, 311] width 158 height 17
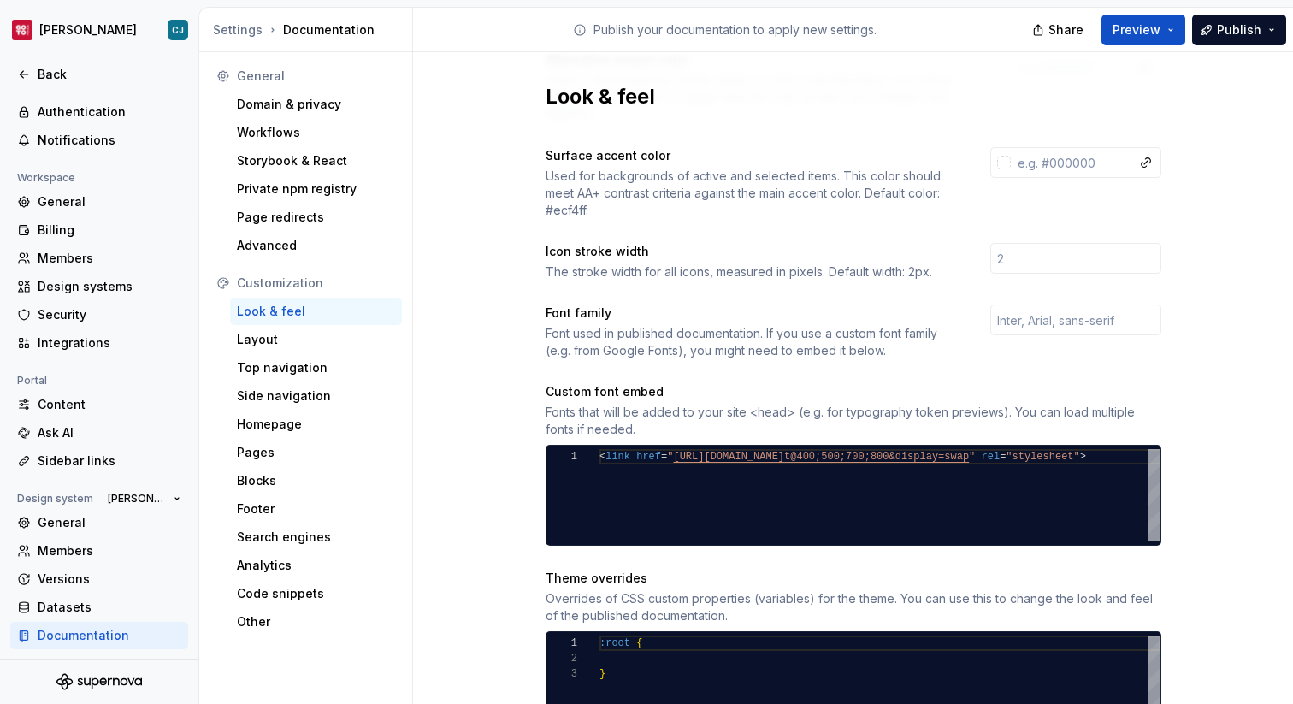
scroll to position [421, 0]
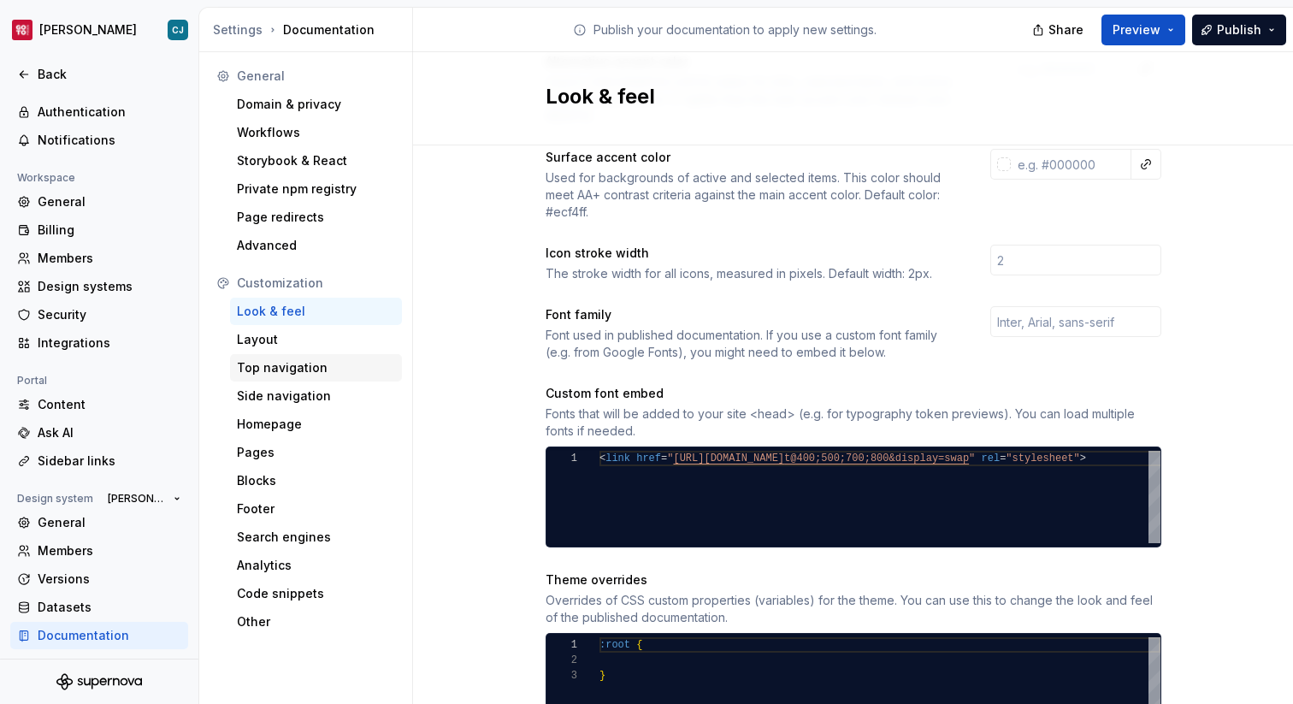
click at [326, 358] on div "Top navigation" at bounding box center [316, 367] width 172 height 27
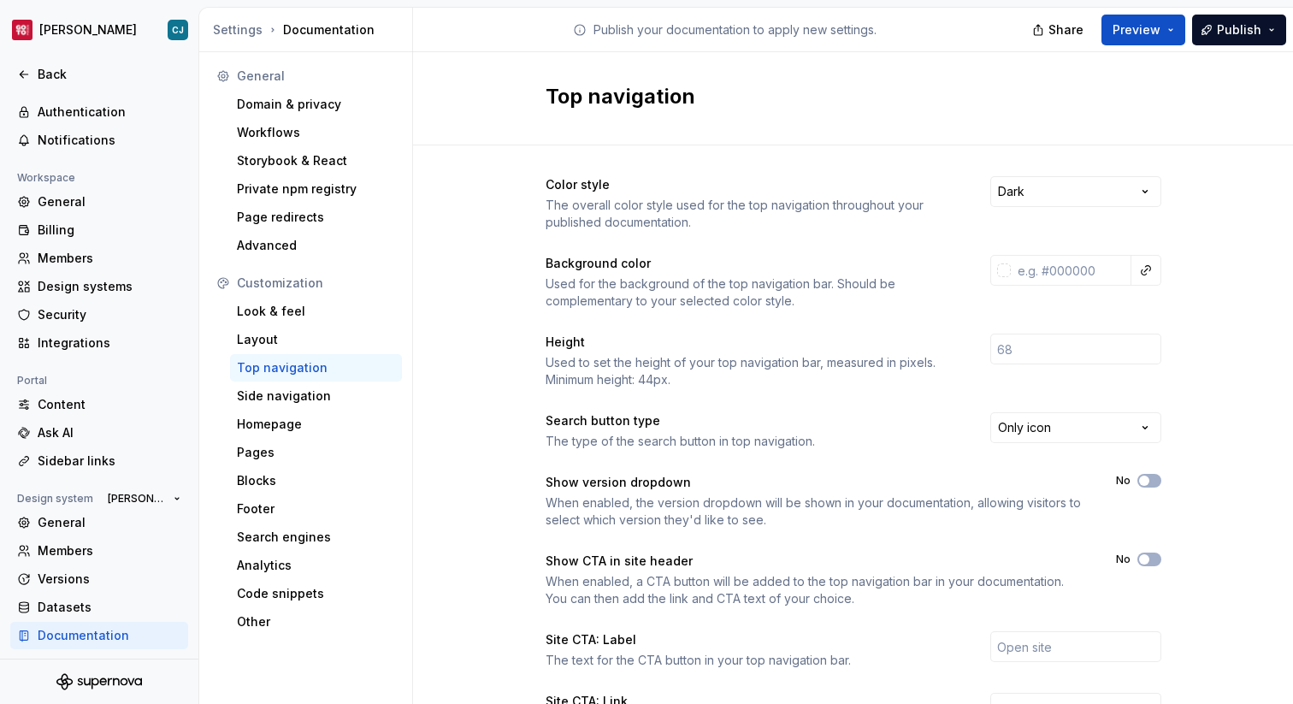
click at [311, 37] on div "Settings Documentation" at bounding box center [309, 29] width 192 height 17
click at [66, 69] on div "Back" at bounding box center [110, 74] width 144 height 17
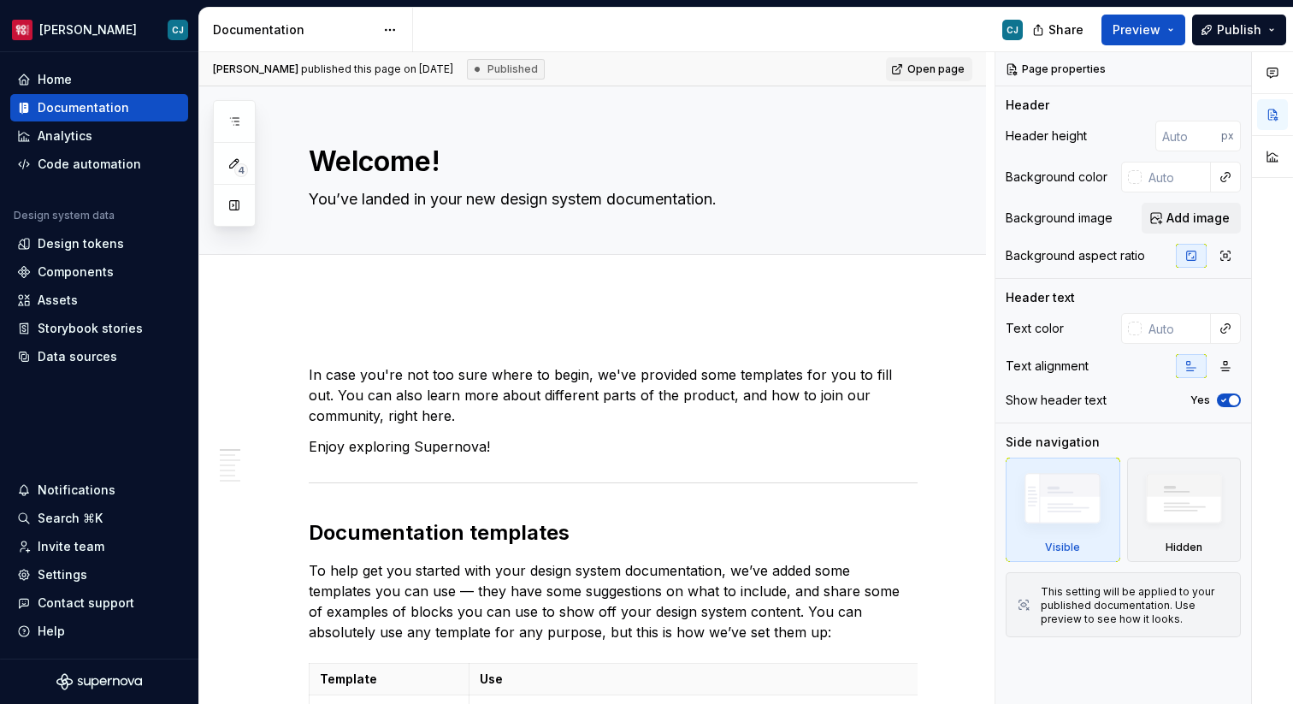
click at [478, 26] on div "CJ" at bounding box center [724, 30] width 623 height 44
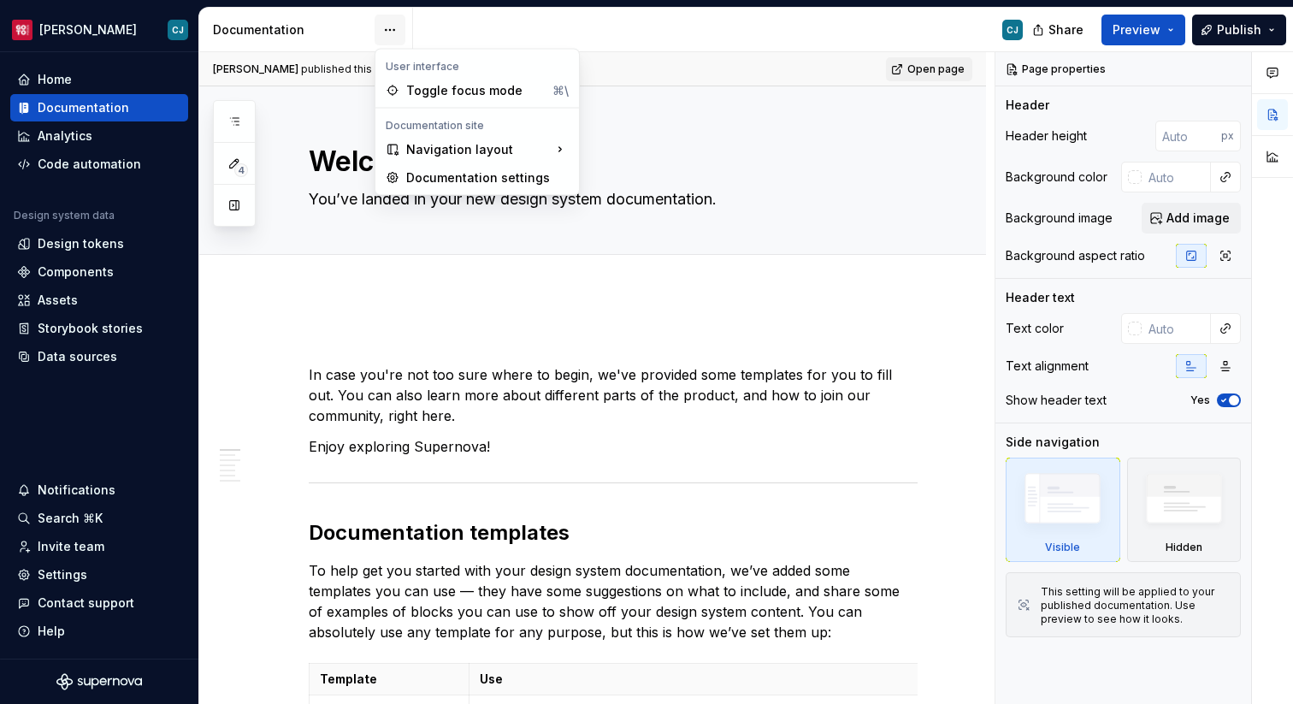
click at [386, 27] on html "[PERSON_NAME] Home Documentation Analytics Code automation Design system data D…" at bounding box center [646, 352] width 1293 height 704
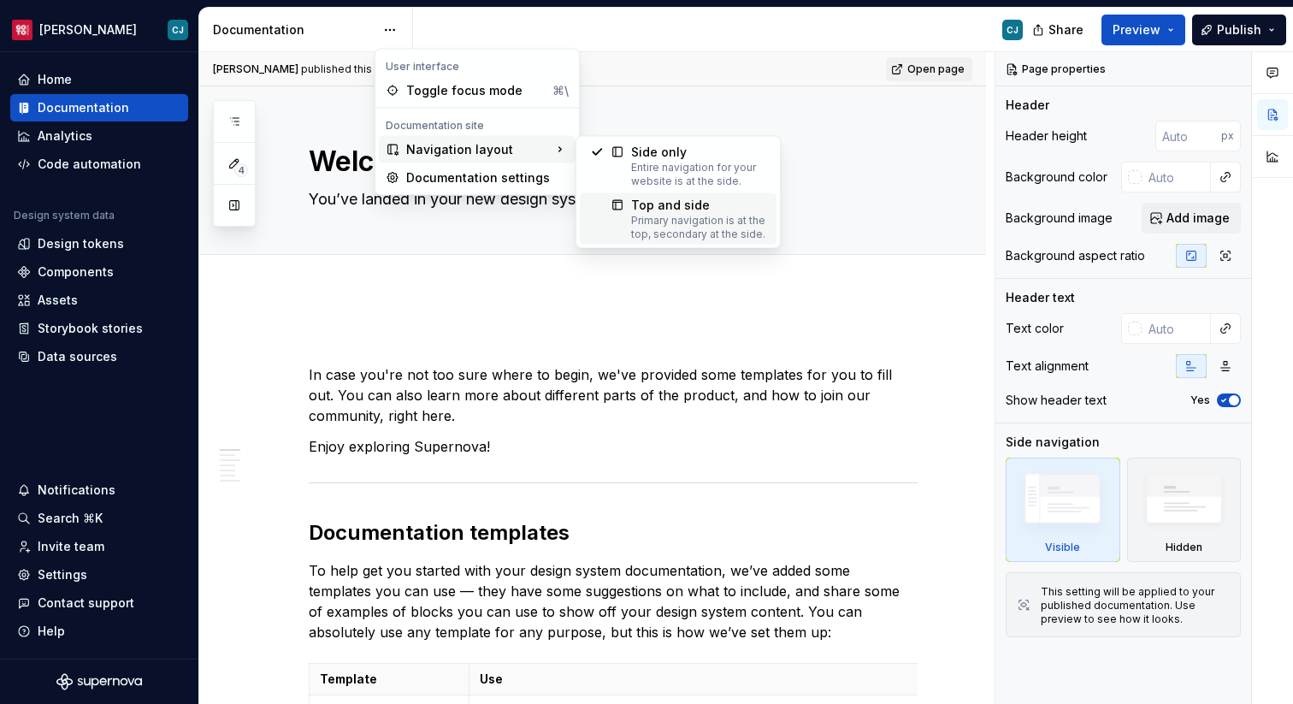
click at [661, 205] on div "Top and side" at bounding box center [698, 205] width 135 height 17
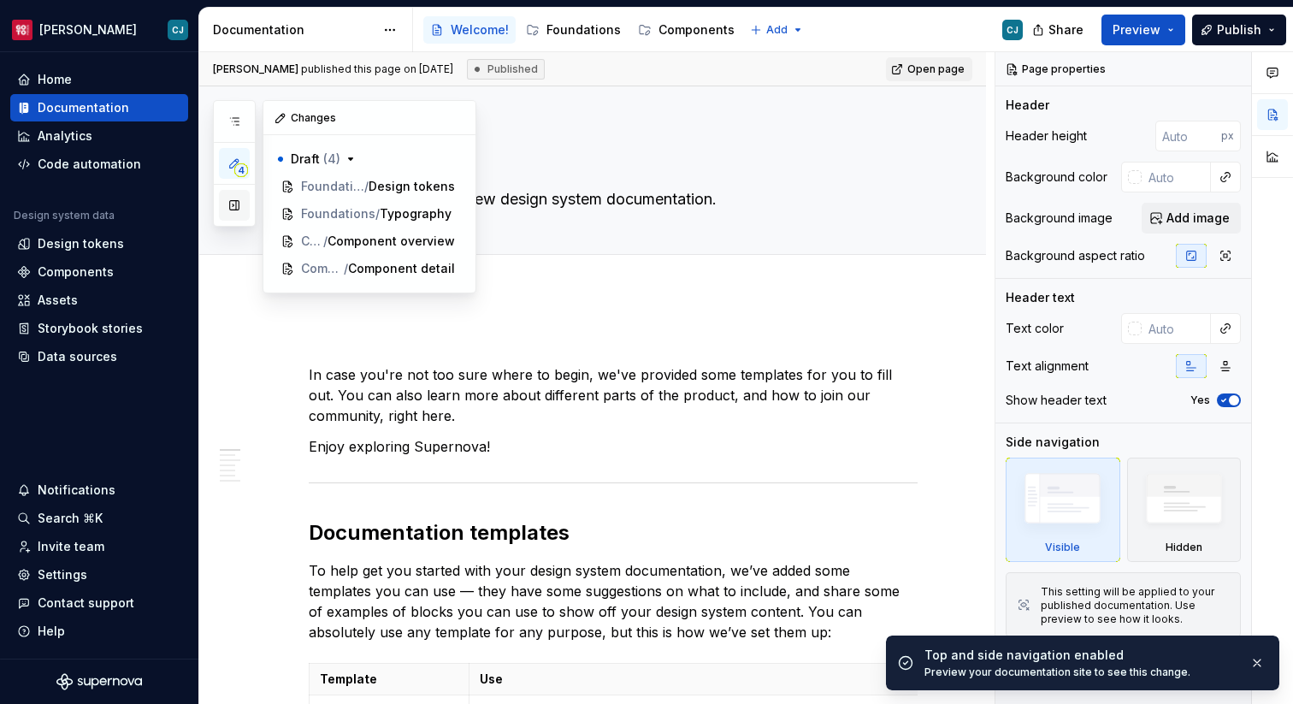
click at [229, 206] on button "button" at bounding box center [234, 205] width 31 height 31
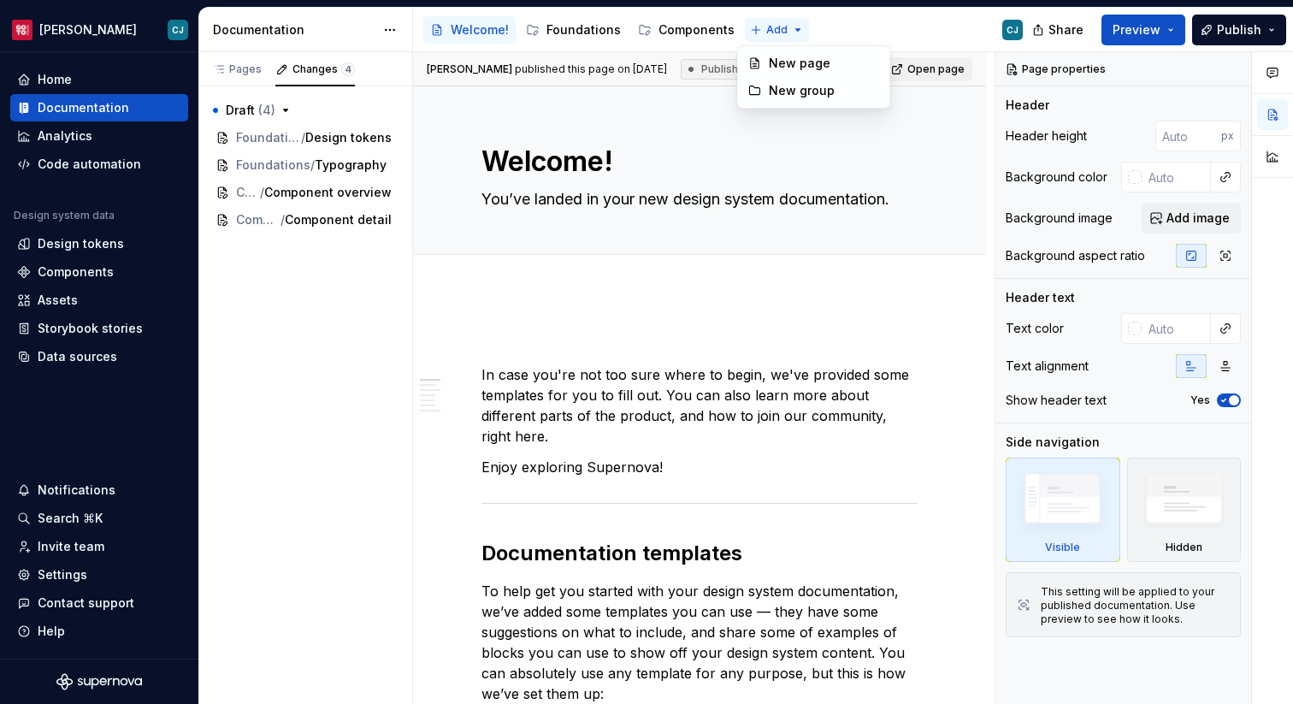
click at [759, 27] on html "[PERSON_NAME] Home Documentation Analytics Code automation Design system data D…" at bounding box center [646, 352] width 1293 height 704
click at [767, 63] on div "New page" at bounding box center [813, 63] width 145 height 27
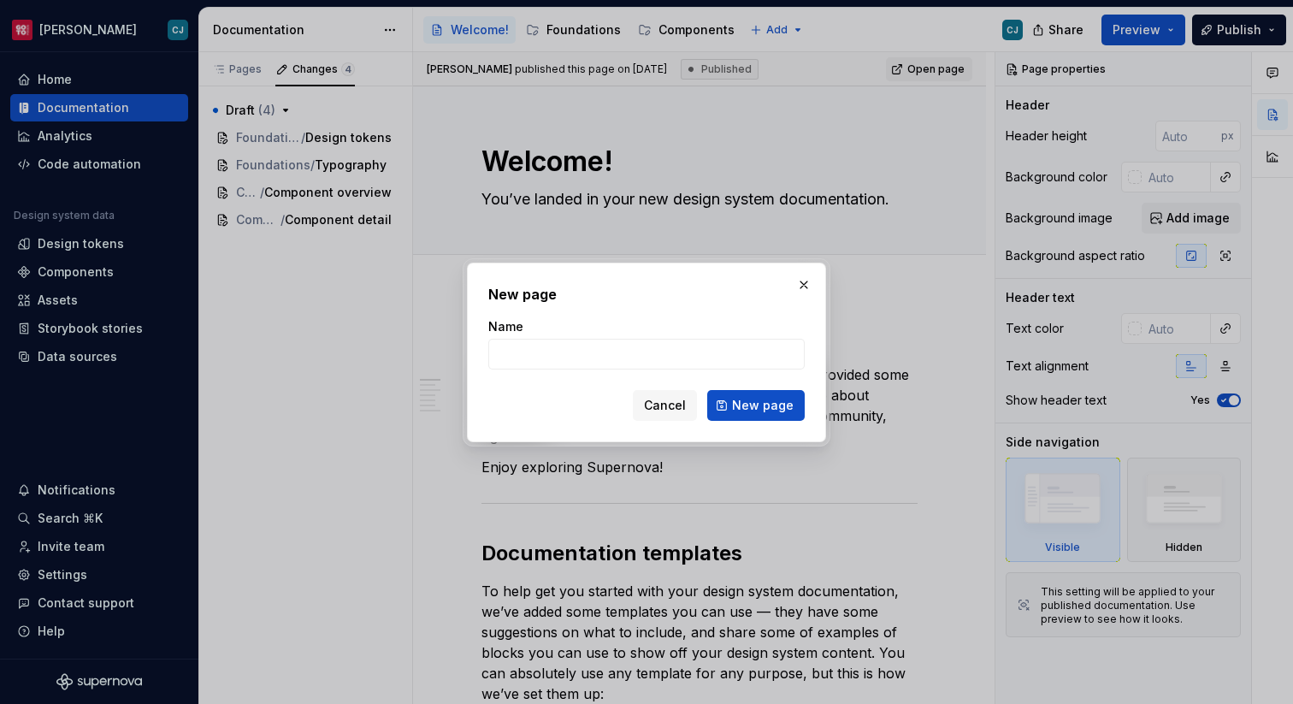
type textarea "*"
type input "Get Started"
click button "New page" at bounding box center [755, 405] width 97 height 31
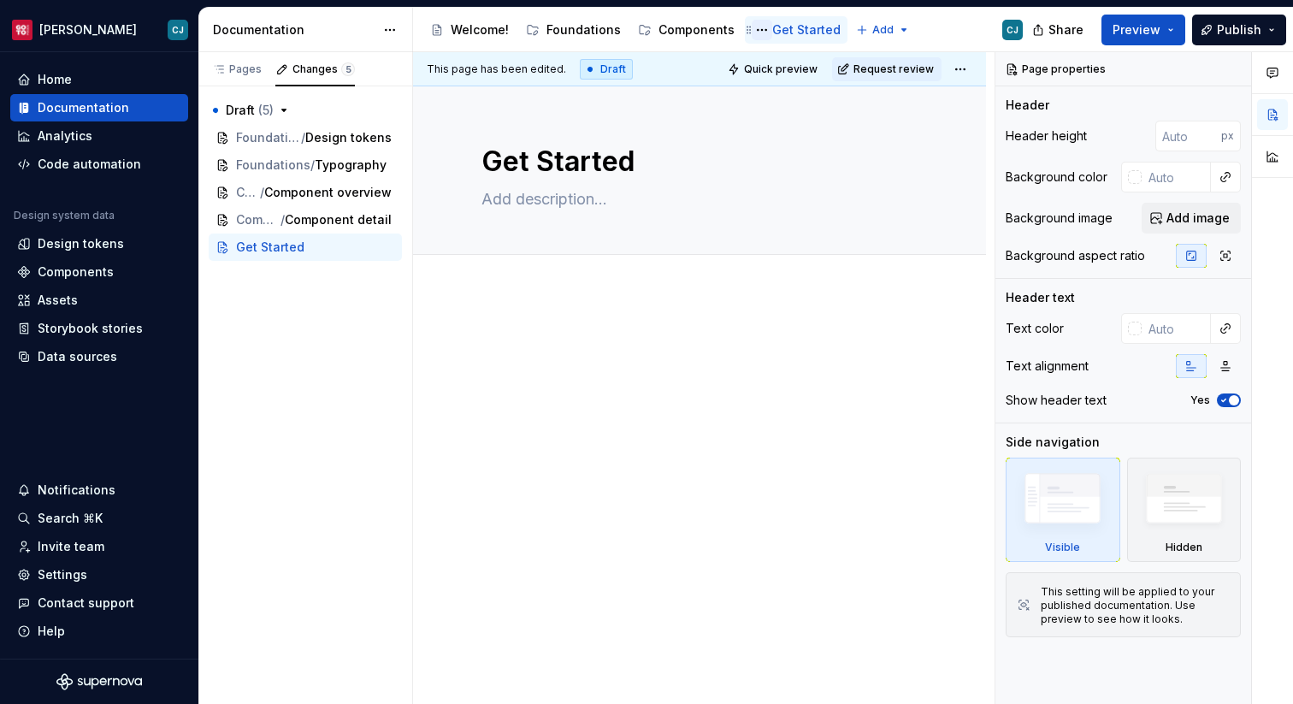
click at [758, 27] on button "Page tree" at bounding box center [762, 30] width 21 height 21
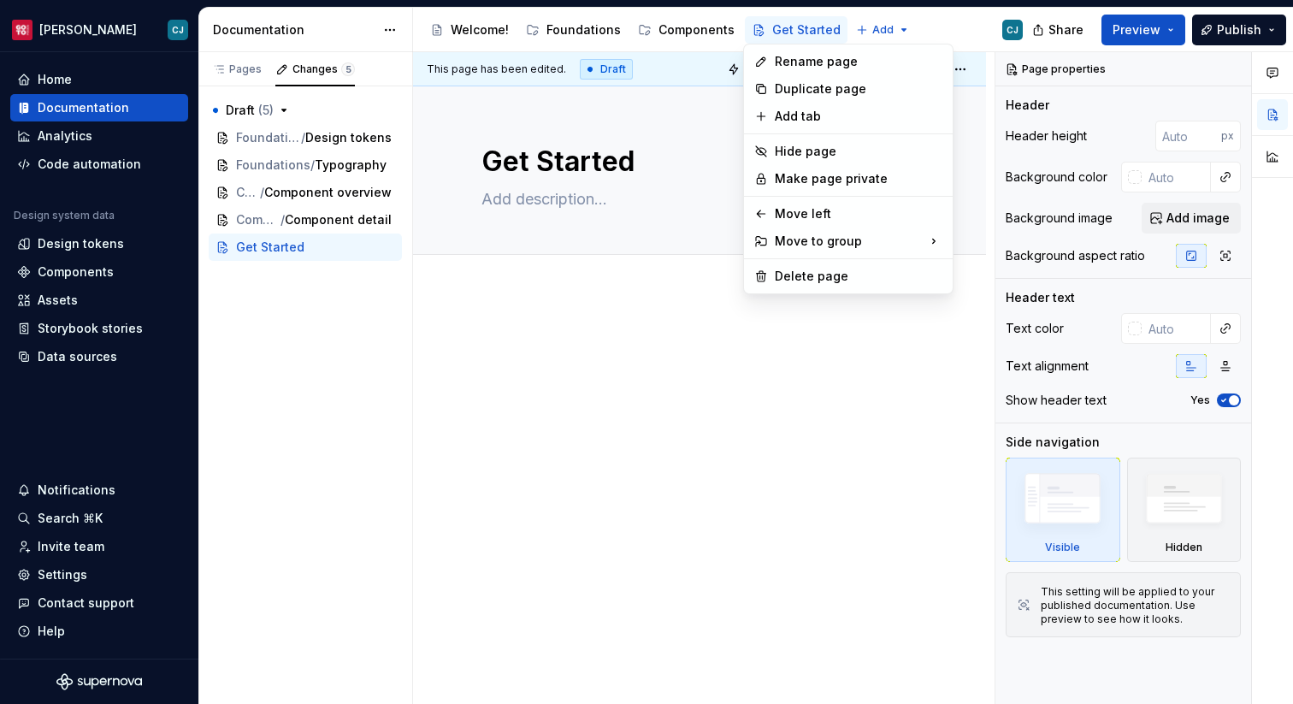
click at [777, 297] on html "[PERSON_NAME] Home Documentation Analytics Code automation Design system data D…" at bounding box center [646, 352] width 1293 height 704
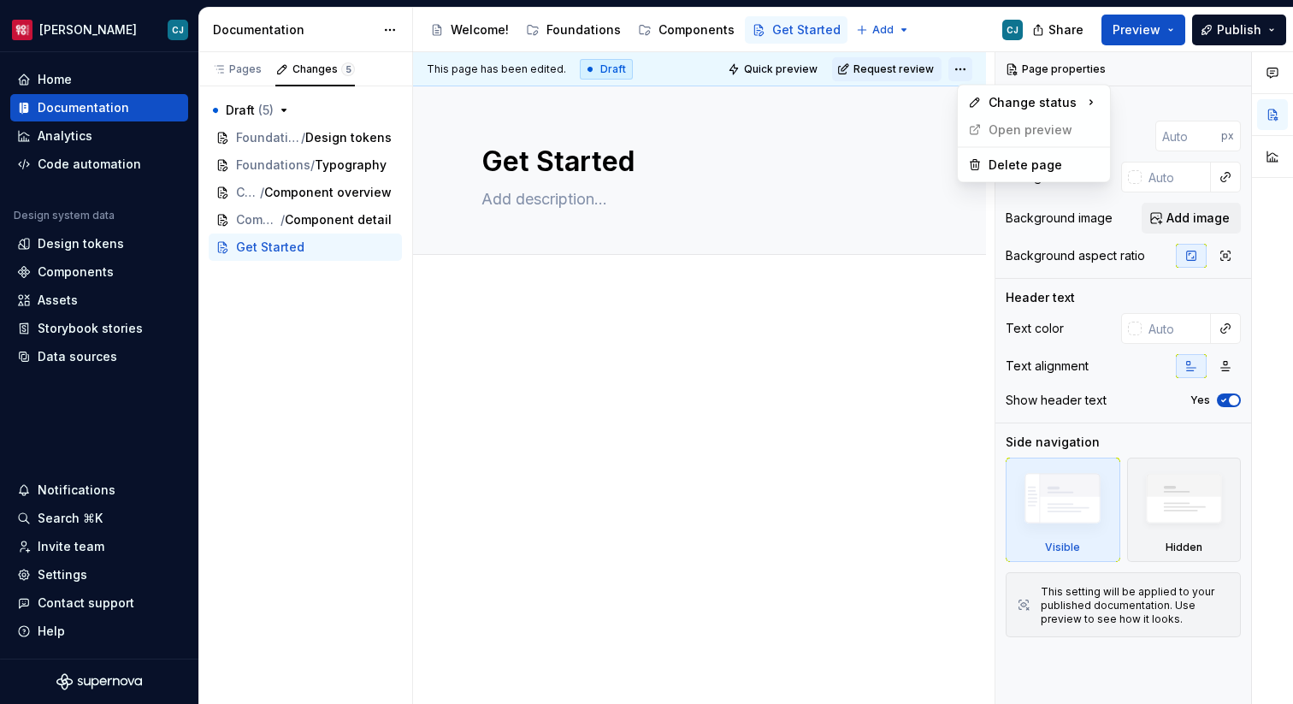
click at [976, 71] on html "[PERSON_NAME] Home Documentation Analytics Code automation Design system data D…" at bounding box center [646, 352] width 1293 height 704
click at [698, 291] on html "[PERSON_NAME] Home Documentation Analytics Code automation Design system data D…" at bounding box center [646, 352] width 1293 height 704
click at [776, 37] on html "[PERSON_NAME] Home Documentation Analytics Code automation Design system data D…" at bounding box center [646, 352] width 1293 height 704
click at [889, 30] on html "[PERSON_NAME] Home Documentation Analytics Code automation Design system data D…" at bounding box center [646, 352] width 1293 height 704
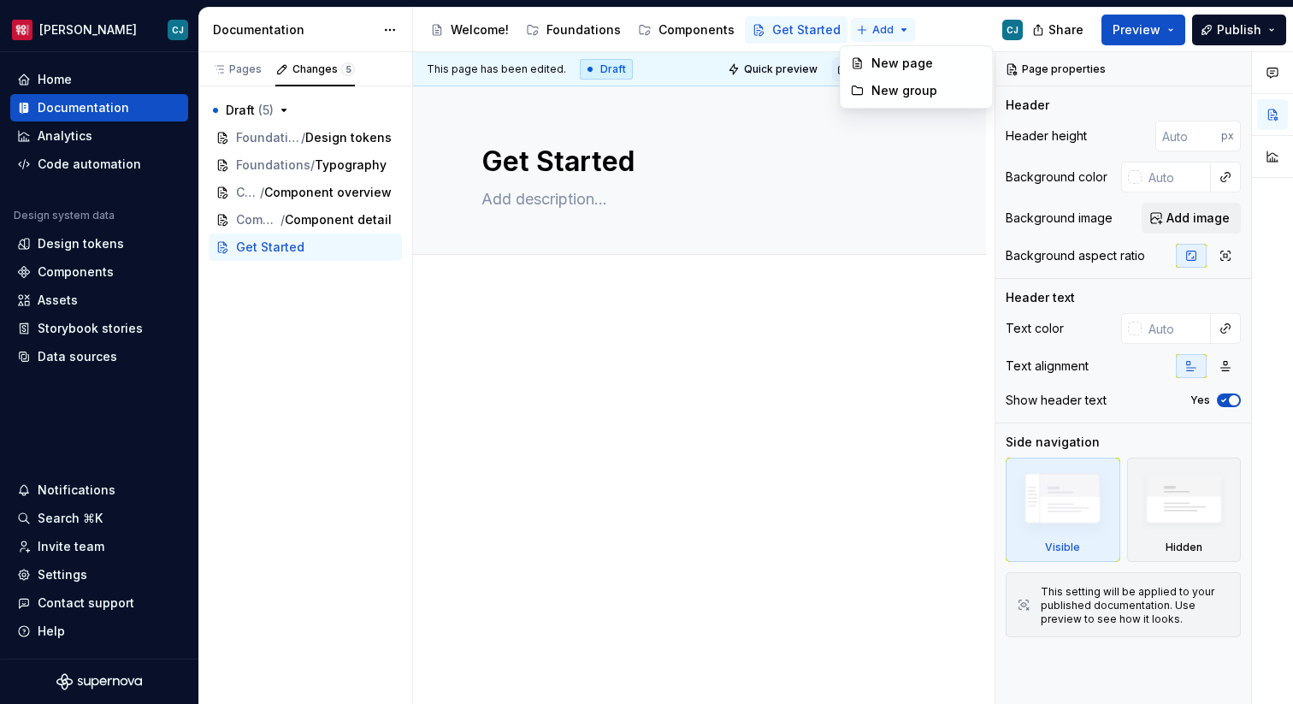
click at [889, 30] on html "[PERSON_NAME] Home Documentation Analytics Code automation Design system data D…" at bounding box center [646, 352] width 1293 height 704
click at [238, 68] on div "Pages" at bounding box center [237, 69] width 50 height 14
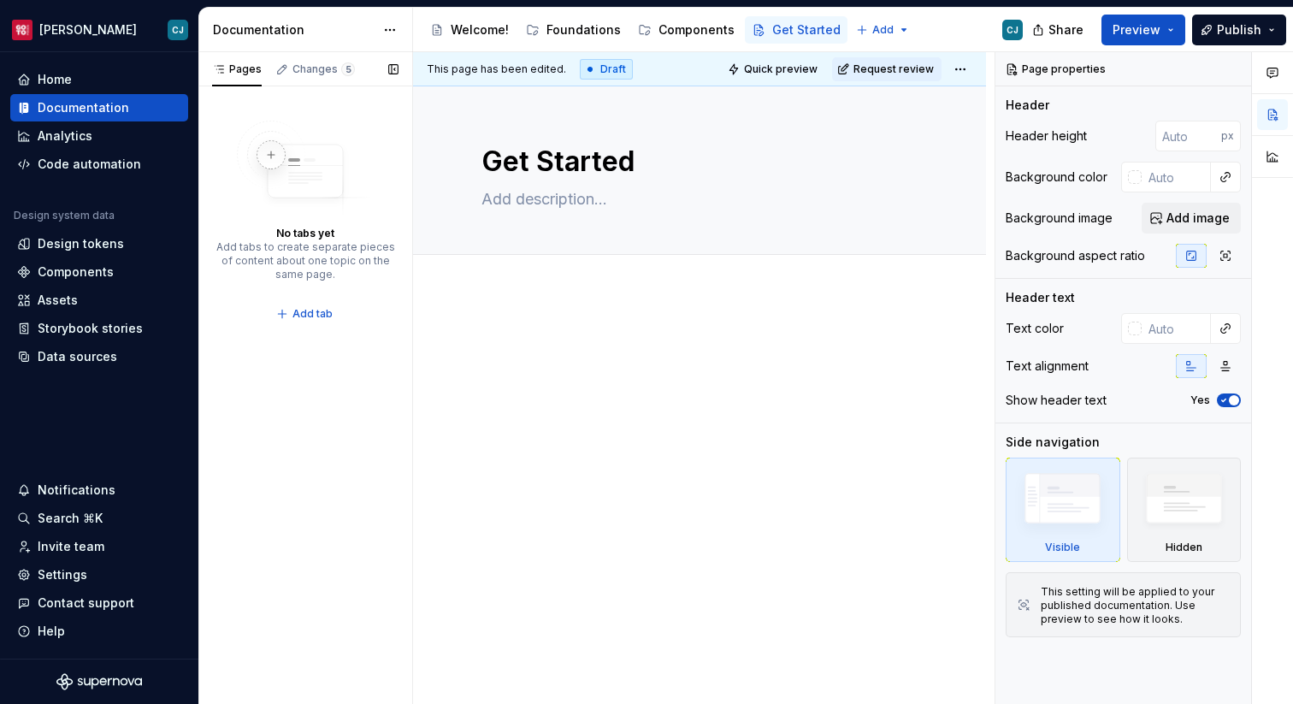
click at [274, 151] on img at bounding box center [305, 169] width 137 height 96
click at [244, 69] on div "Pages" at bounding box center [237, 69] width 50 height 14
click at [349, 290] on div "No tabs yet Add tabs to create separate pieces of content about one topic on th…" at bounding box center [305, 223] width 180 height 205
click at [461, 304] on div "This page has been edited. Draft Quick preview Request review Get Started Edit …" at bounding box center [703, 378] width 581 height 652
click at [460, 287] on div "Add tab" at bounding box center [699, 274] width 573 height 38
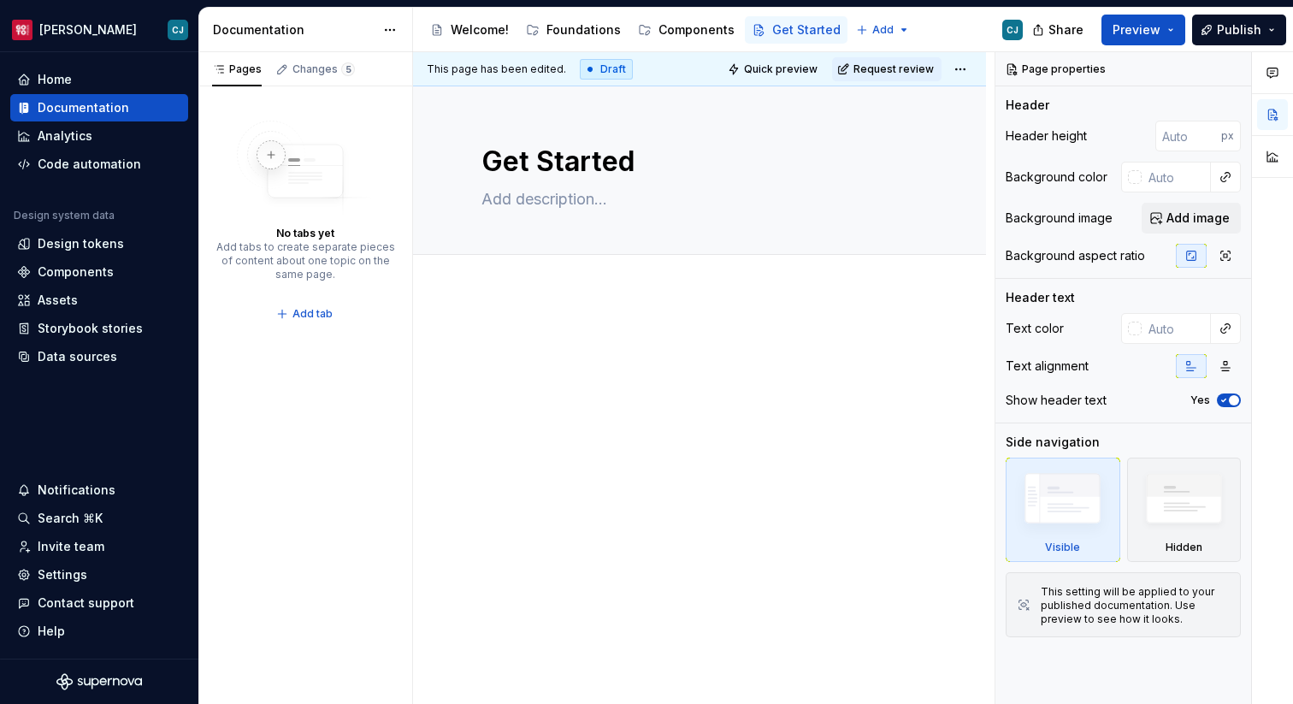
click at [463, 309] on div at bounding box center [699, 461] width 573 height 338
click at [478, 319] on div at bounding box center [699, 461] width 573 height 338
click at [384, 27] on html "[PERSON_NAME] Home Documentation Analytics Code automation Design system data D…" at bounding box center [646, 352] width 1293 height 704
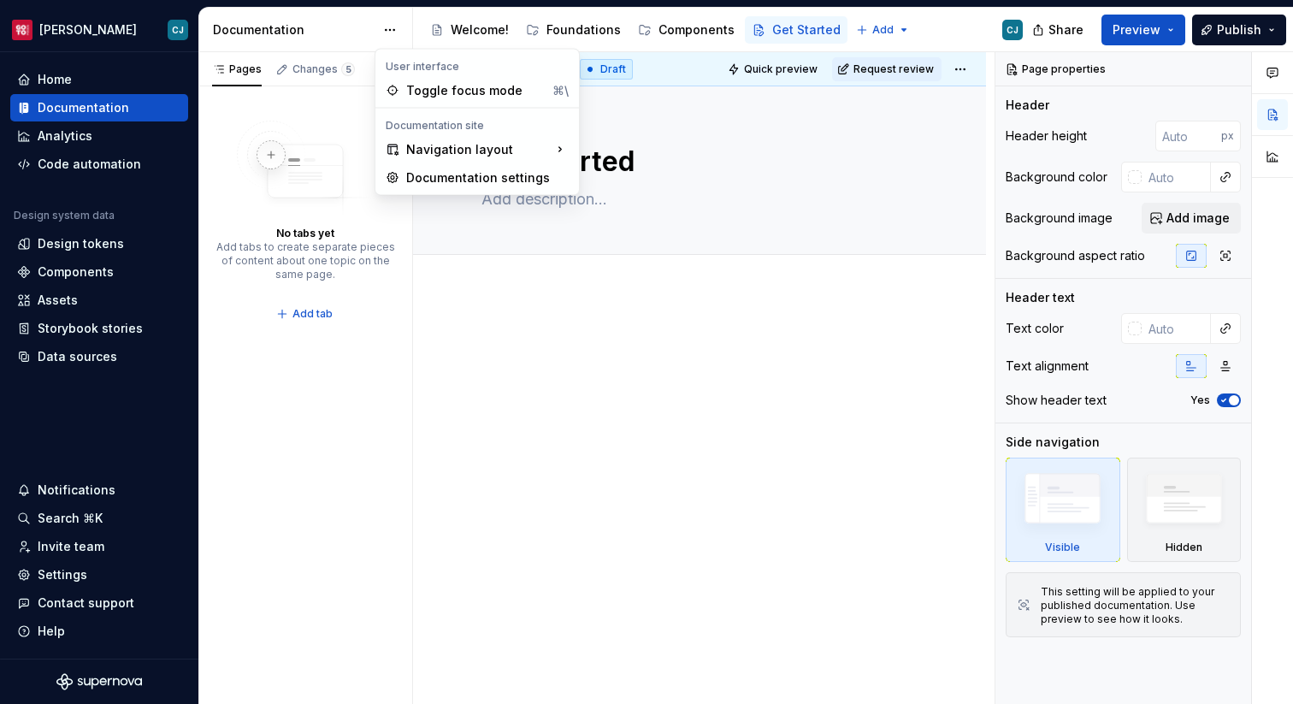
click at [98, 493] on html "[PERSON_NAME] Home Documentation Analytics Code automation Design system data D…" at bounding box center [646, 352] width 1293 height 704
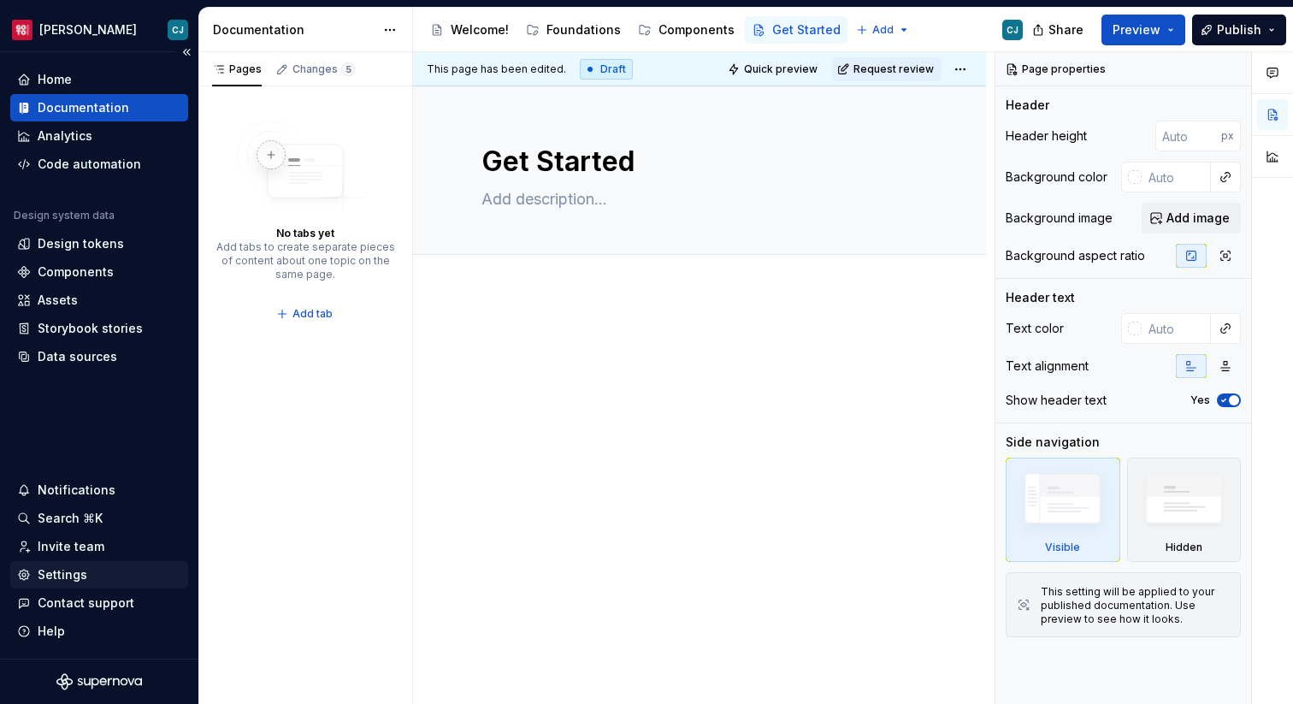
click at [76, 570] on div "Settings" at bounding box center [63, 574] width 50 height 17
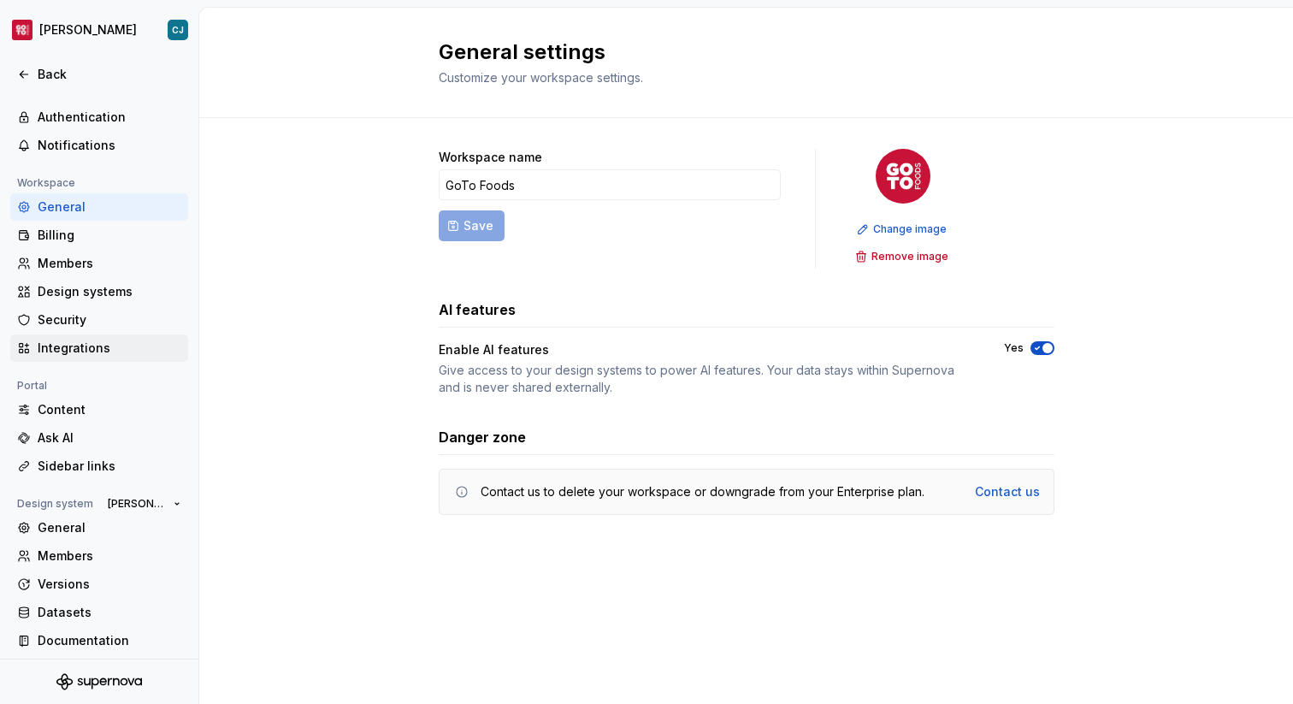
scroll to position [50, 0]
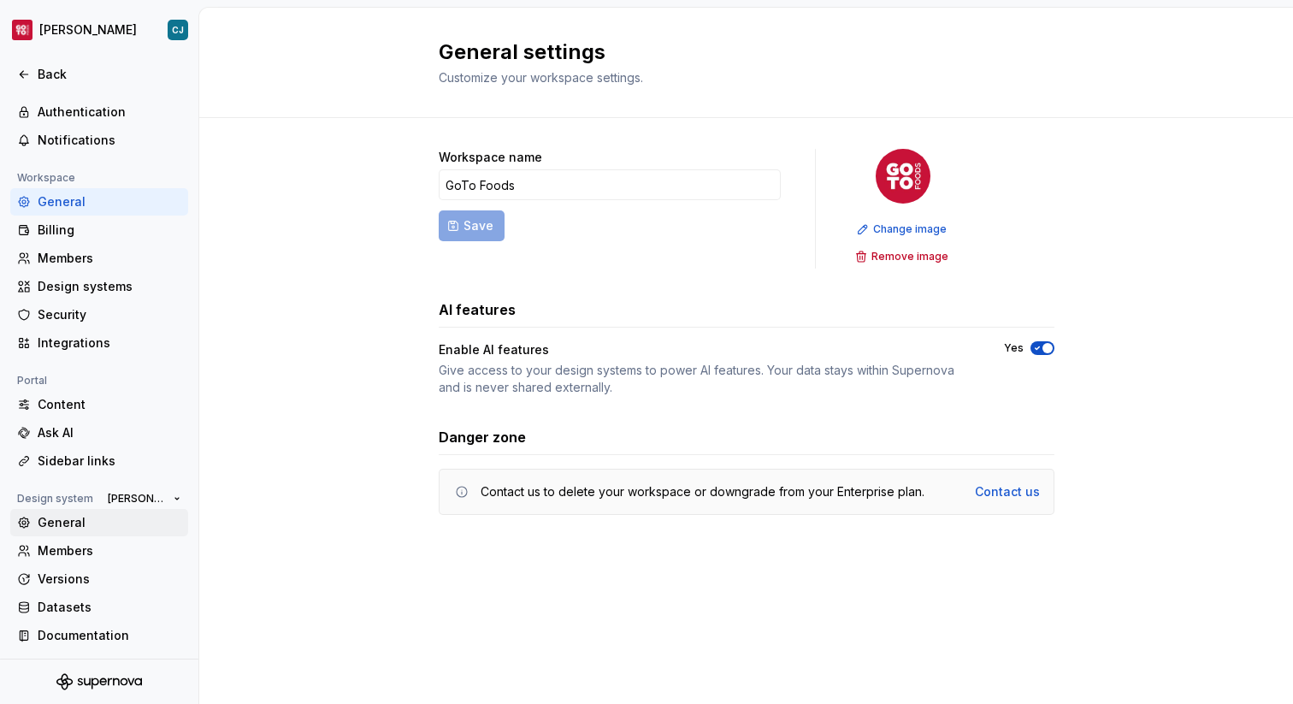
click at [85, 514] on div "General" at bounding box center [110, 522] width 144 height 17
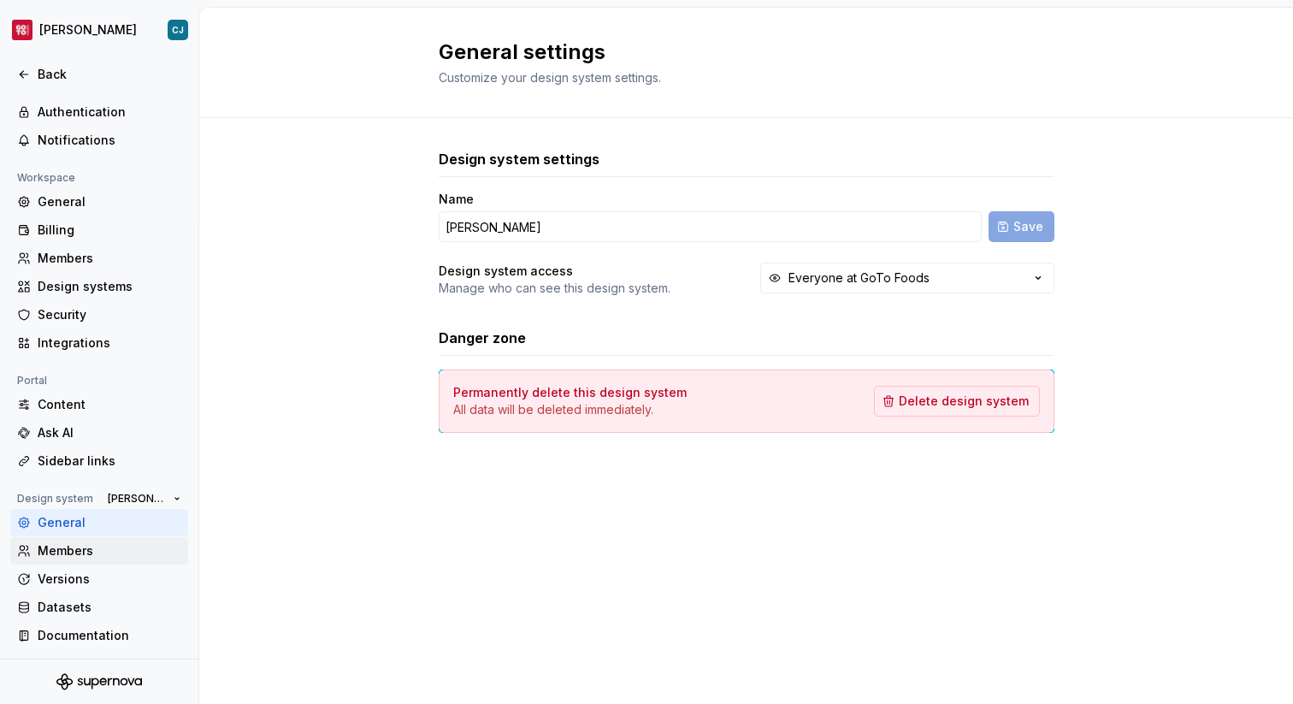
click at [64, 542] on div "Members" at bounding box center [110, 550] width 144 height 17
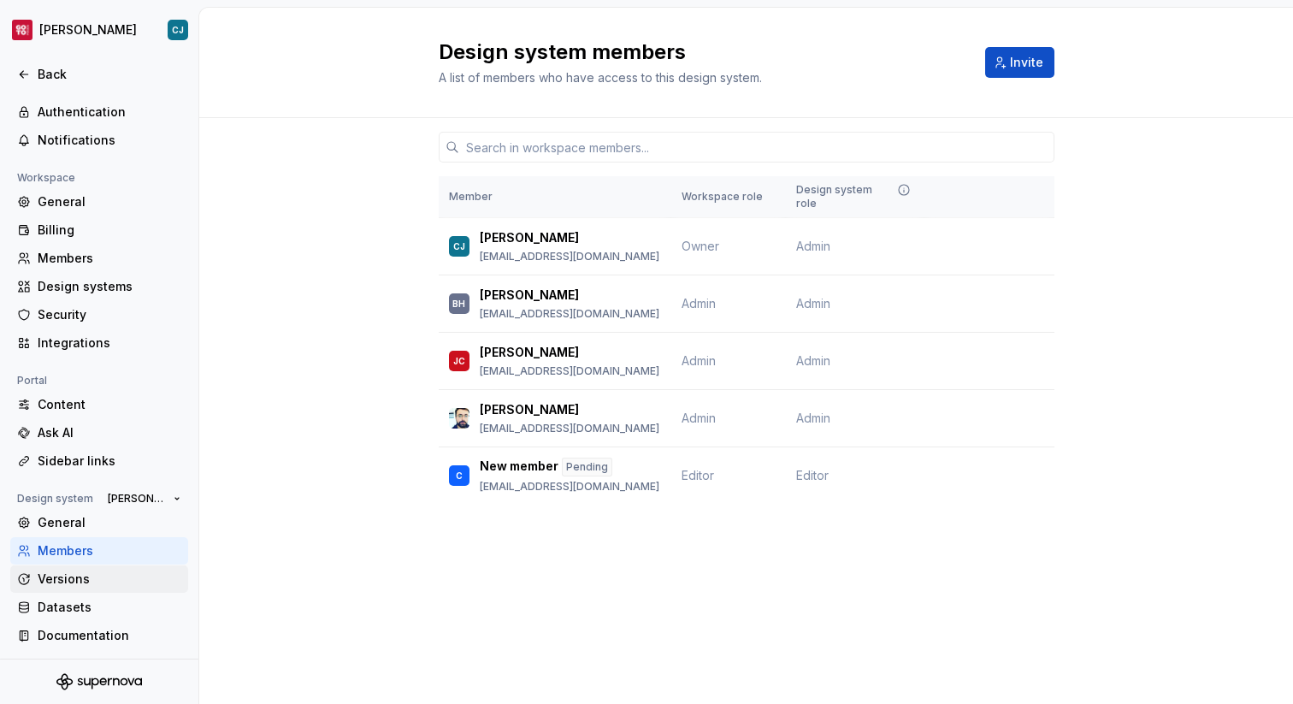
click at [116, 565] on div "Versions" at bounding box center [99, 578] width 178 height 27
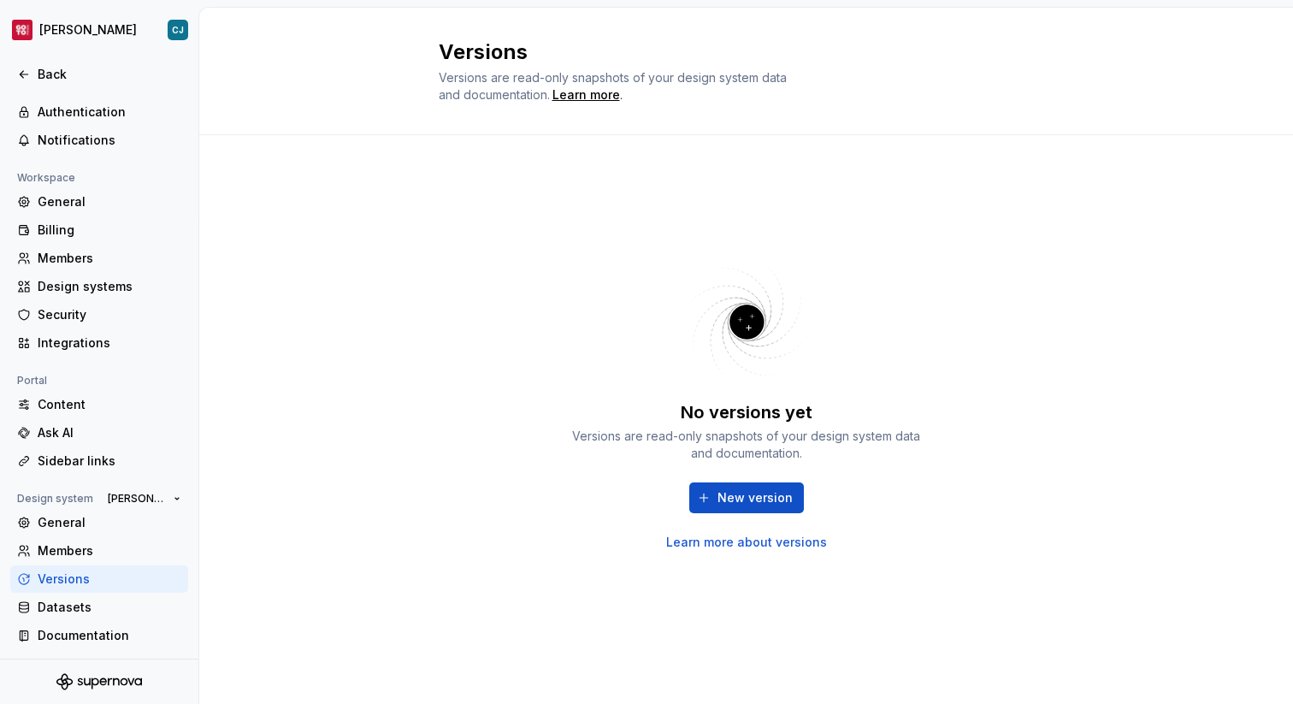
click at [122, 583] on div "Versions" at bounding box center [110, 578] width 144 height 17
click at [115, 620] on div "General Members Versions Datasets Documentation" at bounding box center [99, 579] width 178 height 140
click at [123, 643] on div "Documentation" at bounding box center [99, 635] width 178 height 27
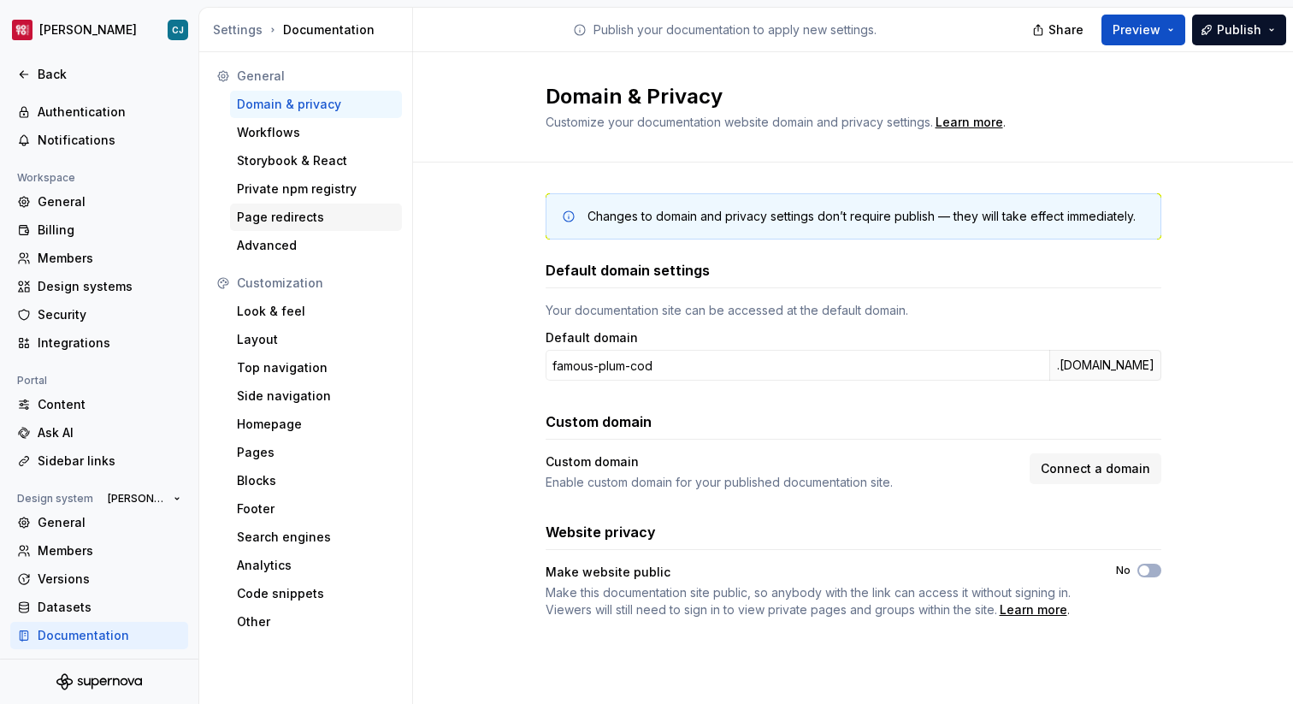
click at [327, 212] on div "Page redirects" at bounding box center [316, 217] width 158 height 17
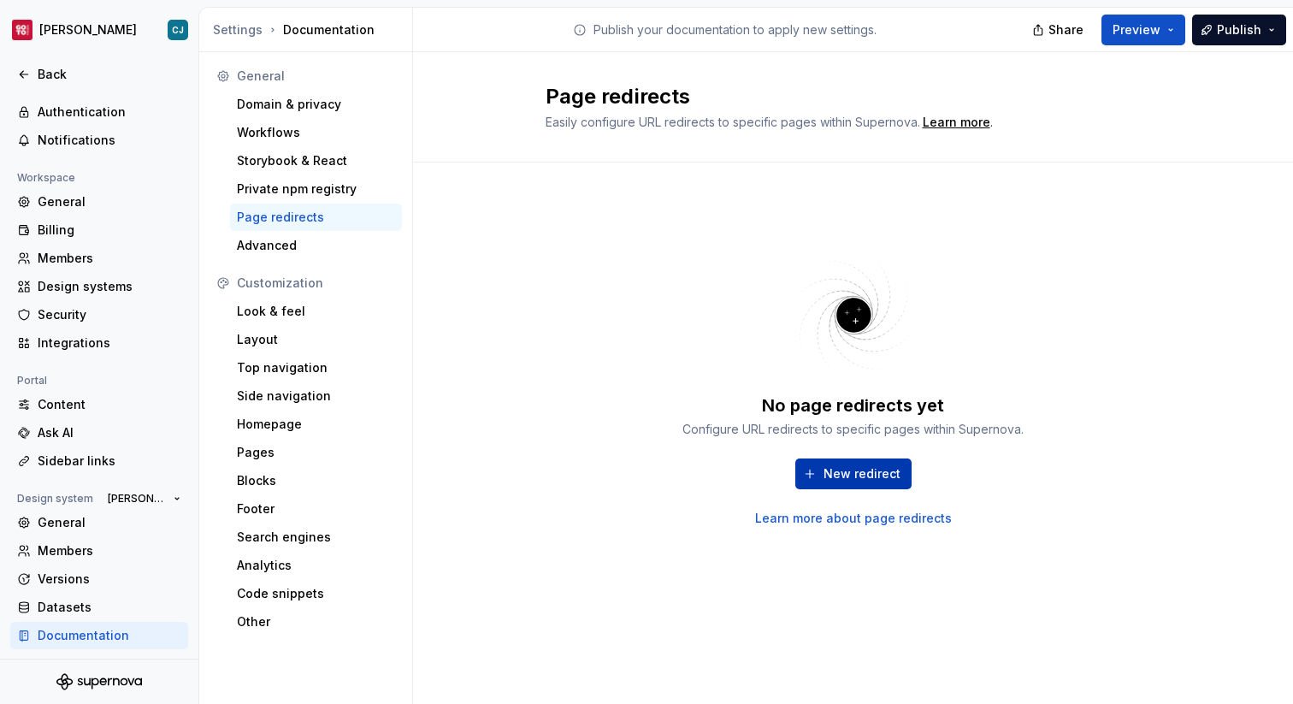
click at [862, 471] on span "New redirect" at bounding box center [861, 473] width 77 height 17
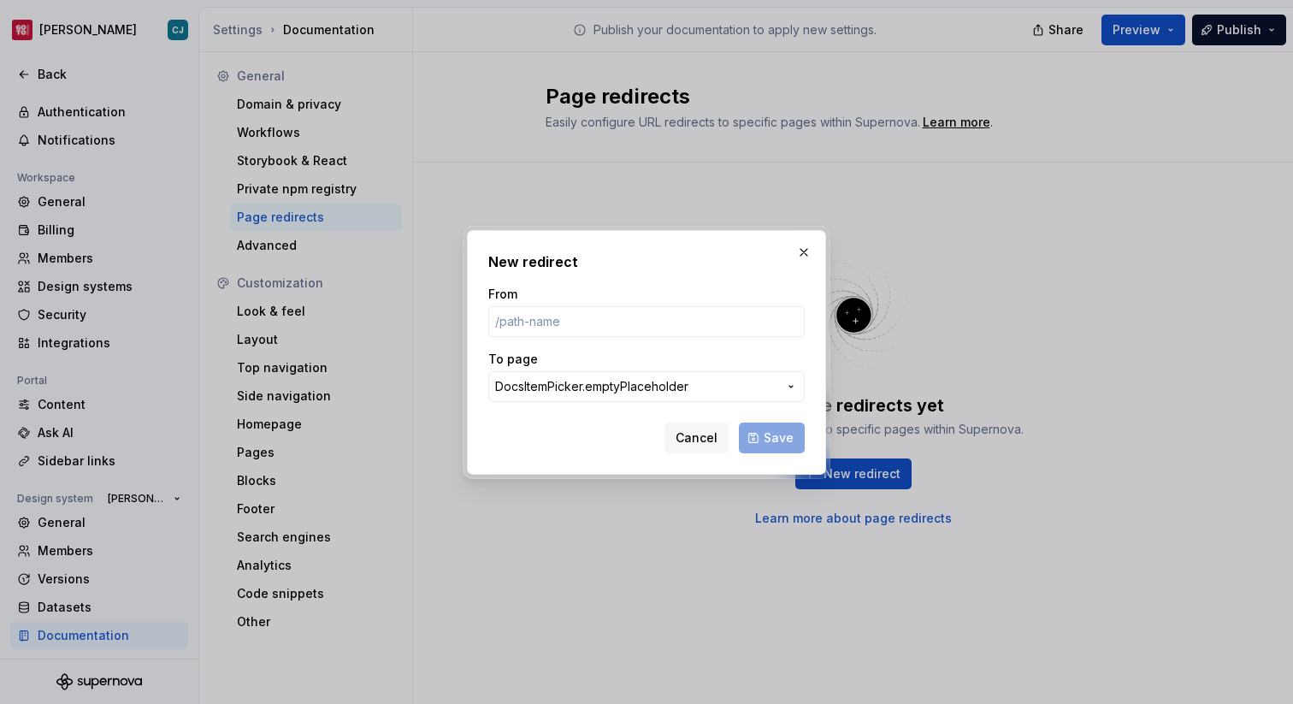
click at [757, 384] on span "DocsItemPicker.emptyPlaceholder" at bounding box center [636, 386] width 282 height 17
click at [154, 502] on div at bounding box center [646, 352] width 1293 height 704
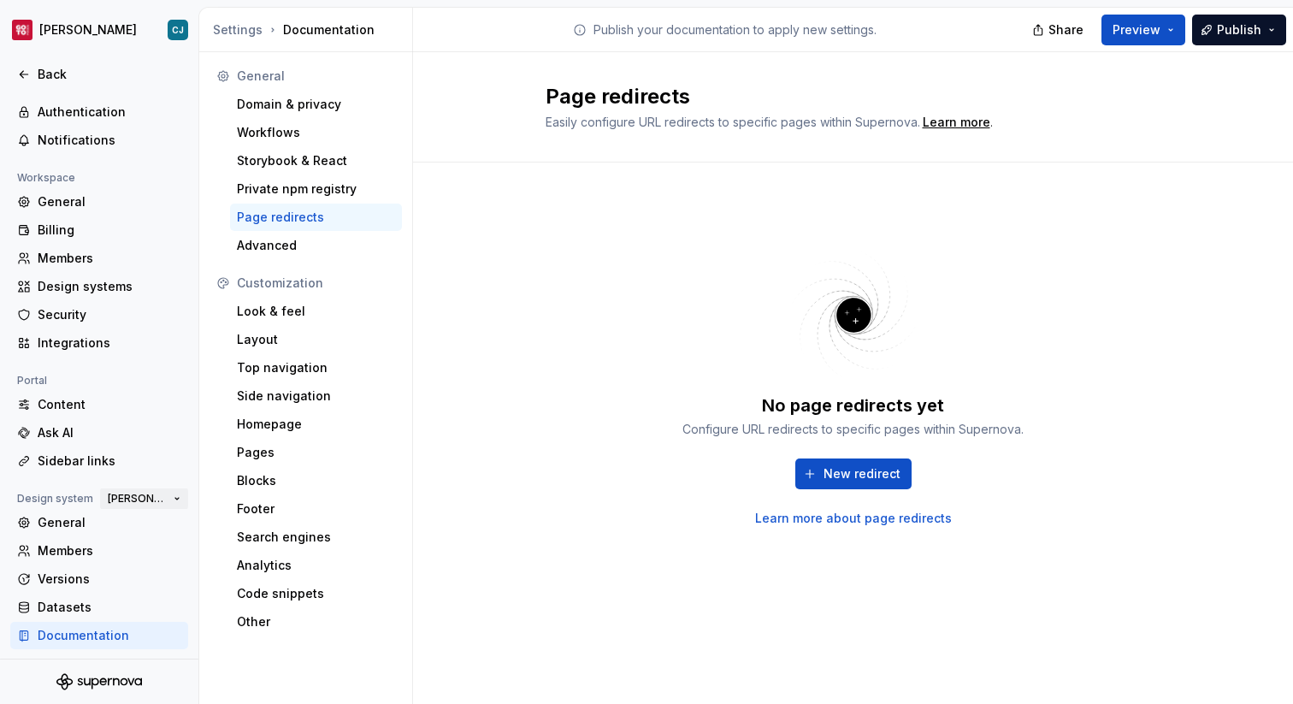
click at [160, 498] on span "[PERSON_NAME]" at bounding box center [137, 499] width 59 height 14
click at [188, 523] on div "Core" at bounding box center [245, 528] width 166 height 17
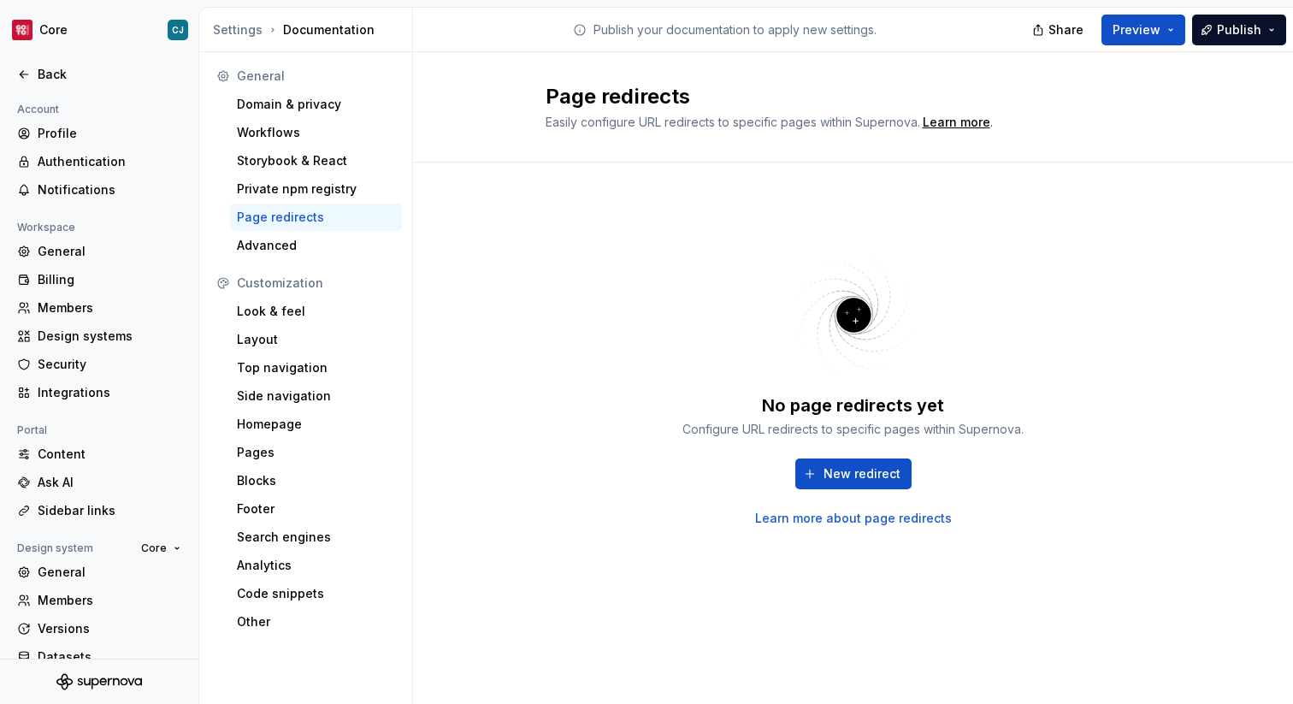
click at [316, 215] on div "Page redirects" at bounding box center [316, 217] width 158 height 17
click at [858, 471] on span "New redirect" at bounding box center [861, 473] width 77 height 17
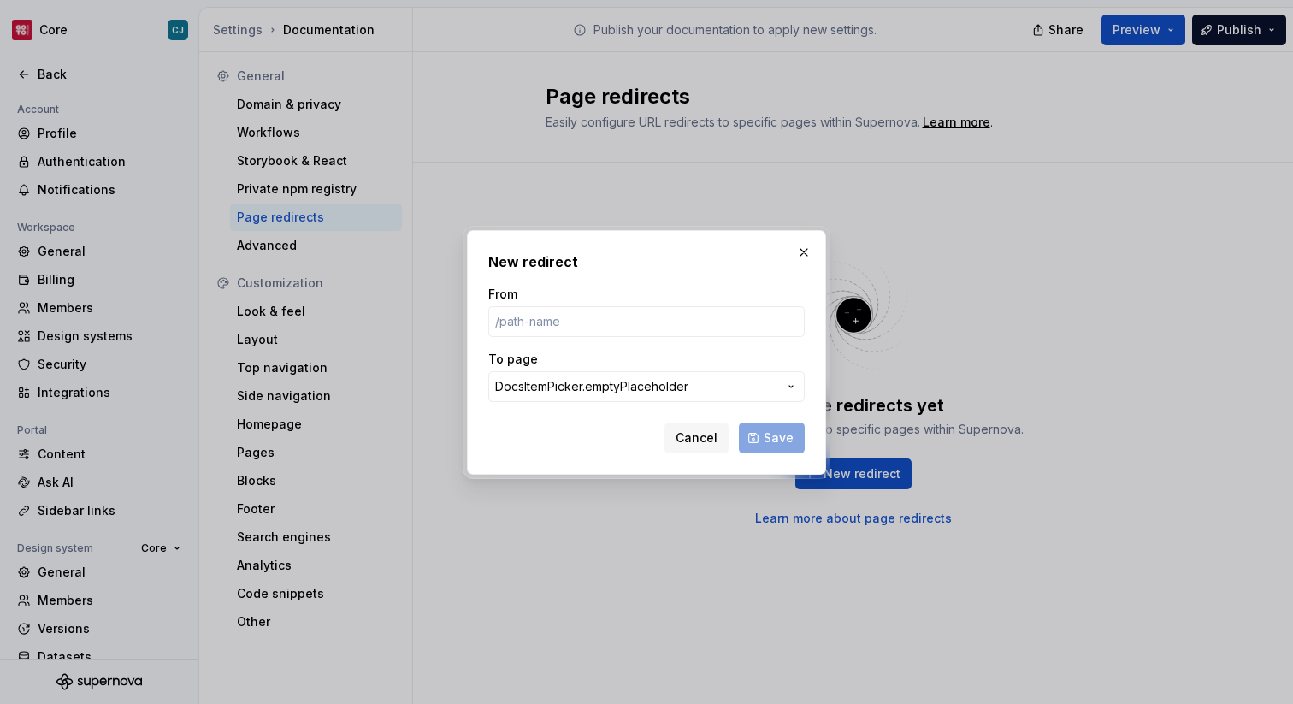
click at [691, 380] on span "DocsItemPicker.emptyPlaceholder" at bounding box center [636, 386] width 282 height 17
click at [542, 478] on div at bounding box center [646, 352] width 1293 height 704
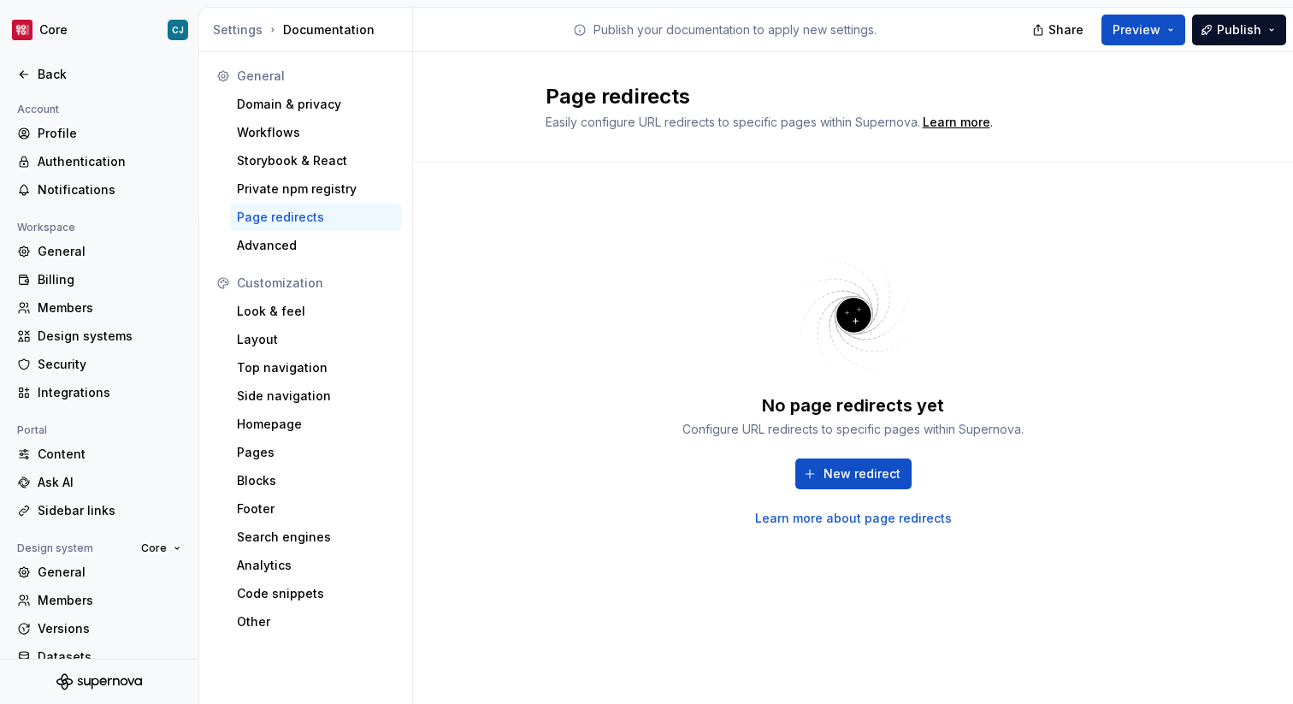
click at [145, 534] on div "Account Profile Authentication Notifications Workspace General Billing Members …" at bounding box center [99, 404] width 198 height 610
click at [155, 547] on span "Core" at bounding box center [154, 548] width 26 height 14
click at [182, 596] on div "[PERSON_NAME]" at bounding box center [238, 606] width 198 height 27
click at [823, 475] on button "New redirect" at bounding box center [853, 473] width 116 height 31
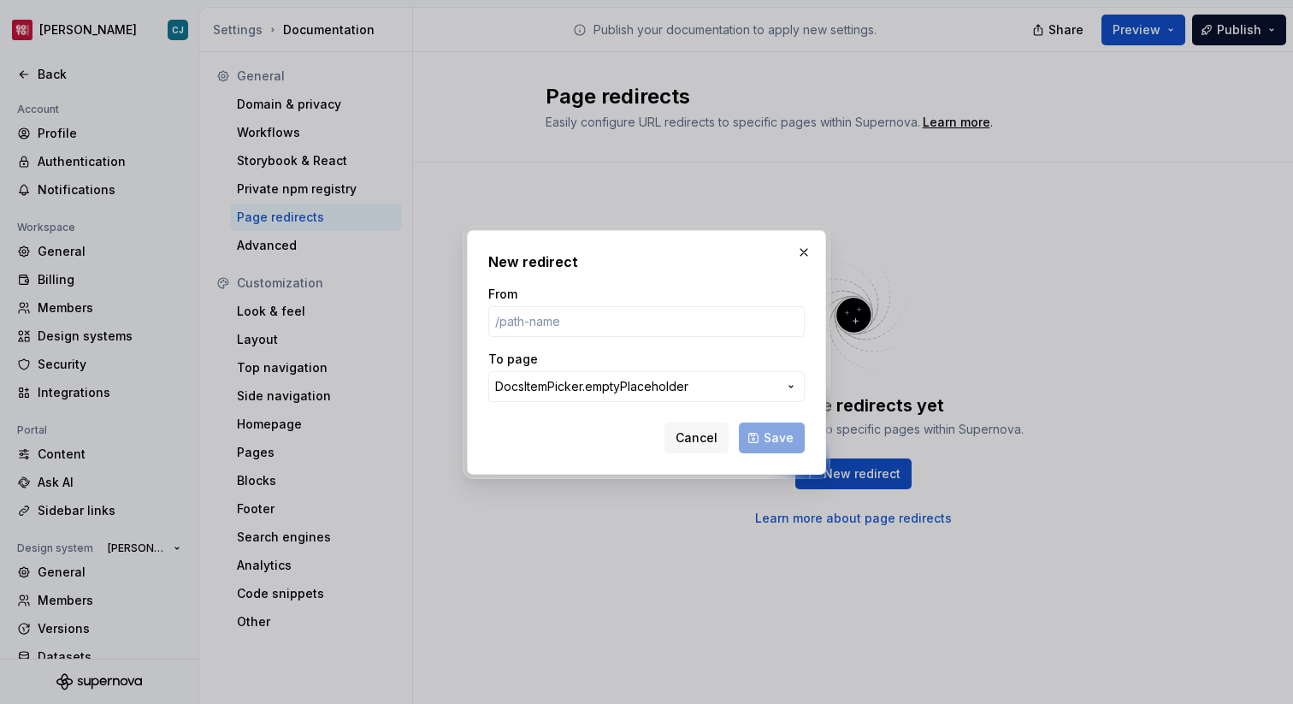
click at [740, 396] on button "DocsItemPicker.emptyPlaceholder" at bounding box center [646, 386] width 316 height 31
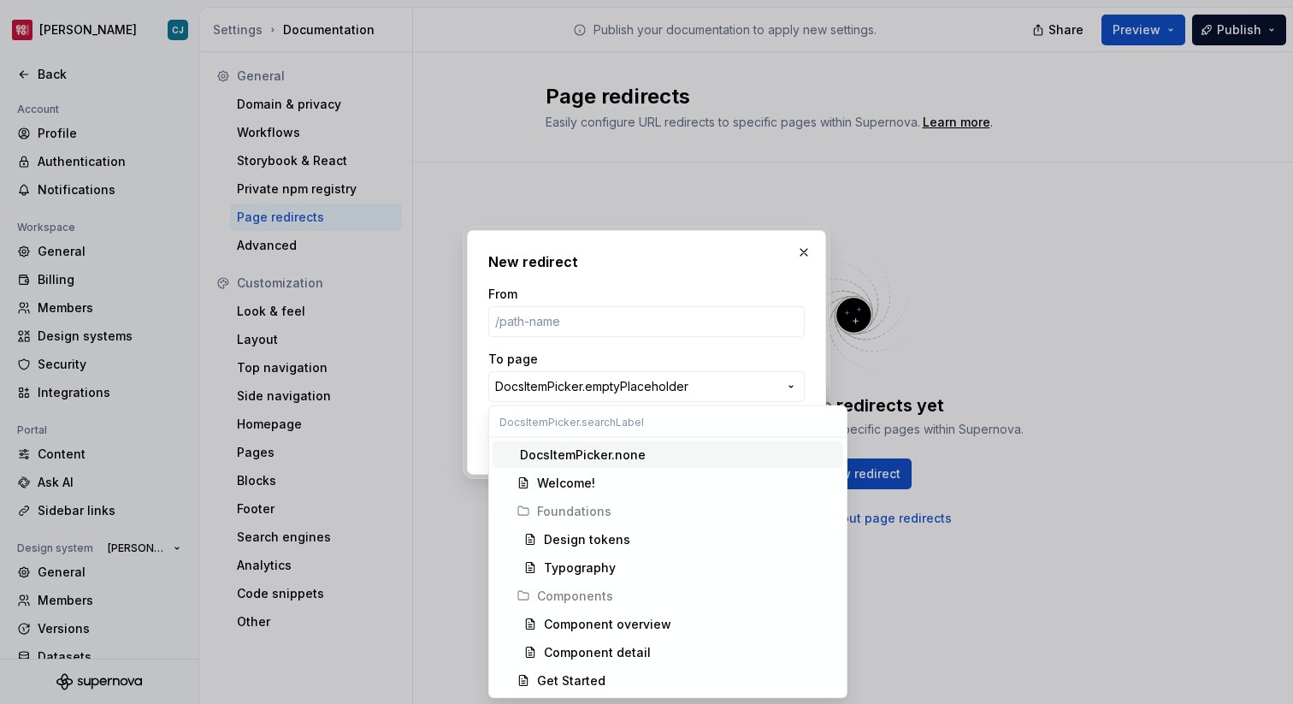
click at [988, 270] on div at bounding box center [646, 352] width 1293 height 704
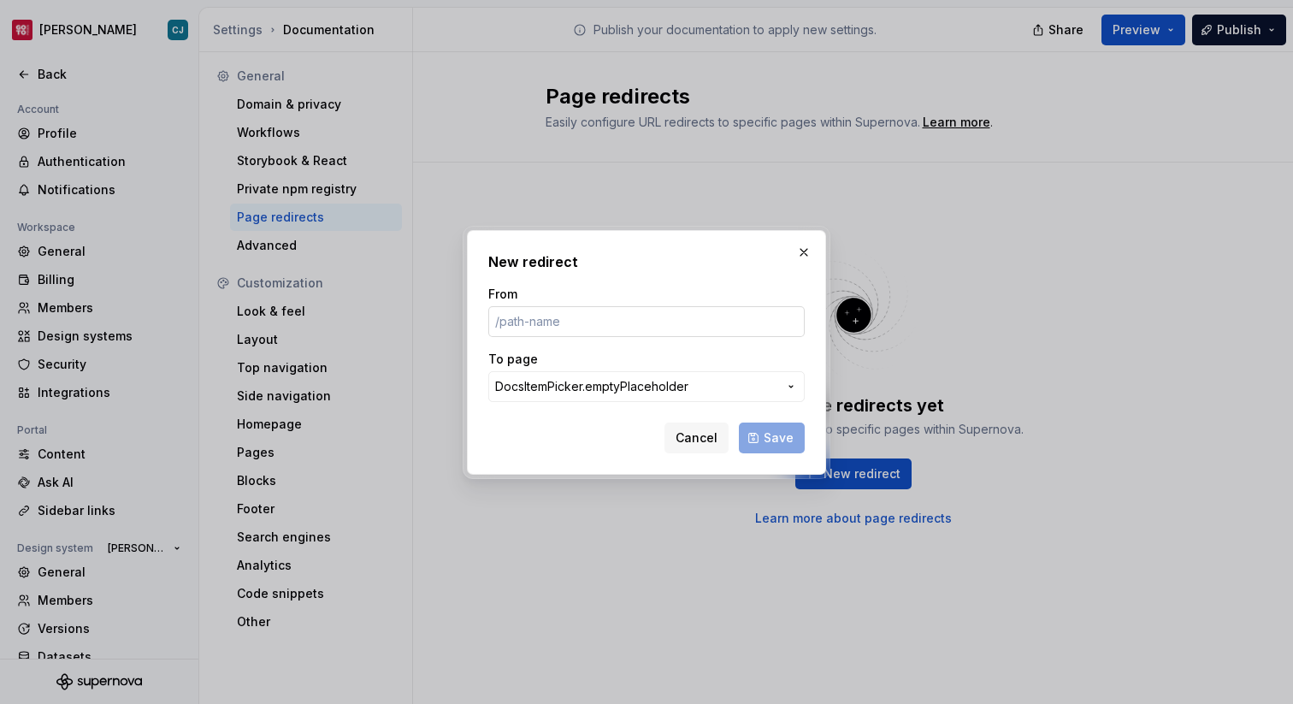
click at [587, 314] on input "From" at bounding box center [646, 321] width 316 height 31
click at [635, 394] on span "DocsItemPicker.emptyPlaceholder" at bounding box center [591, 386] width 193 height 17
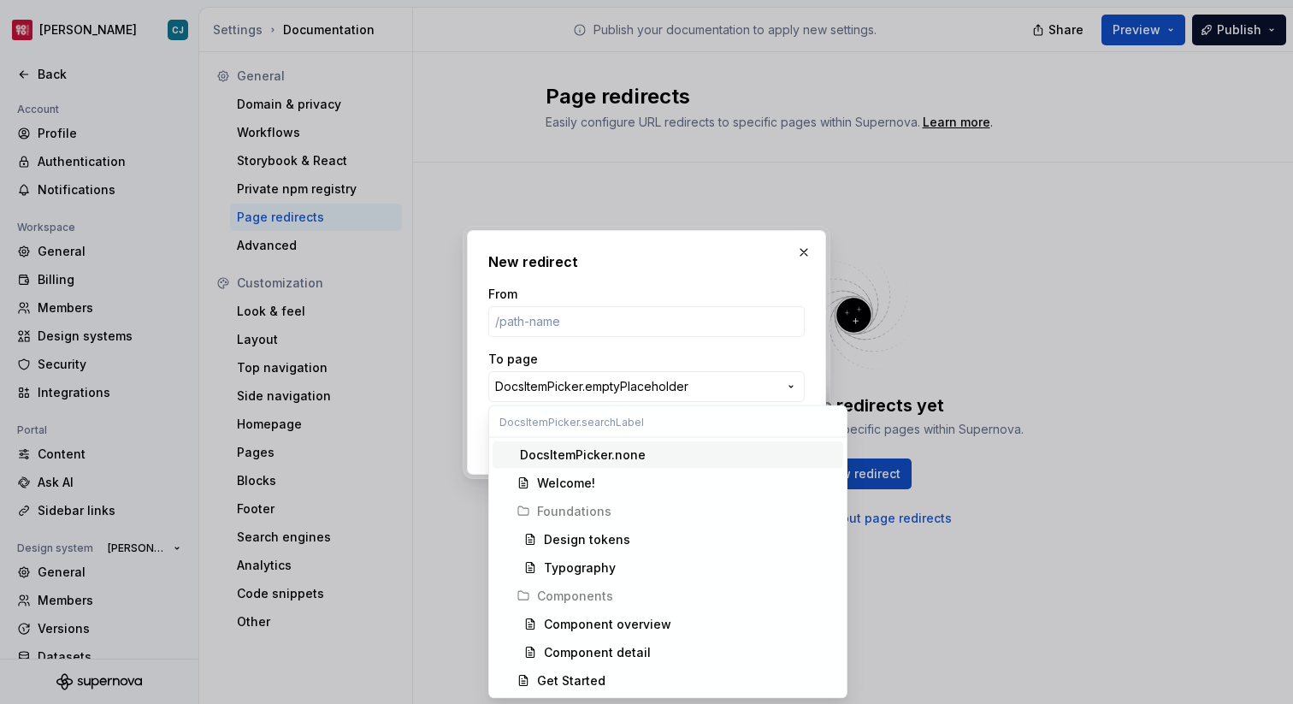
click at [618, 198] on div at bounding box center [646, 352] width 1293 height 704
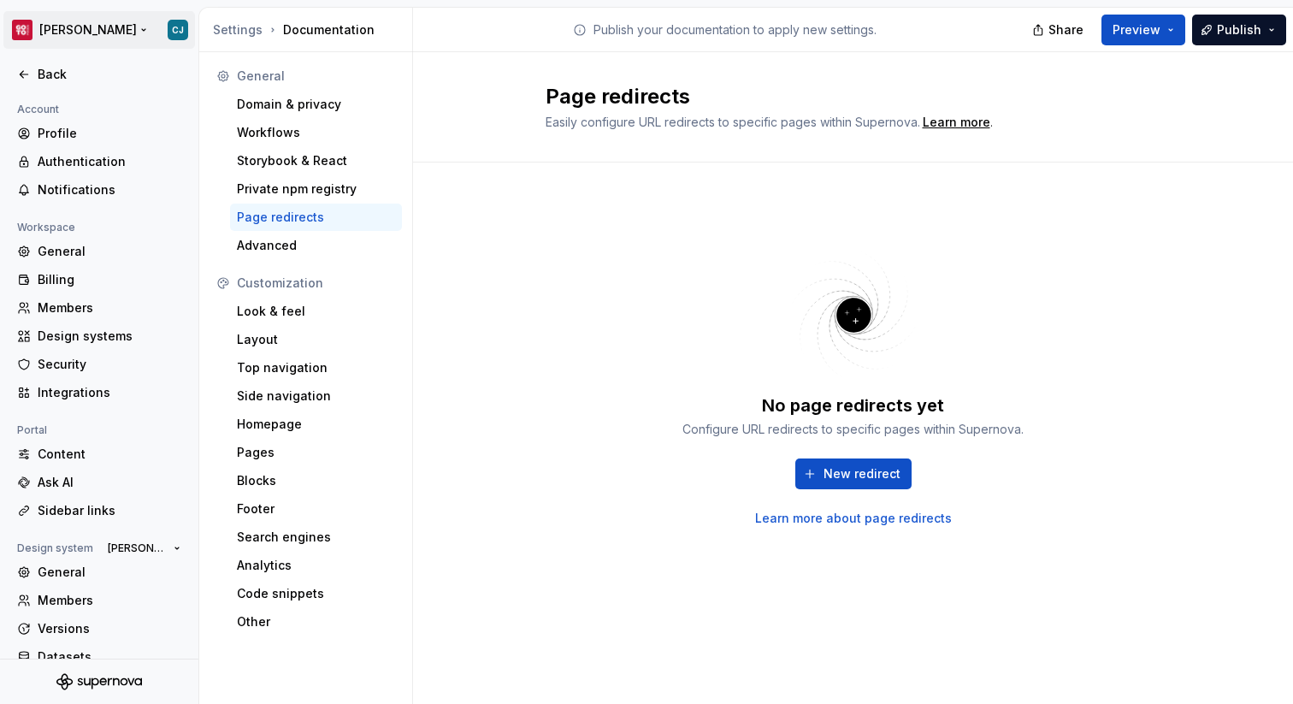
click at [59, 30] on html "[PERSON_NAME] Back Account Profile Authentication Notifications Workspace Gener…" at bounding box center [646, 352] width 1293 height 704
click at [646, 240] on html "[PERSON_NAME] Back Account Profile Authentication Notifications Workspace Gener…" at bounding box center [646, 352] width 1293 height 704
click at [631, 245] on div "No page redirects yet Configure URL redirects to specific pages within Supernov…" at bounding box center [854, 386] width 616 height 387
click at [69, 72] on div "Back" at bounding box center [110, 74] width 144 height 17
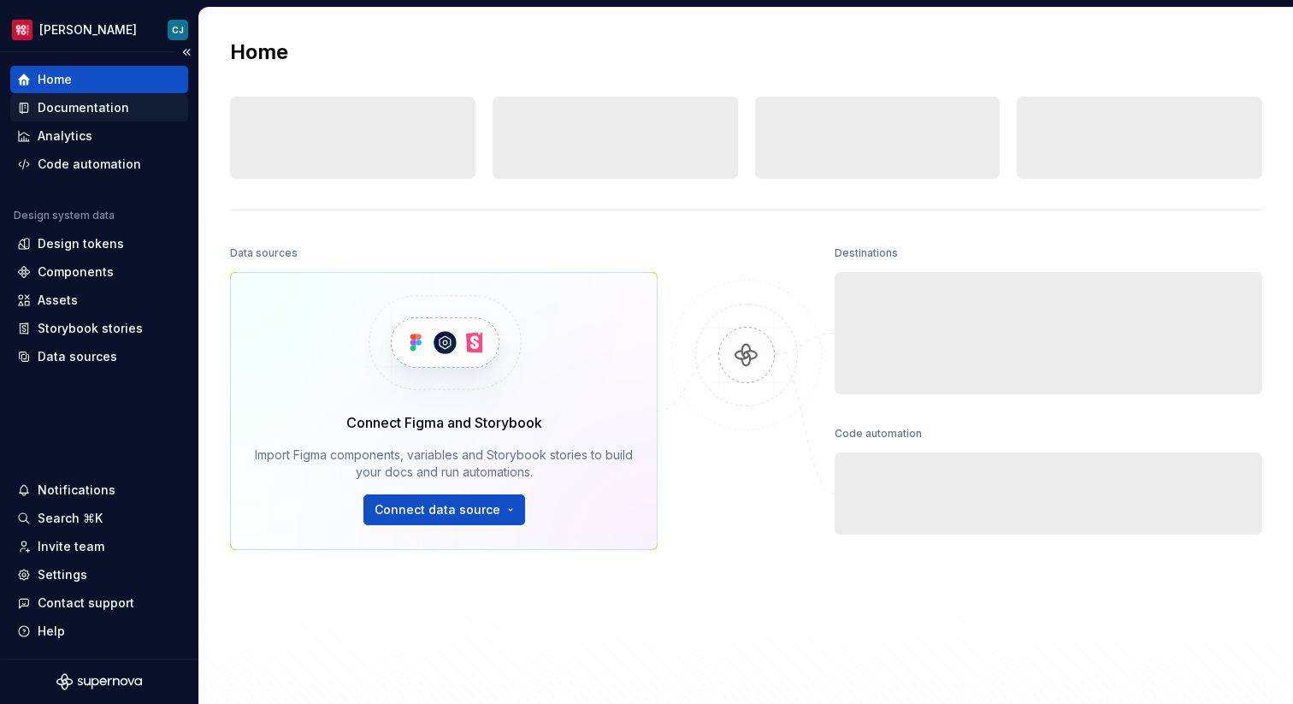
click at [104, 107] on div "Documentation" at bounding box center [83, 107] width 91 height 17
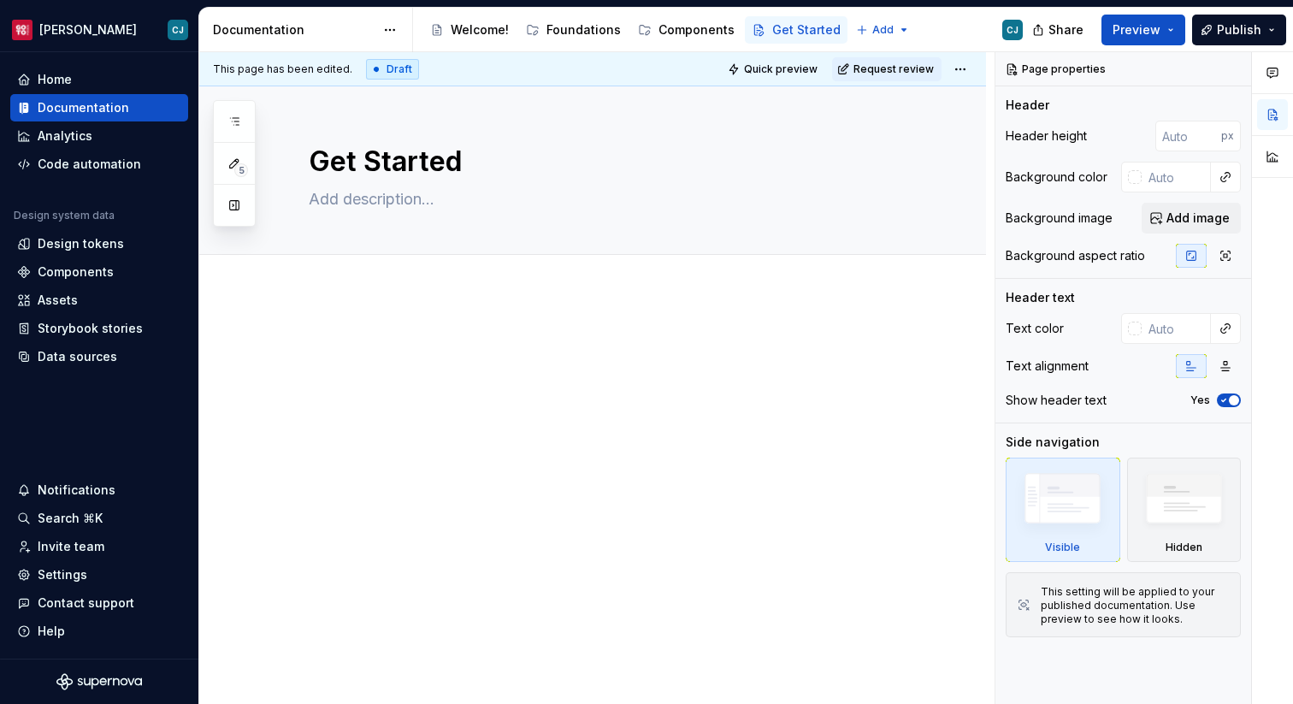
click at [433, 374] on div at bounding box center [613, 365] width 609 height 65
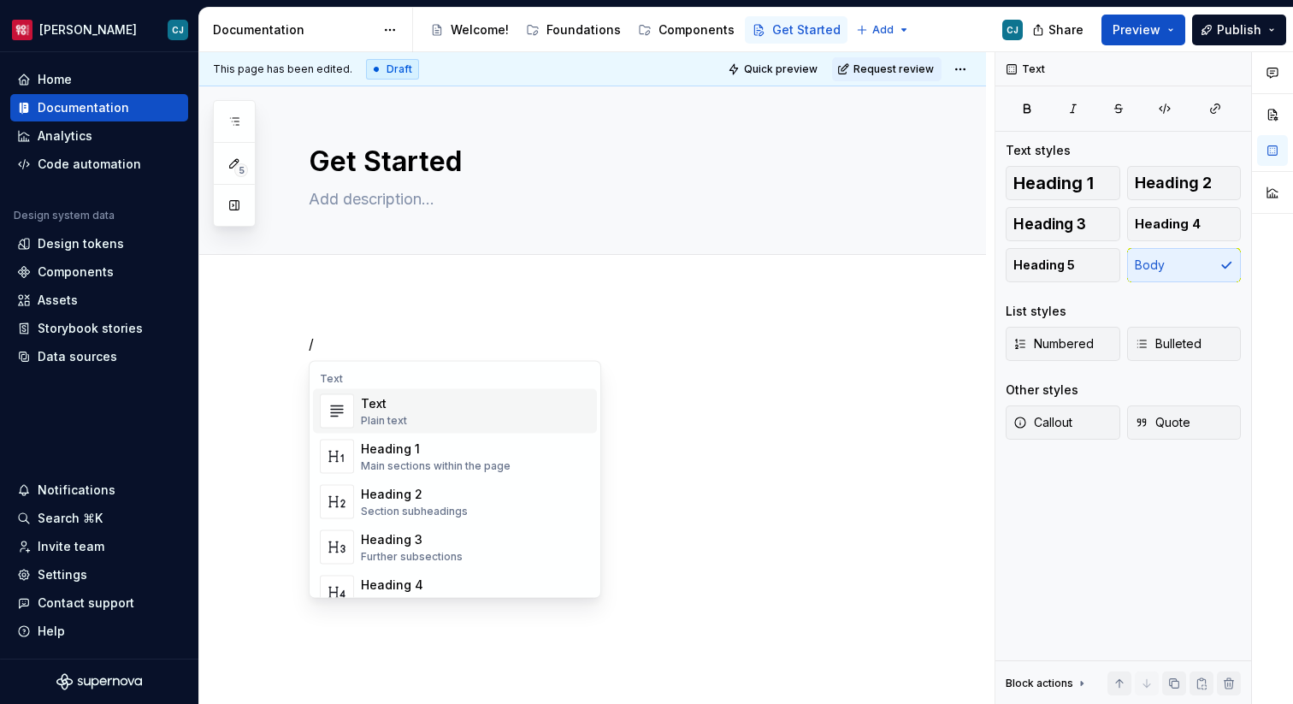
click at [394, 404] on div "Text" at bounding box center [384, 403] width 46 height 17
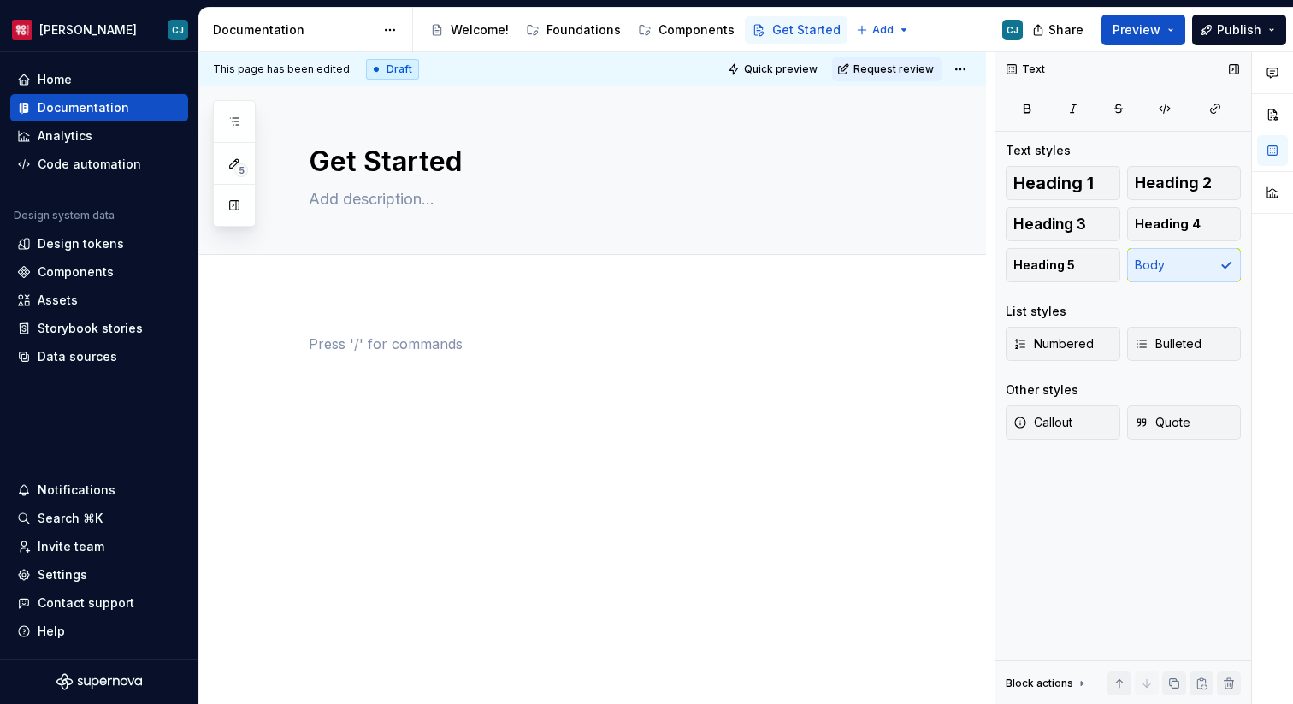
click at [1076, 681] on icon at bounding box center [1082, 683] width 14 height 14
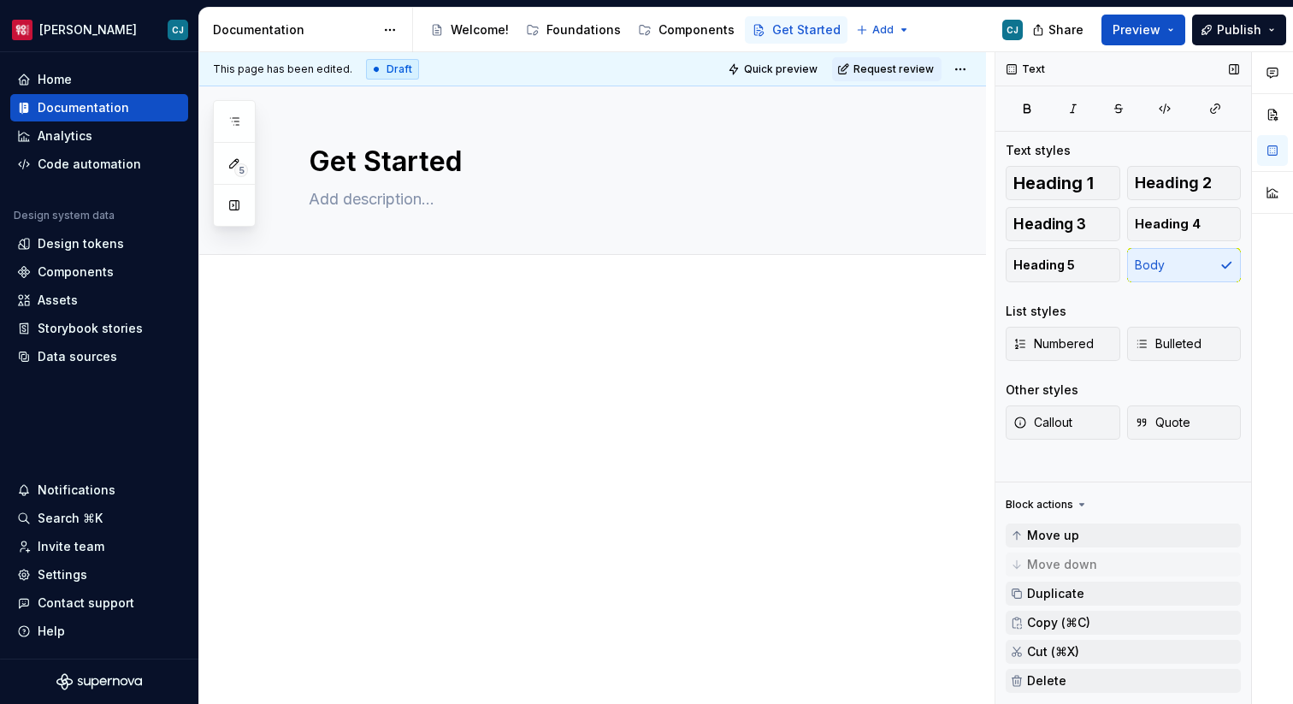
click at [1053, 498] on div "Block actions" at bounding box center [1040, 505] width 68 height 14
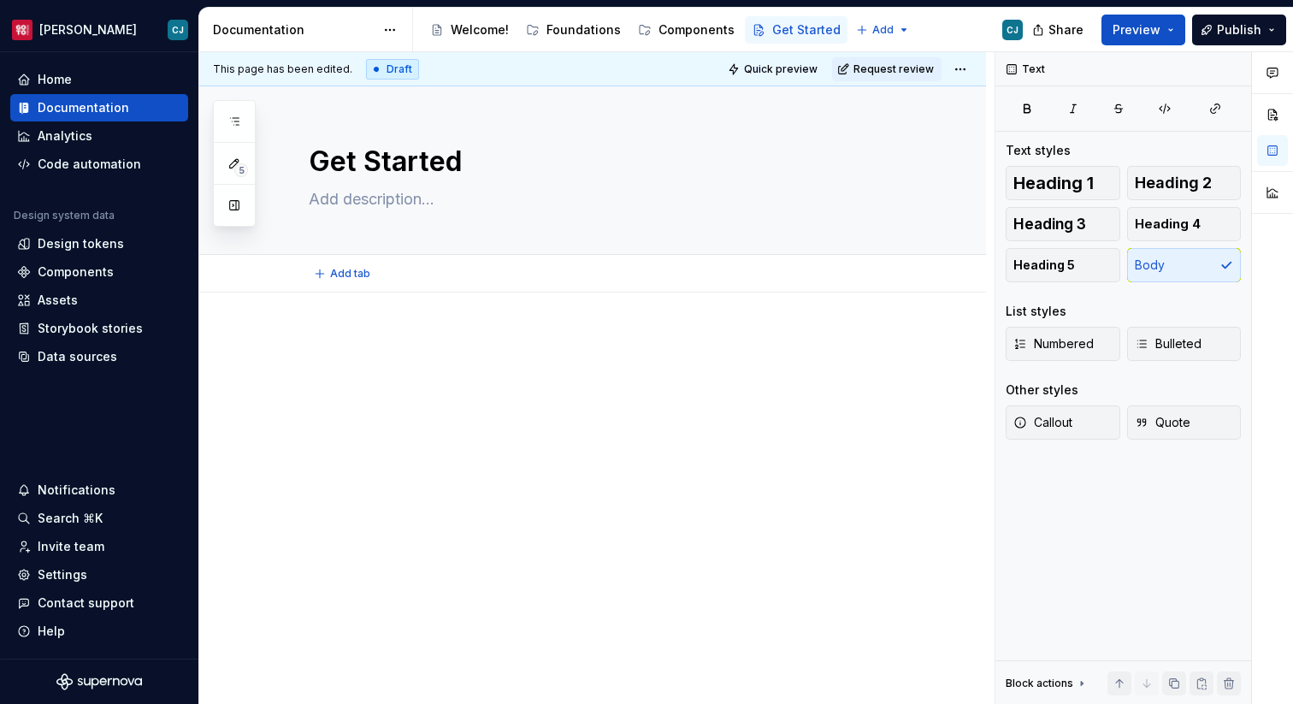
type textarea "*"
click at [526, 354] on div at bounding box center [613, 365] width 609 height 65
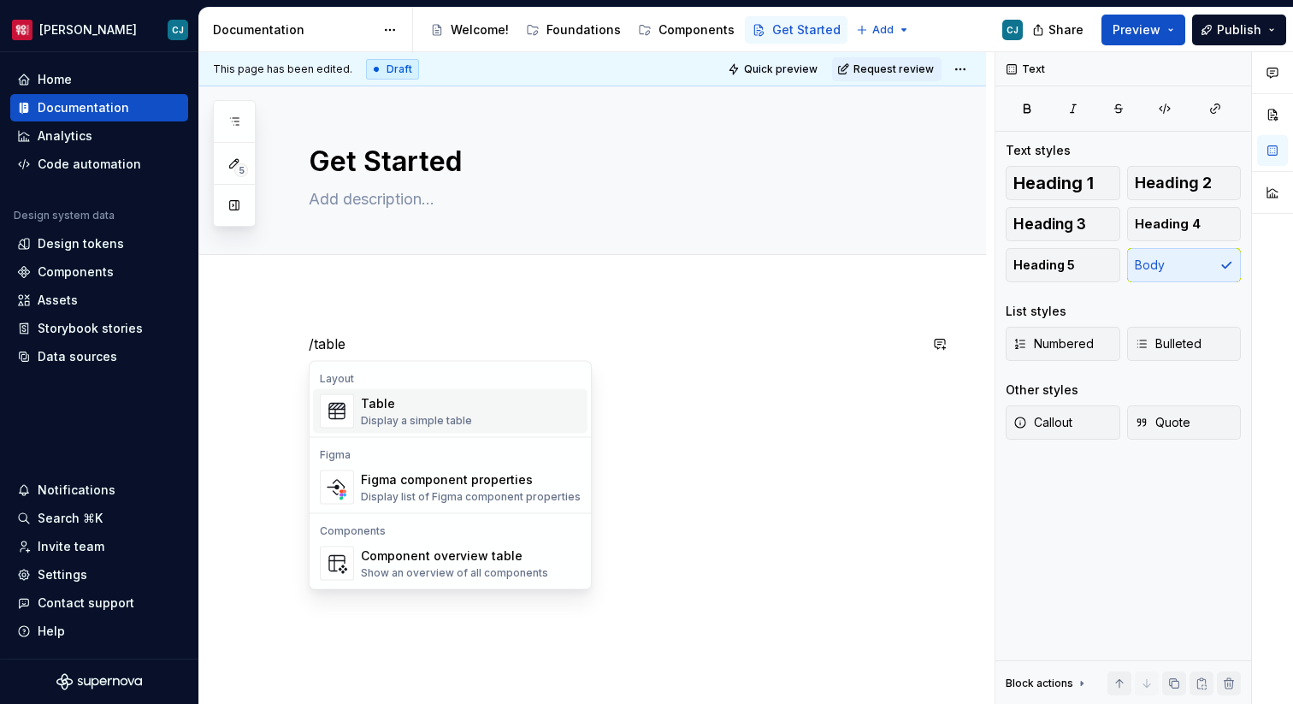
click at [512, 389] on span "Table Display a simple table" at bounding box center [450, 411] width 274 height 44
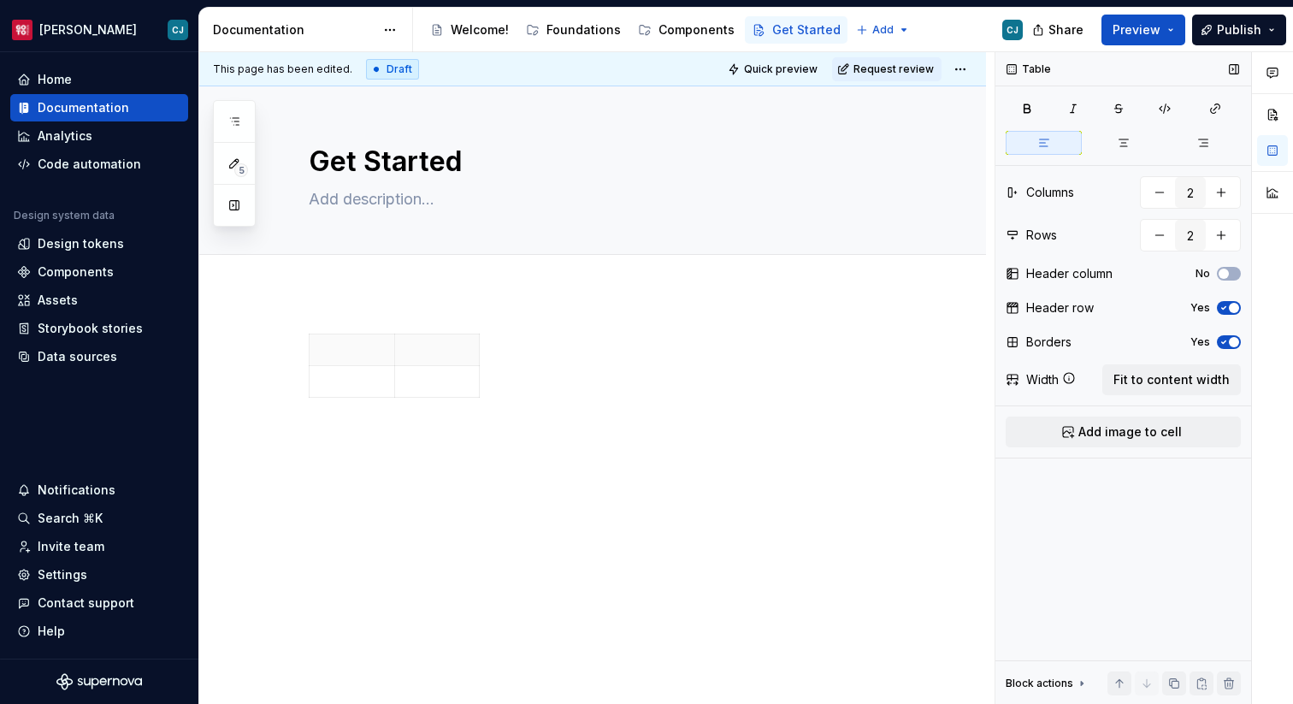
click at [1082, 681] on icon at bounding box center [1082, 683] width 14 height 14
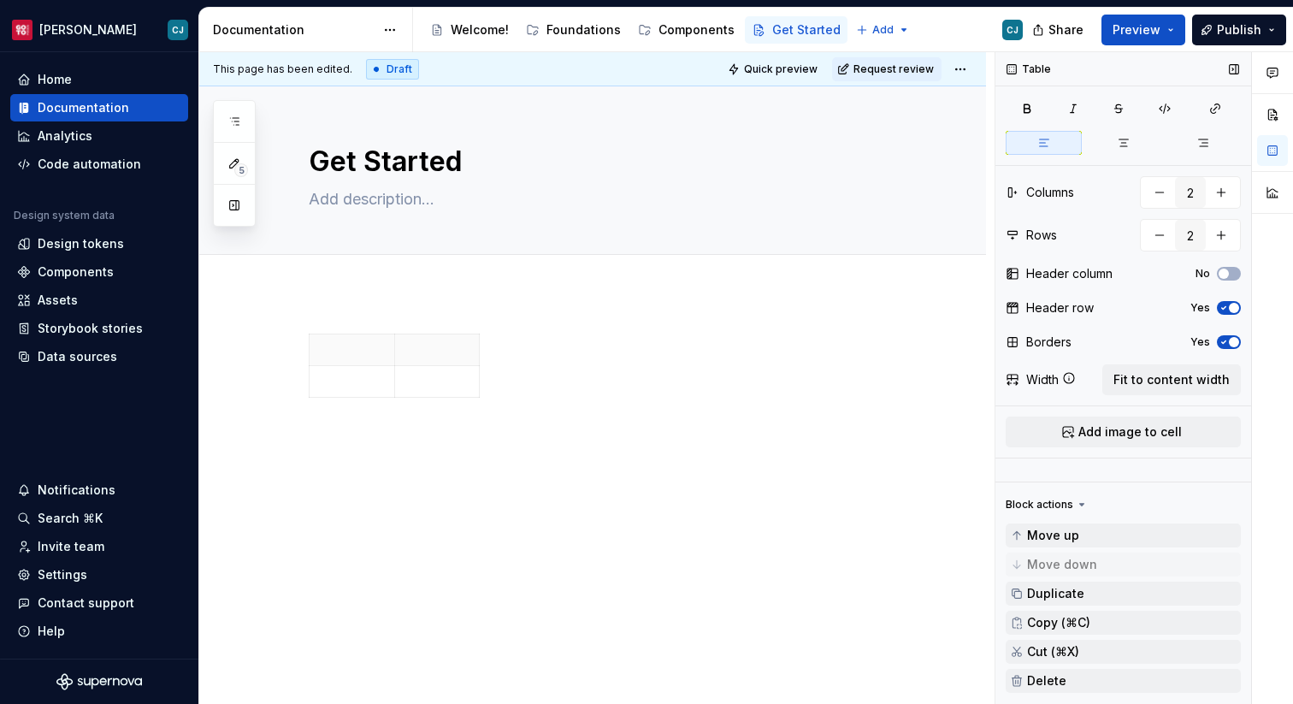
click at [1075, 498] on icon at bounding box center [1082, 505] width 14 height 14
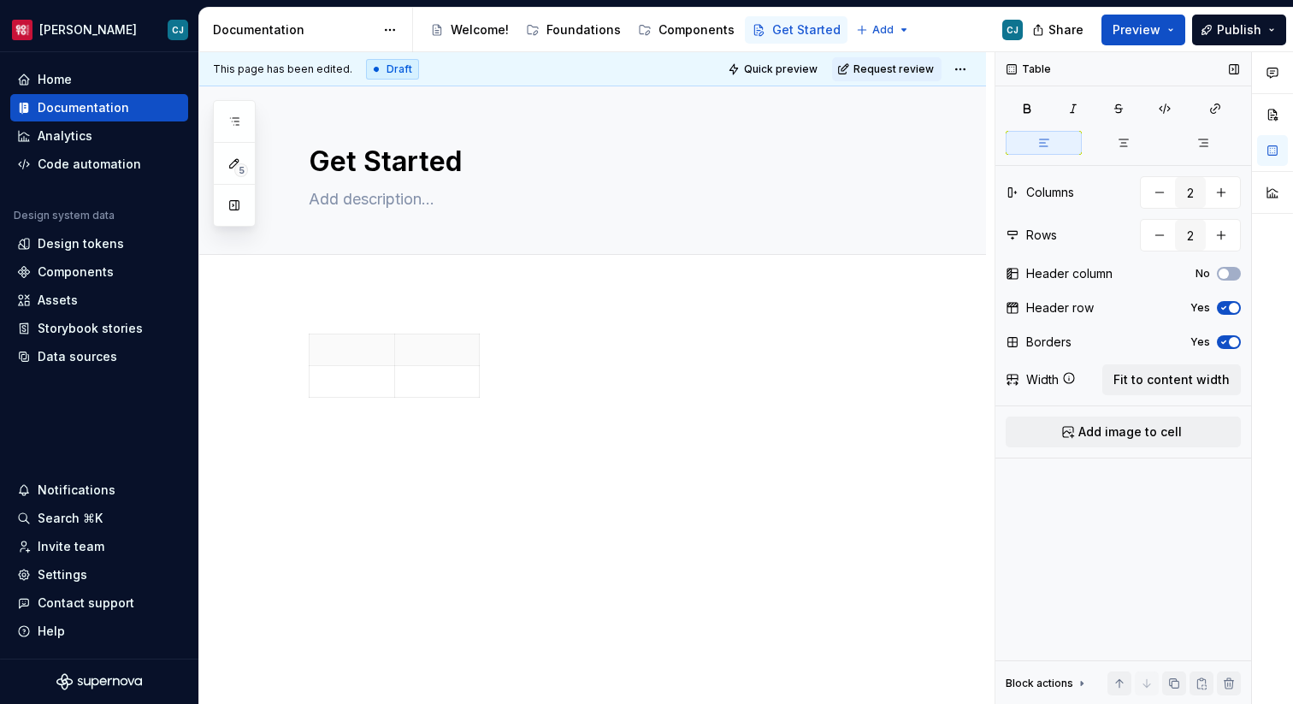
click at [1071, 683] on div "Block actions" at bounding box center [1047, 683] width 83 height 24
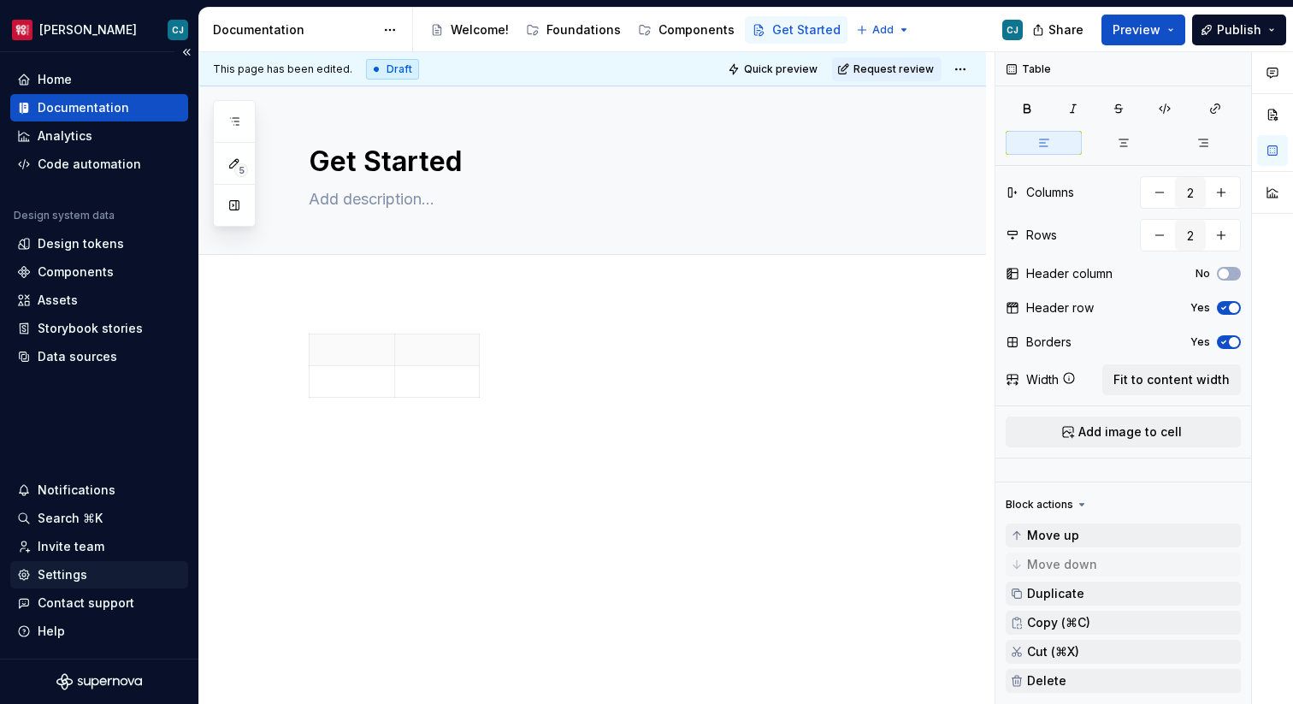
click at [63, 573] on div "Settings" at bounding box center [63, 574] width 50 height 17
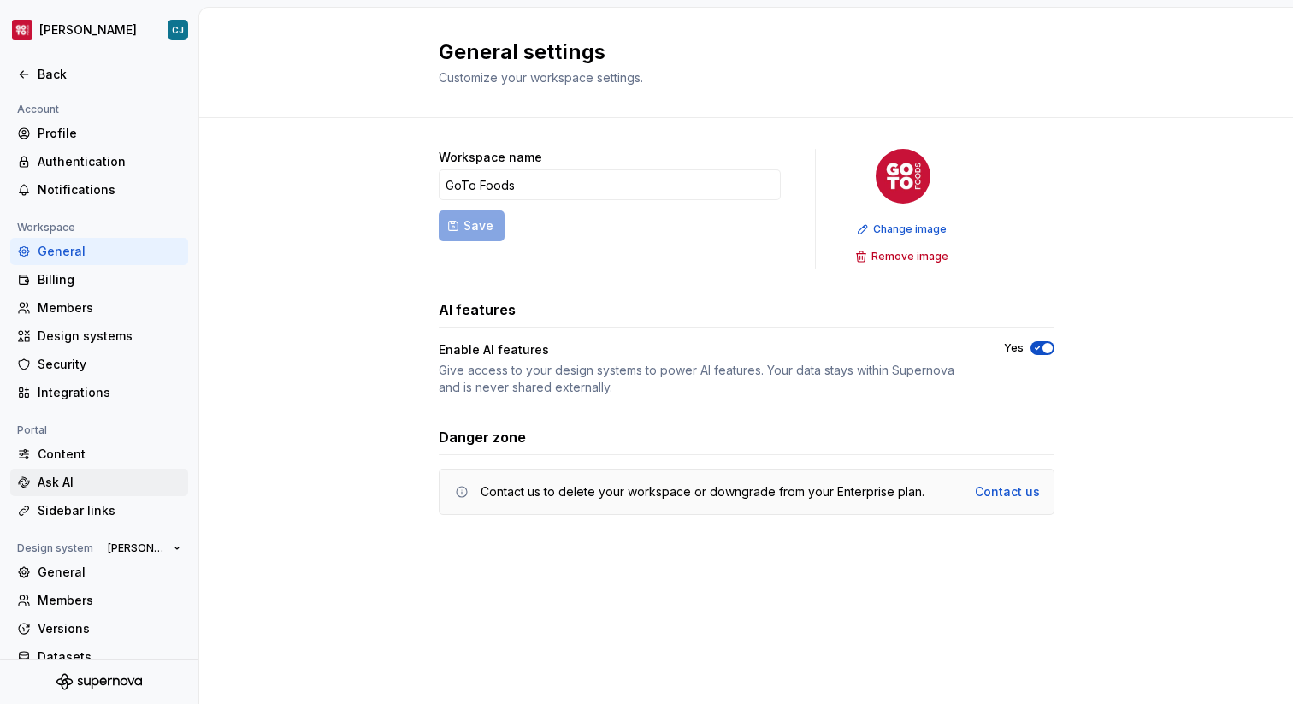
scroll to position [50, 0]
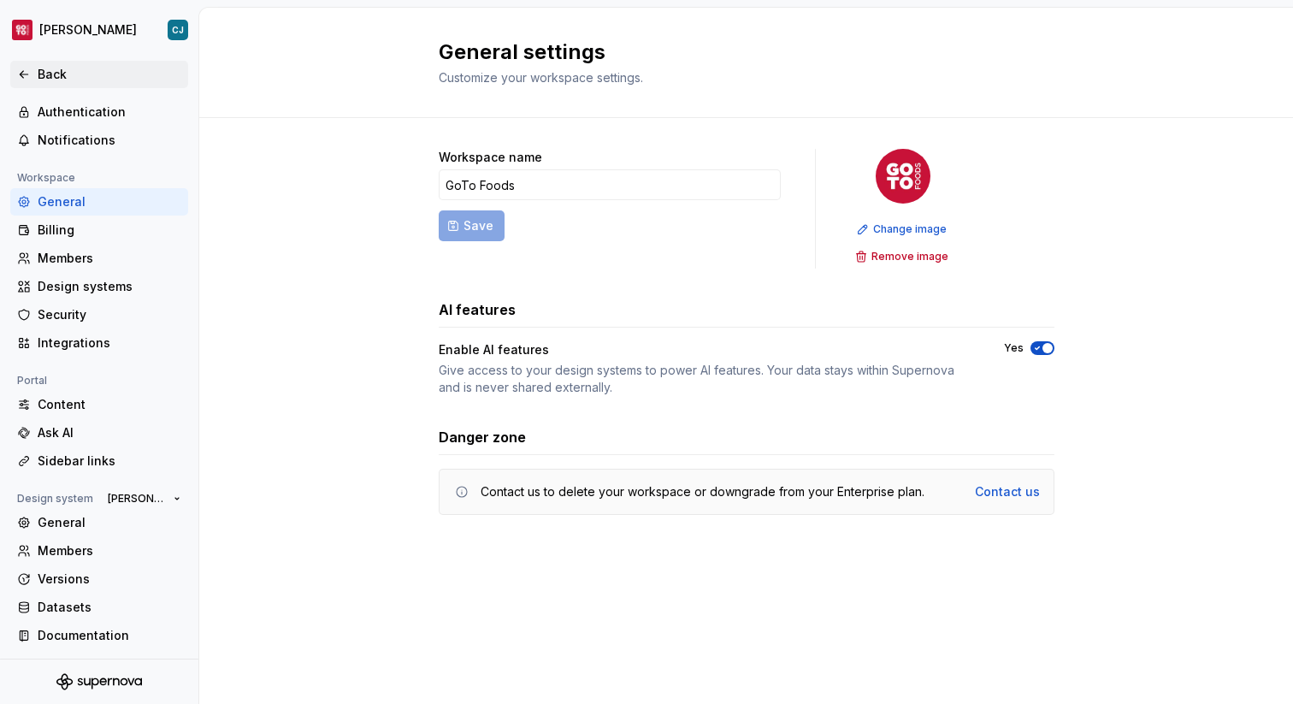
click at [42, 77] on div "Back" at bounding box center [110, 74] width 144 height 17
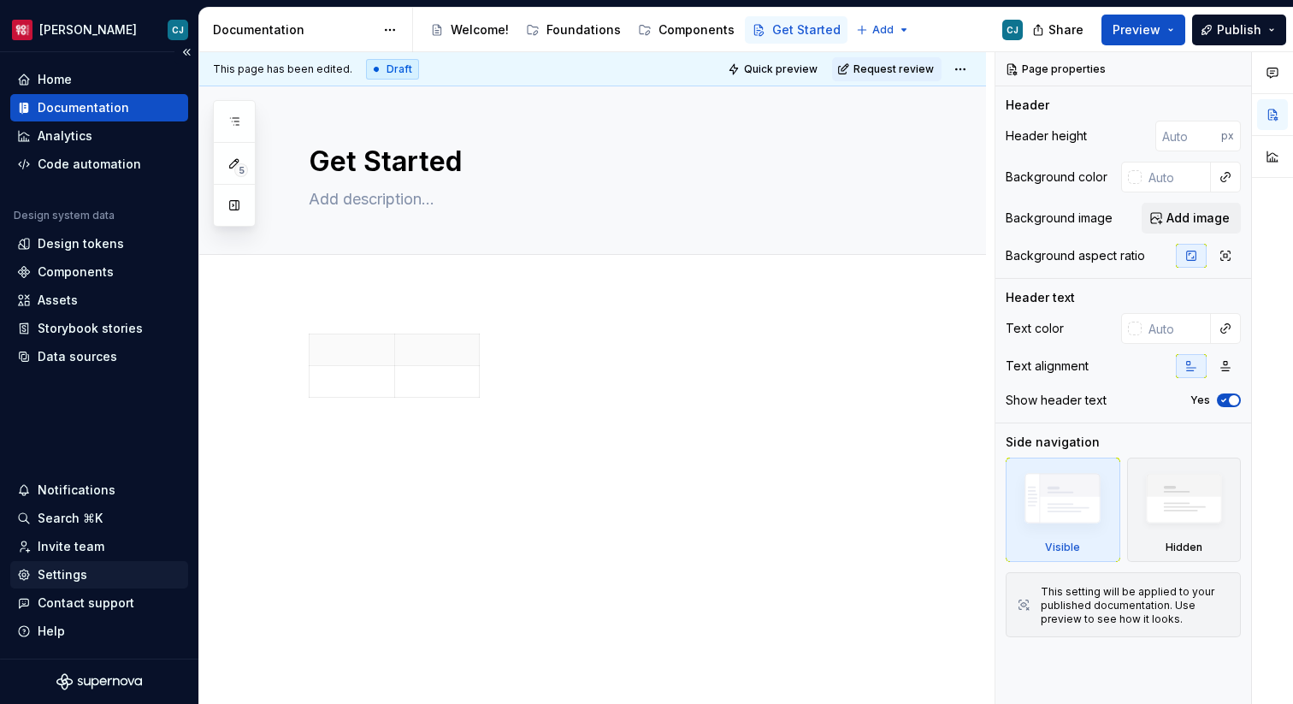
click at [72, 575] on div "Settings" at bounding box center [63, 574] width 50 height 17
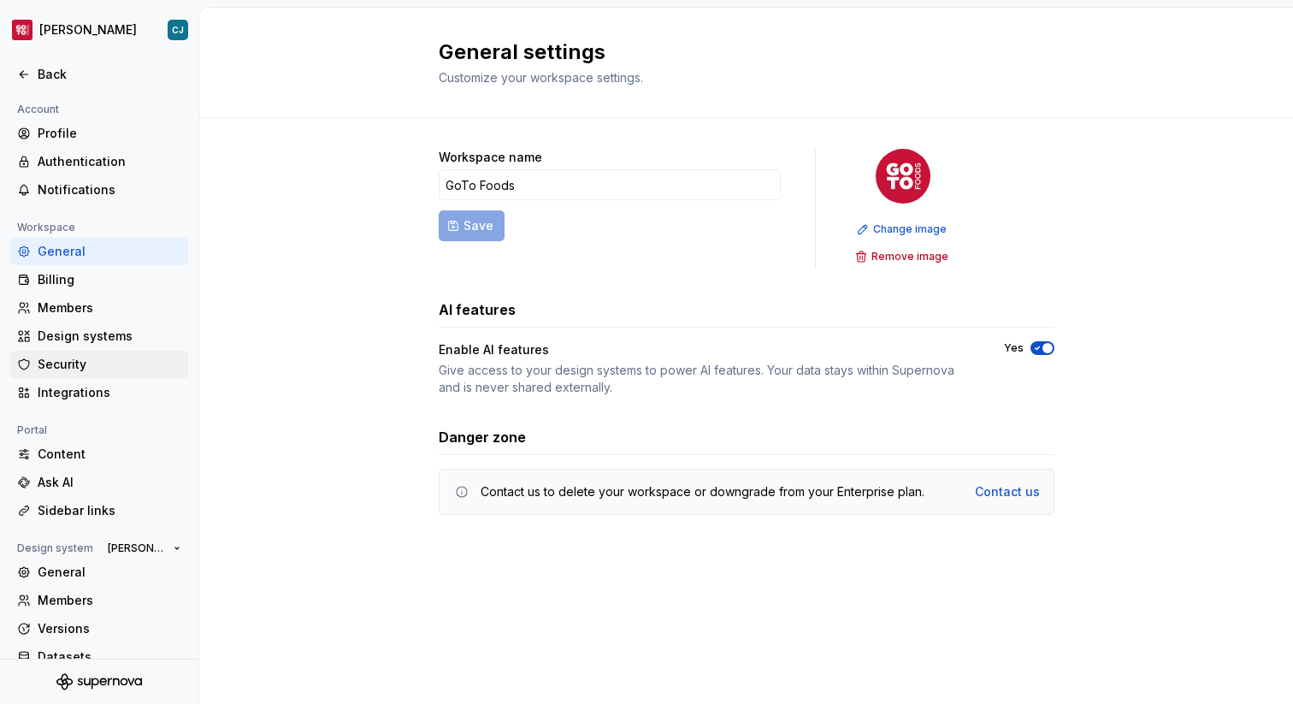
scroll to position [50, 0]
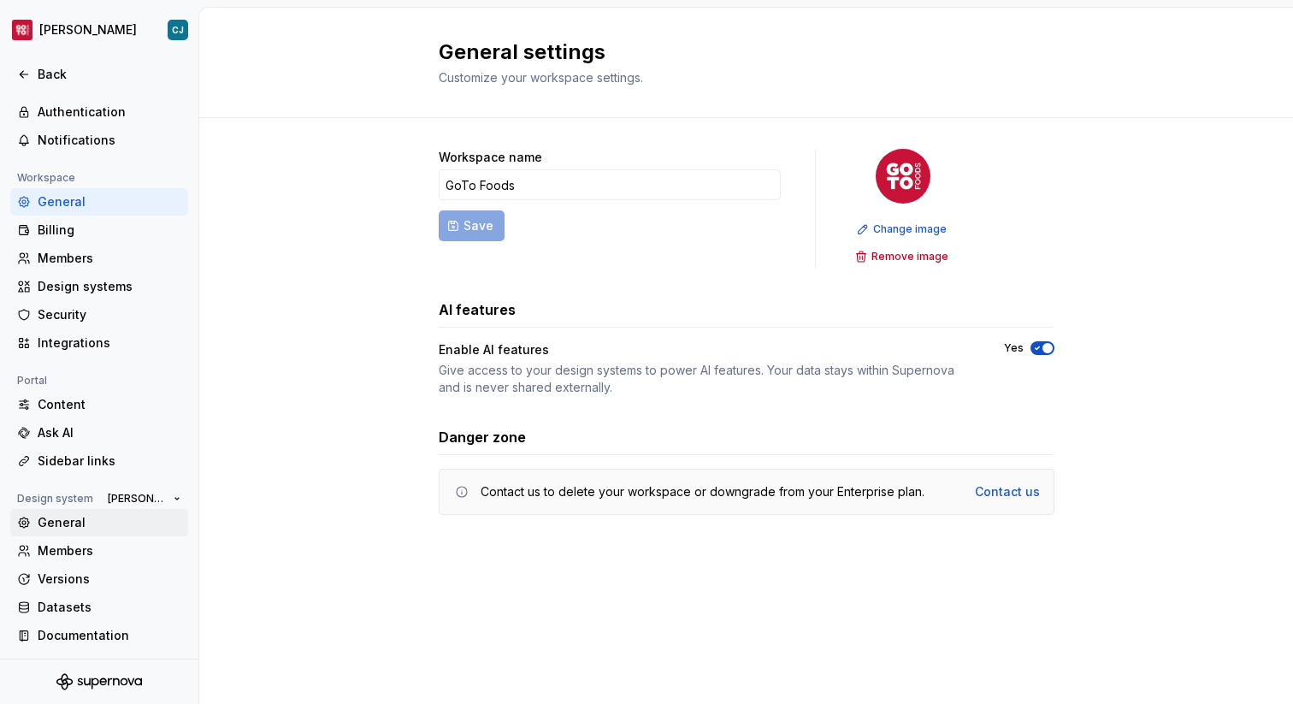
click at [108, 521] on div "General" at bounding box center [110, 522] width 144 height 17
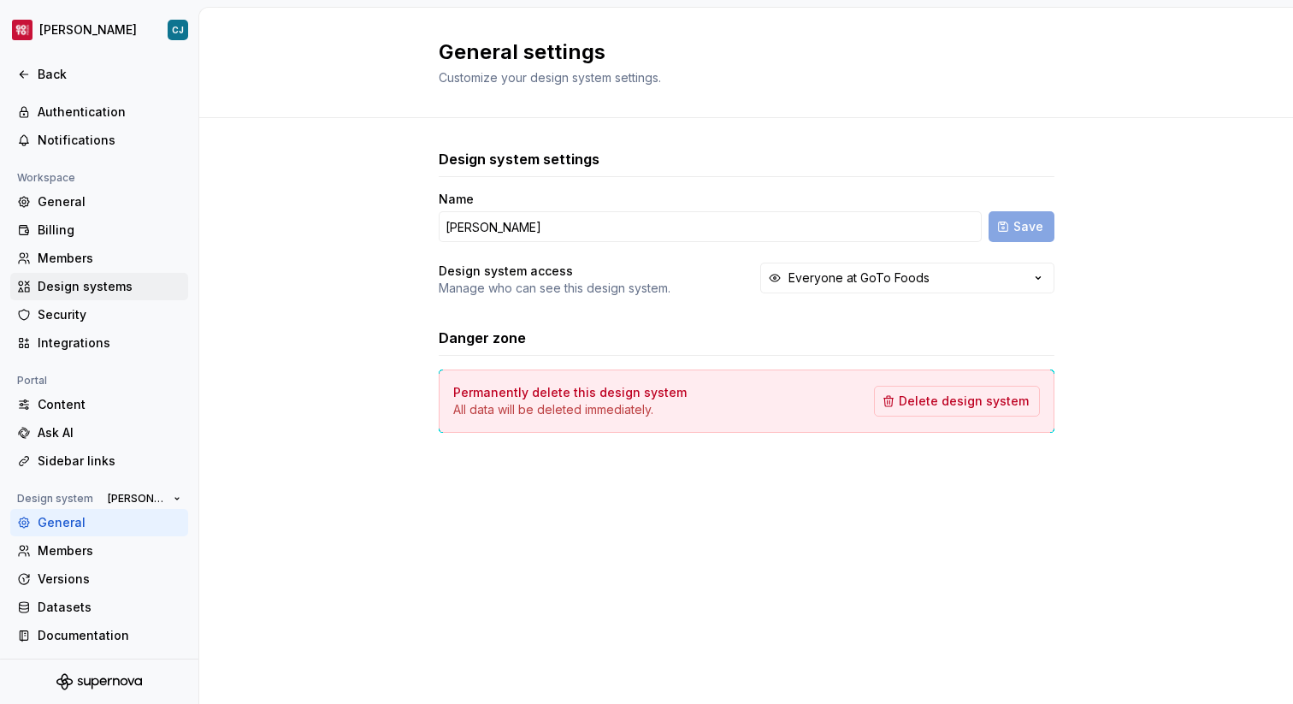
click at [101, 285] on div "Design systems" at bounding box center [110, 286] width 144 height 17
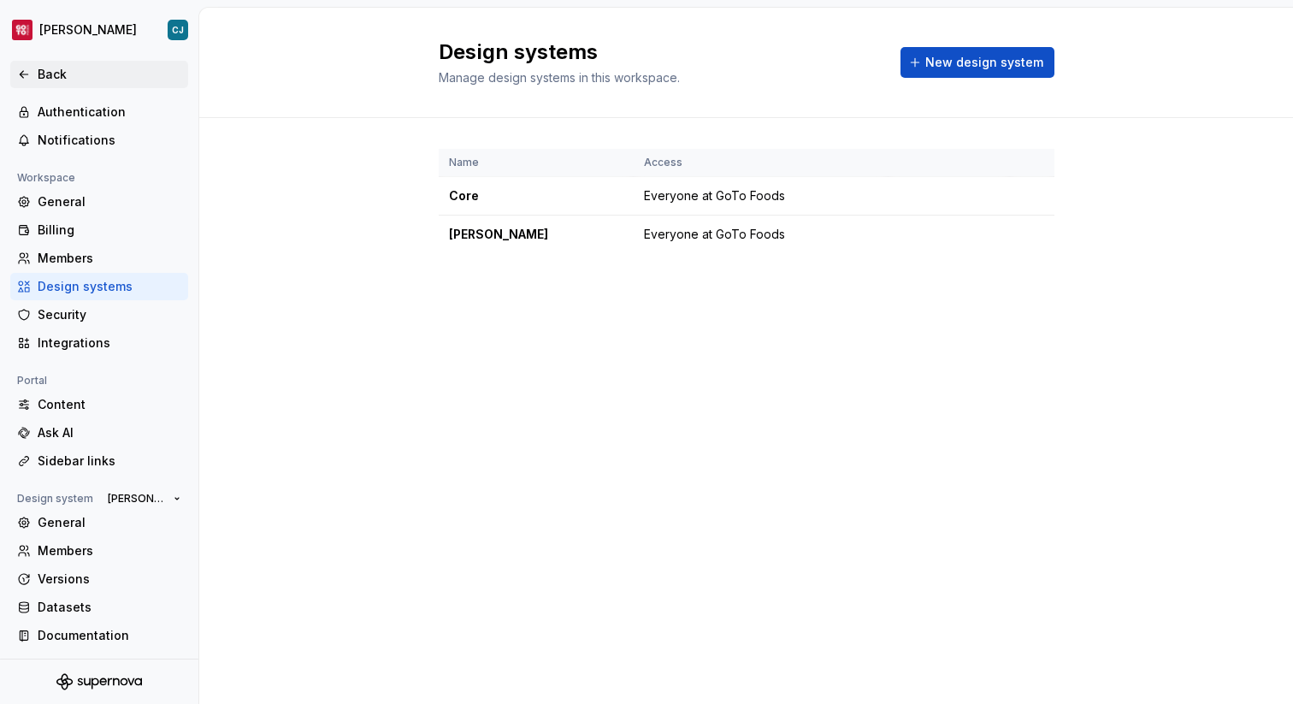
click at [92, 75] on div "Back" at bounding box center [110, 74] width 144 height 17
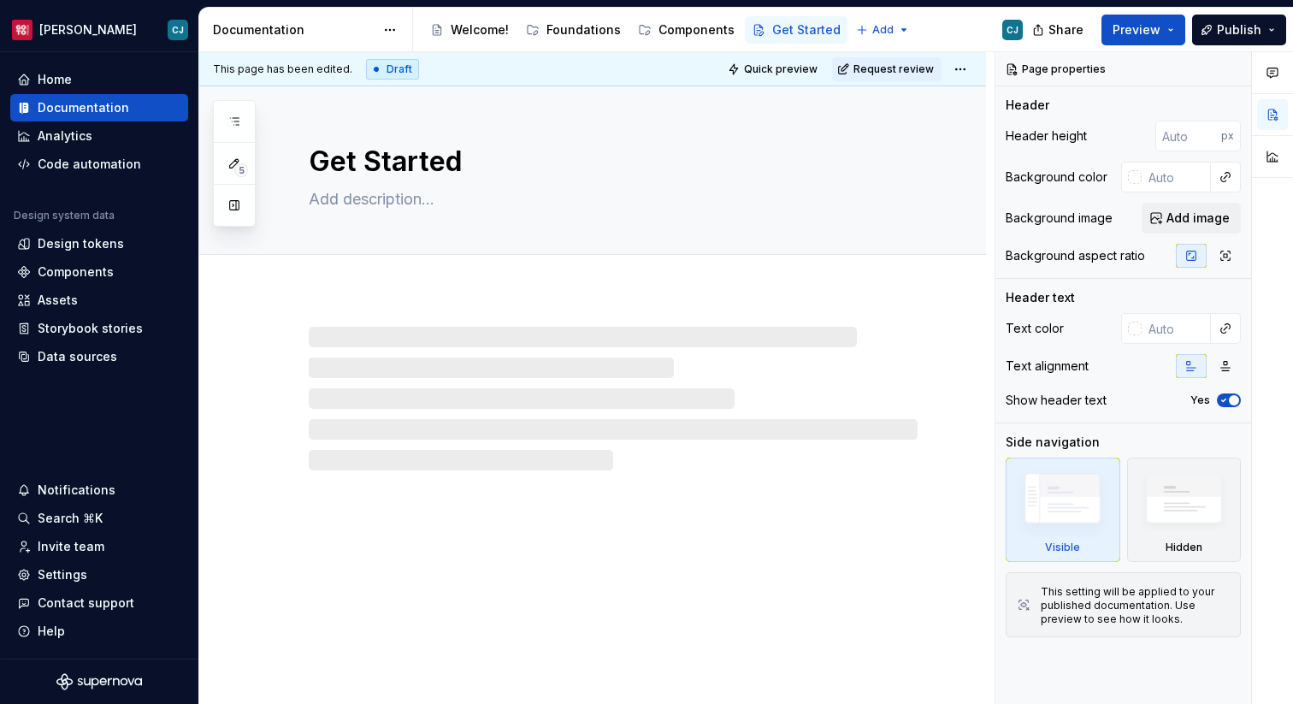
type textarea "*"
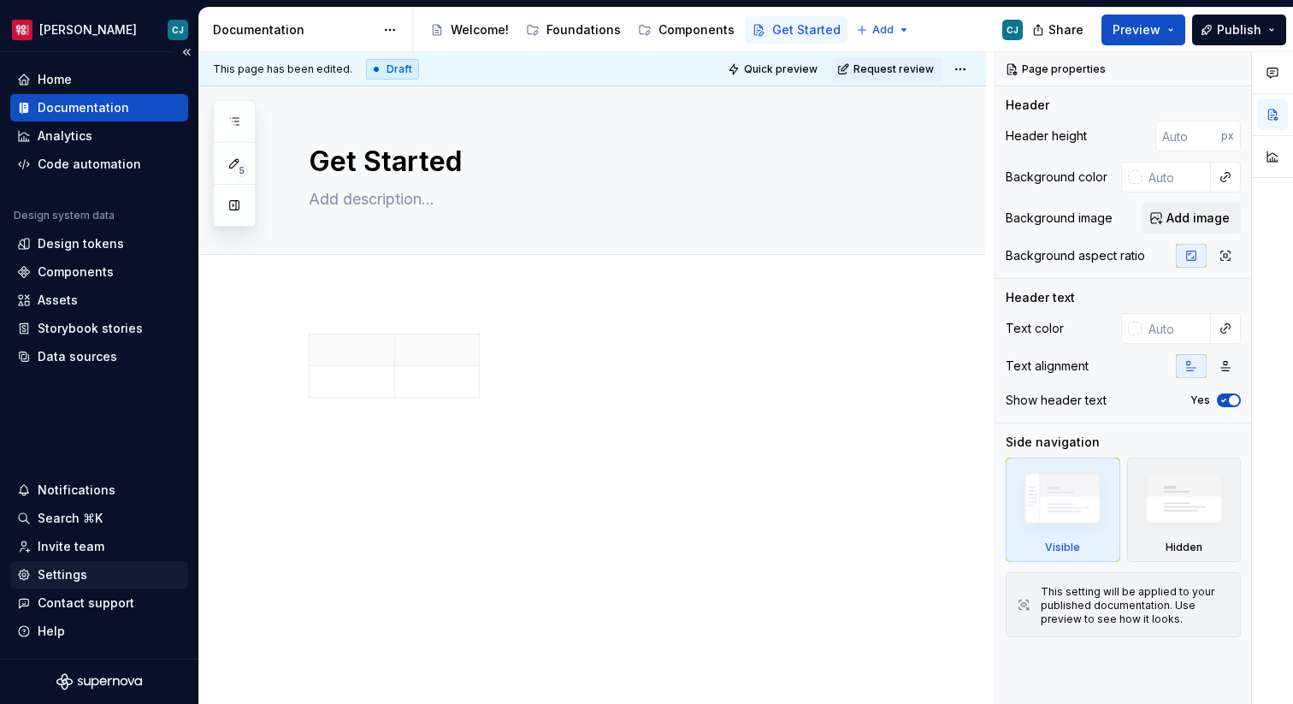
click at [127, 581] on div "Settings" at bounding box center [99, 574] width 164 height 17
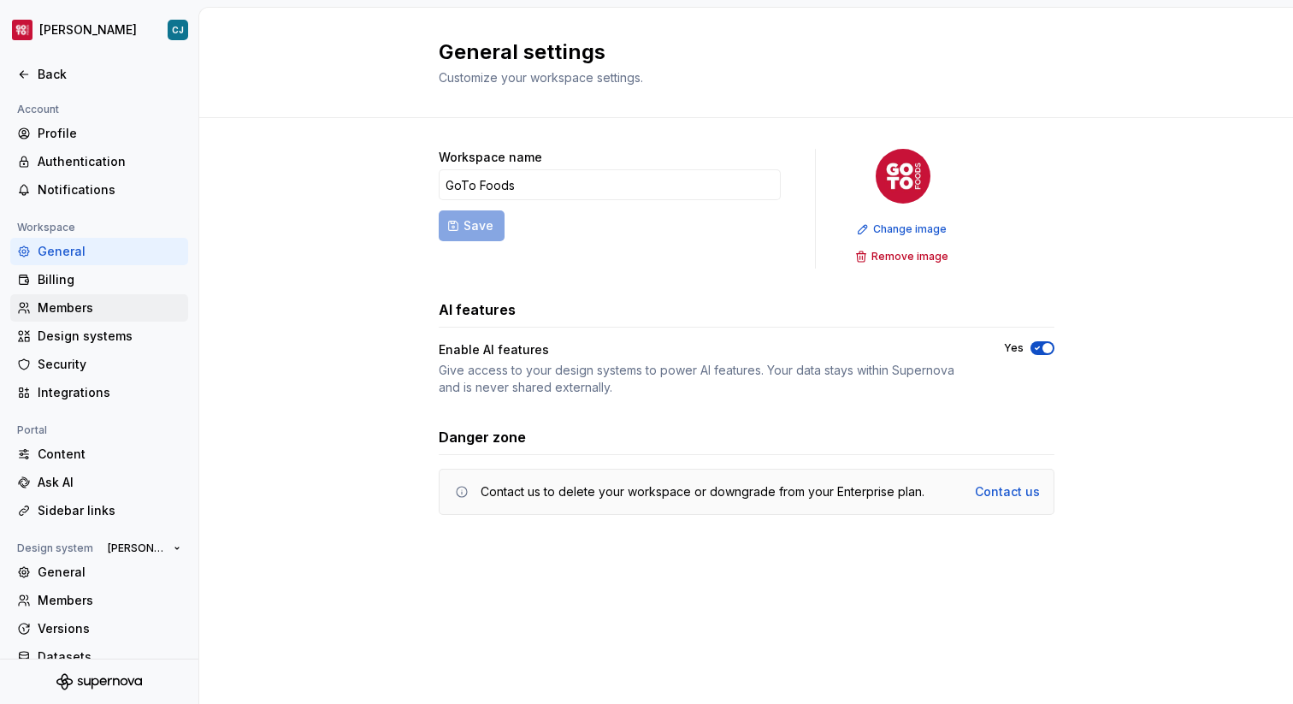
scroll to position [50, 0]
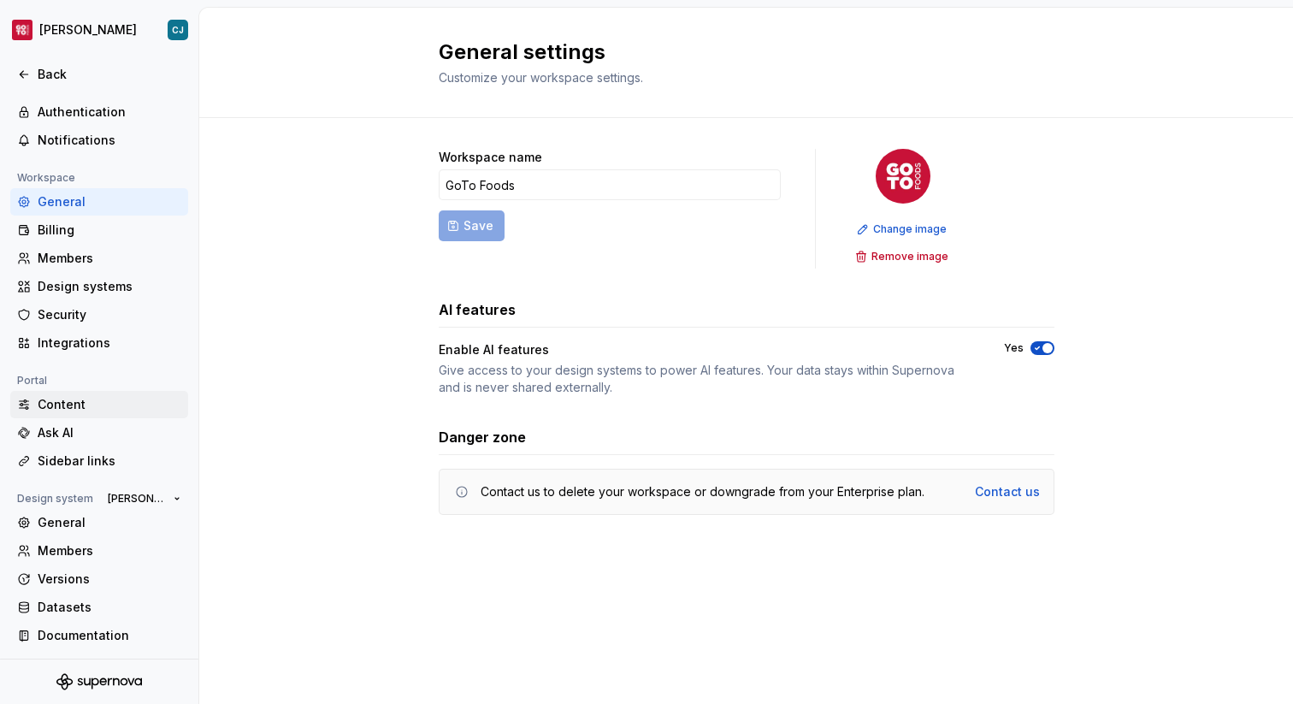
click at [106, 407] on div "Content" at bounding box center [110, 404] width 144 height 17
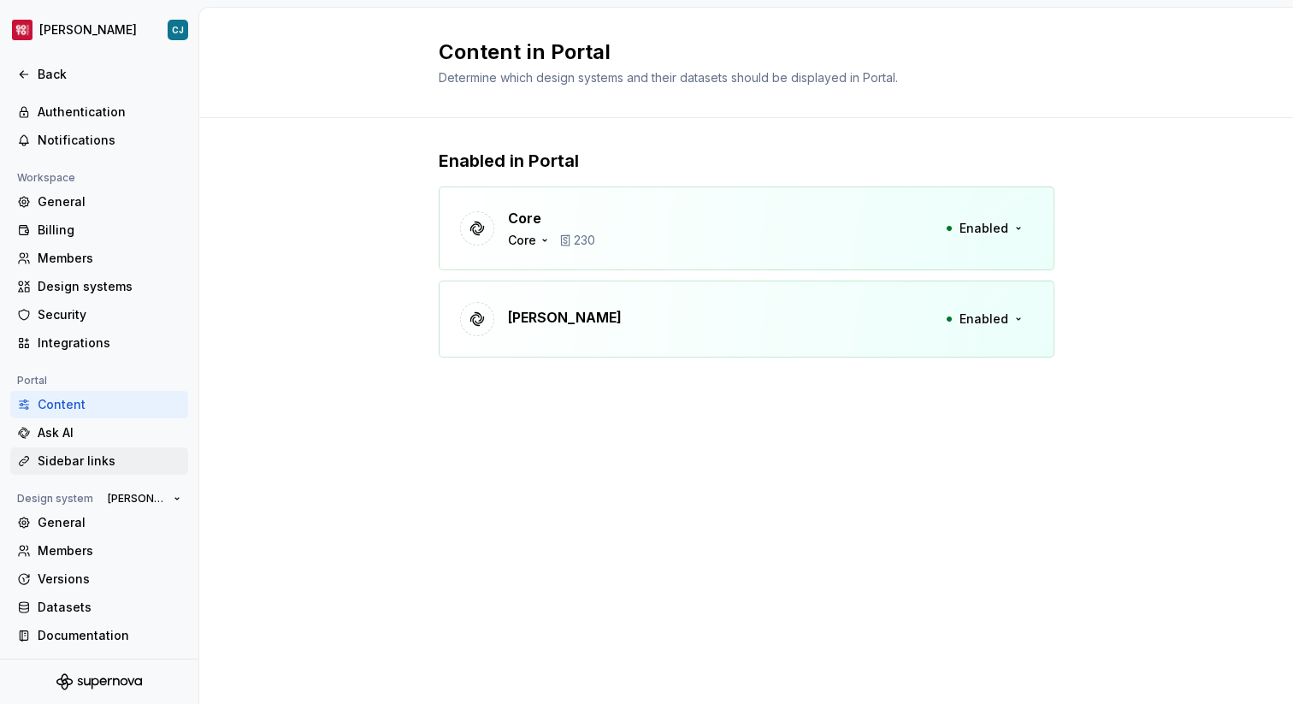
click at [120, 466] on div "Sidebar links" at bounding box center [110, 460] width 144 height 17
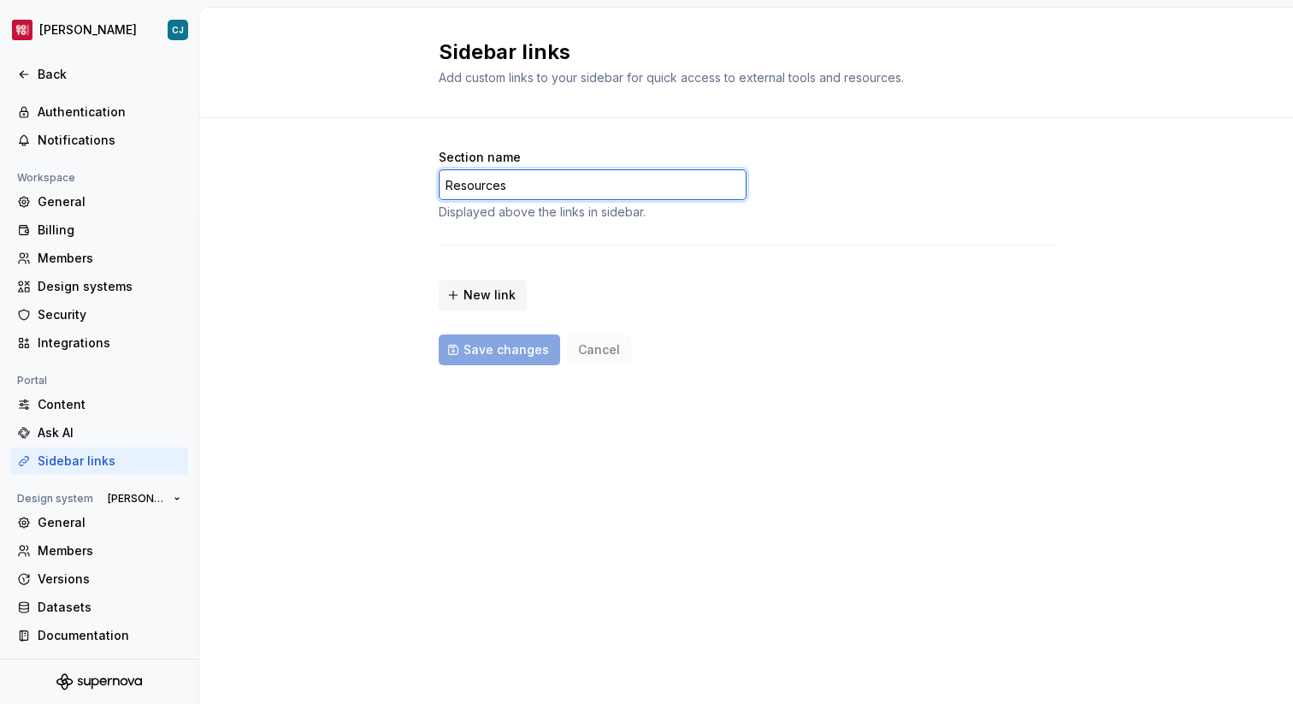
click at [537, 183] on input "Resources" at bounding box center [593, 184] width 308 height 31
click at [510, 242] on div "Section name Resources Displayed above the links in sidebar. New link Save chan…" at bounding box center [747, 257] width 616 height 216
click at [520, 221] on div "Section name Resources Displayed above the links in sidebar. New link Save chan…" at bounding box center [747, 257] width 616 height 216
click at [520, 217] on div "Displayed above the links in sidebar." at bounding box center [593, 212] width 308 height 17
click at [507, 286] on span "New link" at bounding box center [489, 294] width 52 height 17
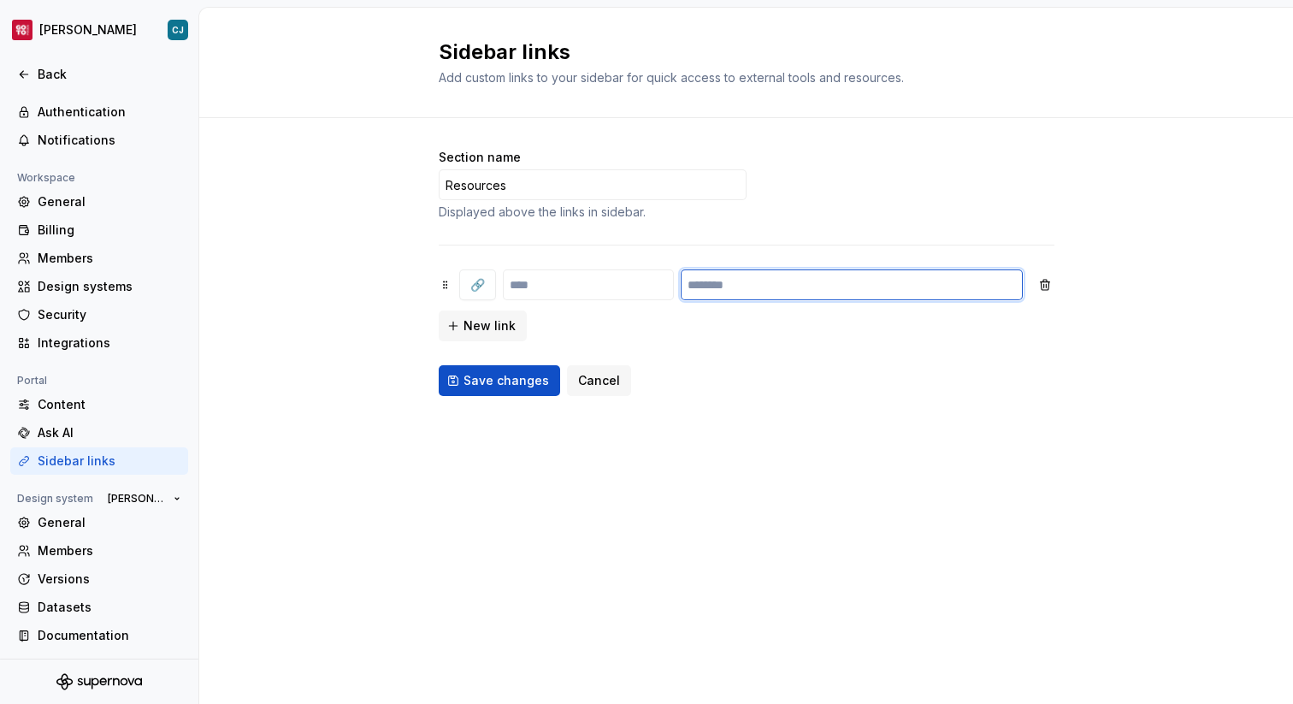
click at [782, 288] on input "text" at bounding box center [852, 284] width 342 height 31
click at [877, 286] on input "text" at bounding box center [852, 284] width 342 height 31
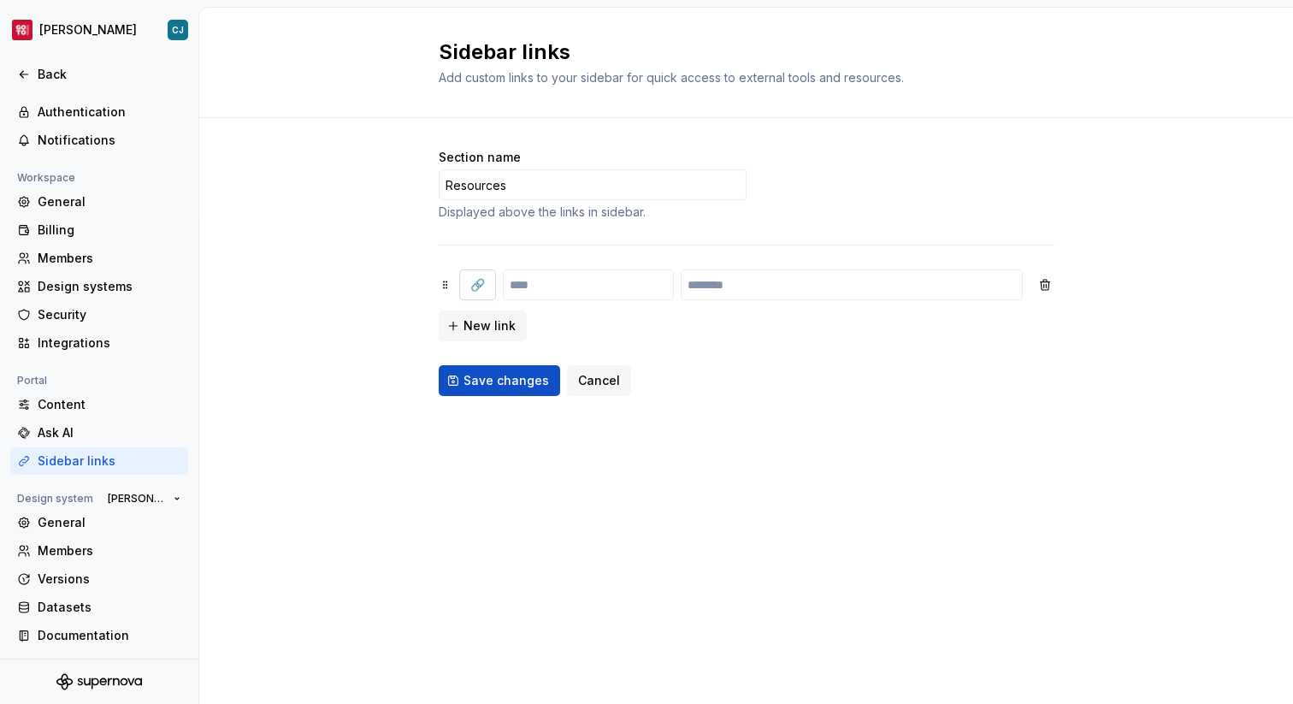
click at [475, 282] on span "🔗" at bounding box center [477, 284] width 15 height 17
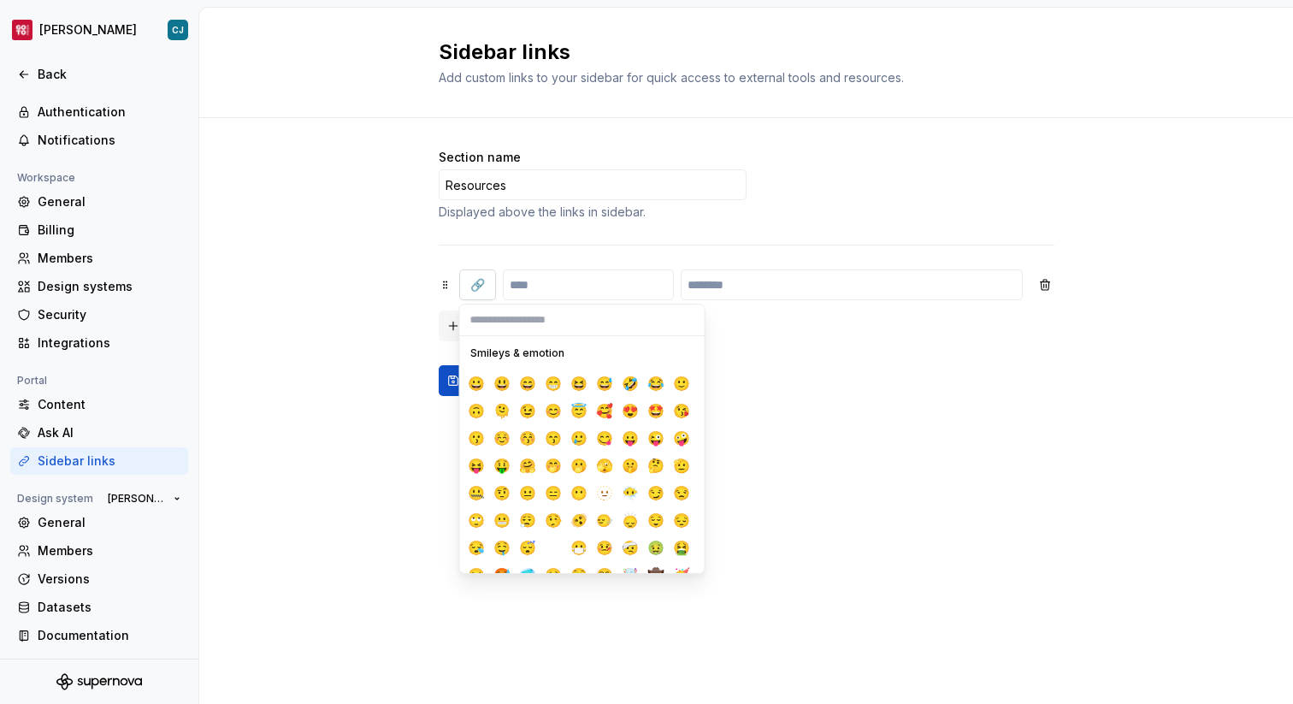
click at [475, 282] on span "🔗" at bounding box center [477, 284] width 15 height 17
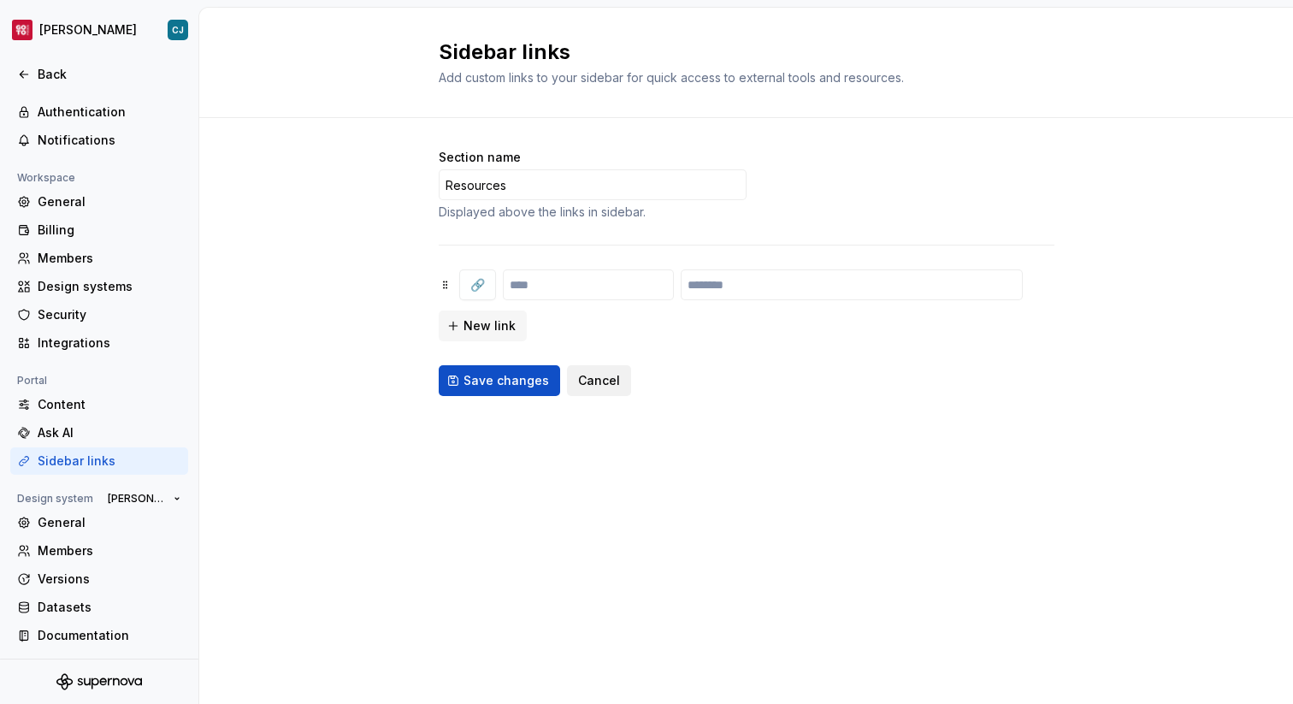
click at [586, 388] on button "Cancel" at bounding box center [599, 380] width 64 height 31
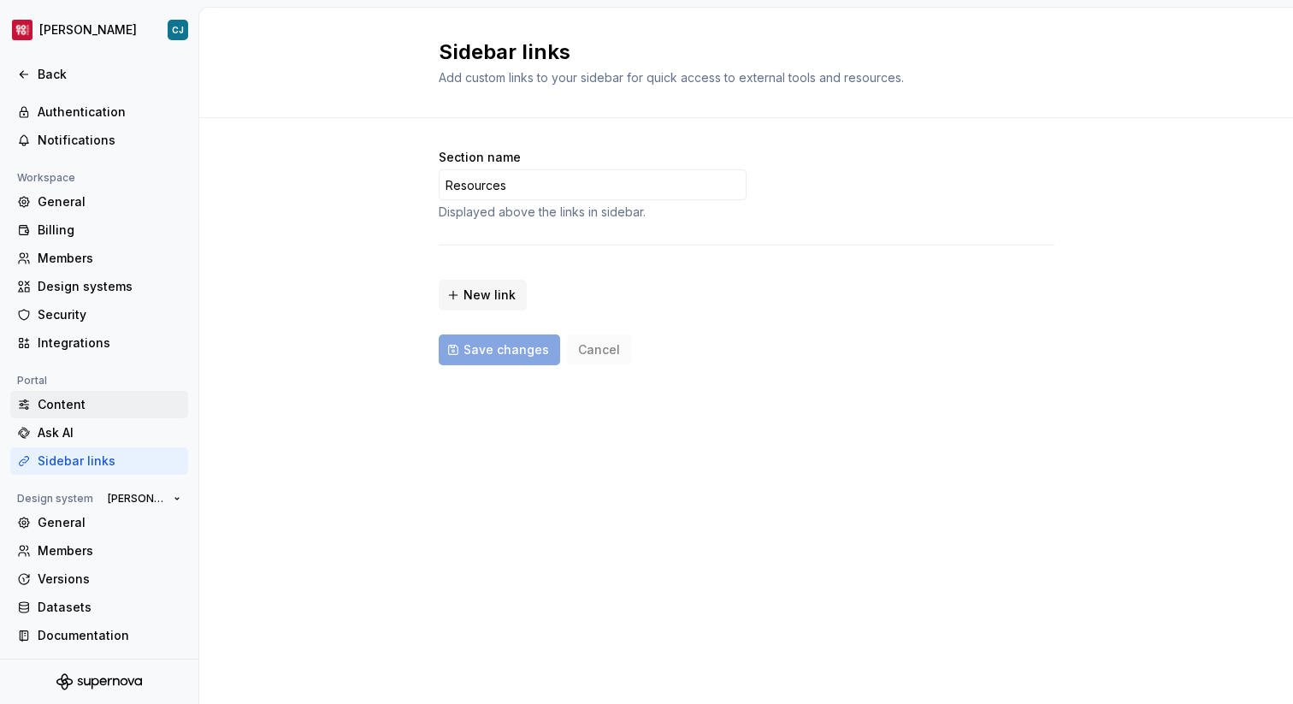
click at [127, 403] on div "Content" at bounding box center [110, 404] width 144 height 17
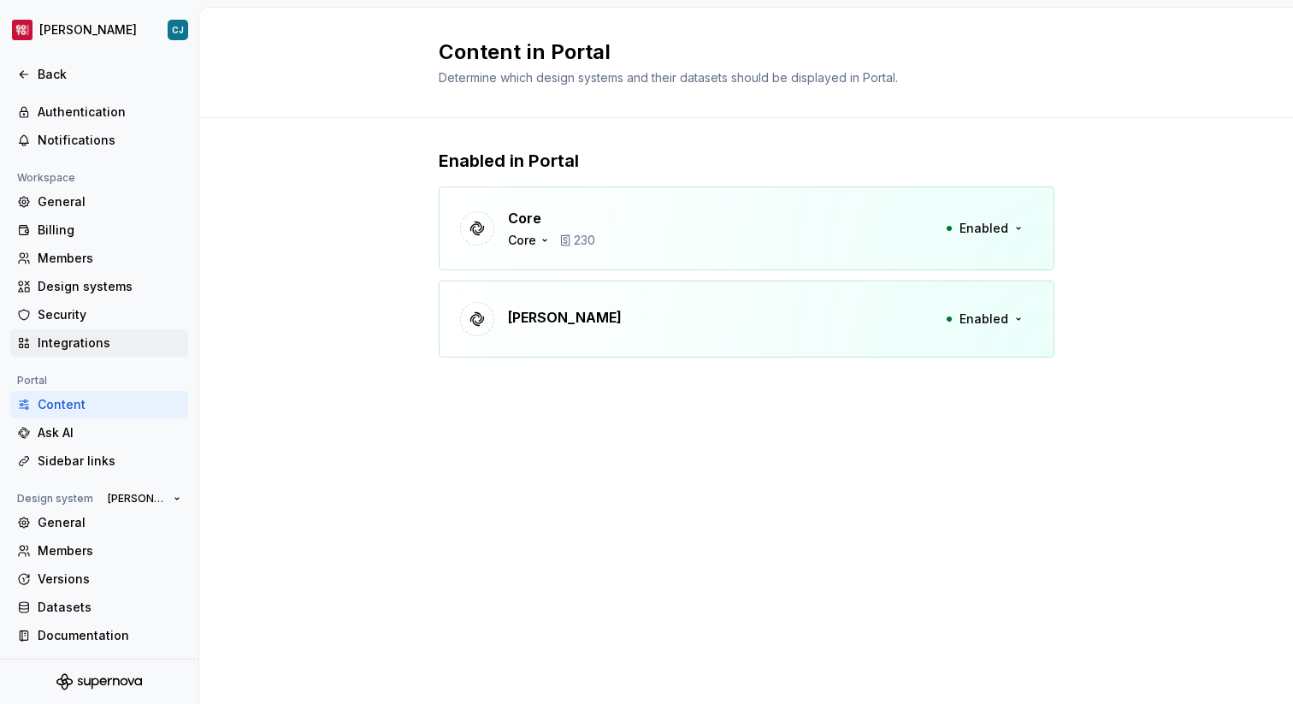
click at [121, 333] on div "Integrations" at bounding box center [99, 342] width 178 height 27
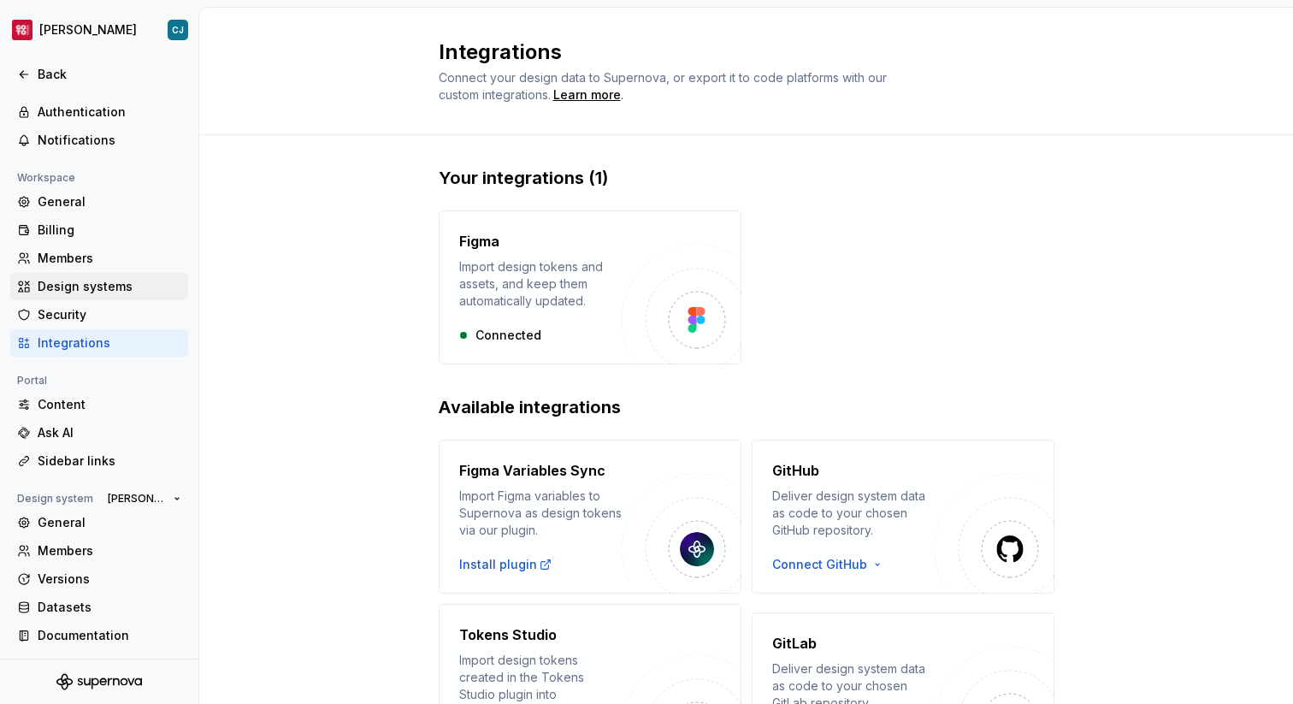
click at [124, 286] on div "Design systems" at bounding box center [110, 286] width 144 height 17
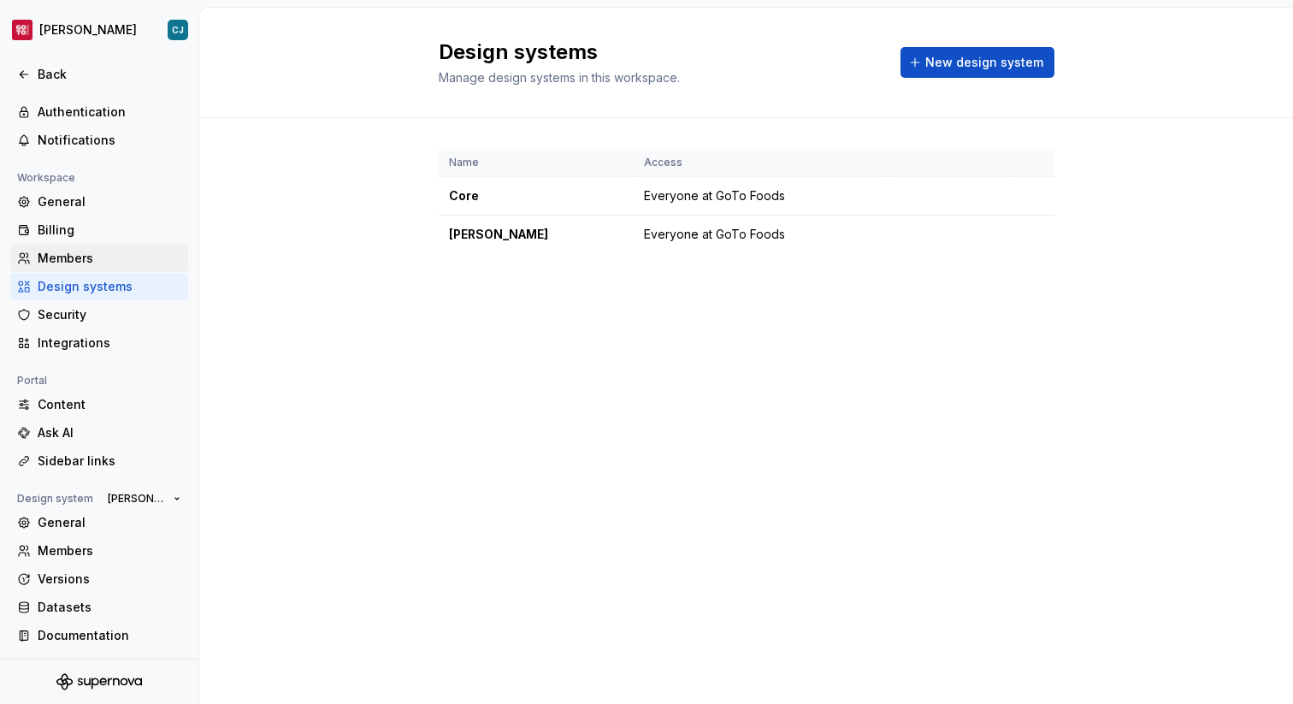
click at [125, 252] on div "Members" at bounding box center [110, 258] width 144 height 17
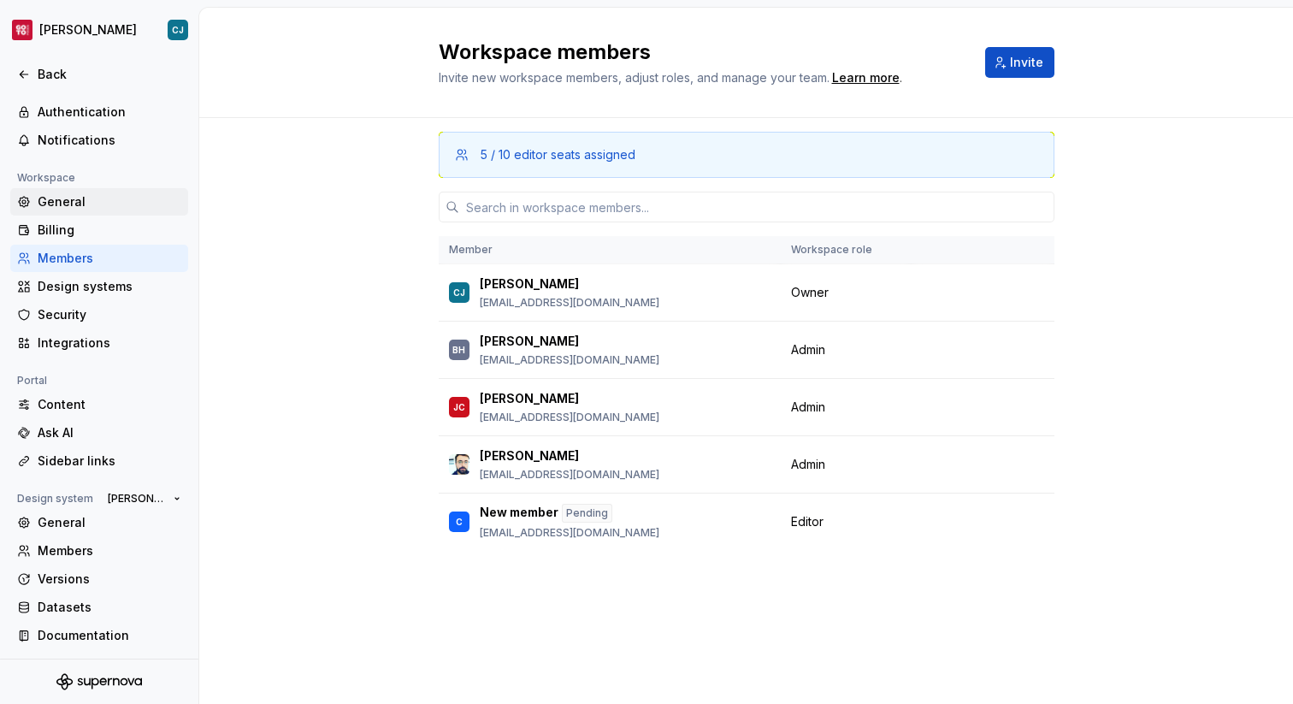
click at [113, 208] on div "General" at bounding box center [110, 201] width 144 height 17
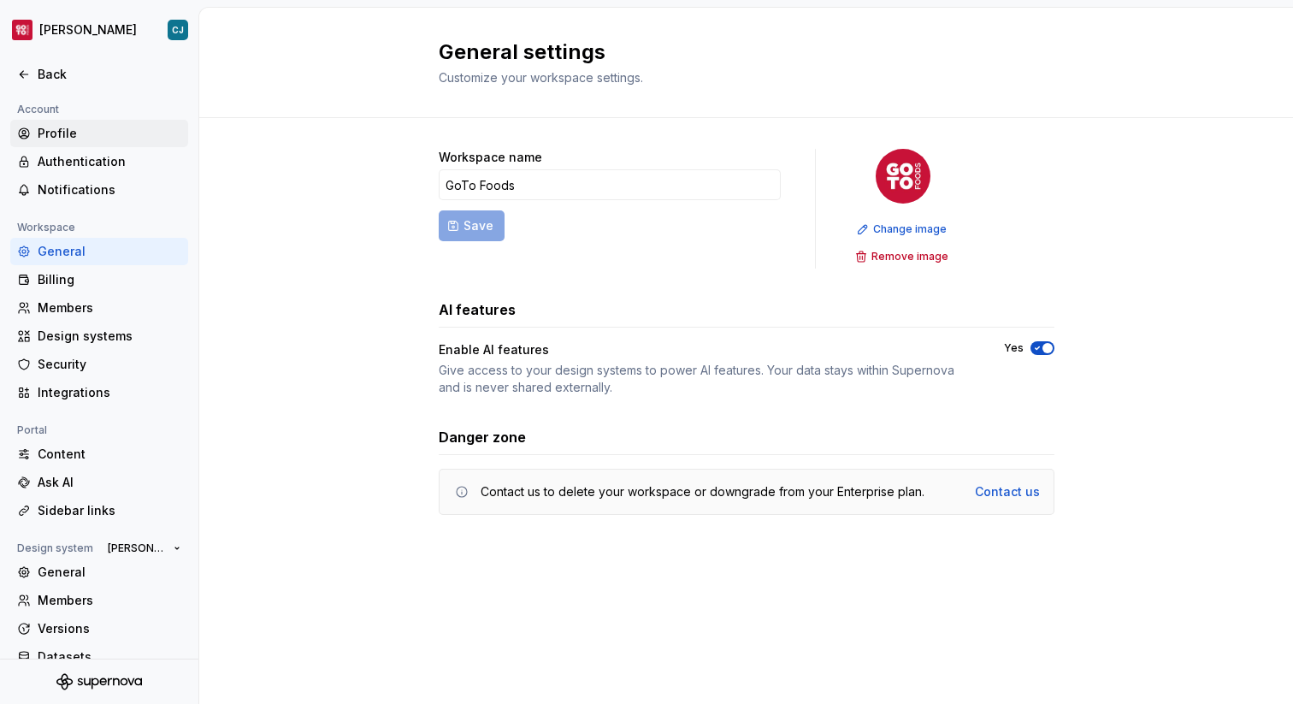
click at [82, 144] on div "Profile" at bounding box center [99, 133] width 178 height 27
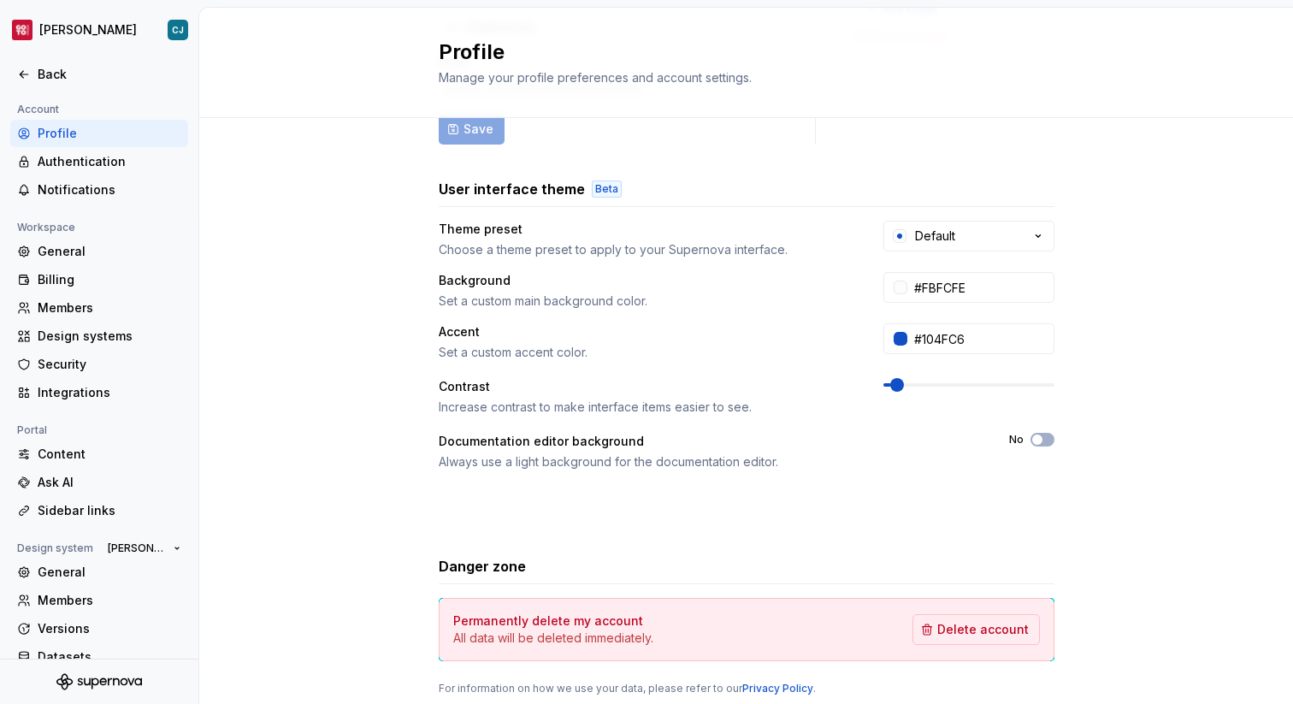
scroll to position [223, 0]
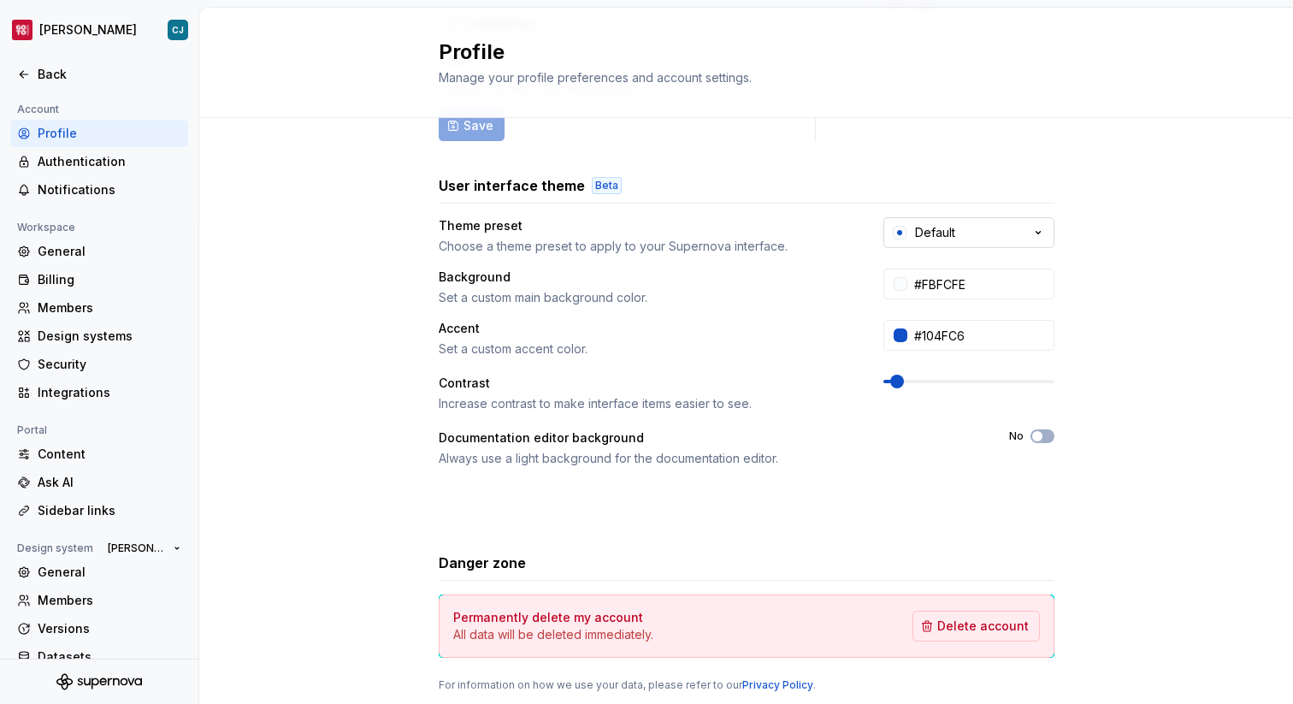
click at [924, 224] on div "Default" at bounding box center [935, 232] width 40 height 17
click at [879, 162] on div "Full name Affects Supernova AI [PERSON_NAME] Area of work Affects Supernova AI …" at bounding box center [747, 309] width 616 height 766
click at [929, 227] on div "Default" at bounding box center [935, 232] width 40 height 17
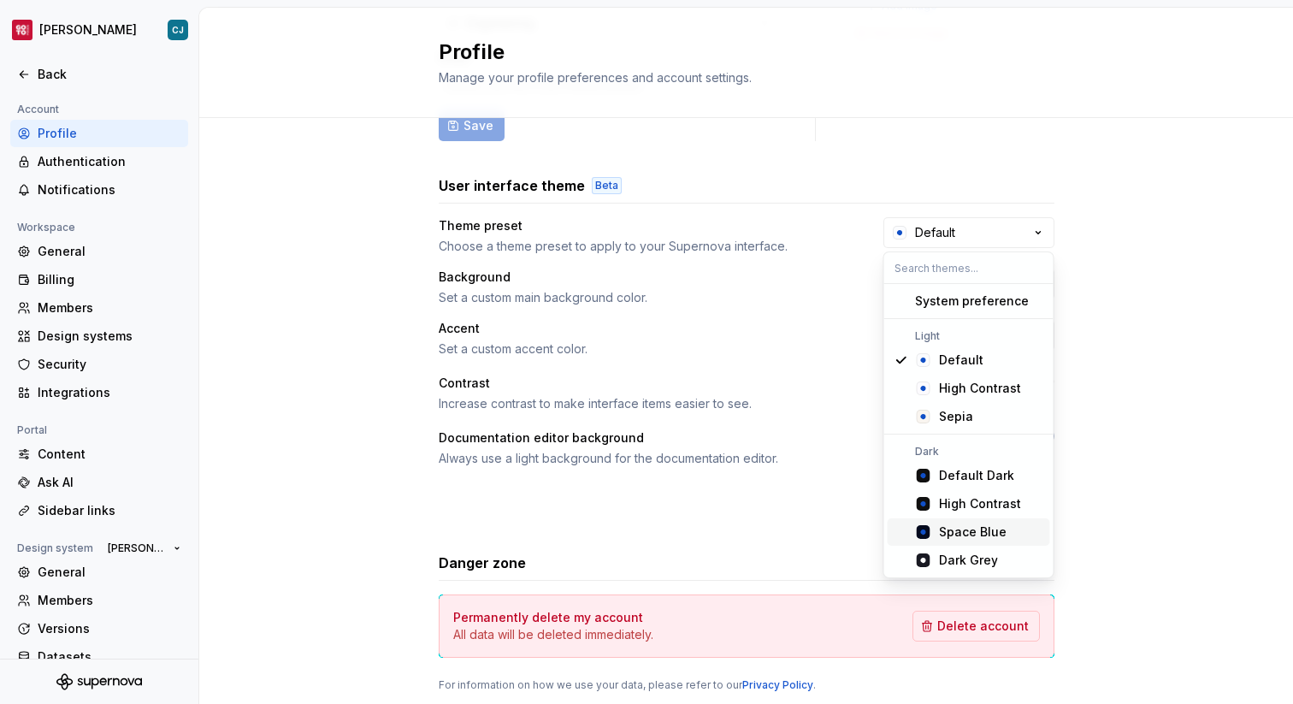
click at [945, 527] on div "Space Blue" at bounding box center [973, 531] width 68 height 17
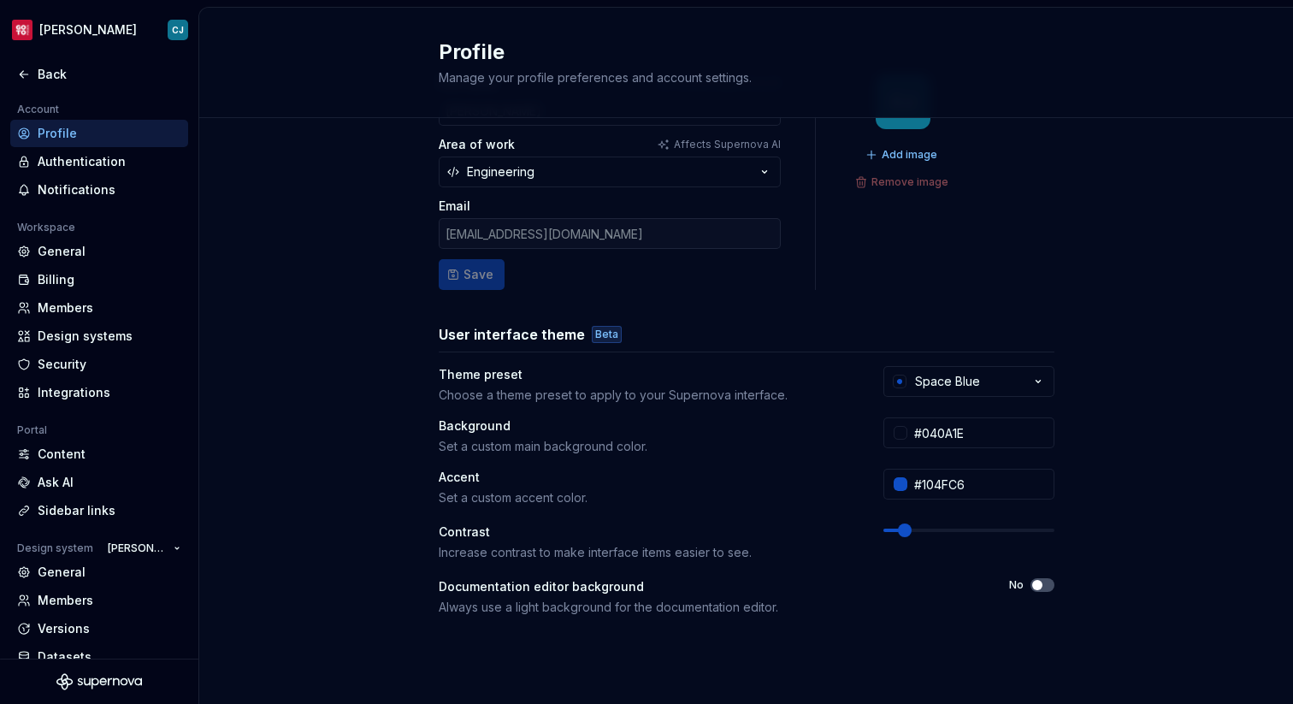
scroll to position [0, 0]
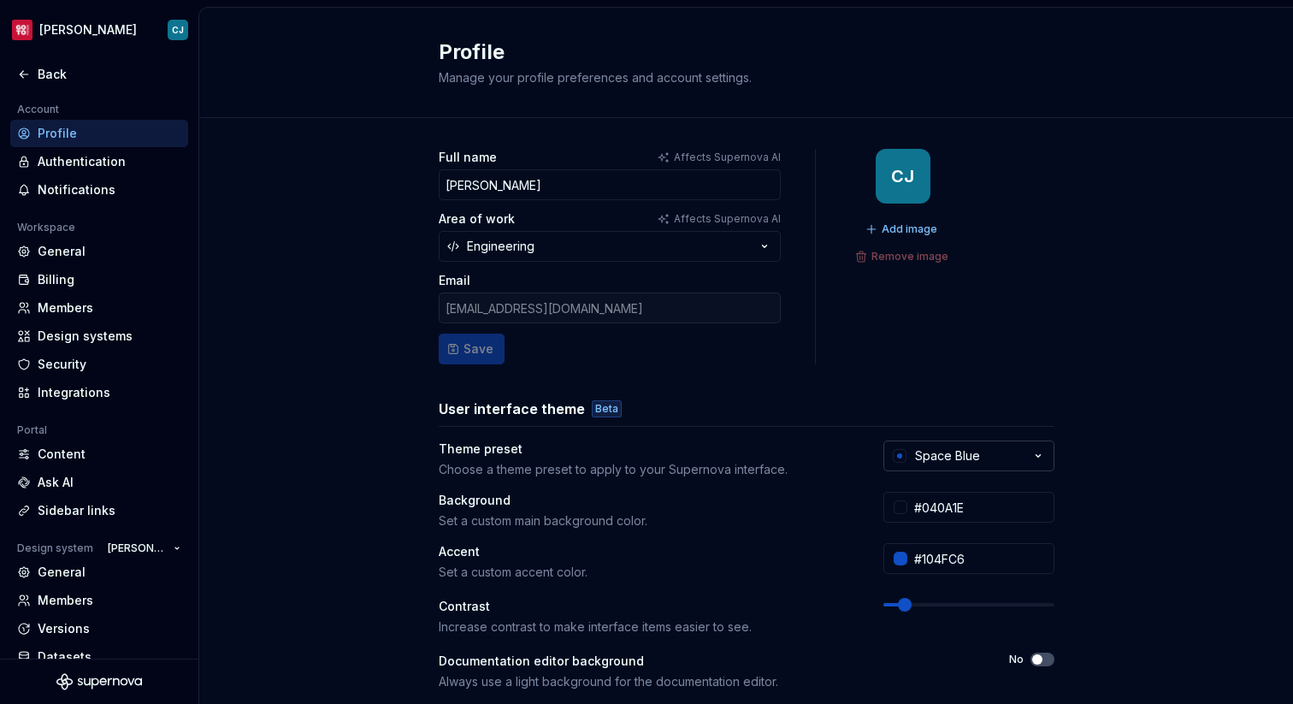
click at [936, 470] on button "Space Blue" at bounding box center [968, 455] width 171 height 31
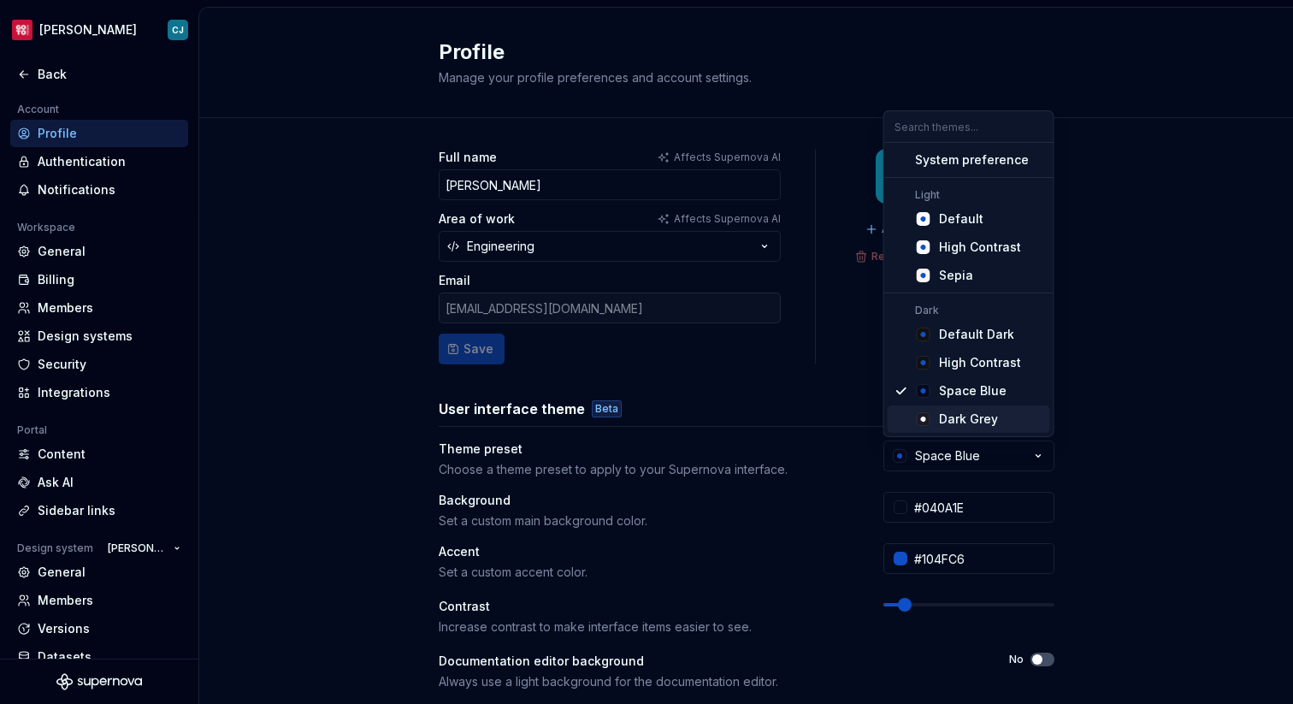
click at [959, 422] on div "Dark Grey" at bounding box center [968, 418] width 59 height 17
type input "#191A23"
type input "#FFFFFF"
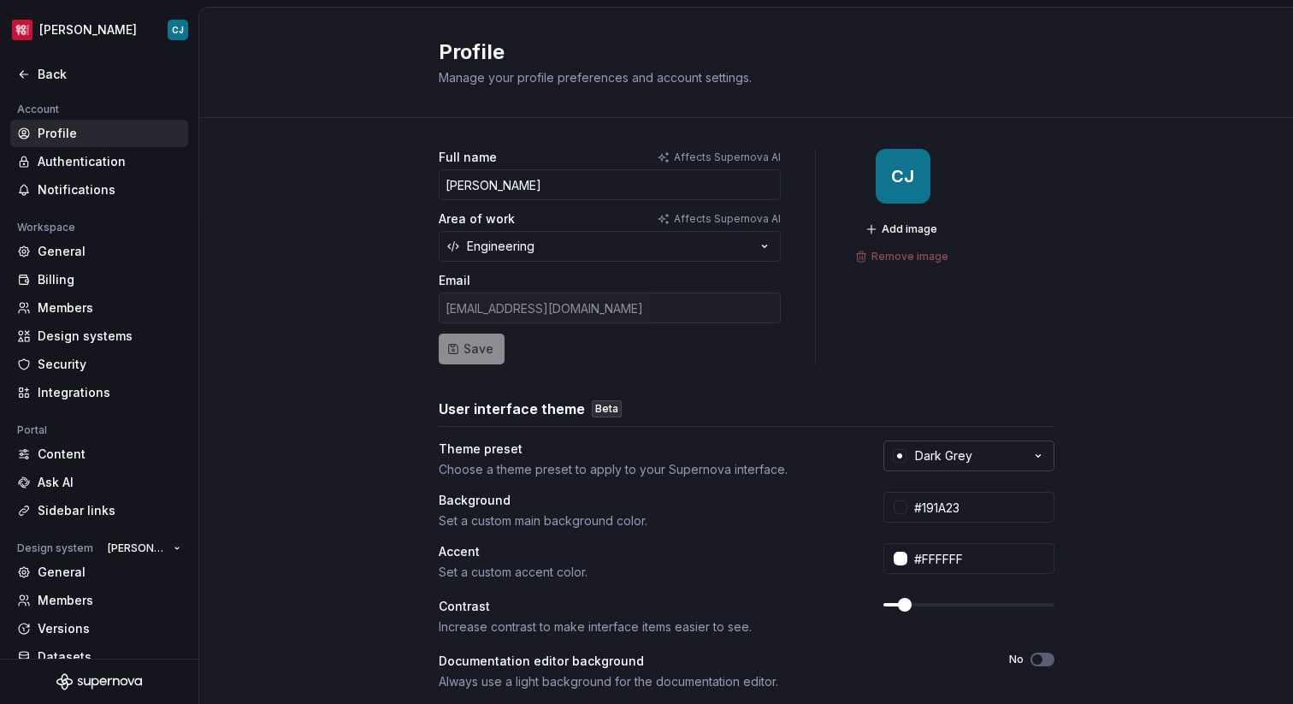
click at [957, 449] on div "Dark Grey" at bounding box center [943, 455] width 57 height 17
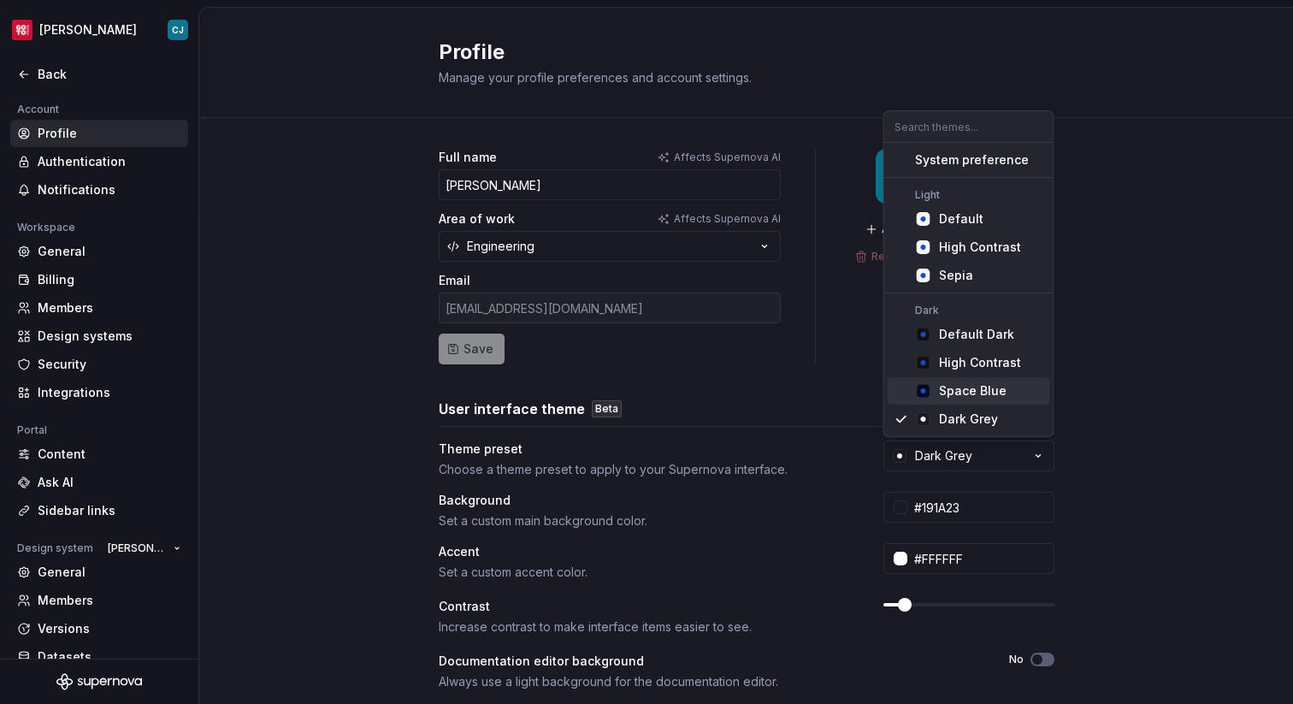
click at [949, 389] on div "Space Blue" at bounding box center [973, 390] width 68 height 17
type input "#040A1E"
type input "#104FC6"
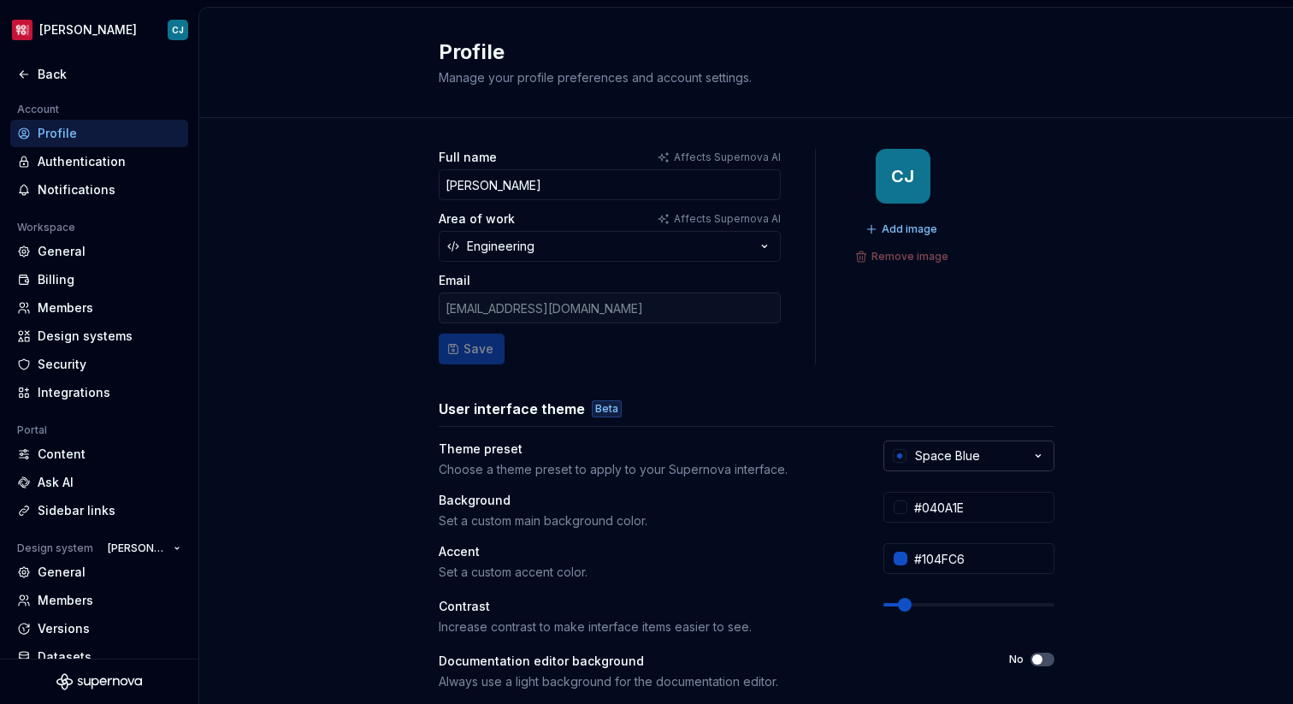
click at [914, 444] on button "Space Blue" at bounding box center [968, 455] width 171 height 31
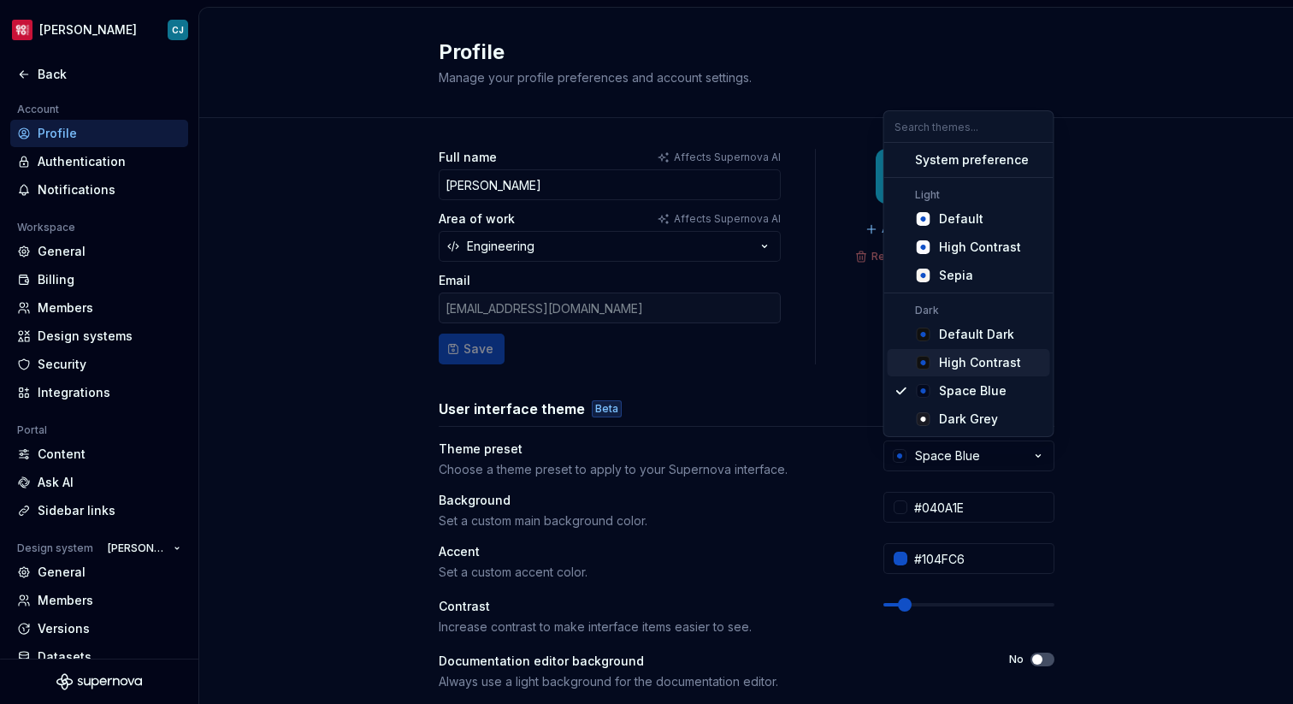
click at [930, 359] on div "Suggestions" at bounding box center [923, 362] width 17 height 17
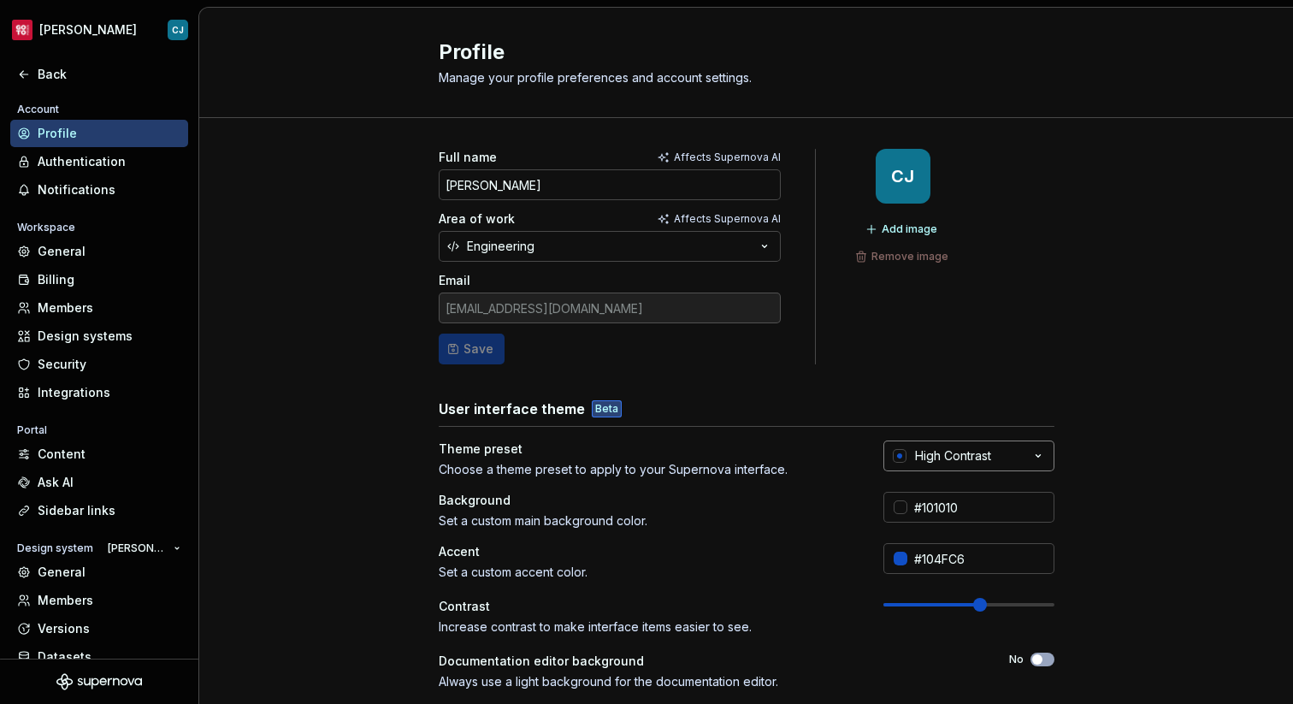
click at [932, 458] on div "High Contrast" at bounding box center [953, 455] width 76 height 17
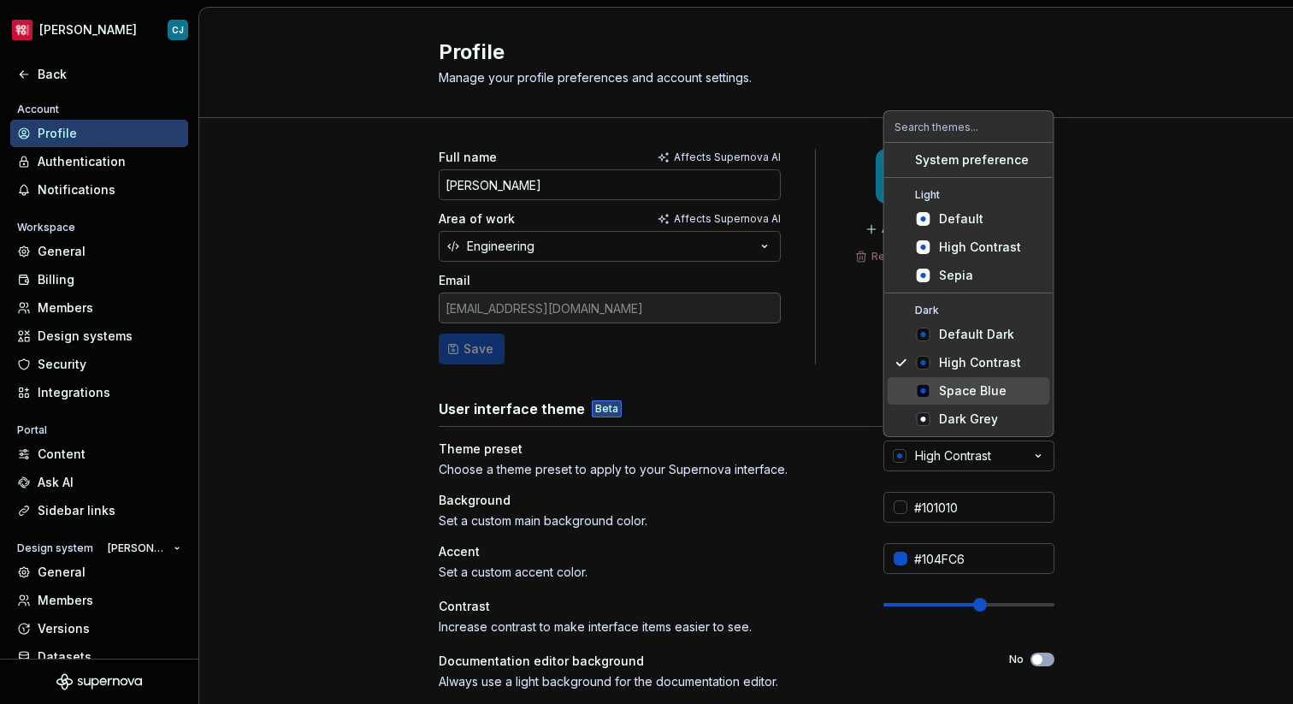
click at [934, 392] on span "Space Blue" at bounding box center [969, 390] width 162 height 27
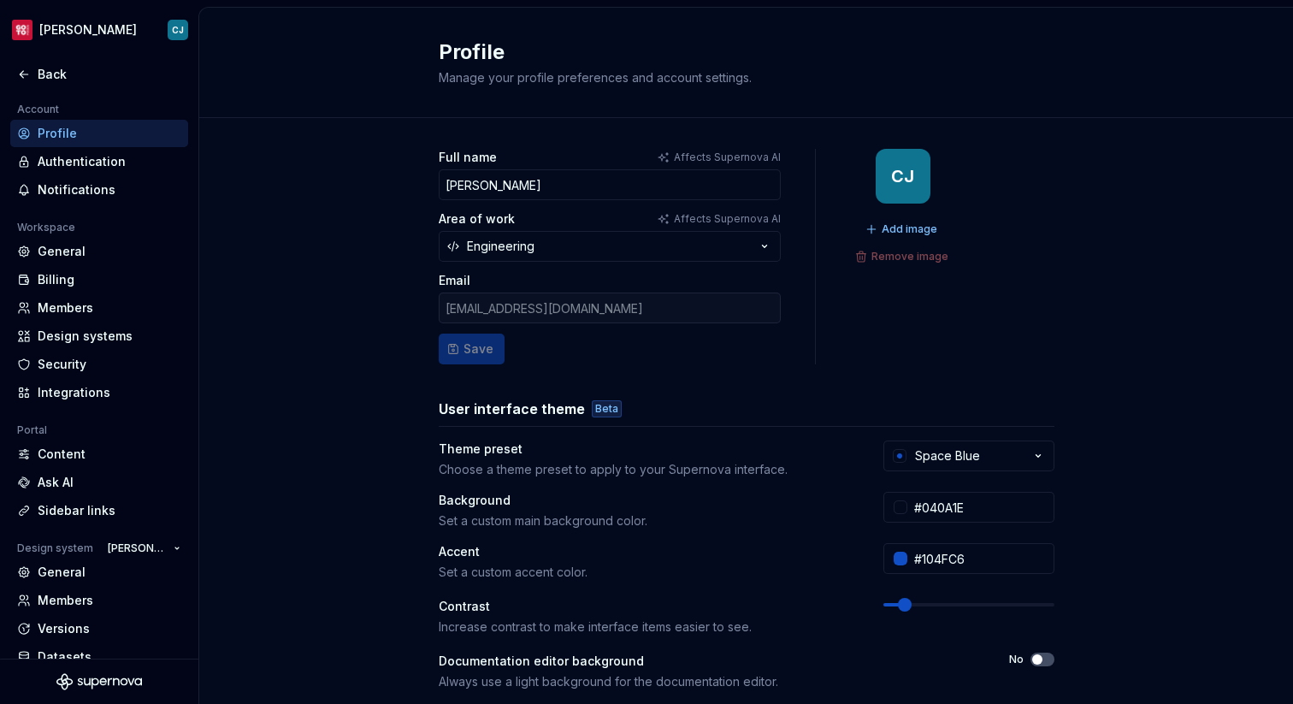
click at [934, 439] on div "User interface theme Beta Theme preset Choose a theme preset to apply to your S…" at bounding box center [747, 569] width 616 height 343
click at [934, 455] on div "Space Blue" at bounding box center [947, 455] width 65 height 17
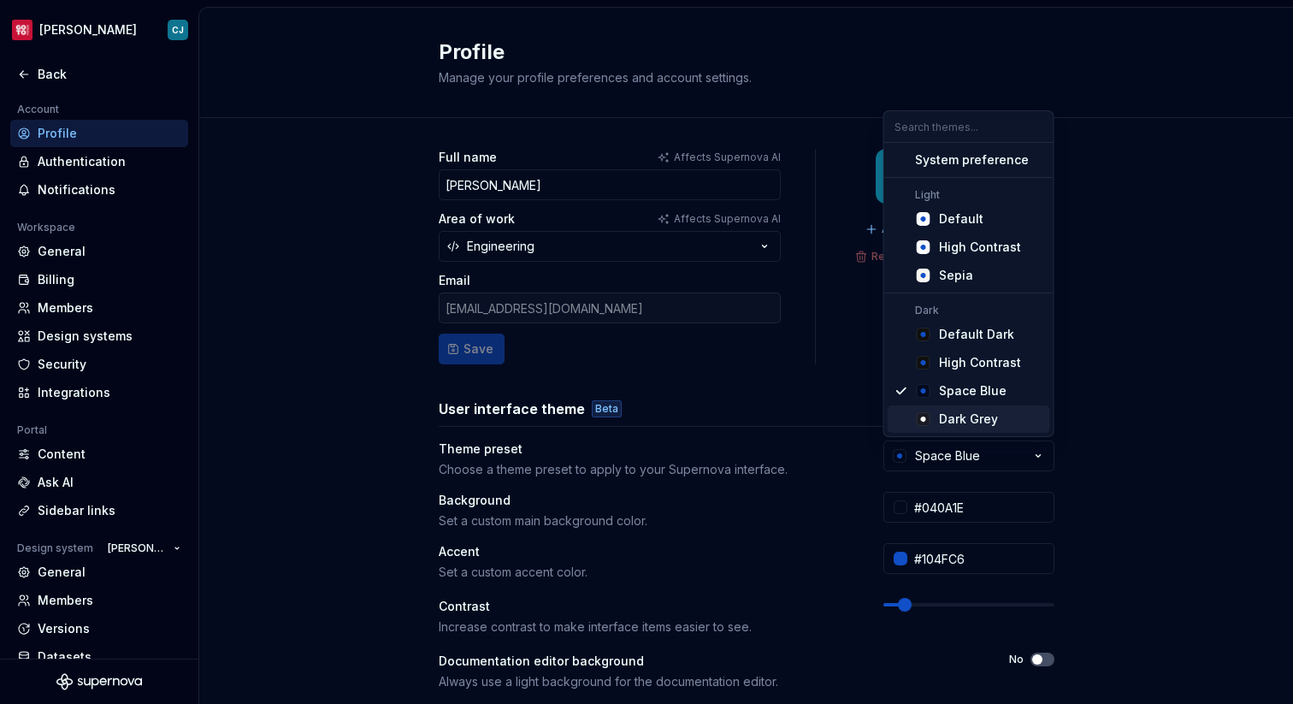
click at [936, 421] on span "Dark Grey" at bounding box center [969, 418] width 162 height 27
type input "#191A23"
type input "#FFFFFF"
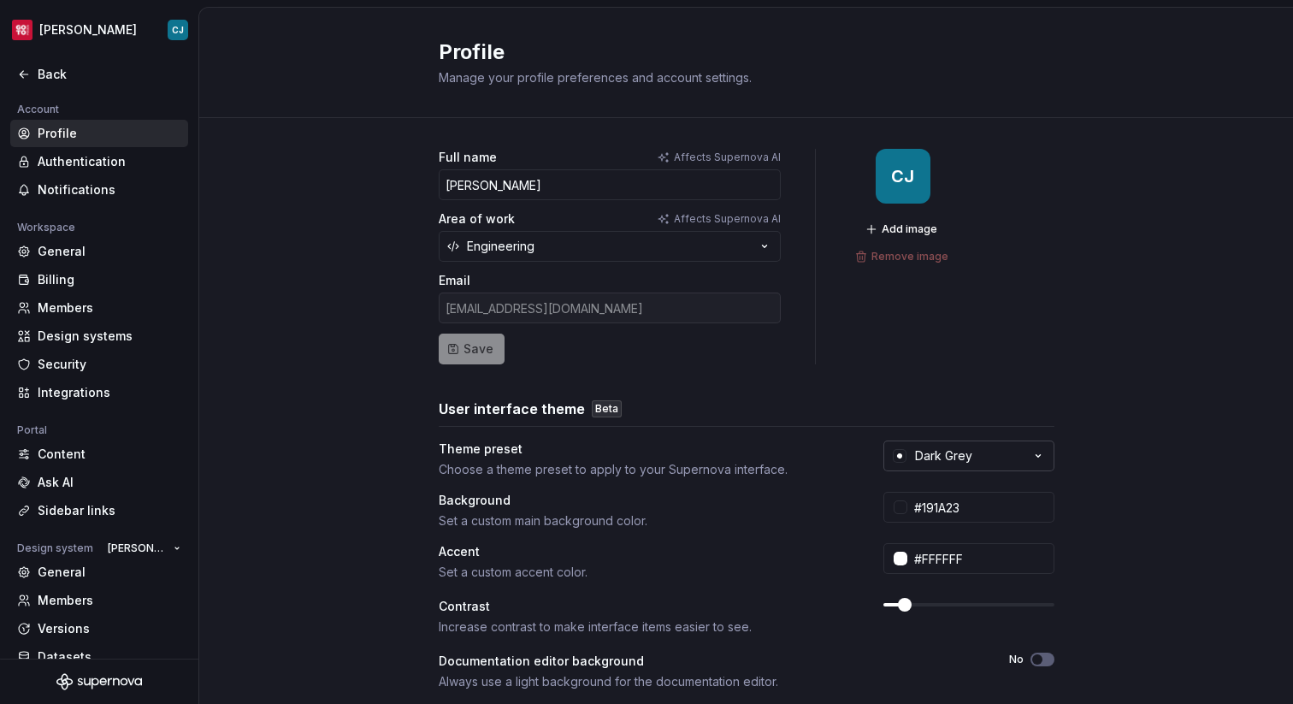
click at [929, 453] on div "Dark Grey" at bounding box center [943, 455] width 57 height 17
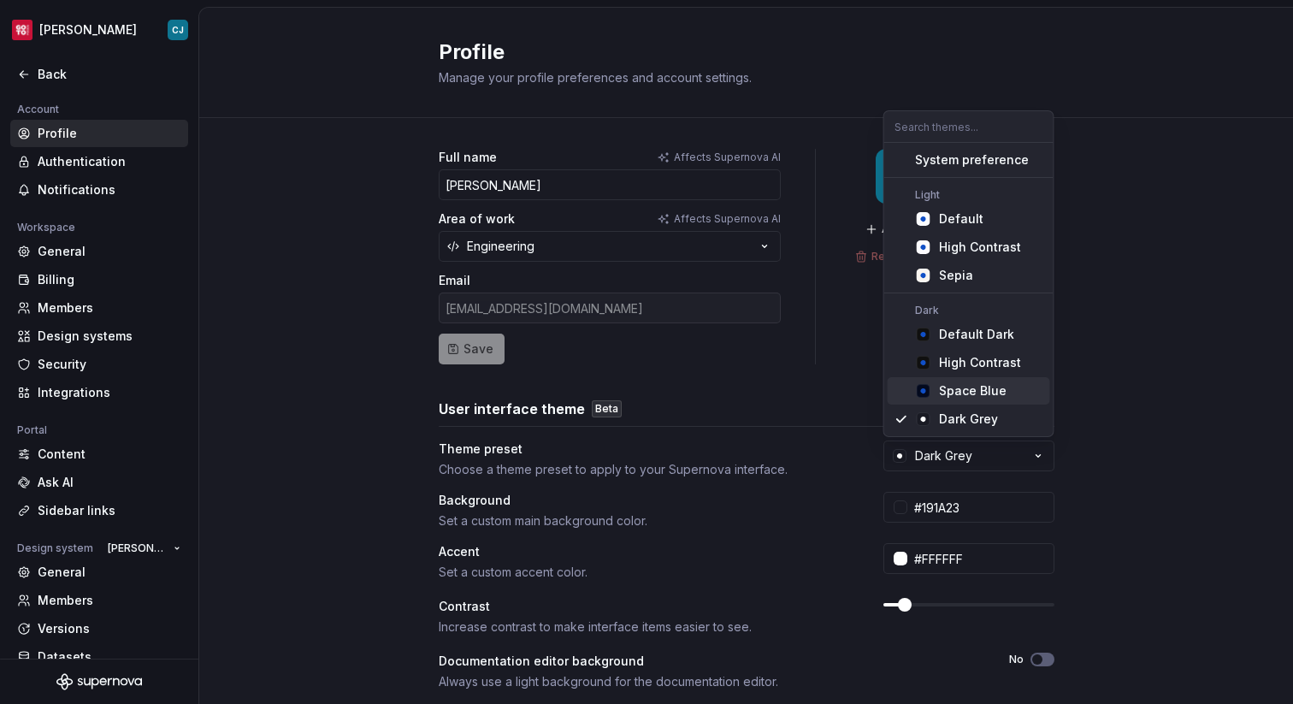
click at [928, 388] on icon "Suggestions" at bounding box center [924, 391] width 14 height 14
type input "#040A1E"
type input "#104FC6"
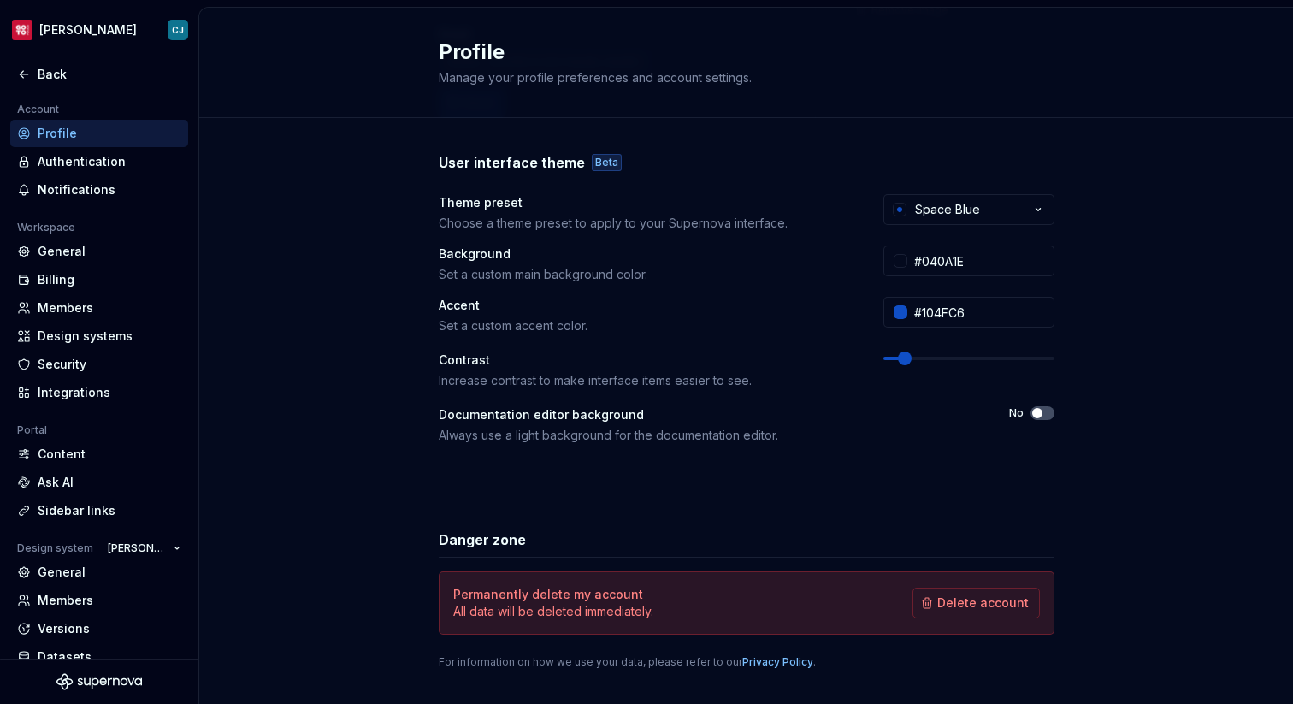
scroll to position [276, 0]
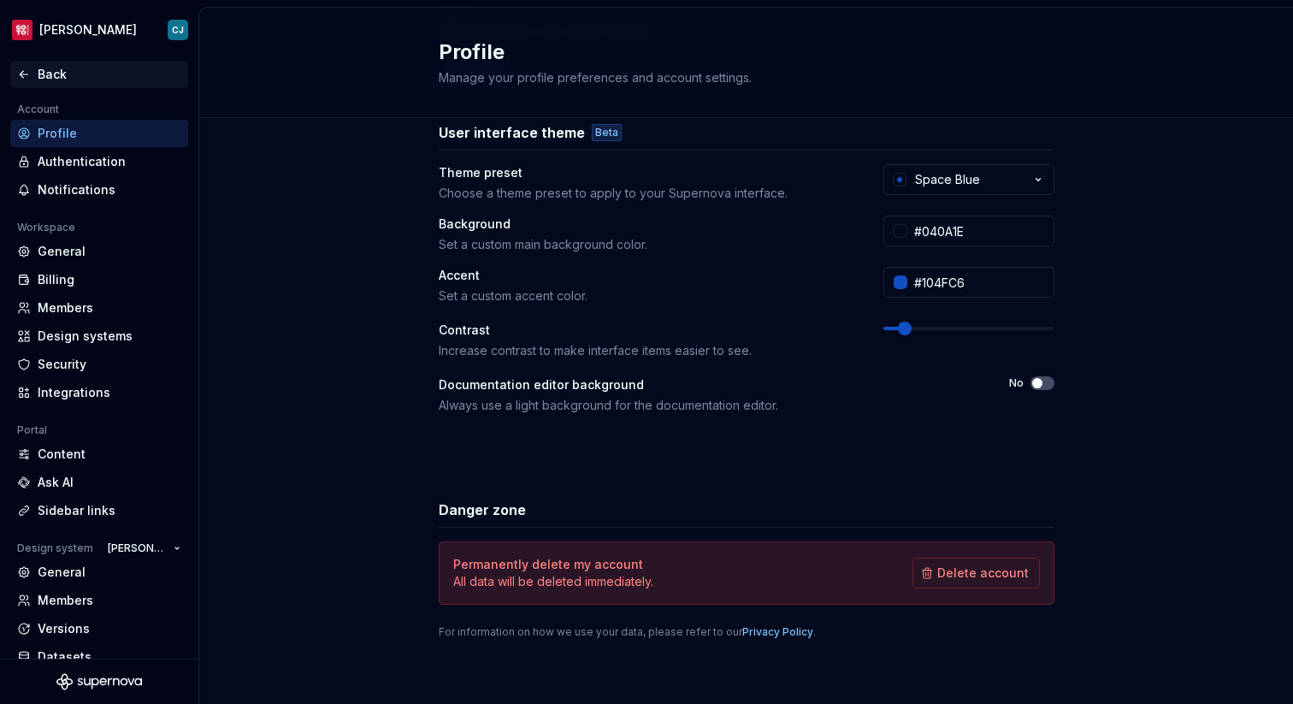
click at [60, 61] on div "Back" at bounding box center [99, 74] width 178 height 27
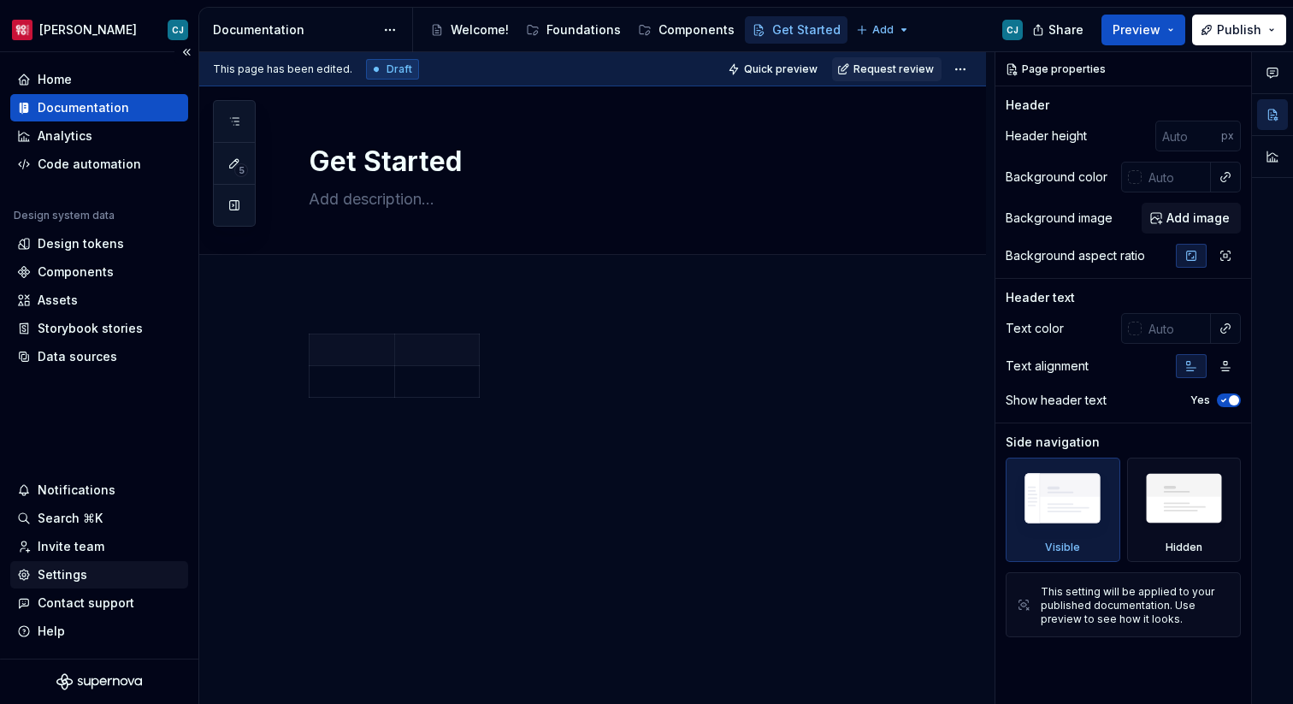
click at [83, 562] on div "Settings" at bounding box center [99, 574] width 178 height 27
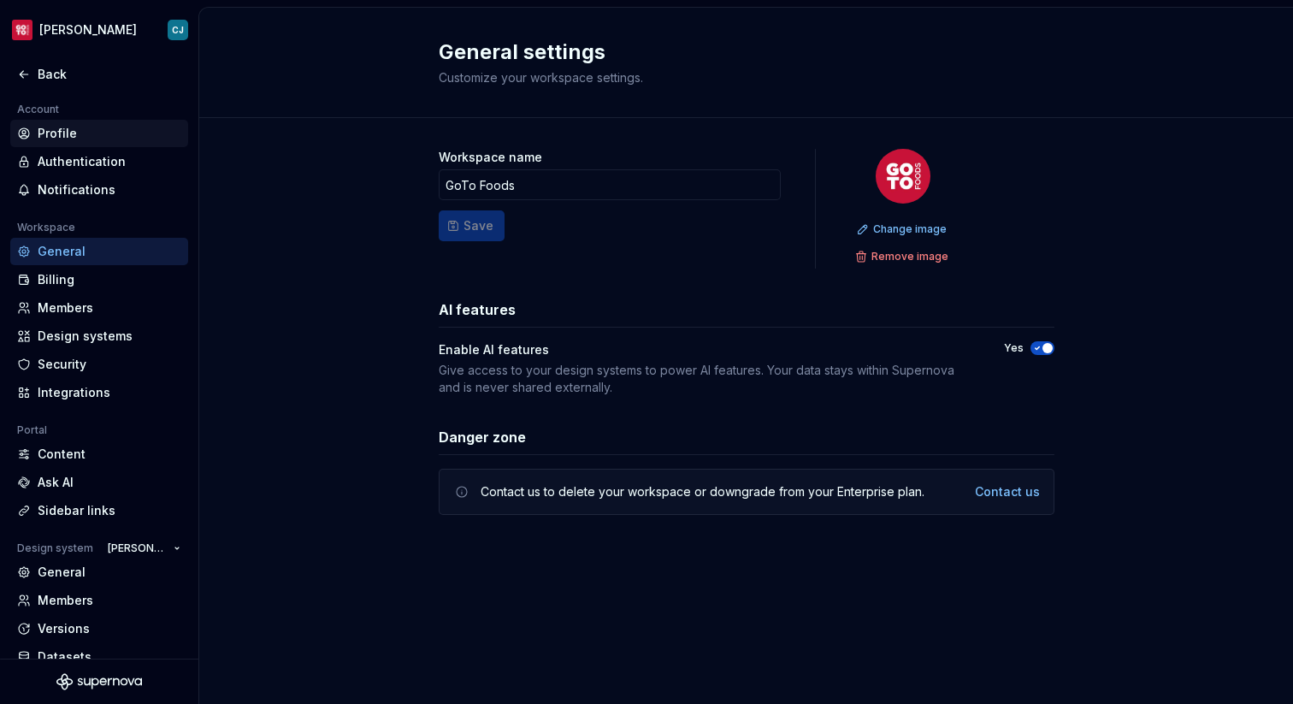
click at [114, 140] on div "Profile" at bounding box center [110, 133] width 144 height 17
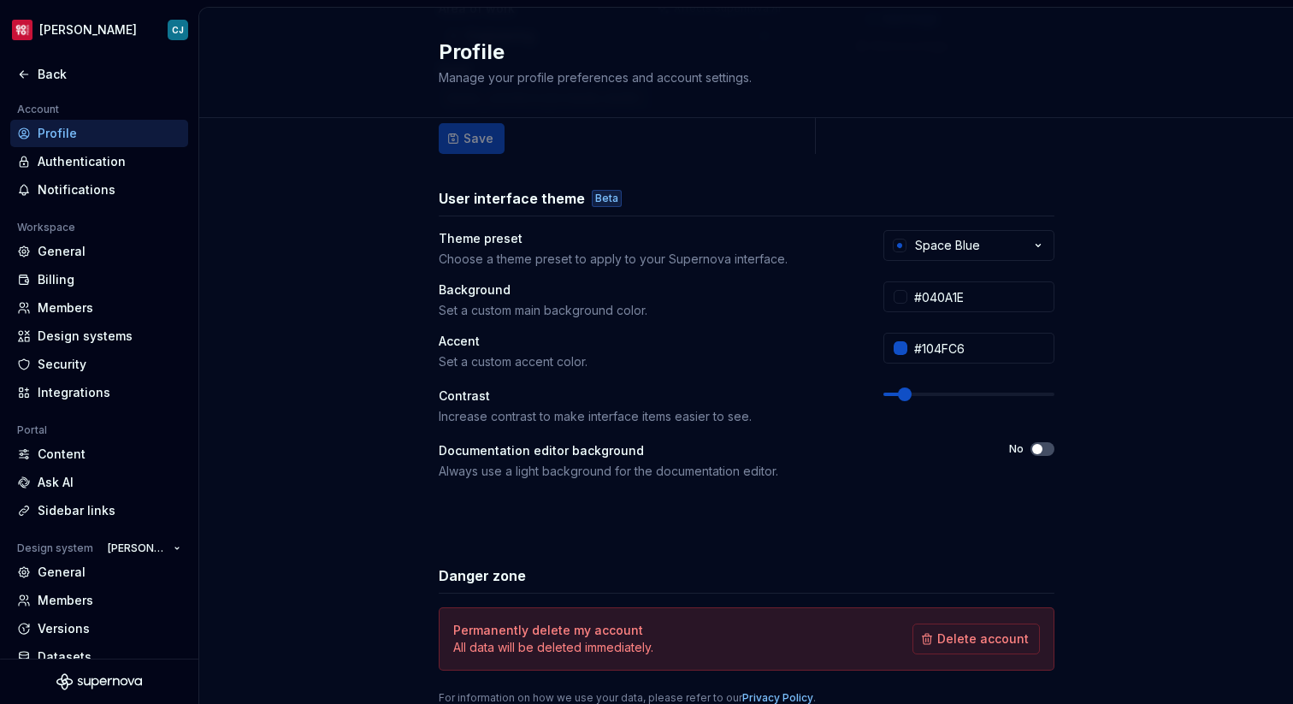
scroll to position [229, 0]
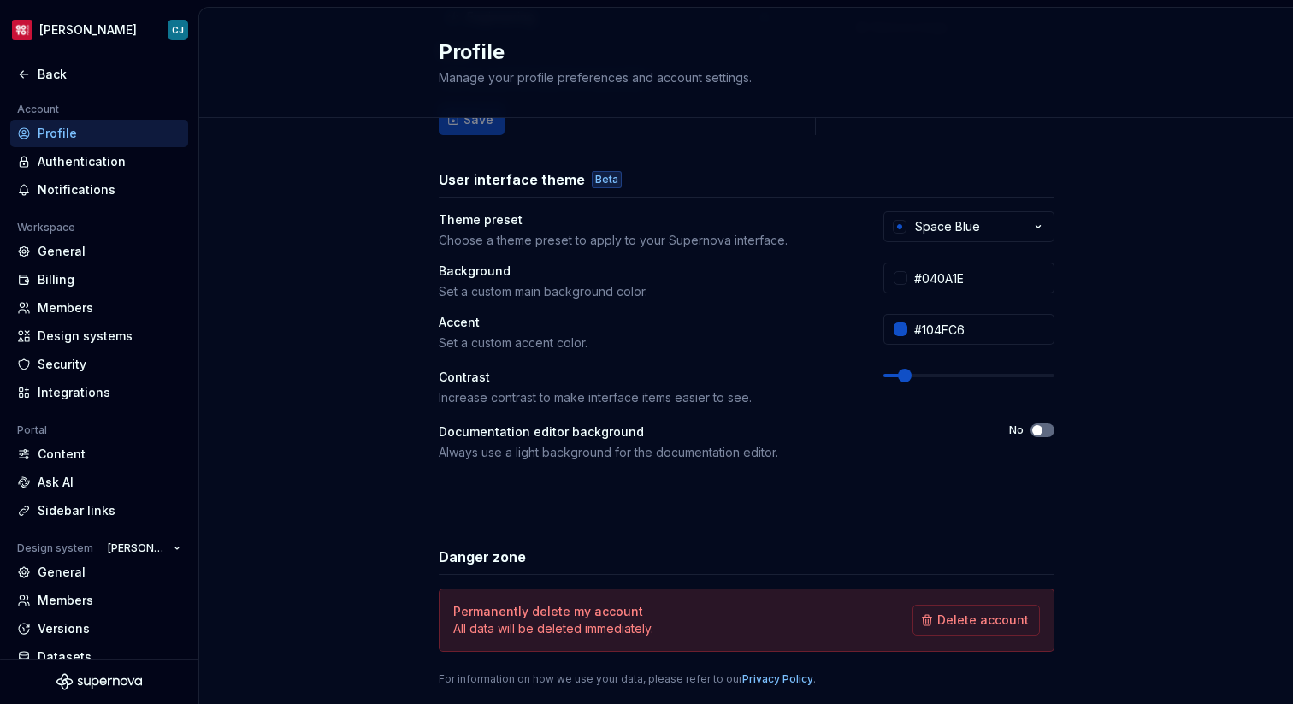
click at [1044, 430] on button "No" at bounding box center [1042, 430] width 24 height 14
click at [64, 71] on div "Back" at bounding box center [110, 74] width 144 height 17
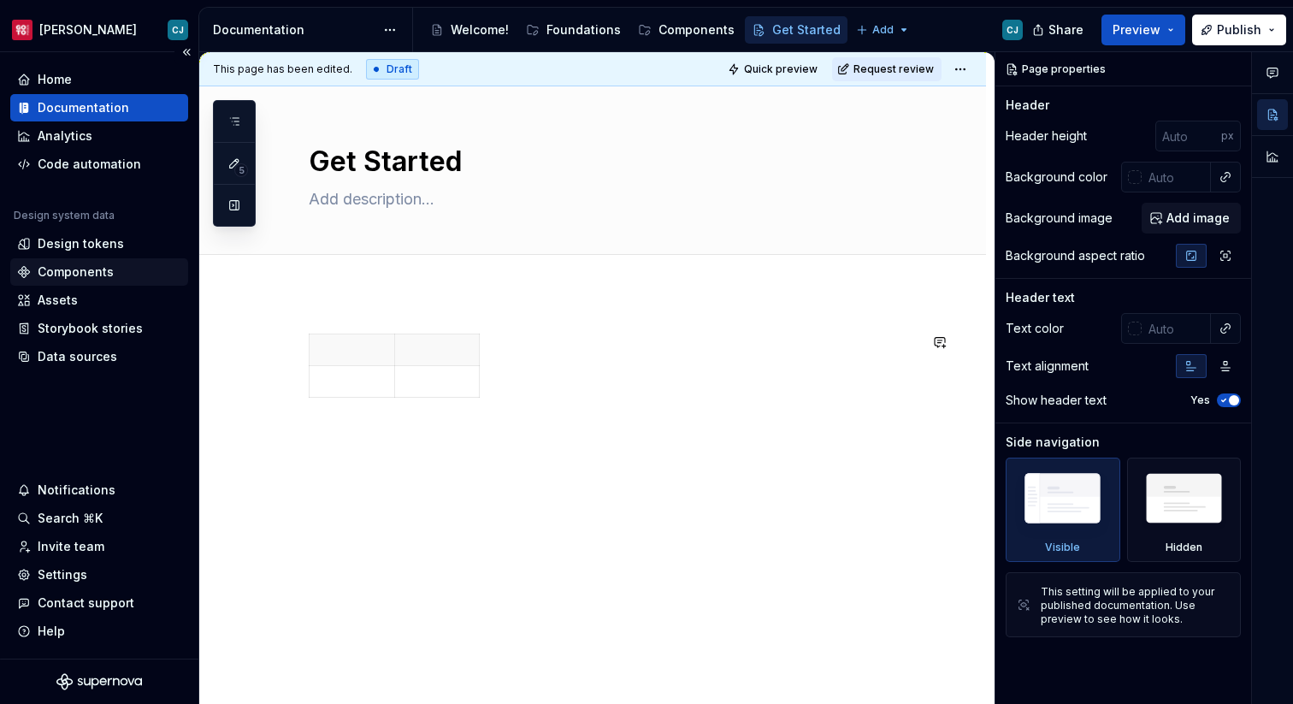
type textarea "*"
click at [64, 572] on div "Settings" at bounding box center [63, 574] width 50 height 17
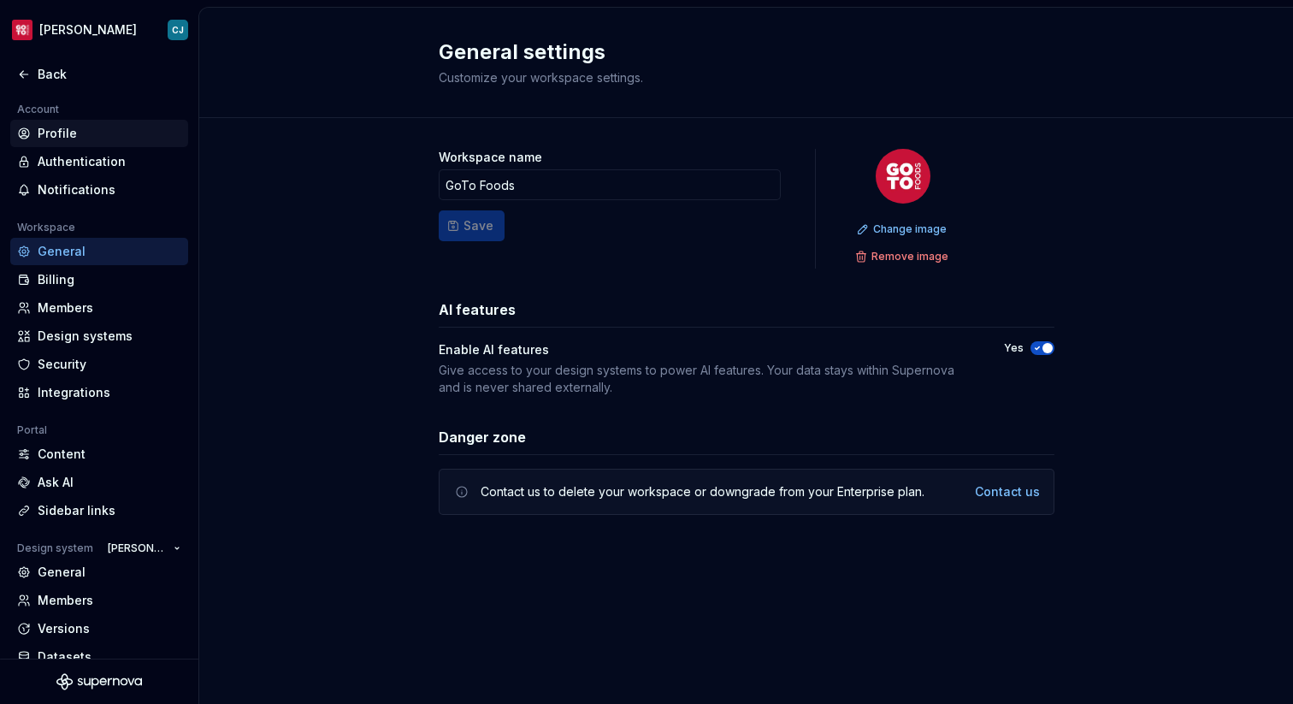
click at [58, 138] on div "Profile" at bounding box center [110, 133] width 144 height 17
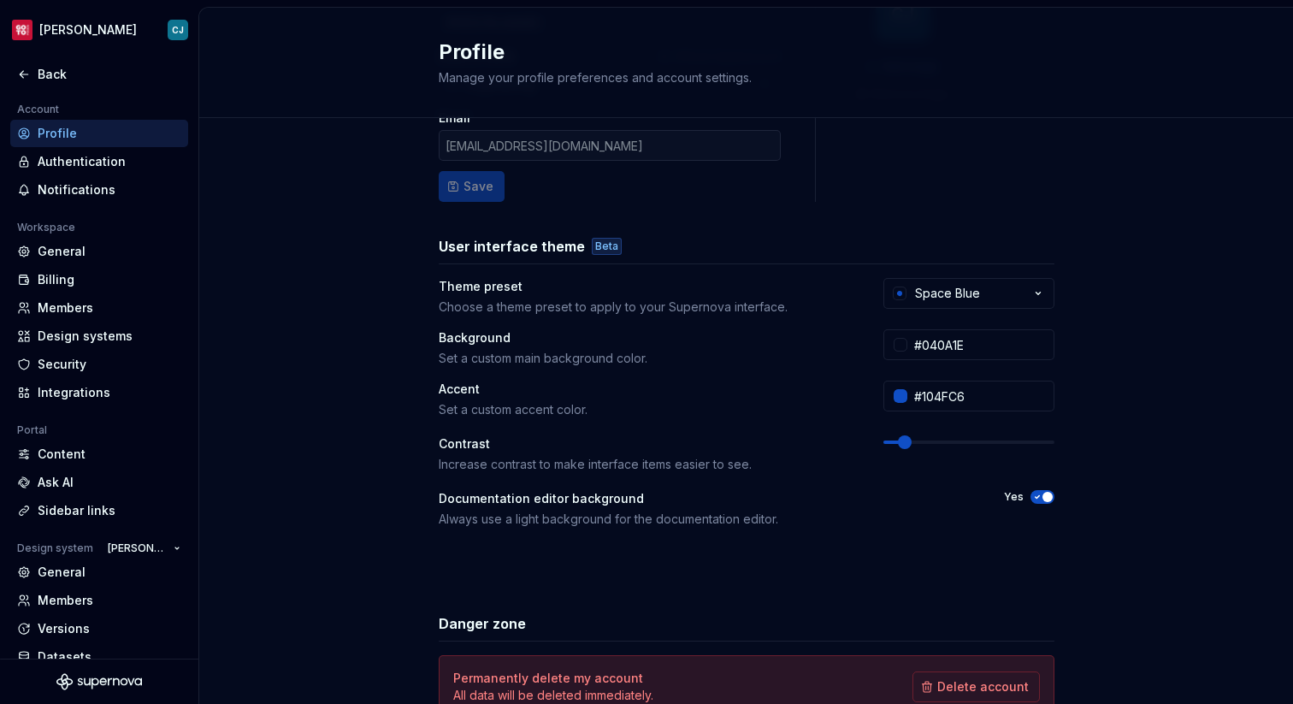
scroll to position [196, 0]
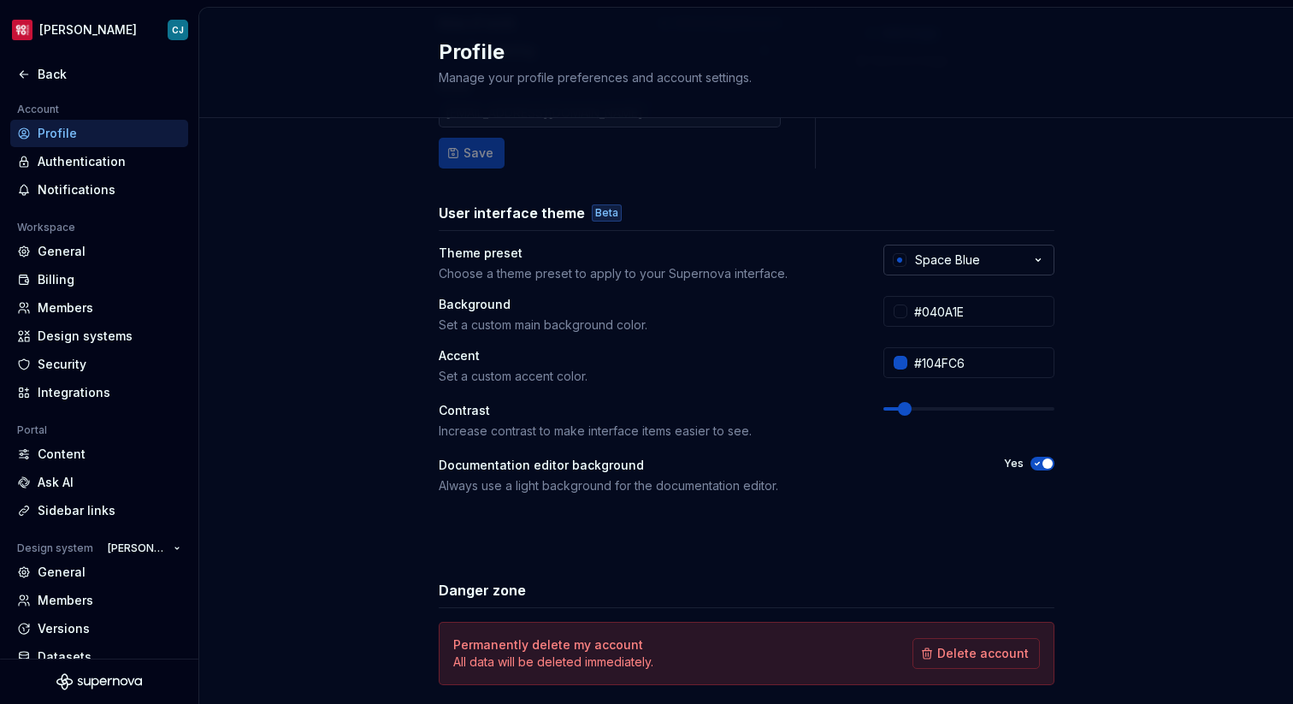
click at [951, 270] on button "Space Blue" at bounding box center [968, 260] width 171 height 31
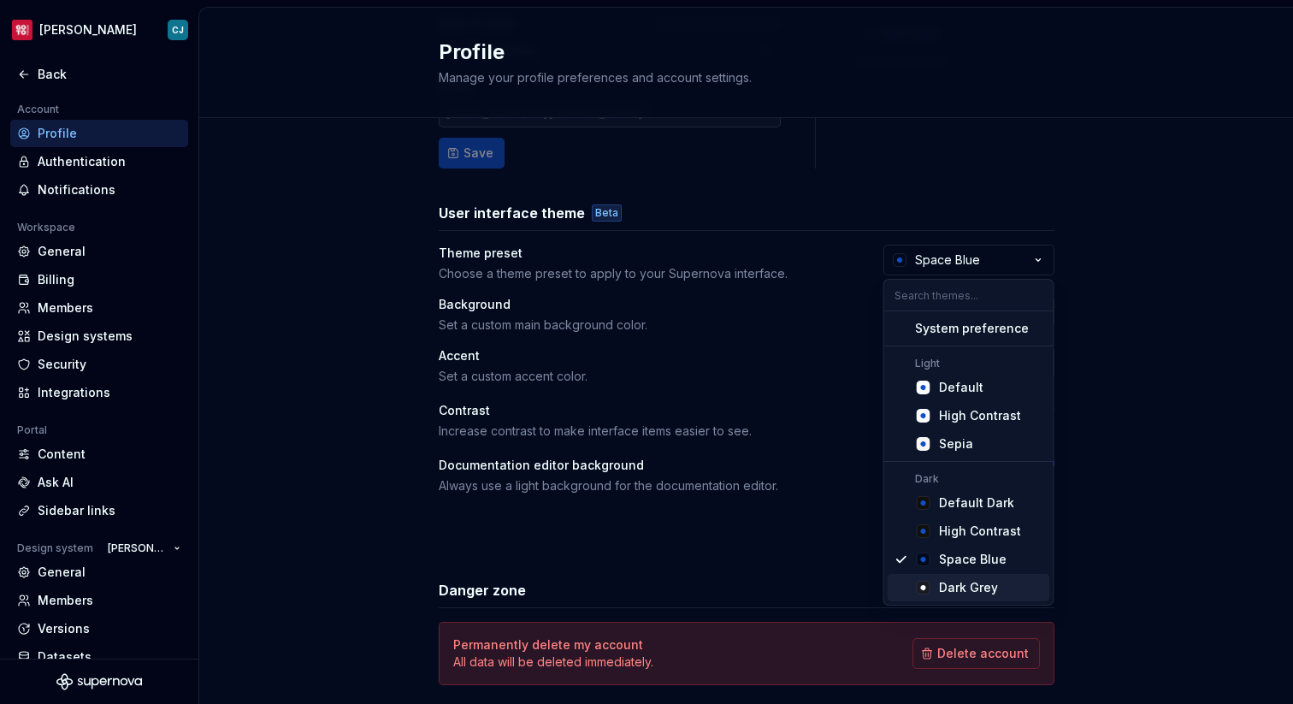
click at [978, 580] on div "Dark Grey" at bounding box center [968, 587] width 59 height 17
type input "#191A23"
type input "#FFFFFF"
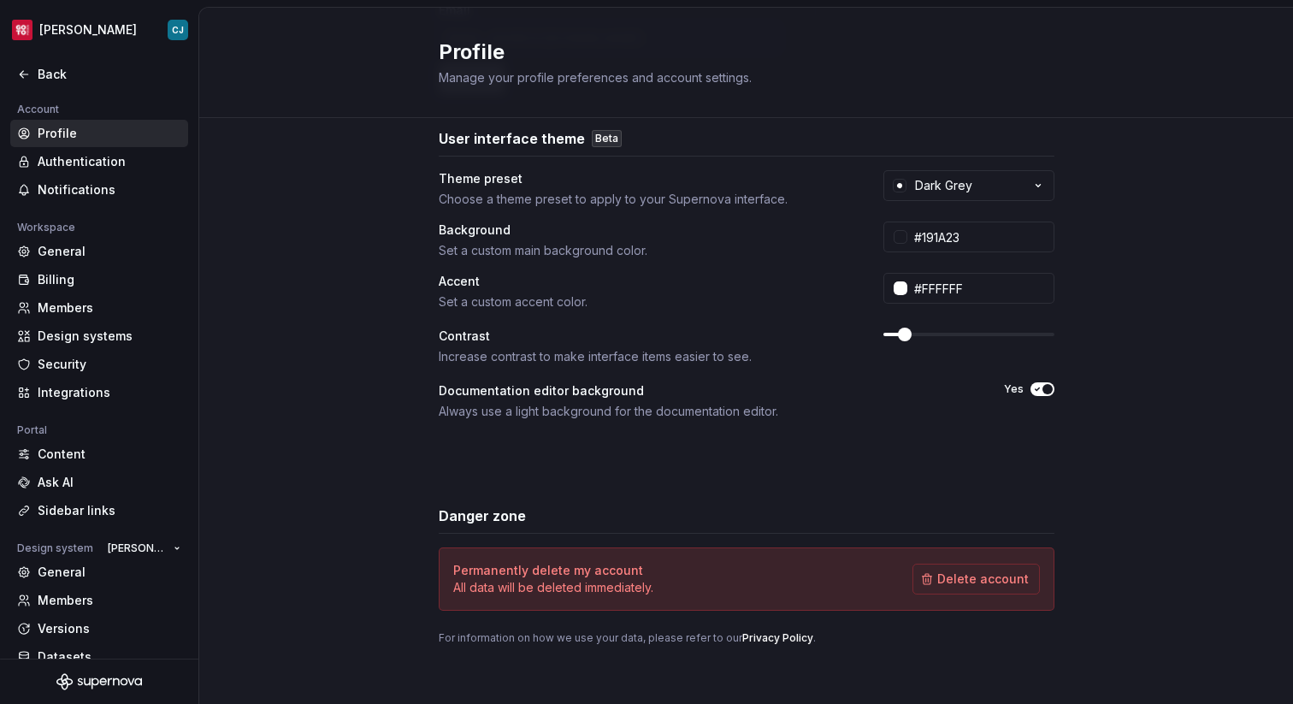
scroll to position [276, 0]
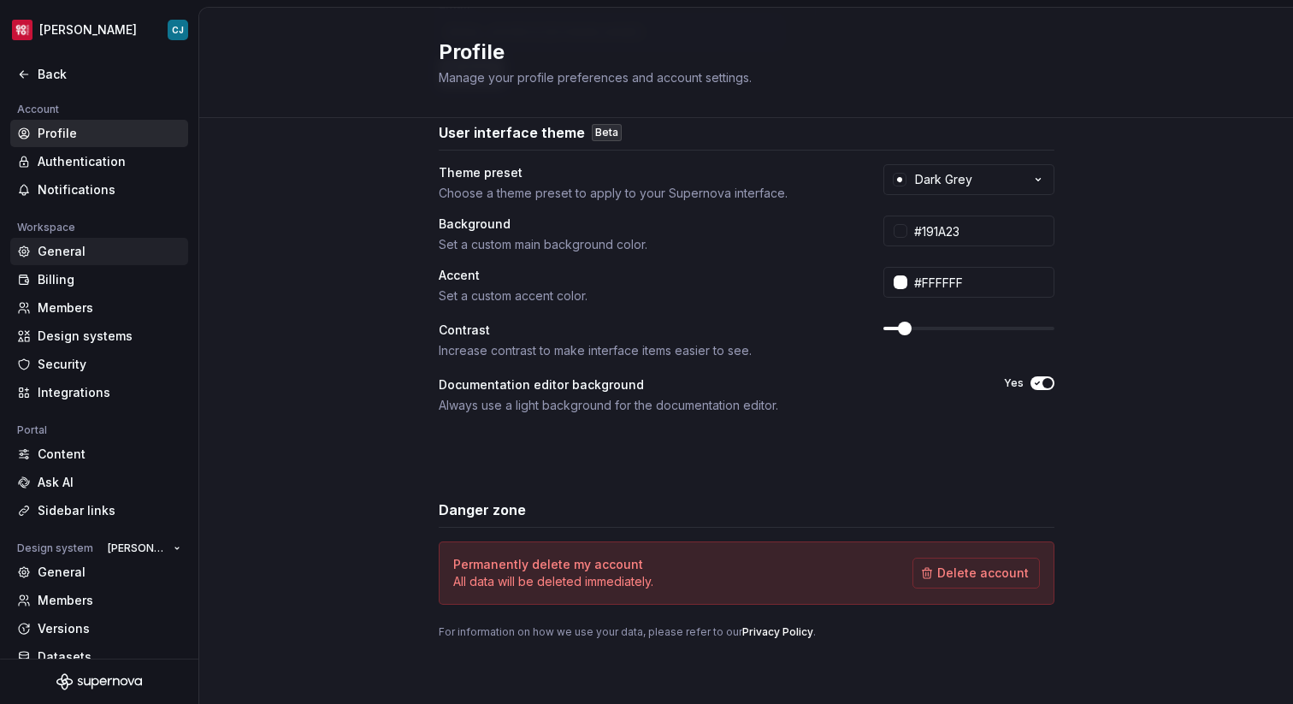
click at [129, 258] on div "General" at bounding box center [110, 251] width 144 height 17
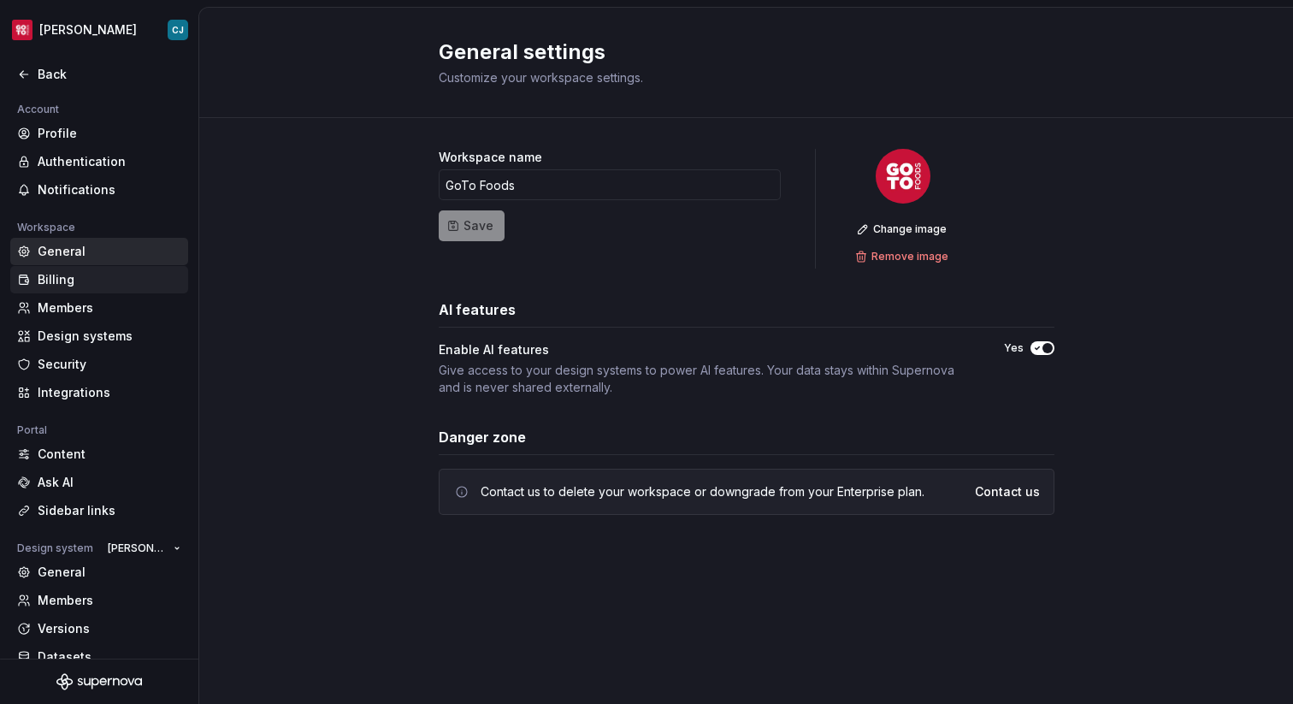
click at [98, 280] on div "Billing" at bounding box center [110, 279] width 144 height 17
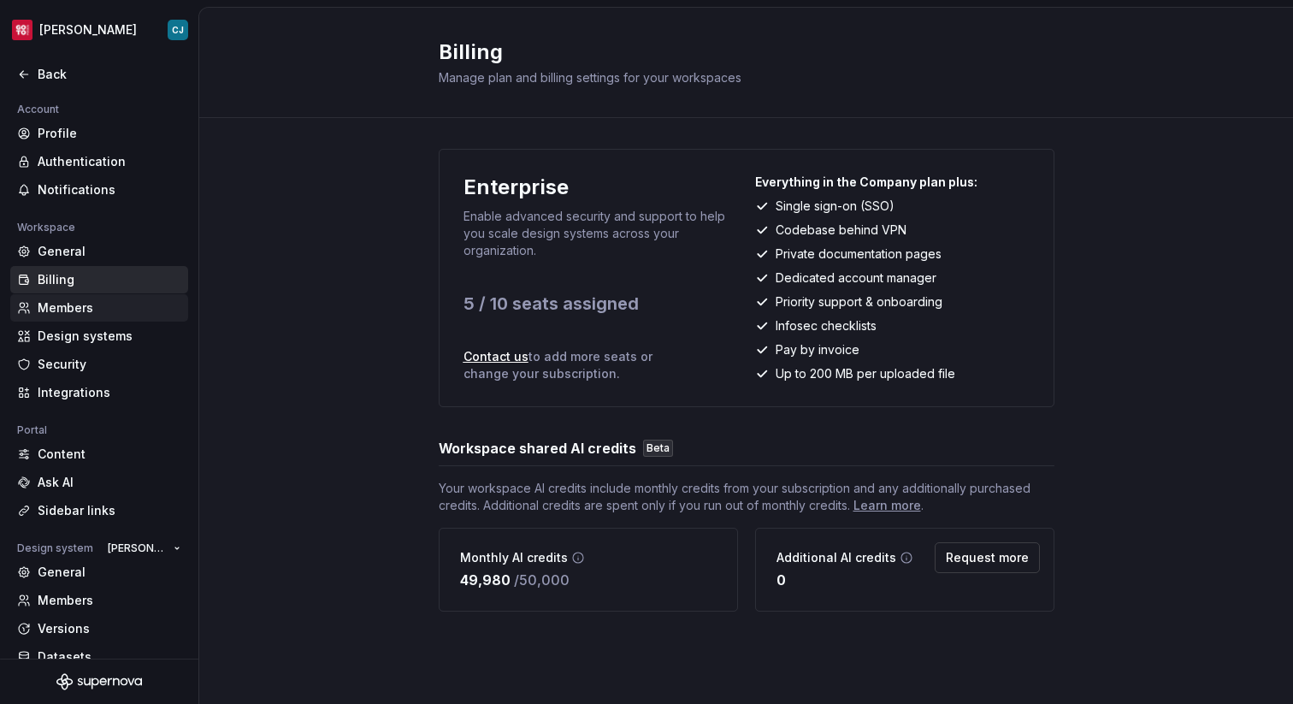
click at [99, 310] on div "Members" at bounding box center [110, 307] width 144 height 17
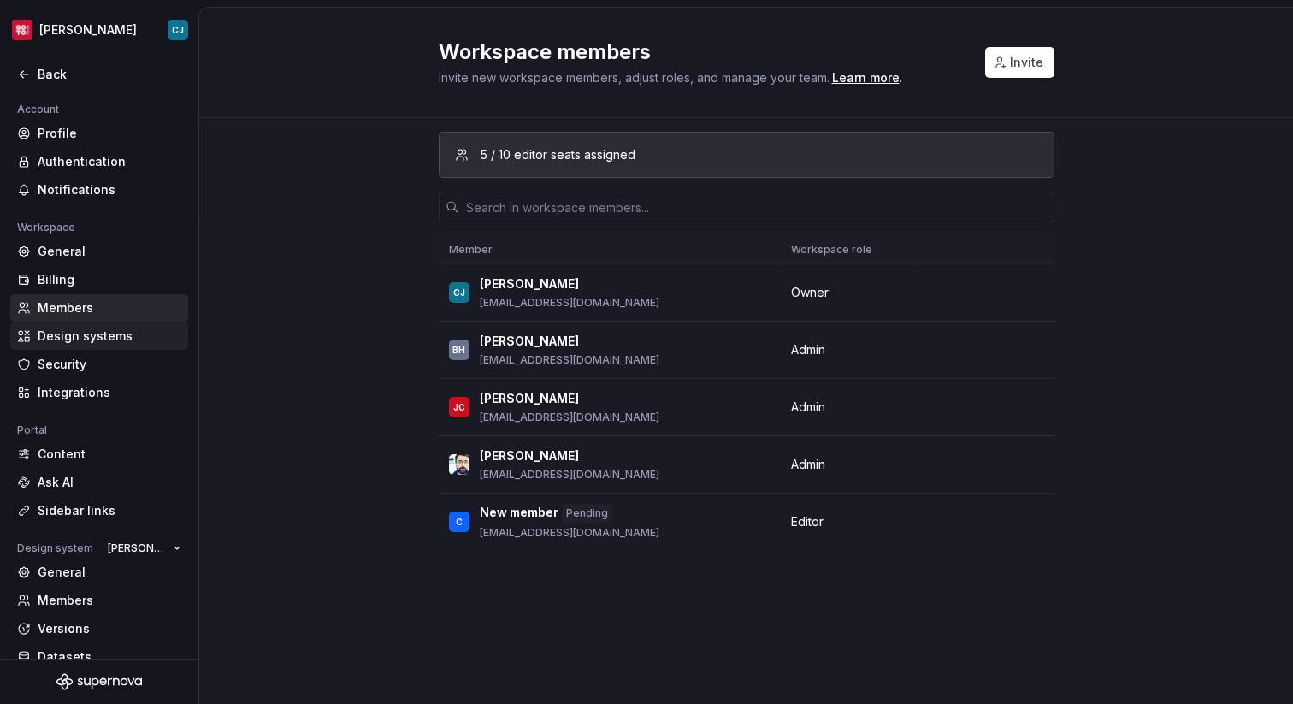
click at [100, 333] on div "Design systems" at bounding box center [110, 335] width 144 height 17
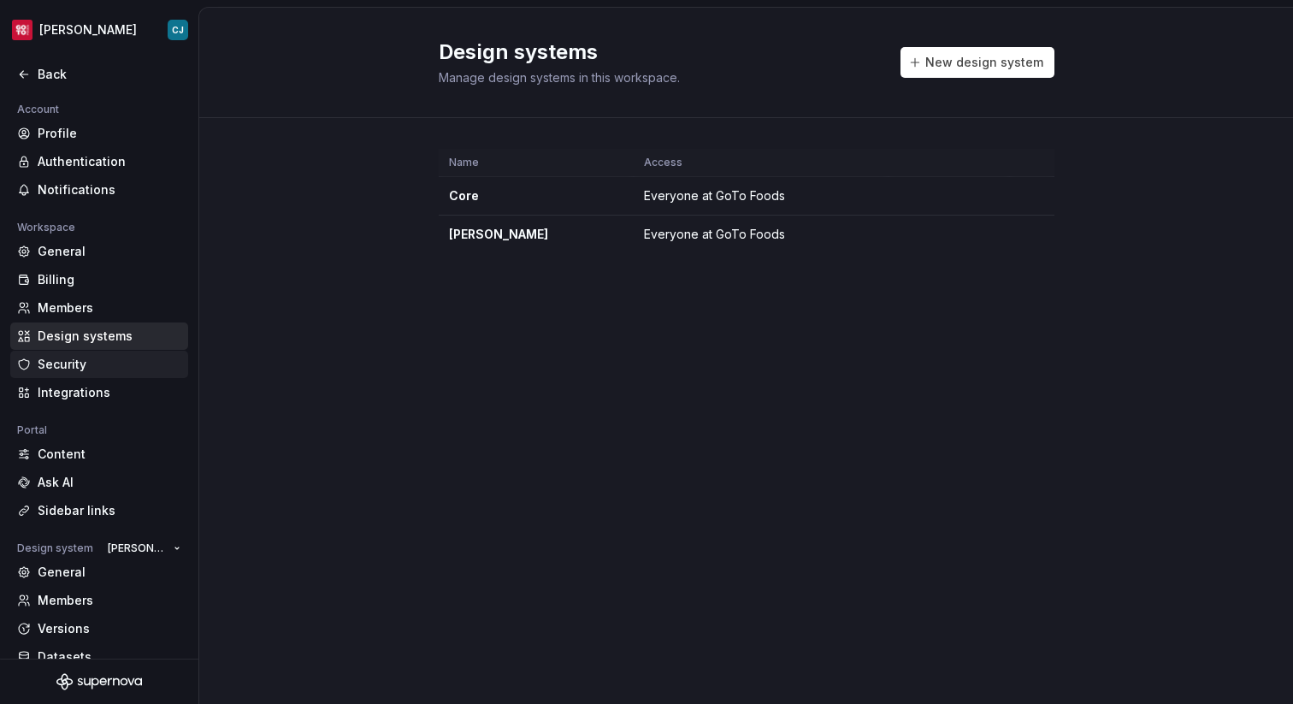
click at [117, 361] on div "Security" at bounding box center [110, 364] width 144 height 17
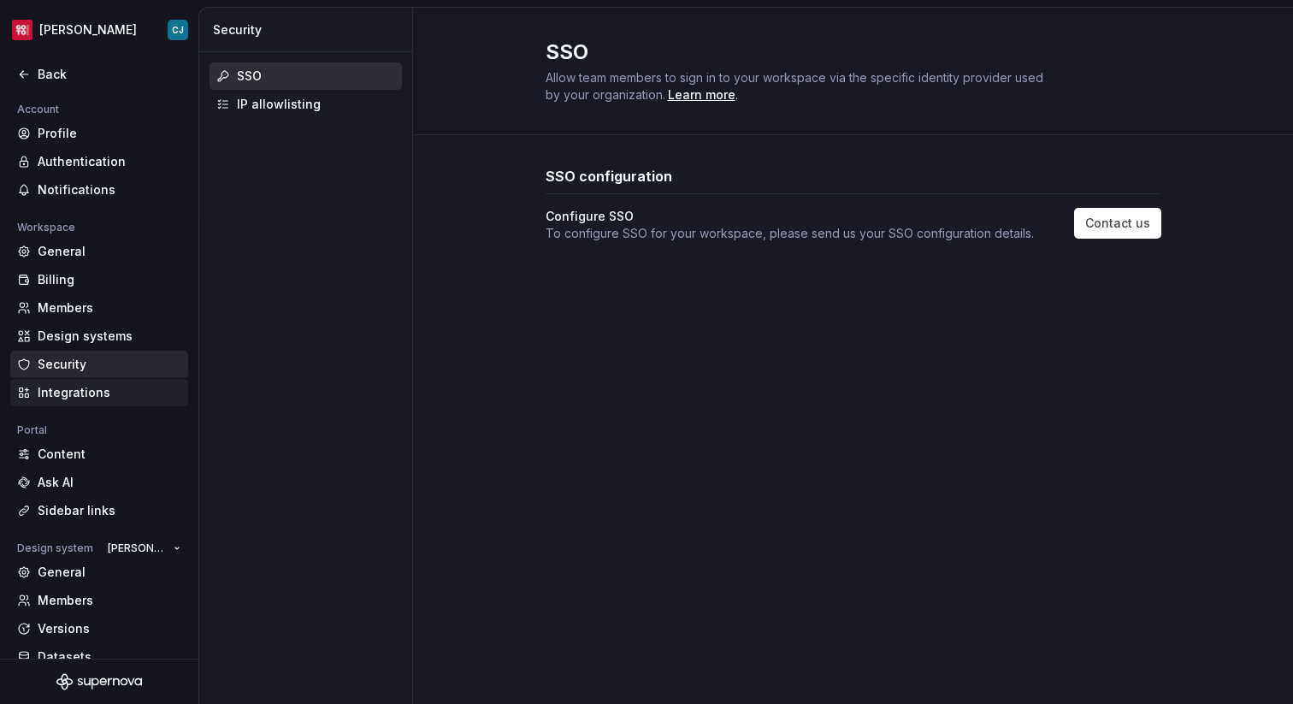
click at [122, 386] on div "Integrations" at bounding box center [110, 392] width 144 height 17
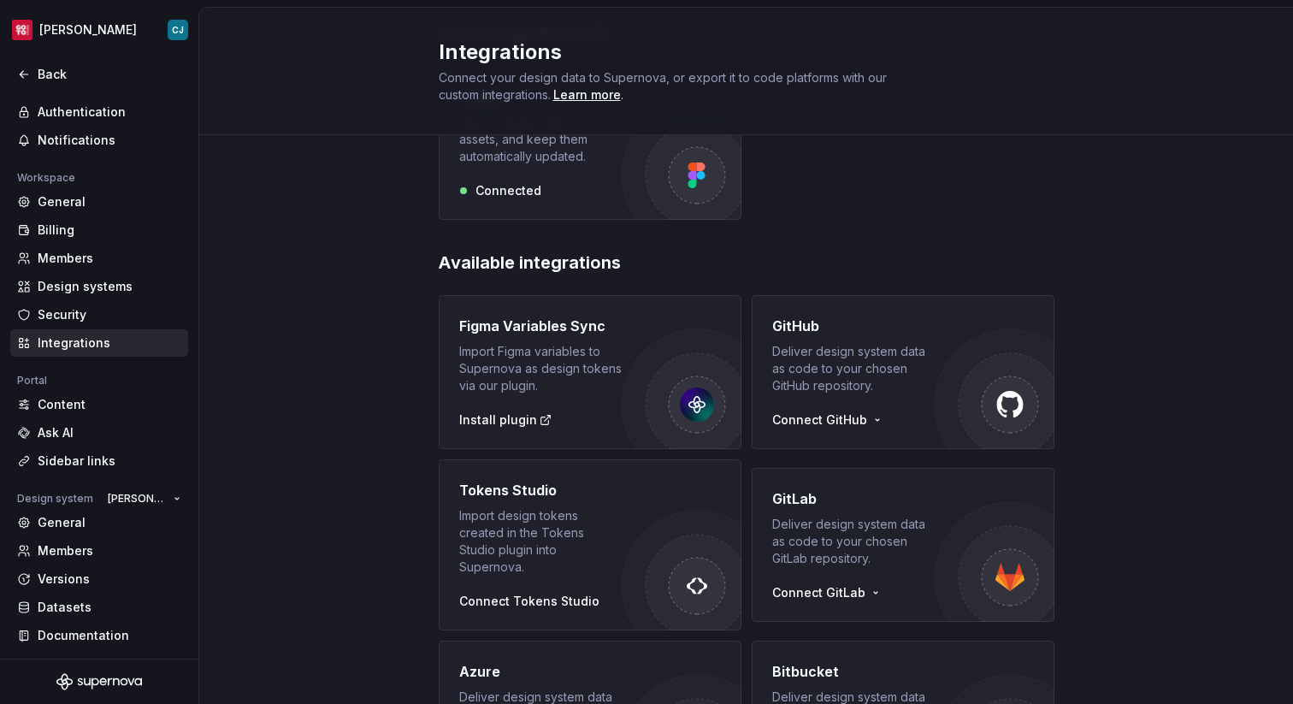
scroll to position [283, 0]
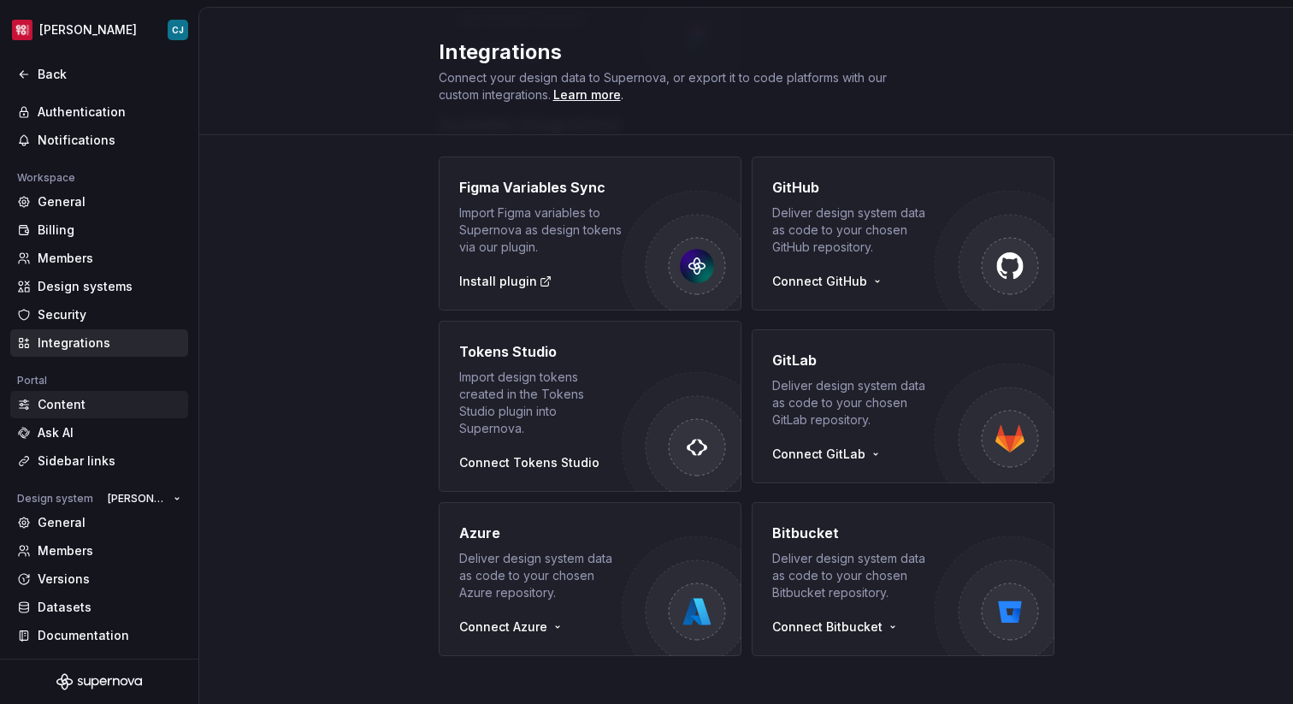
click at [99, 406] on div "Content" at bounding box center [110, 404] width 144 height 17
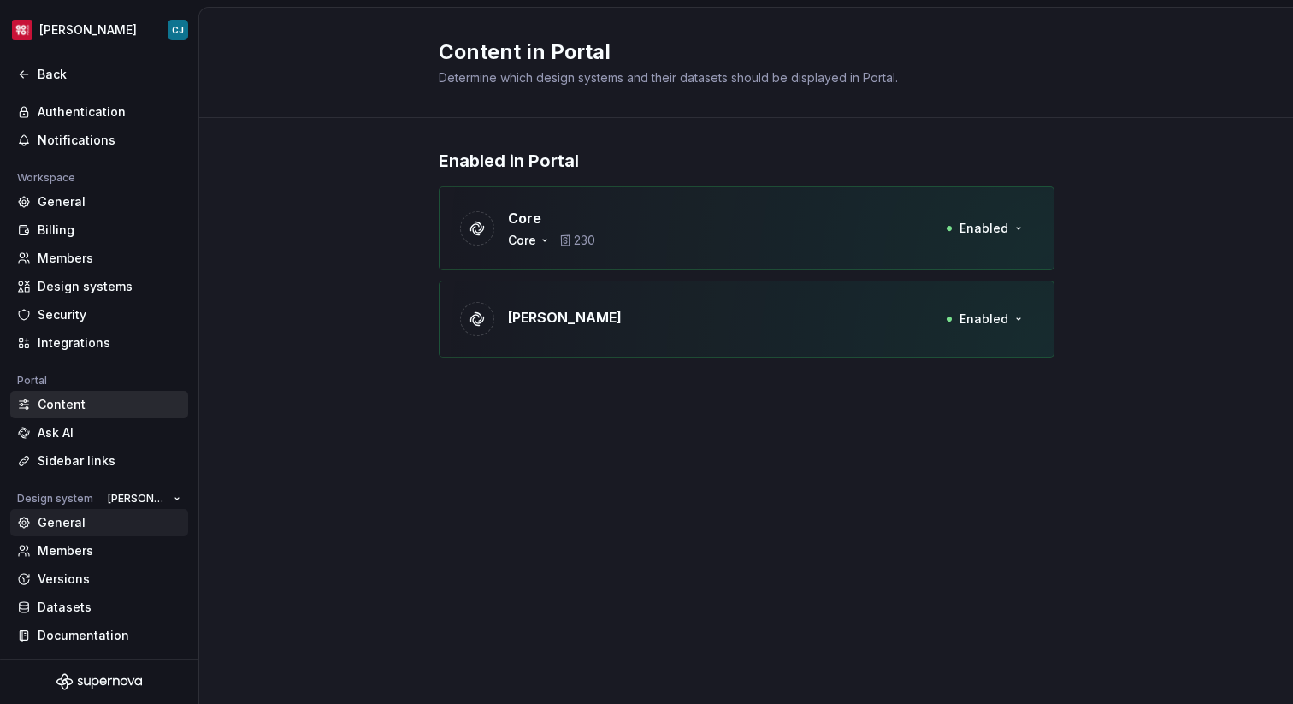
click at [117, 511] on div "General" at bounding box center [99, 522] width 178 height 27
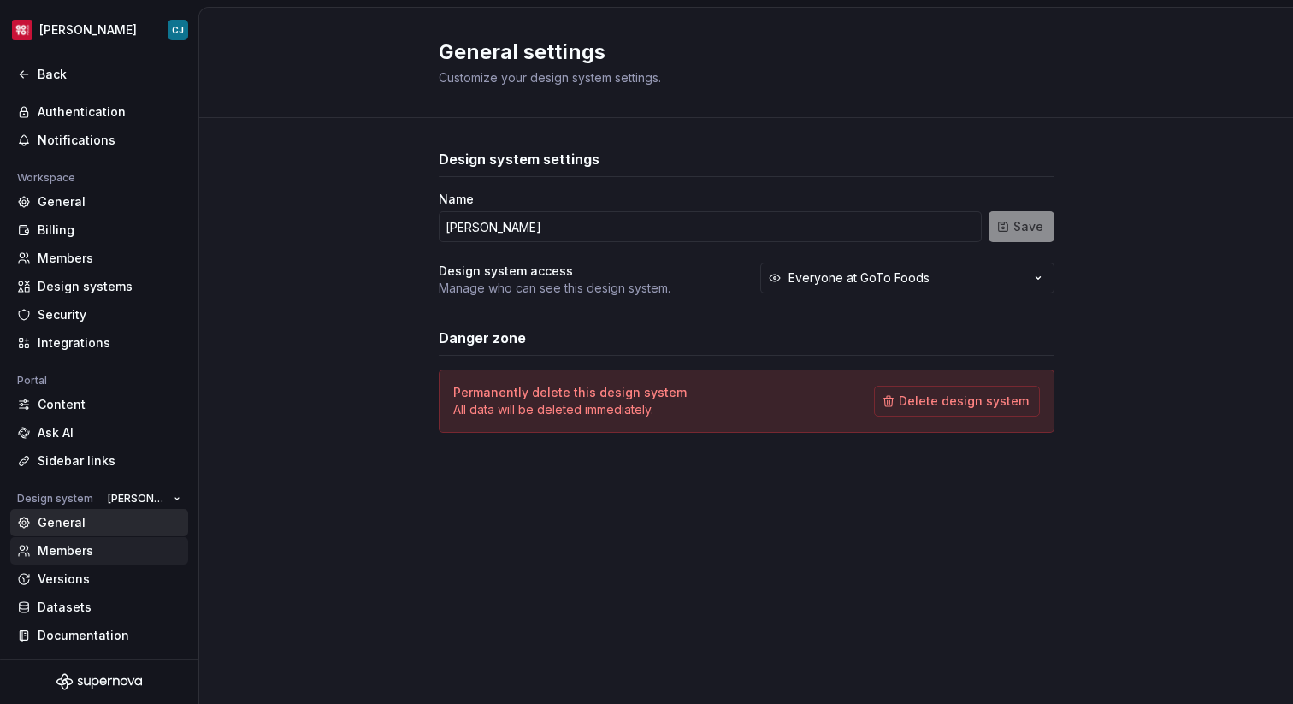
click at [115, 550] on div "Members" at bounding box center [110, 550] width 144 height 17
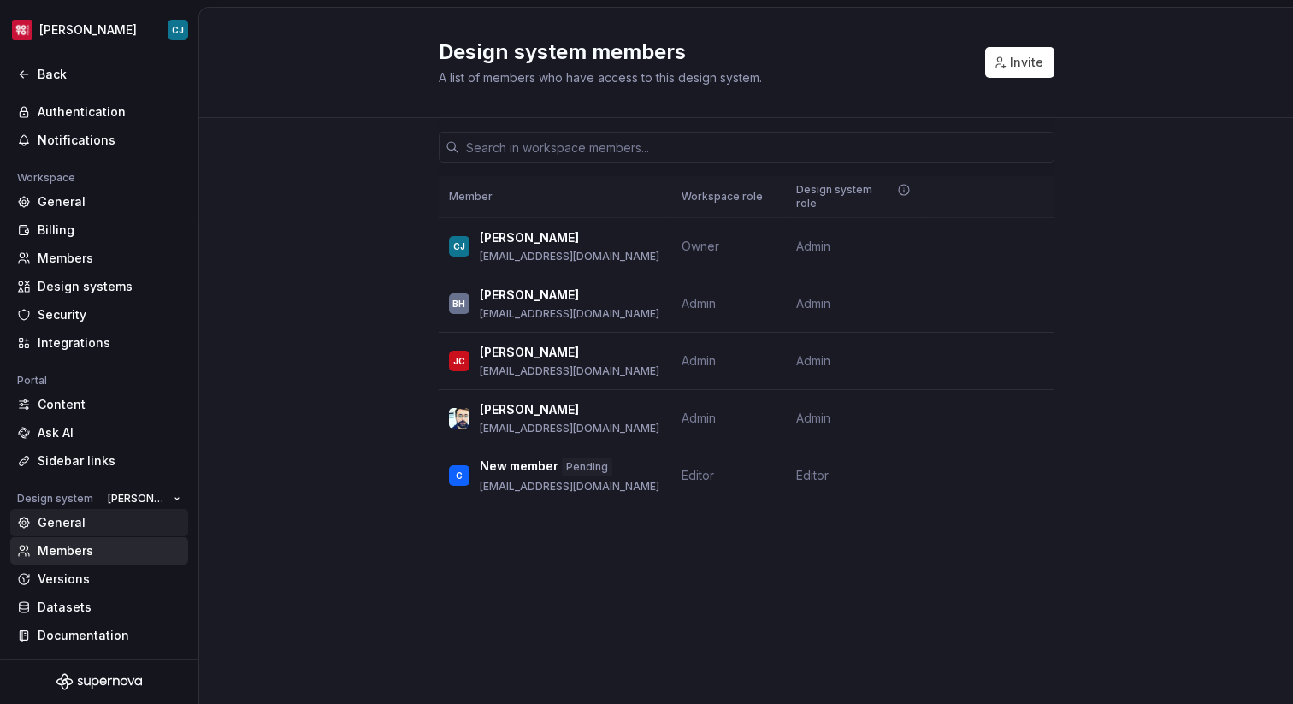
click at [134, 517] on div "General" at bounding box center [110, 522] width 144 height 17
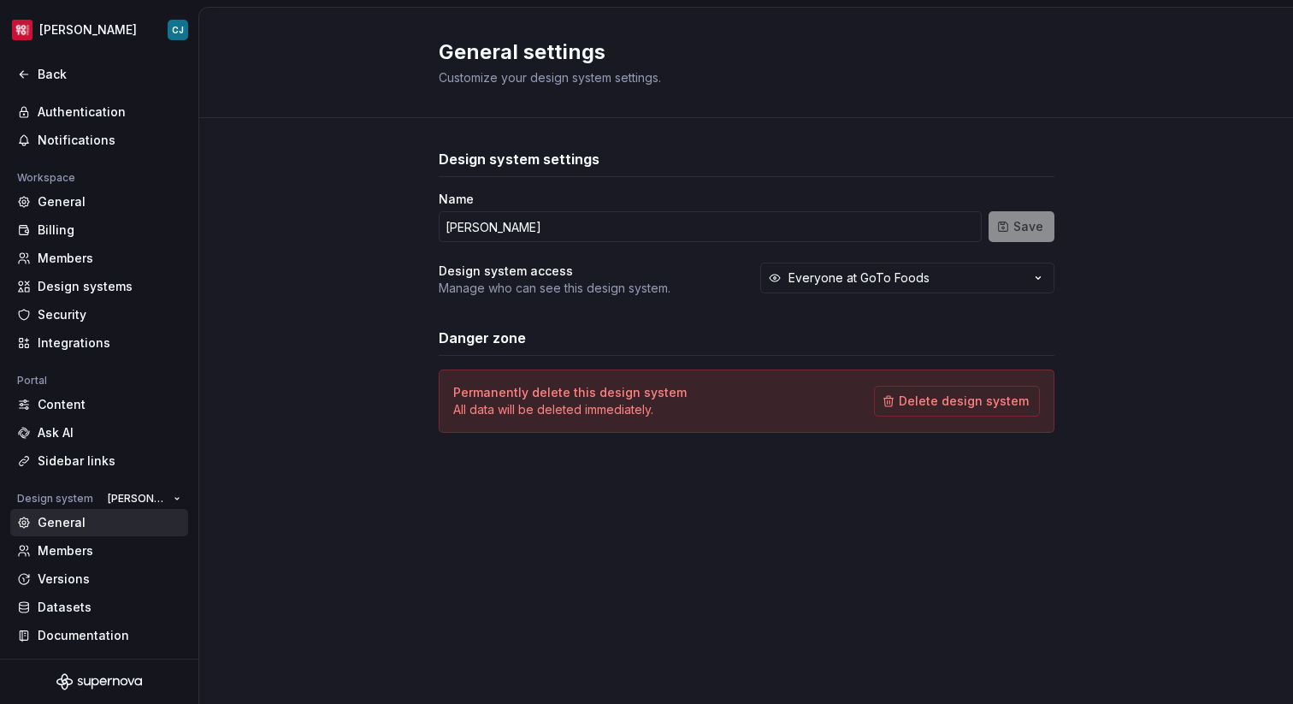
click at [62, 88] on div at bounding box center [99, 93] width 198 height 11
click at [61, 79] on div "Back" at bounding box center [110, 74] width 144 height 17
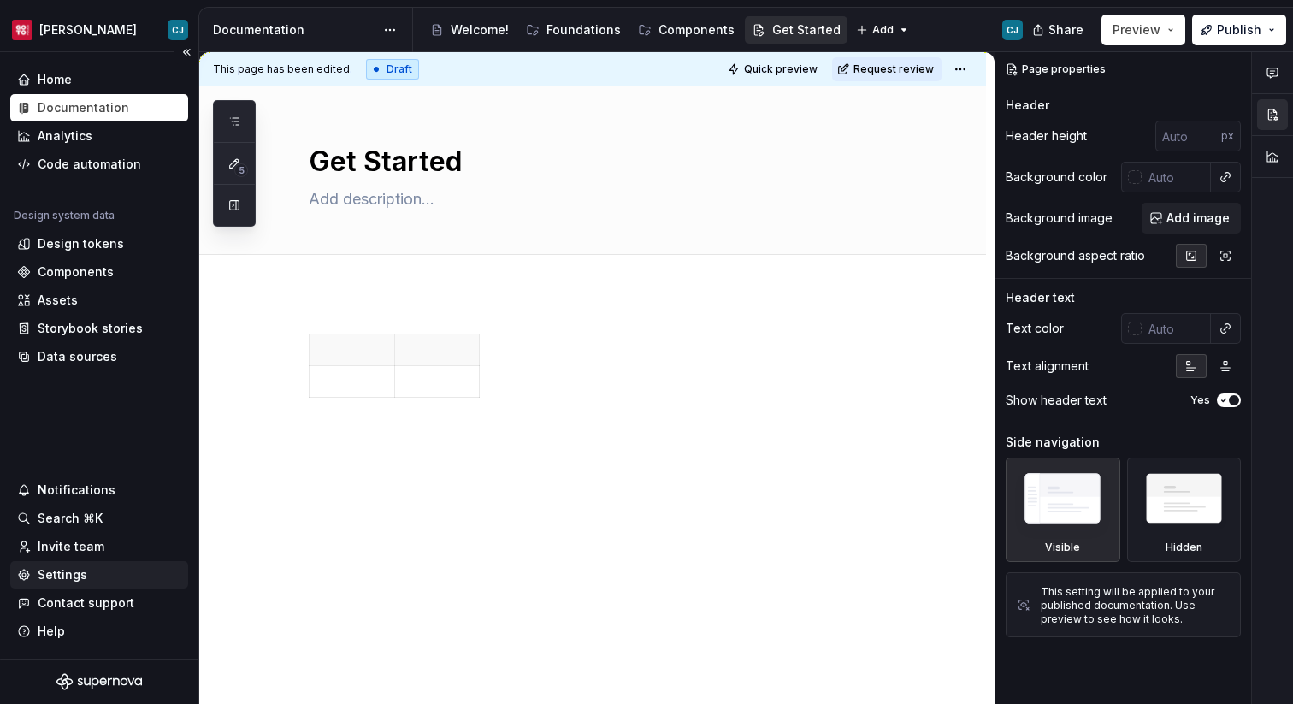
click at [90, 571] on div "Settings" at bounding box center [99, 574] width 164 height 17
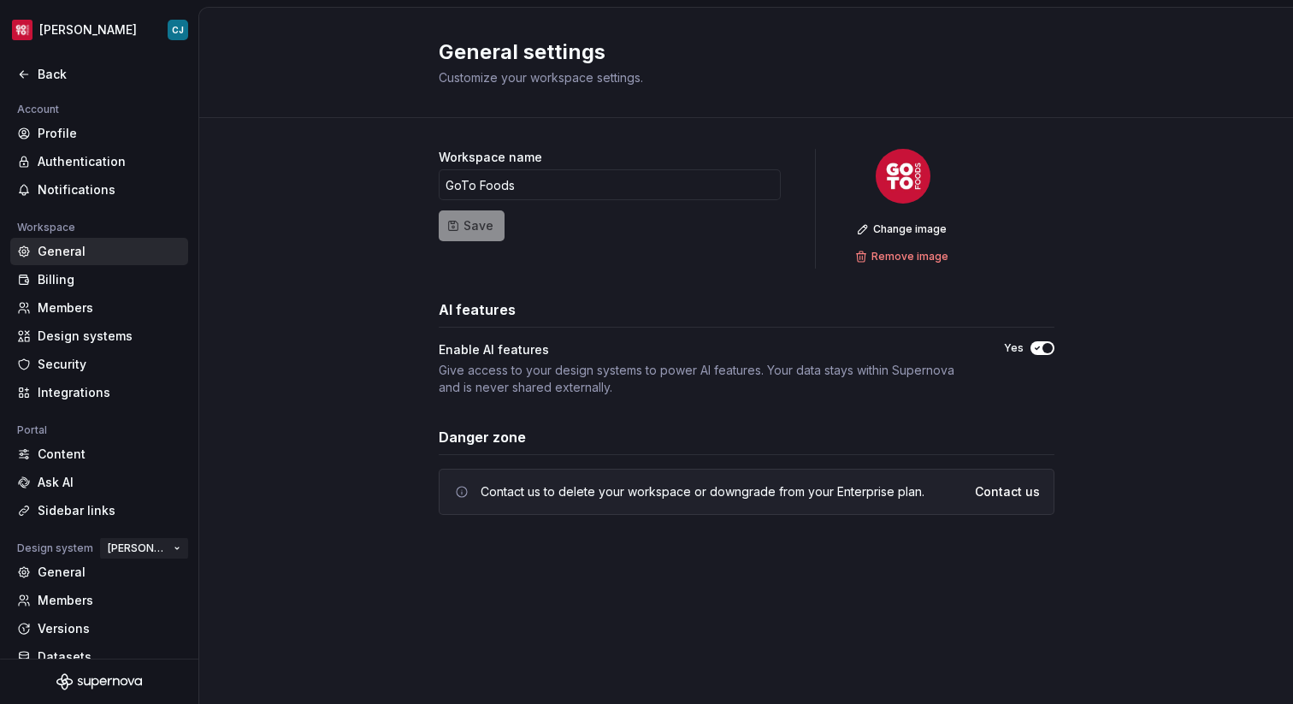
click at [165, 546] on span "[PERSON_NAME]" at bounding box center [137, 548] width 59 height 14
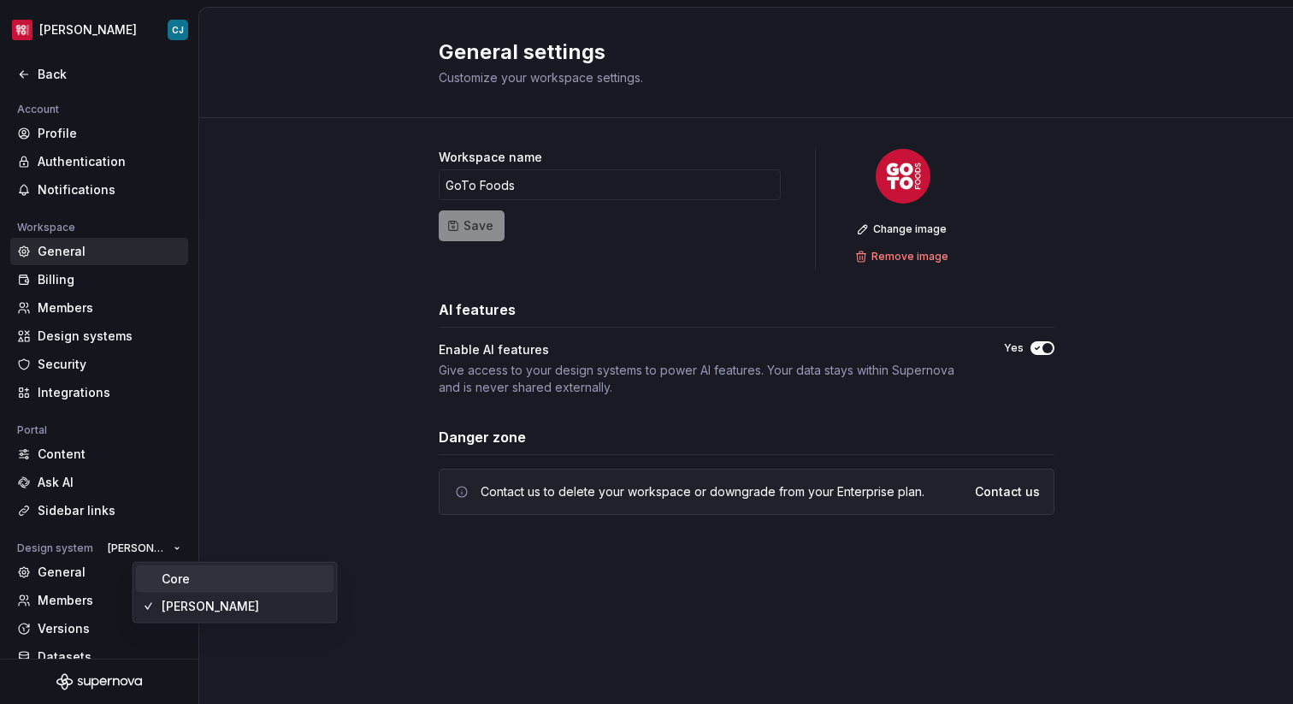
click at [174, 570] on div "Core" at bounding box center [176, 578] width 28 height 17
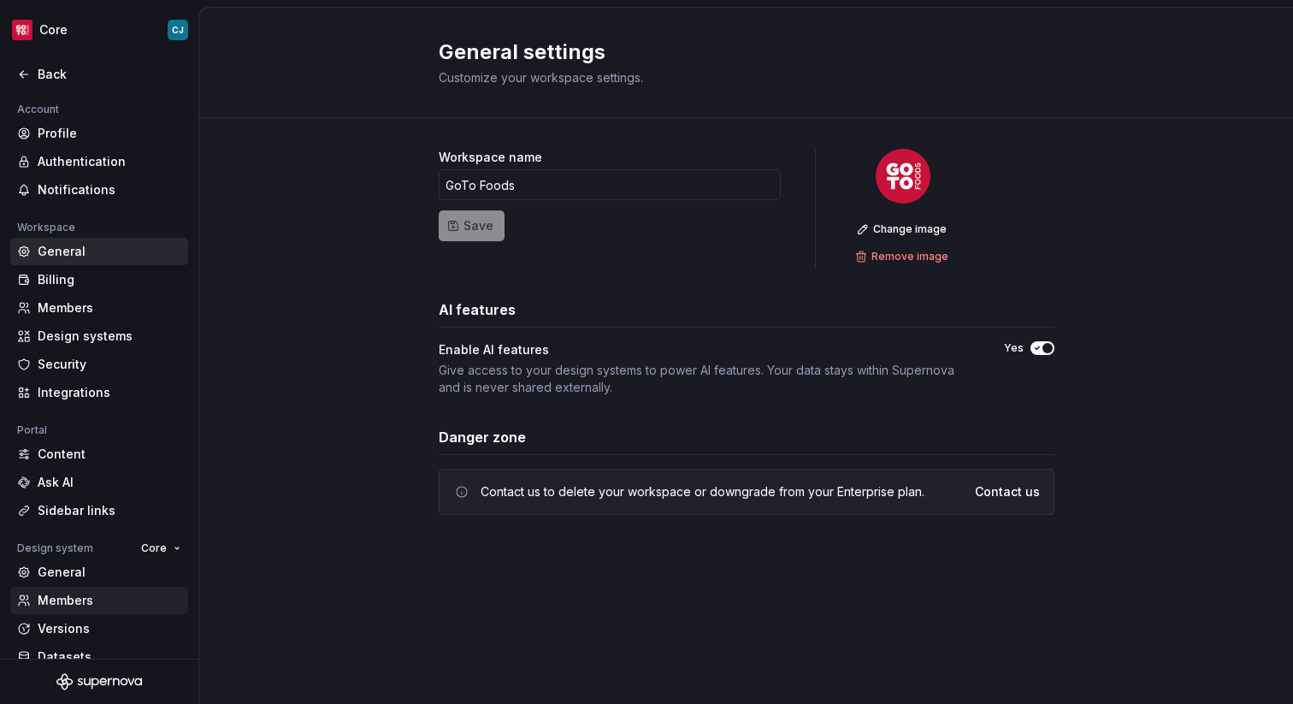
click at [142, 605] on div "Members" at bounding box center [110, 600] width 144 height 17
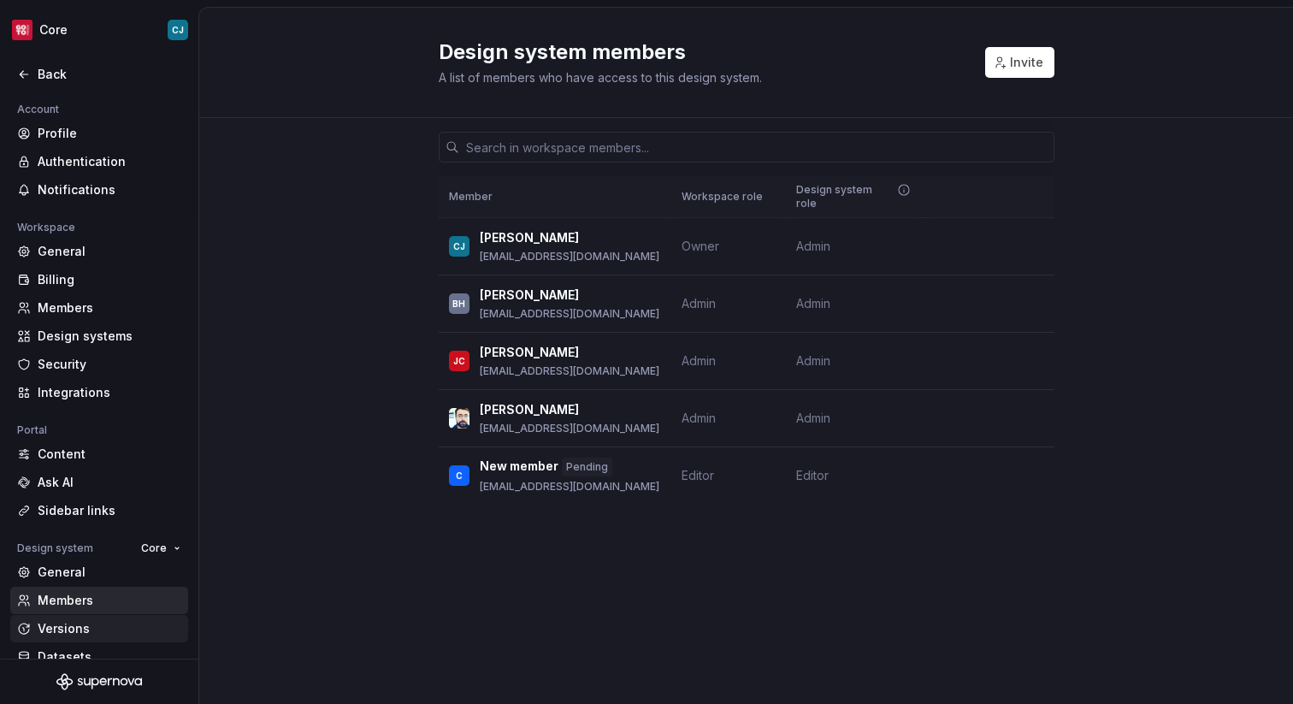
scroll to position [50, 0]
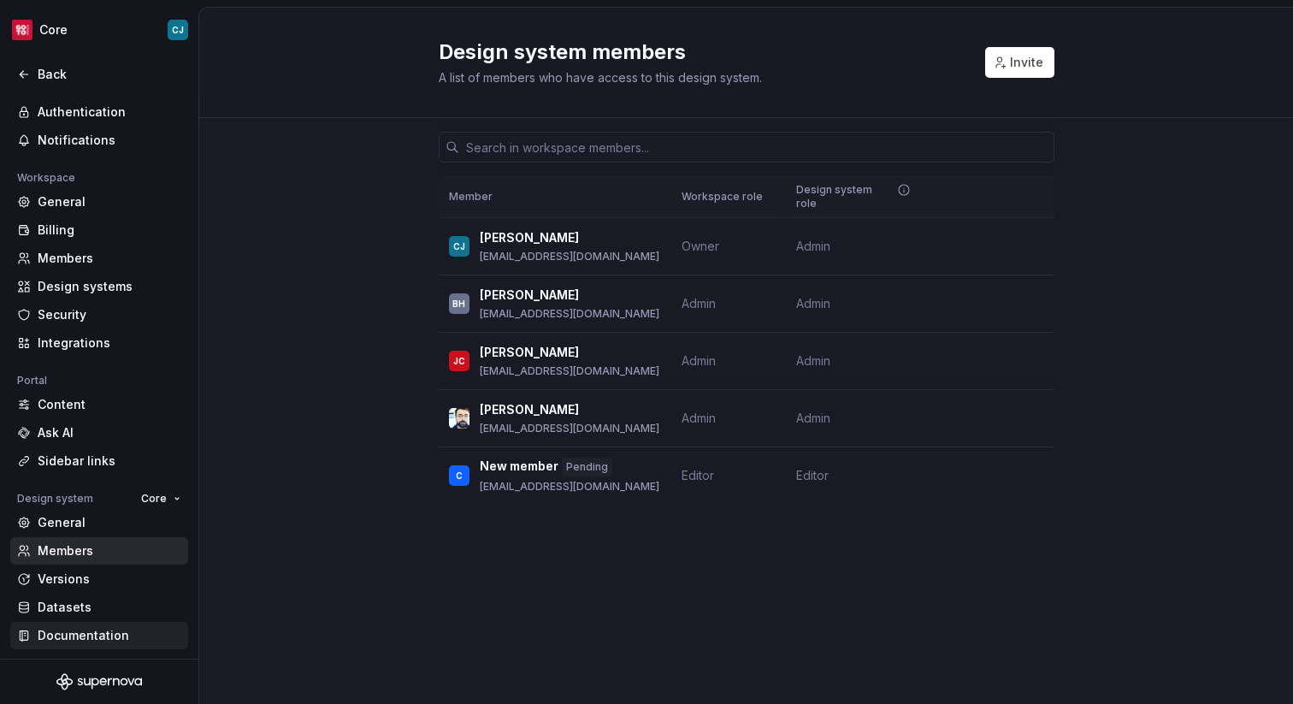
click at [133, 629] on div "Documentation" at bounding box center [110, 635] width 144 height 17
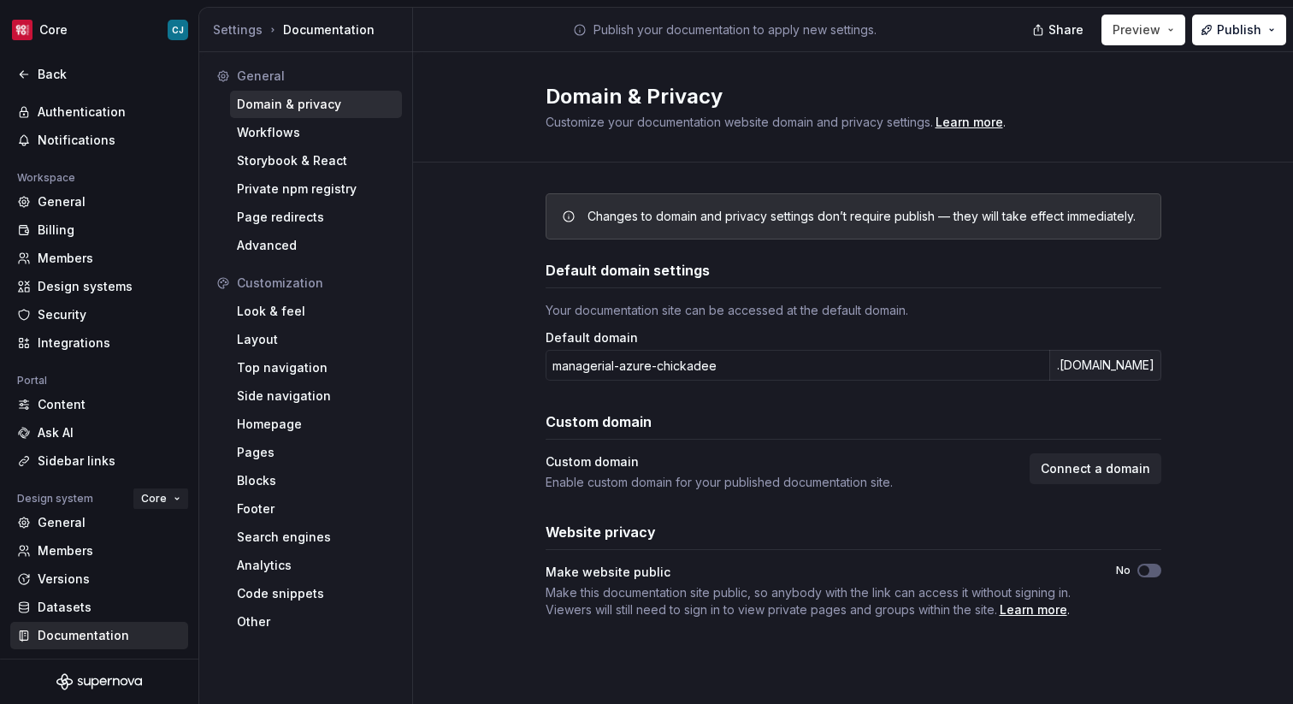
click at [171, 503] on button "Core" at bounding box center [160, 499] width 55 height 24
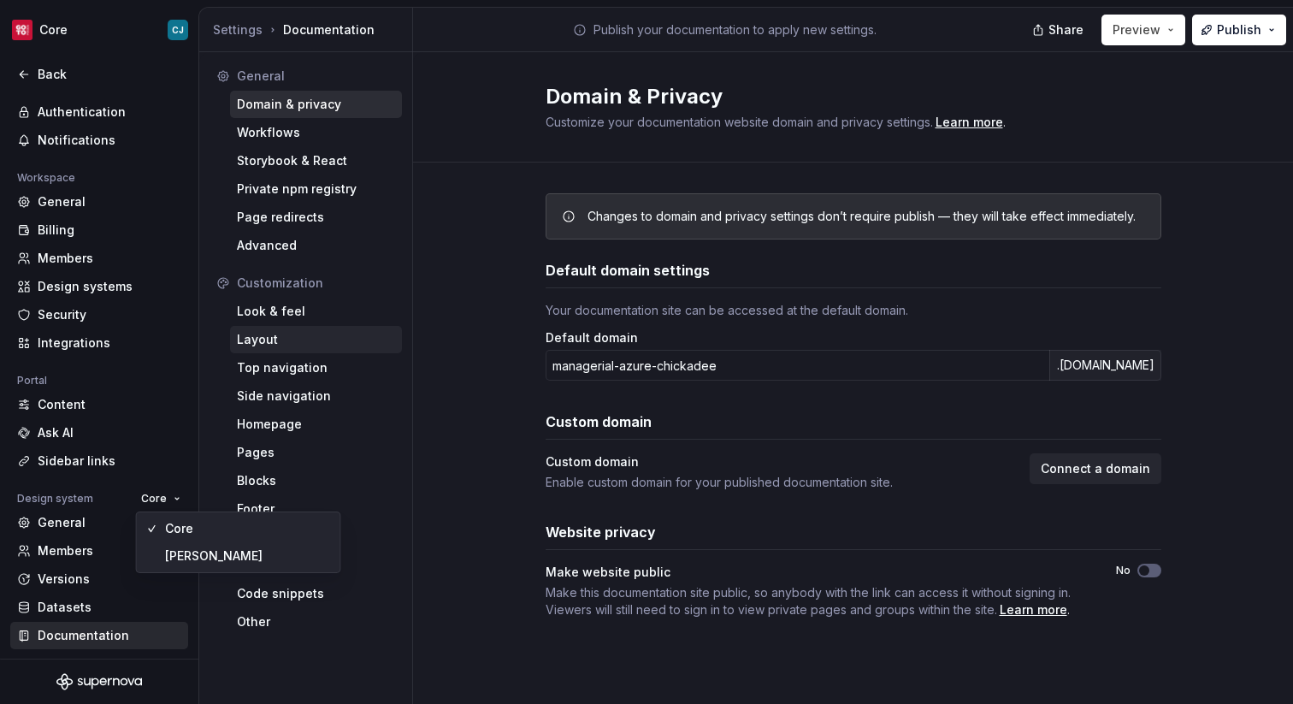
click at [318, 351] on div "Layout" at bounding box center [316, 339] width 172 height 27
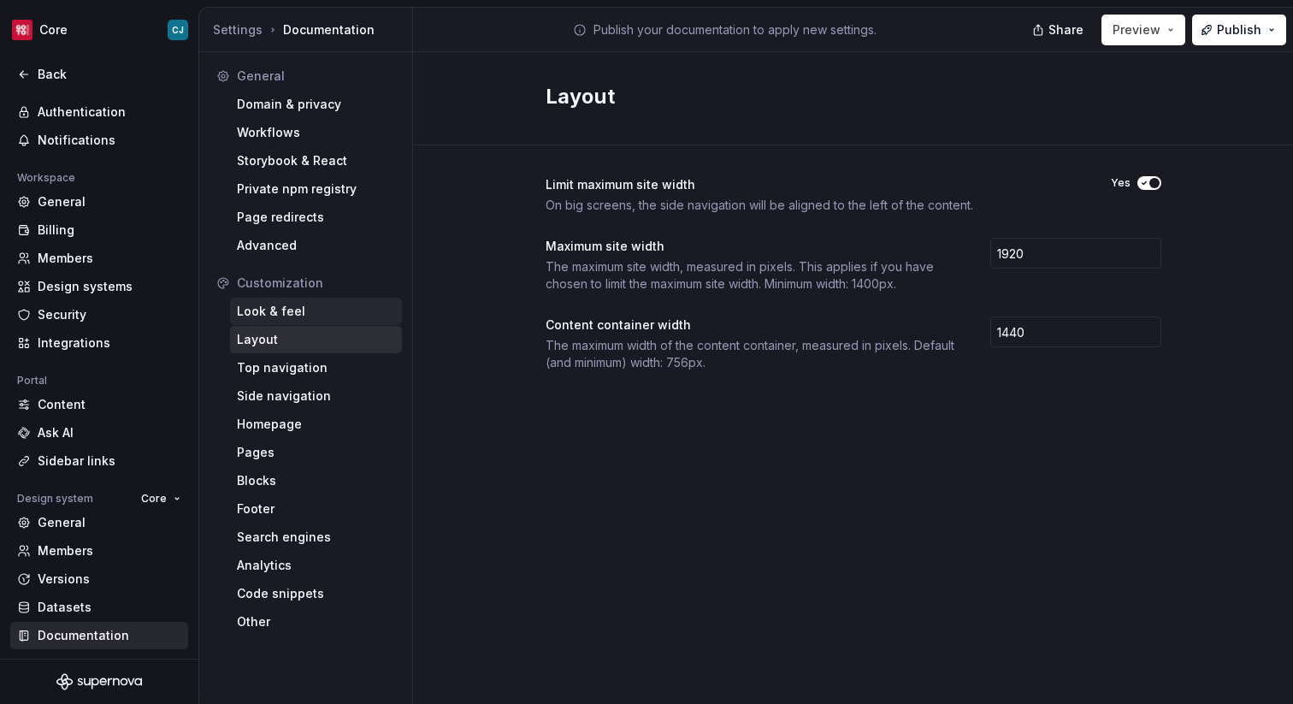
click at [314, 324] on div "Look & feel" at bounding box center [316, 311] width 172 height 27
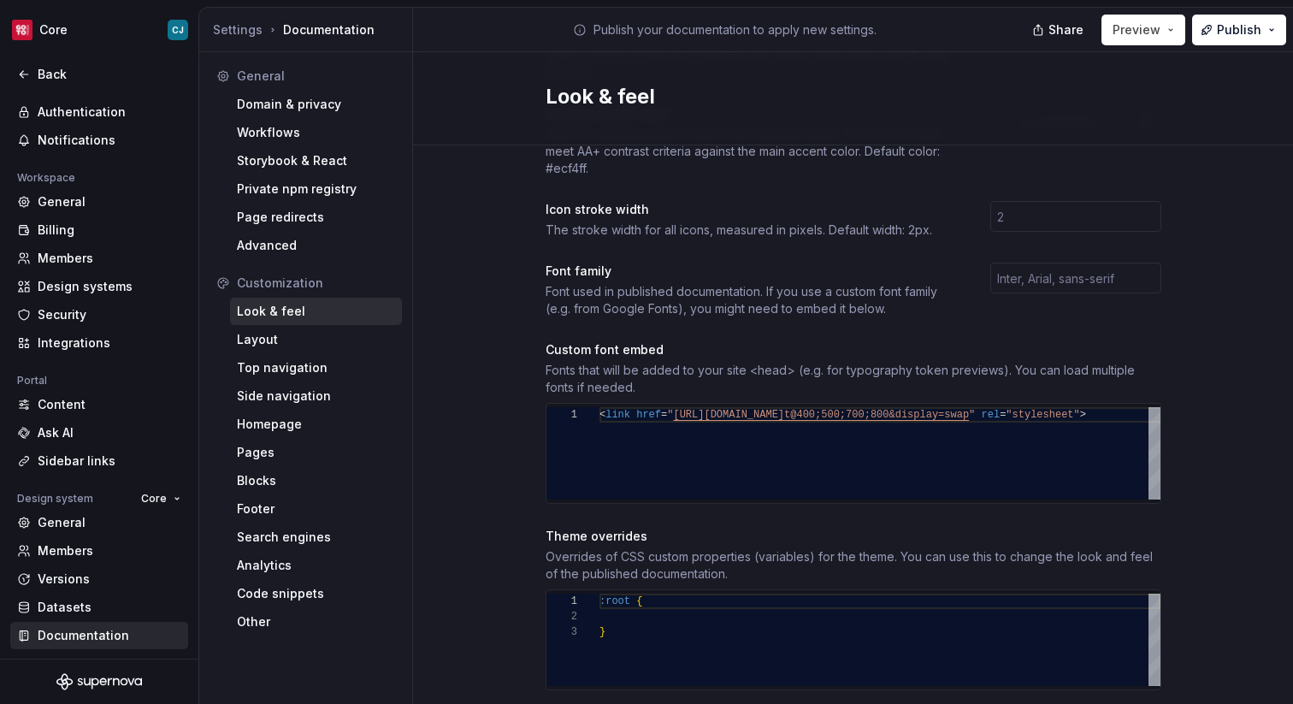
scroll to position [708, 0]
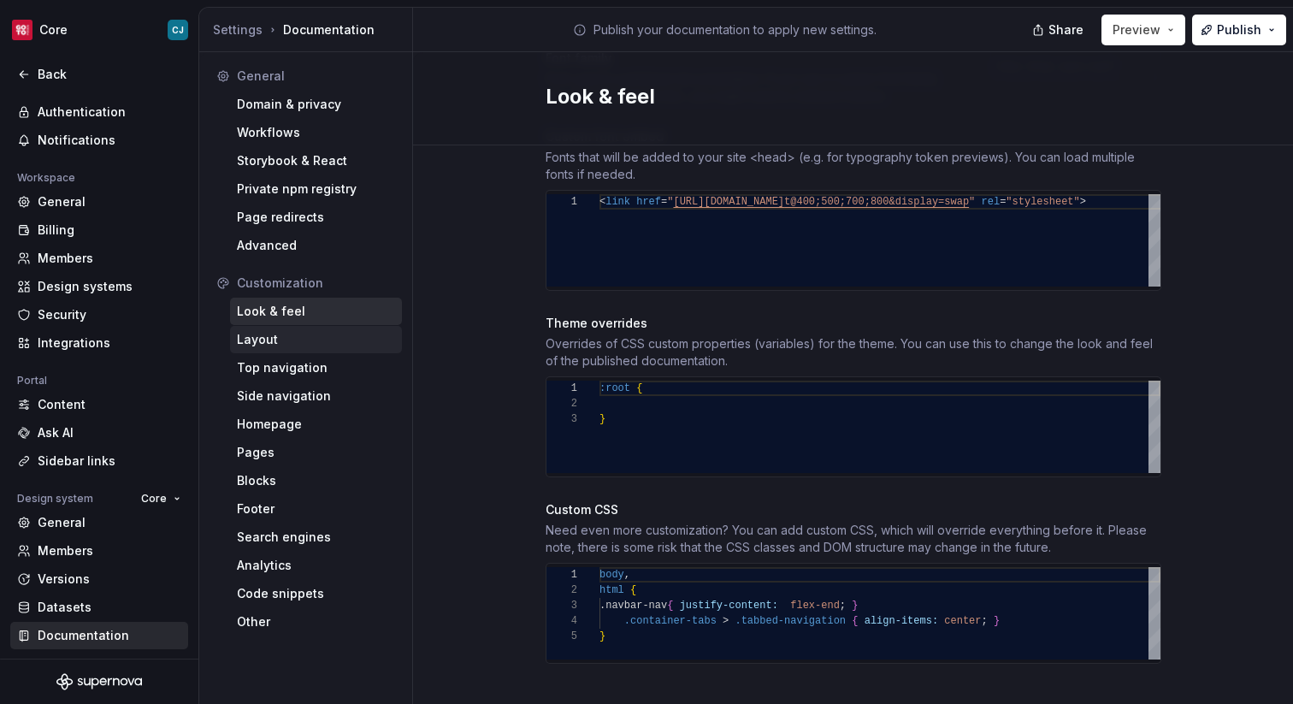
click at [311, 339] on div "Layout" at bounding box center [316, 339] width 158 height 17
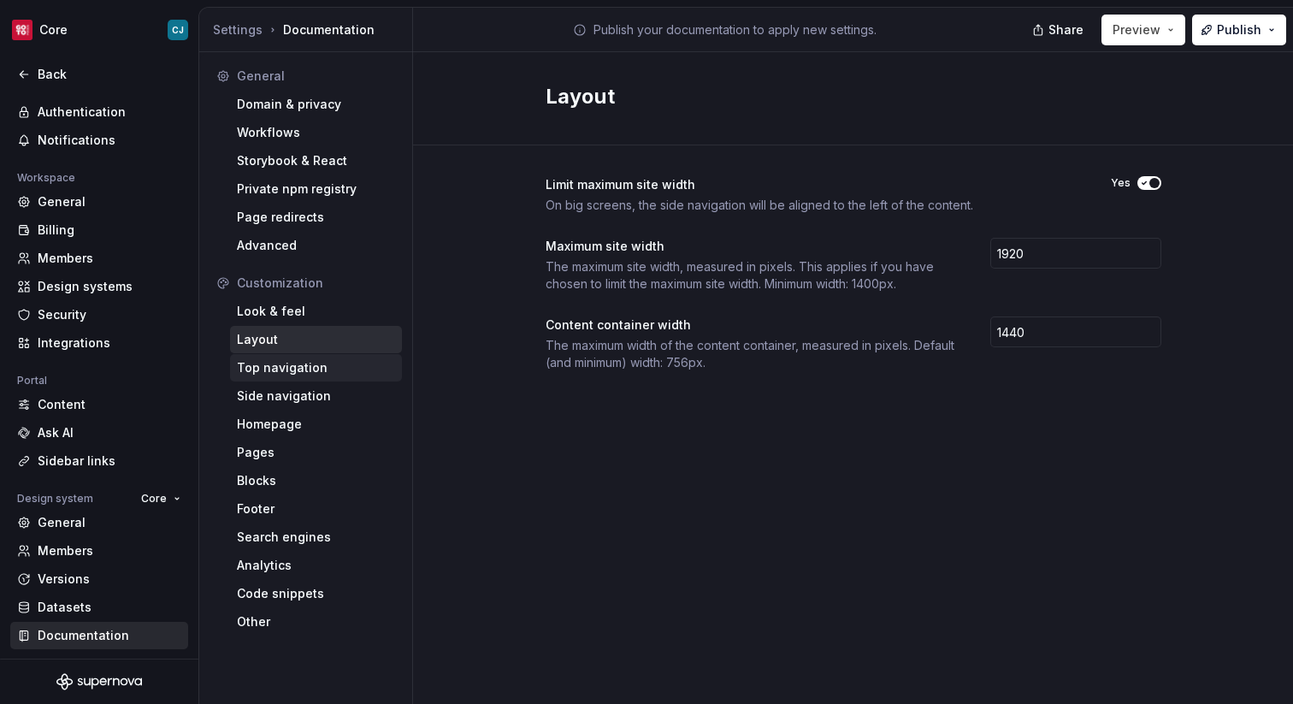
click at [307, 364] on div "Top navigation" at bounding box center [316, 367] width 158 height 17
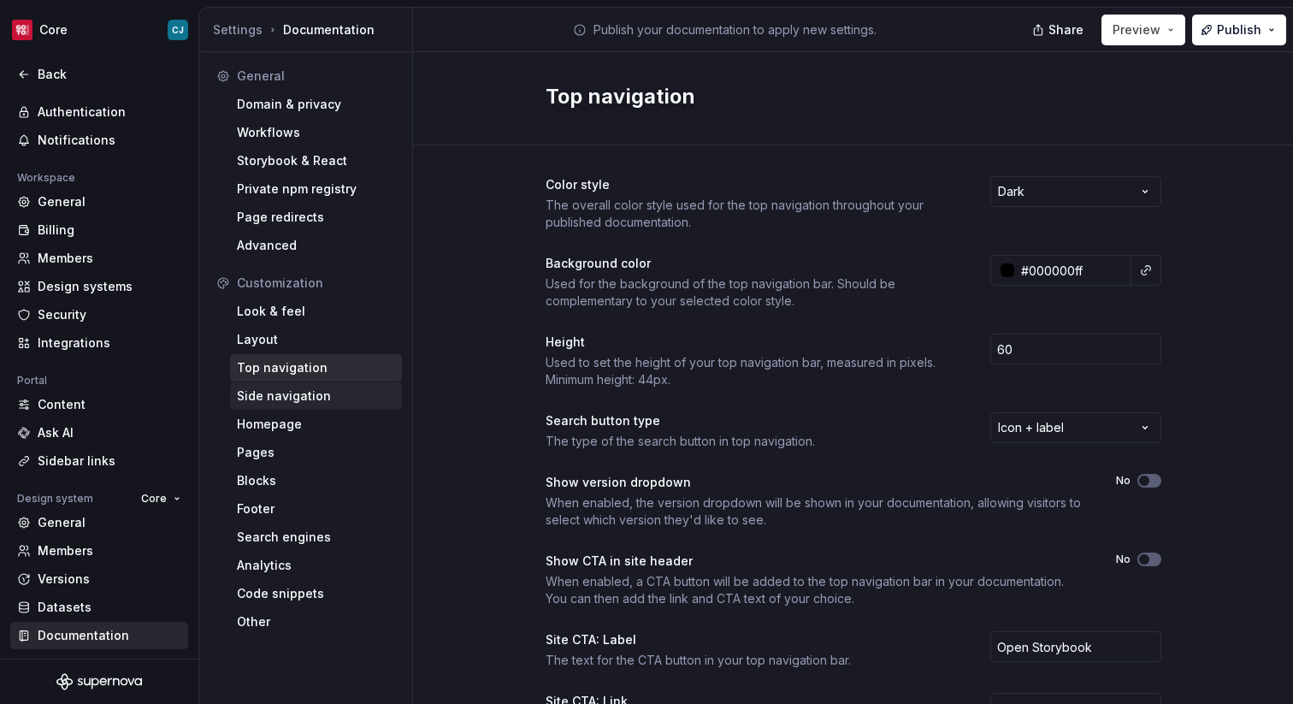
click at [310, 400] on div "Side navigation" at bounding box center [316, 395] width 158 height 17
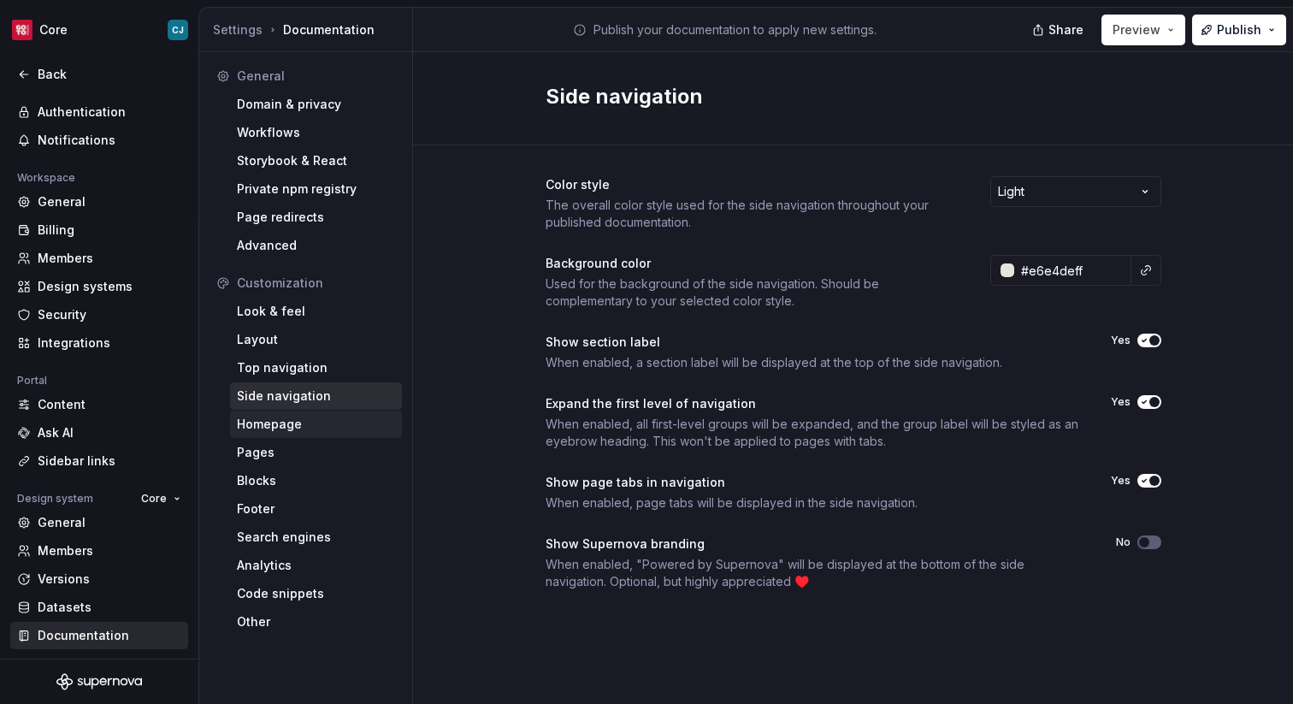
click at [319, 428] on div "Homepage" at bounding box center [316, 424] width 158 height 17
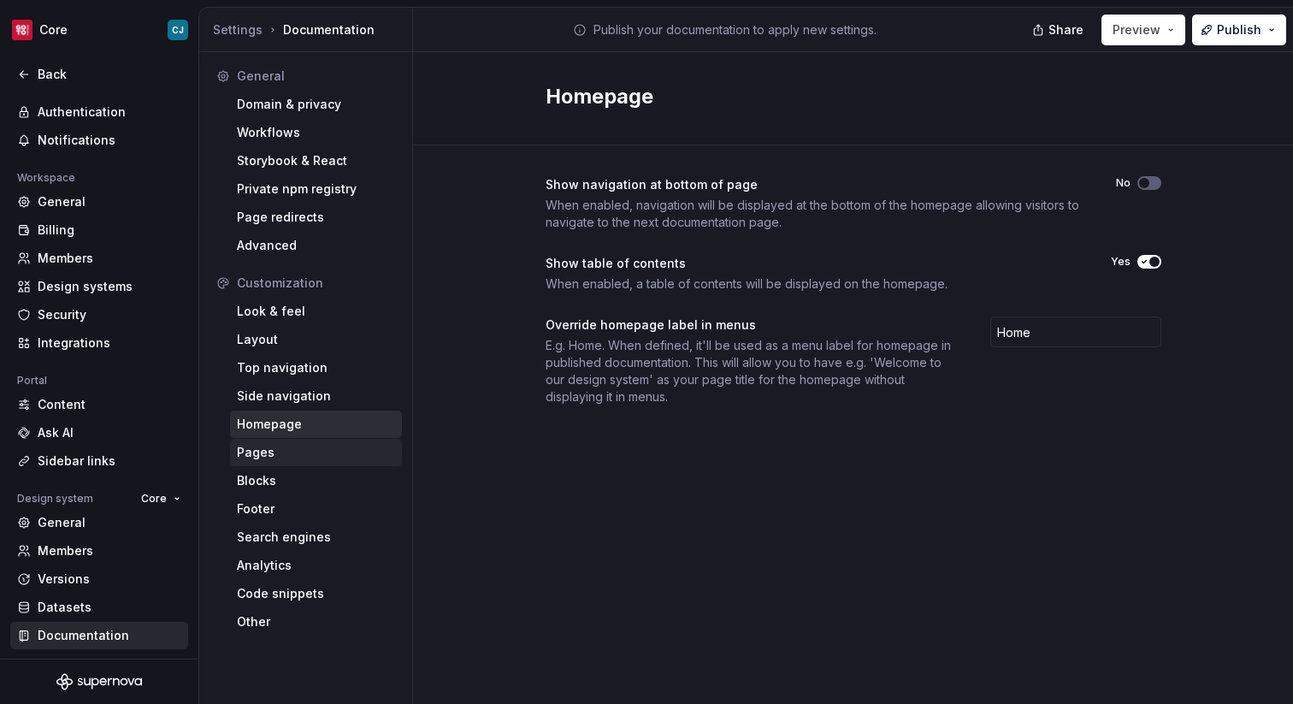
click at [319, 450] on div "Pages" at bounding box center [316, 452] width 158 height 17
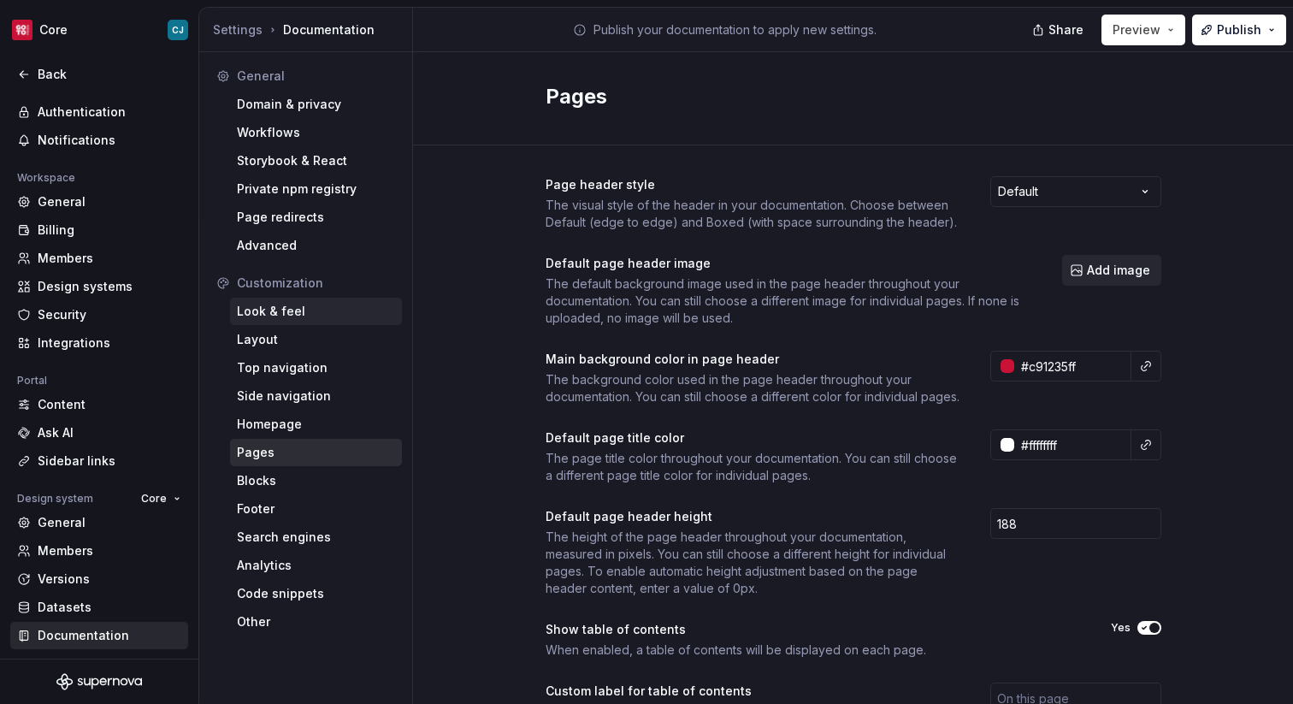
click at [282, 303] on div "Look & feel" at bounding box center [316, 311] width 158 height 17
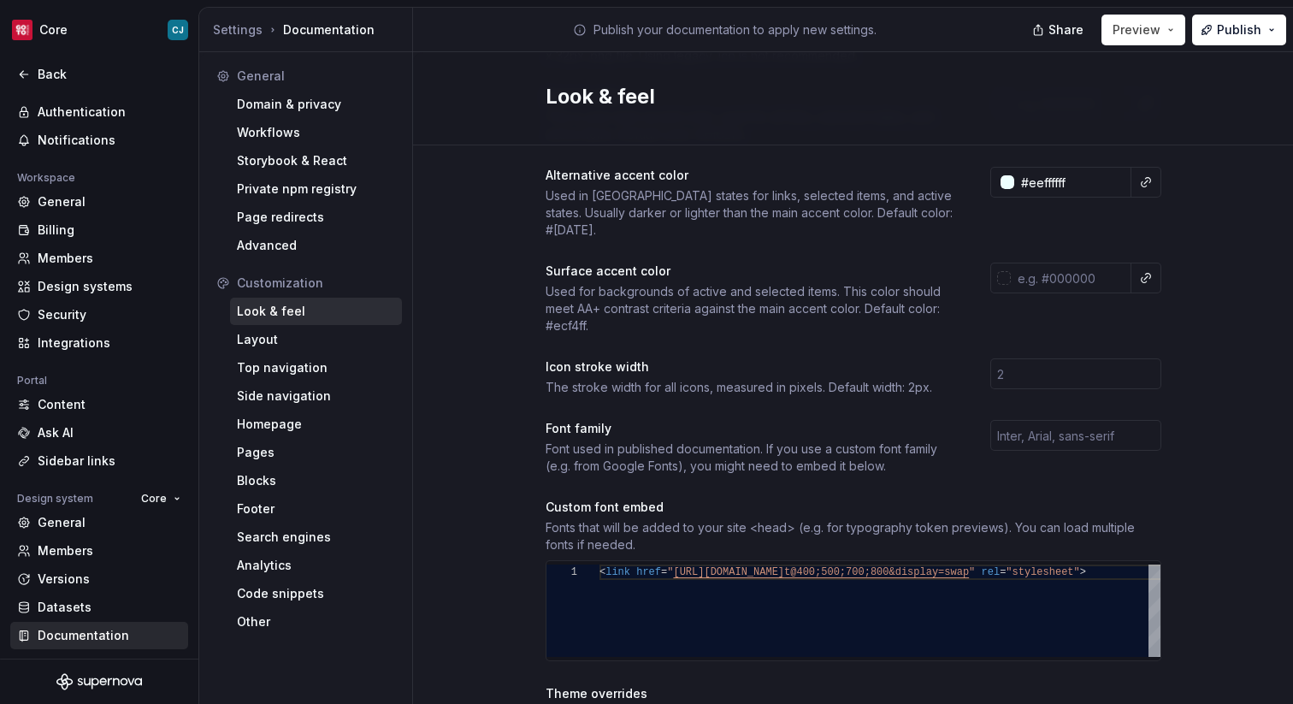
scroll to position [345, 0]
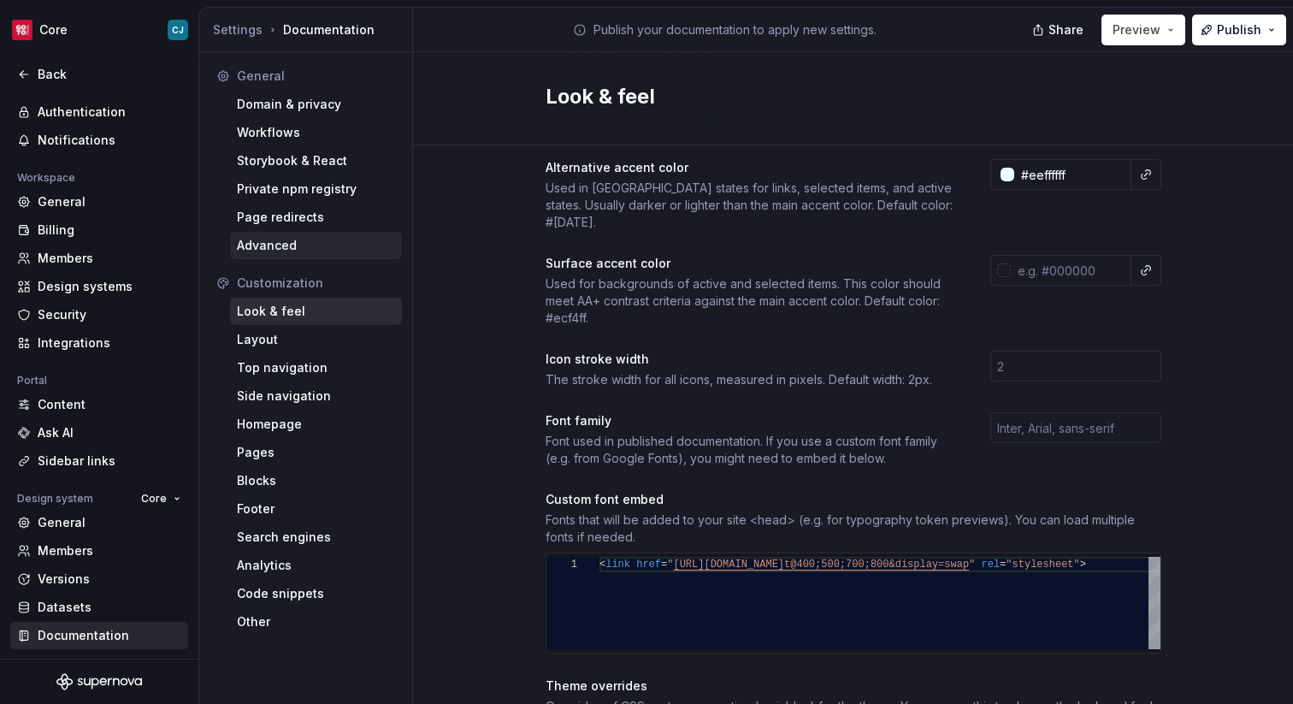
click at [350, 251] on div "Advanced" at bounding box center [316, 245] width 158 height 17
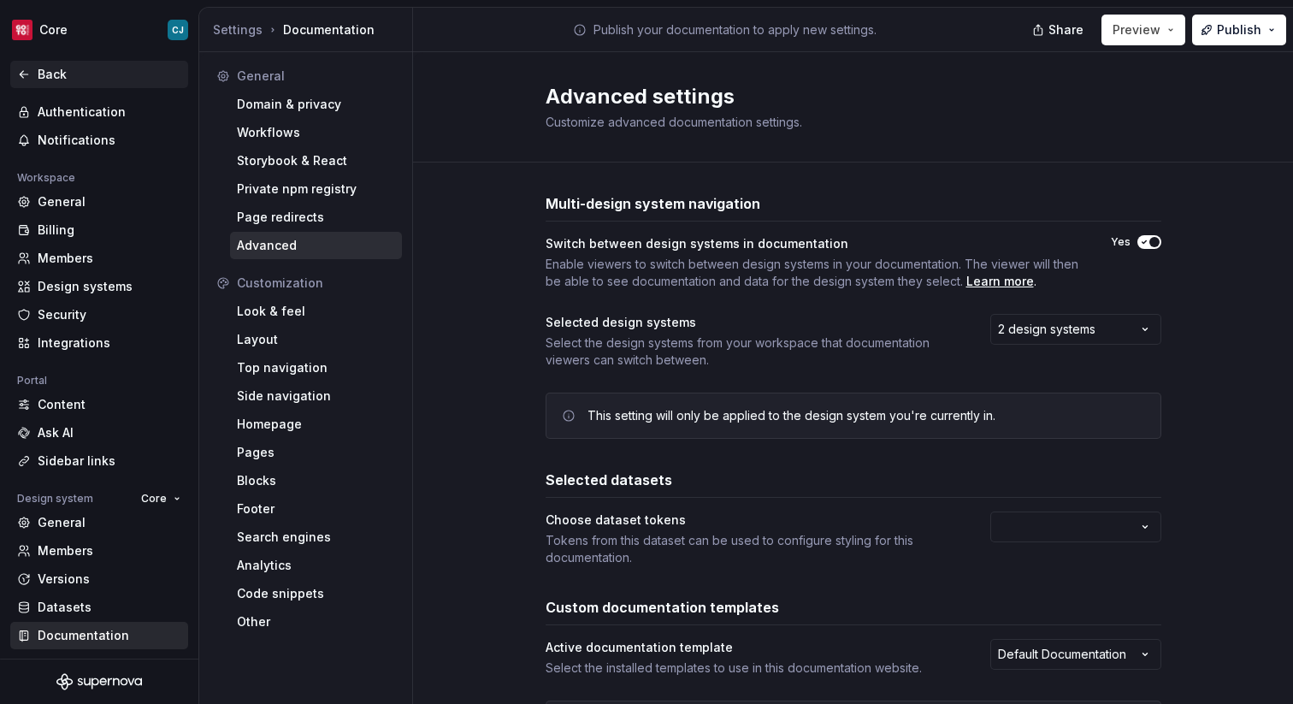
click at [53, 75] on div "Back" at bounding box center [110, 74] width 144 height 17
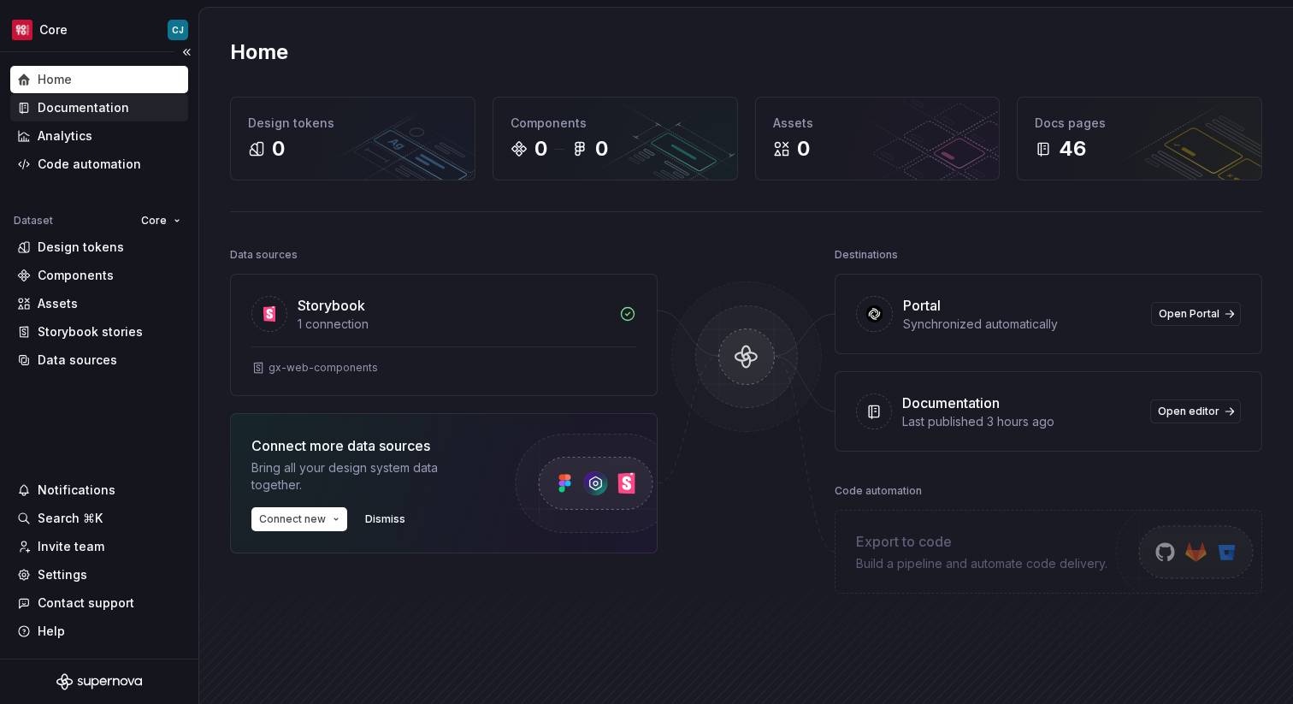
click at [103, 109] on div "Documentation" at bounding box center [83, 107] width 91 height 17
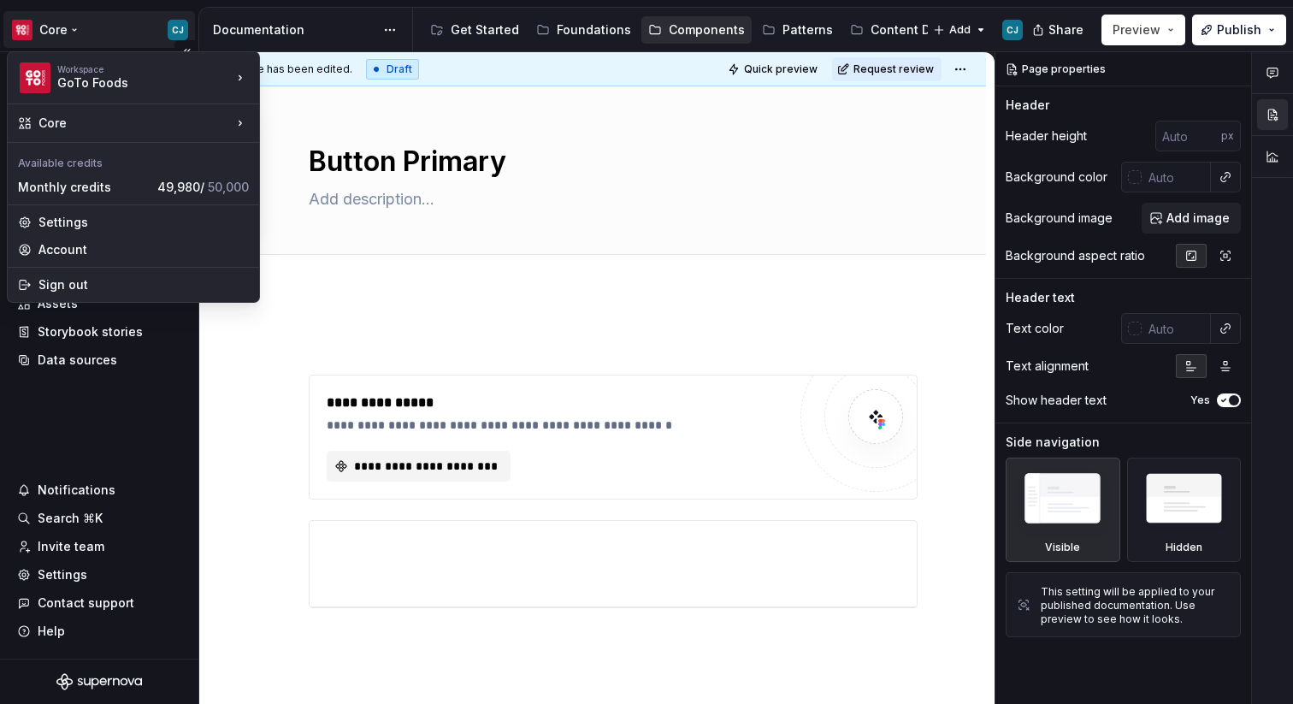
click at [81, 33] on html "Core CJ Home Documentation Analytics Code automation Dataset Core Design tokens…" at bounding box center [646, 352] width 1293 height 704
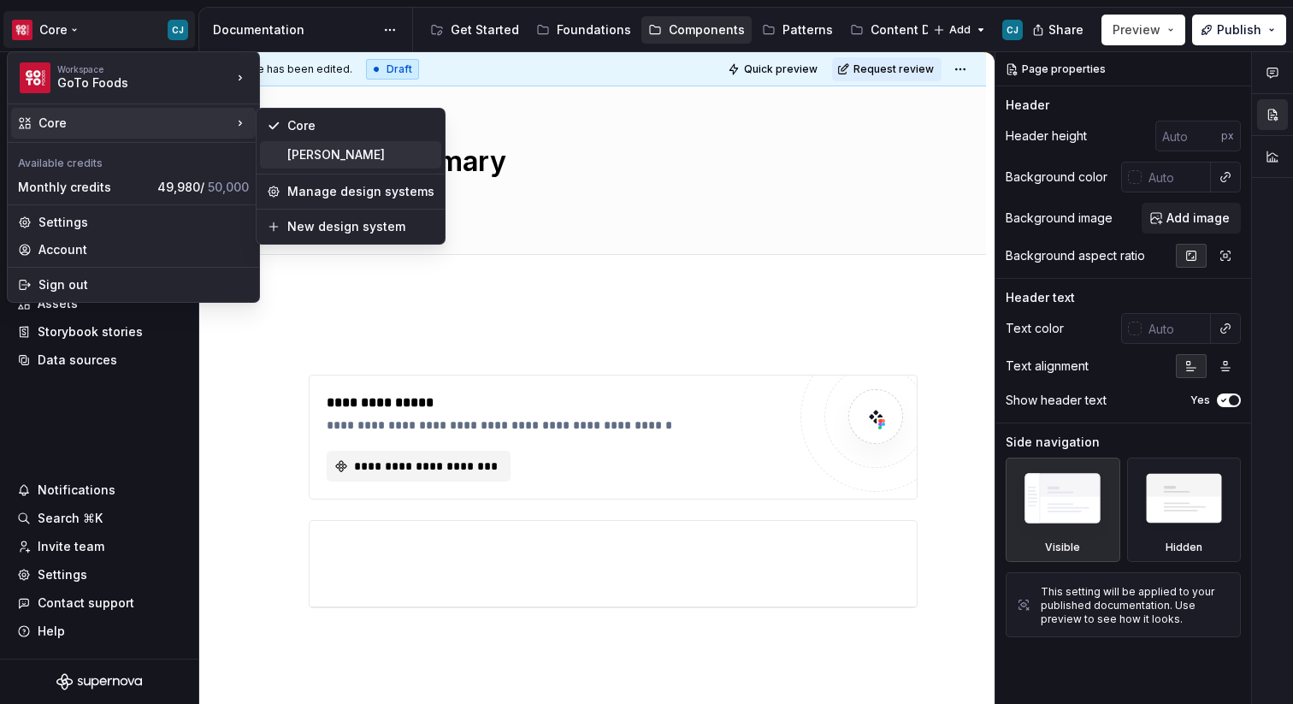
click at [375, 163] on div "[PERSON_NAME]" at bounding box center [350, 154] width 181 height 27
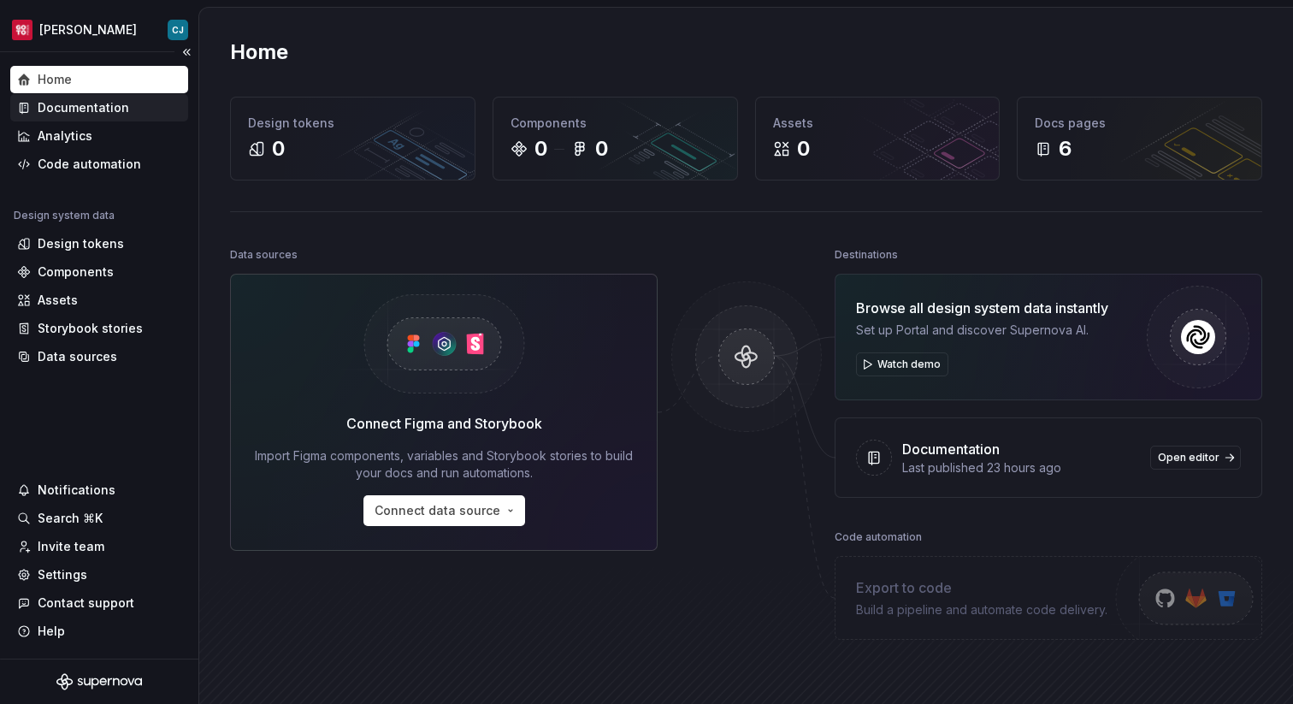
click at [81, 100] on div "Documentation" at bounding box center [83, 107] width 91 height 17
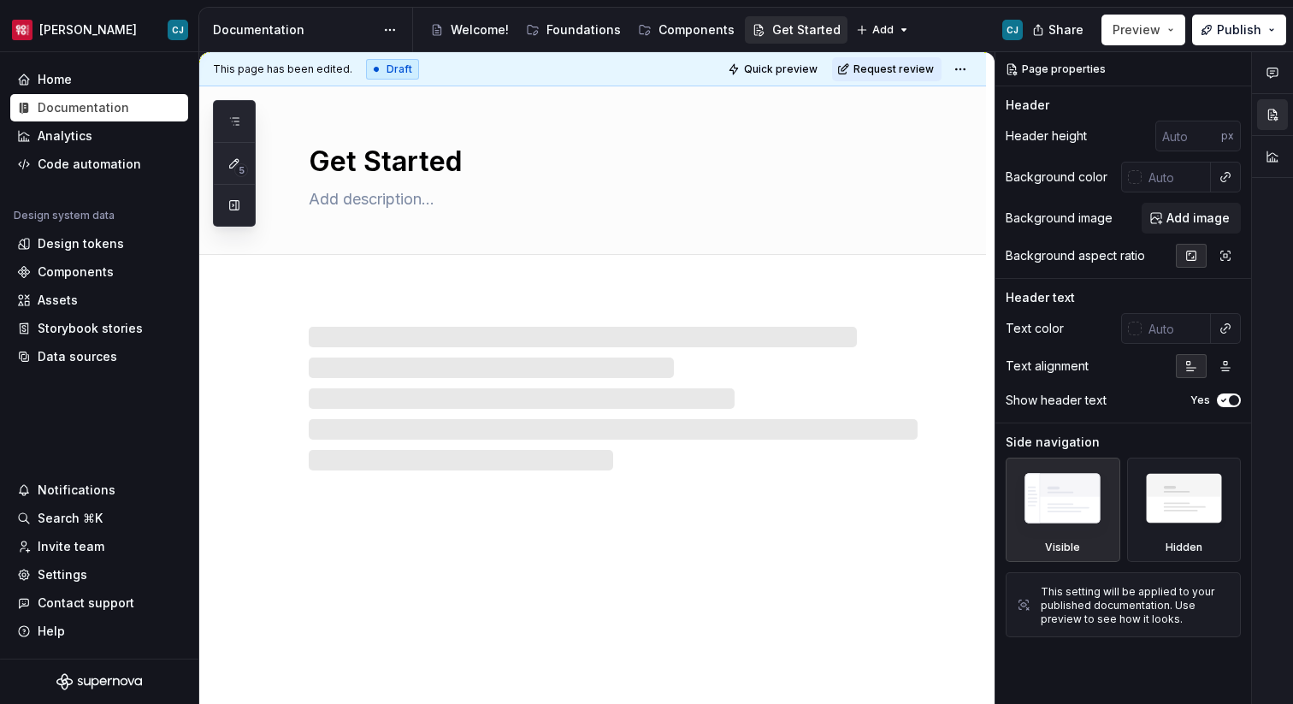
type textarea "*"
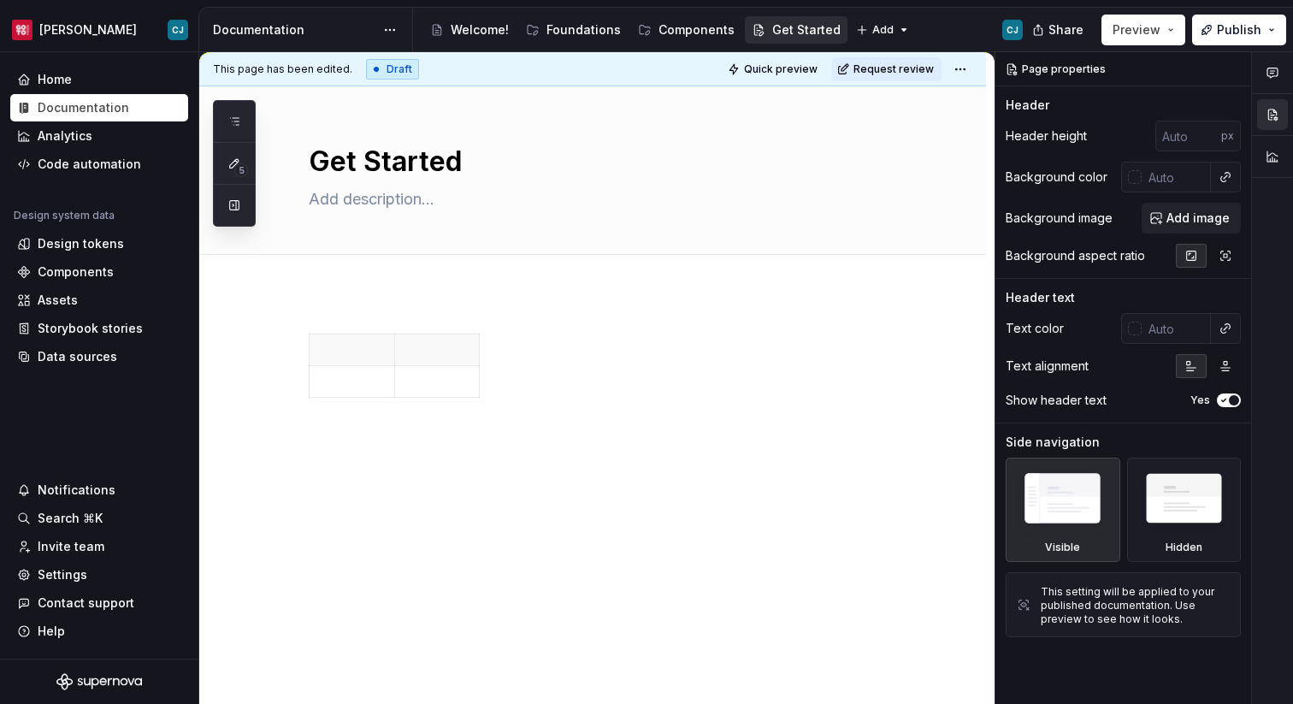
click at [382, 310] on div at bounding box center [592, 464] width 787 height 344
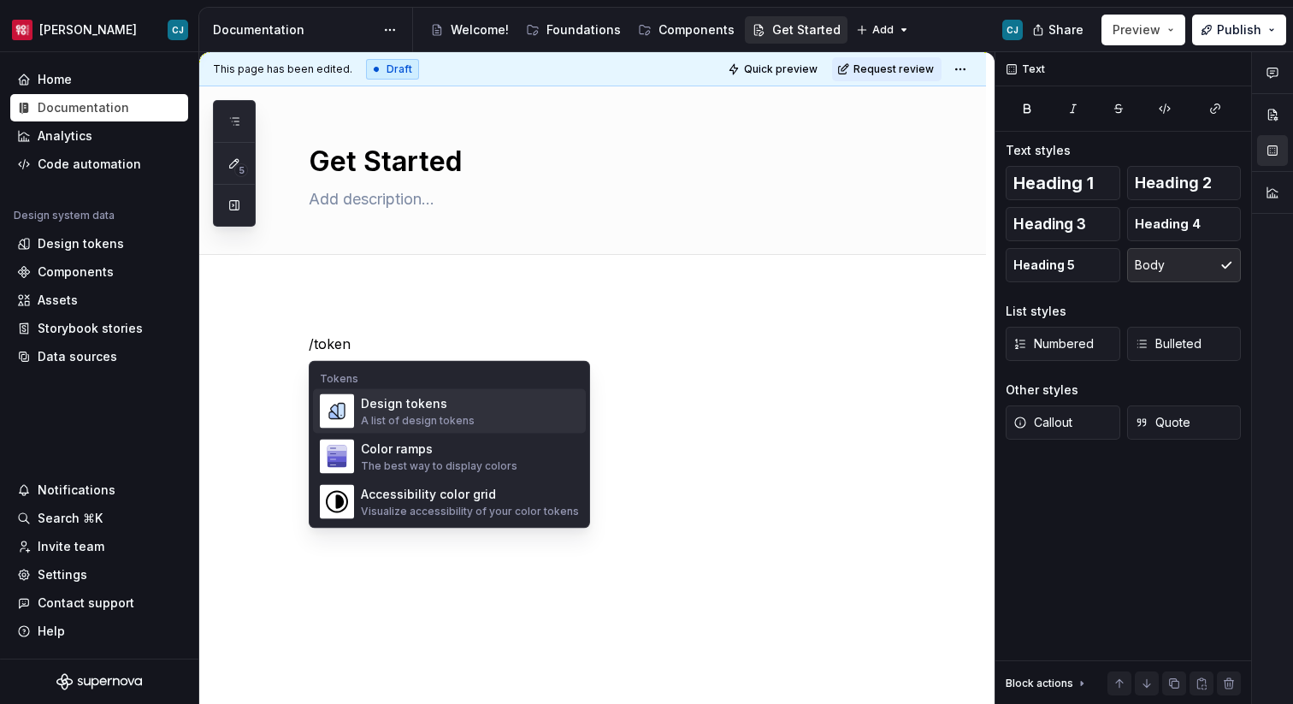
click at [463, 405] on div "Design tokens" at bounding box center [418, 403] width 114 height 17
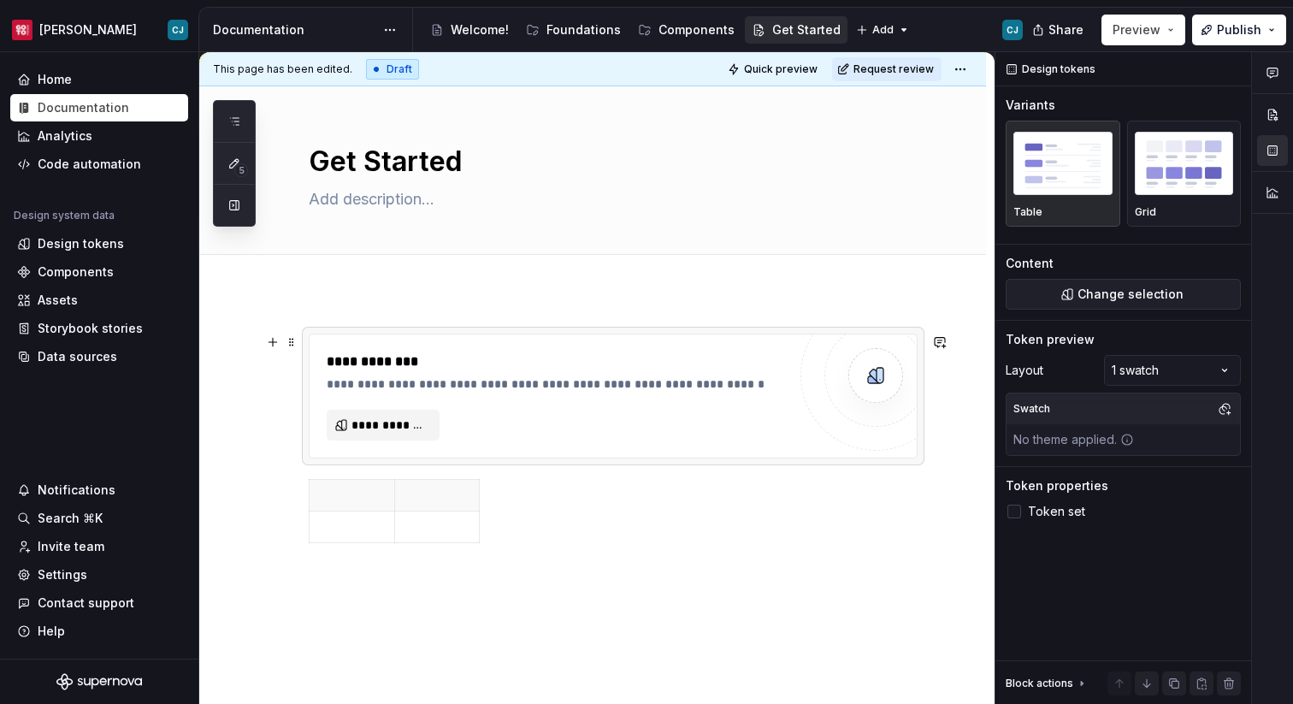
click at [592, 341] on div "**********" at bounding box center [613, 395] width 607 height 123
click at [387, 420] on span "**********" at bounding box center [389, 424] width 77 height 17
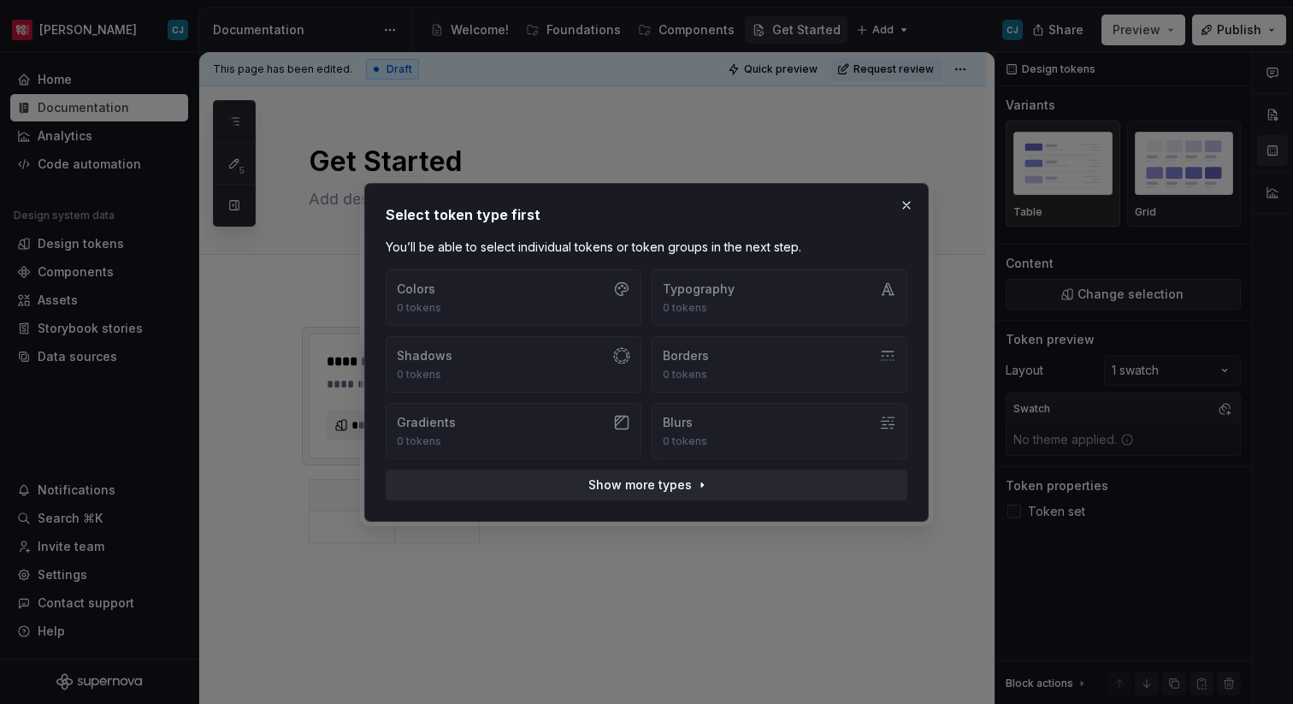
click at [621, 295] on div "Colors 0 tokens Typography 0 tokens Shadows 0 tokens Borders 0 tokens Gradients…" at bounding box center [647, 364] width 522 height 190
click at [655, 479] on span "Show more types" at bounding box center [639, 484] width 103 height 17
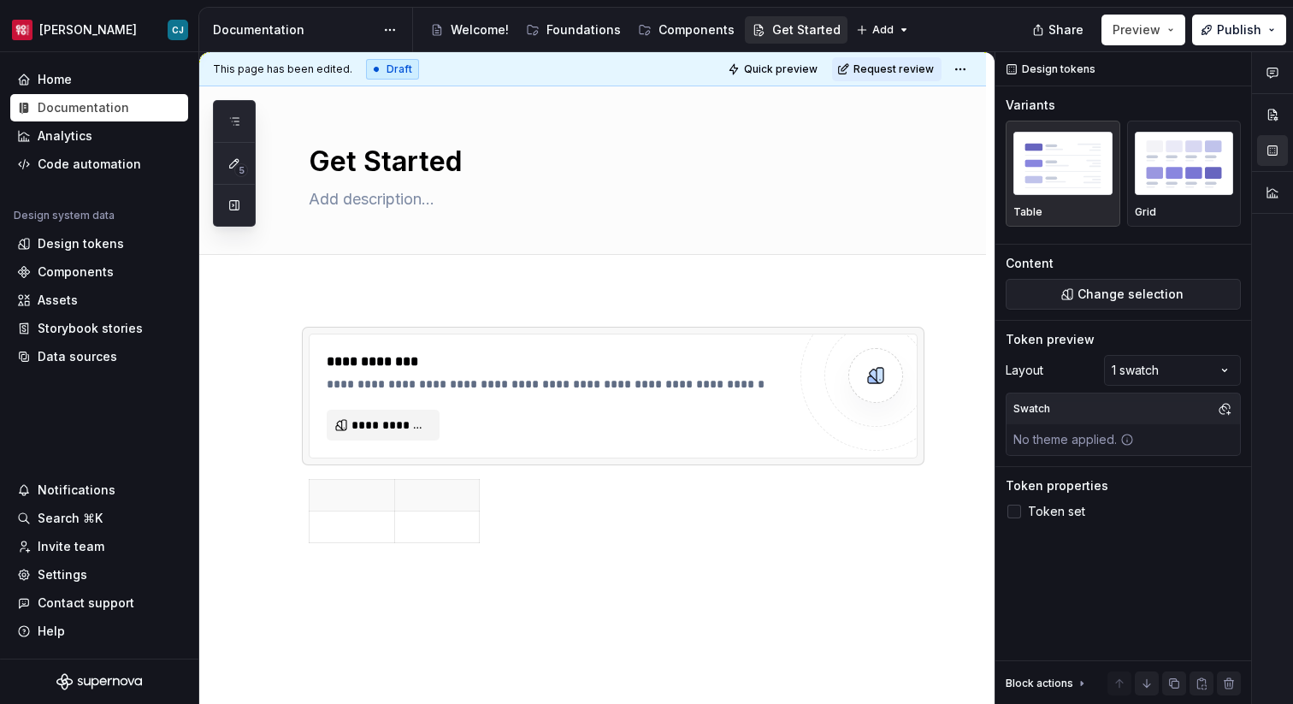
type textarea "*"
